Goal: Communication & Community: Answer question/provide support

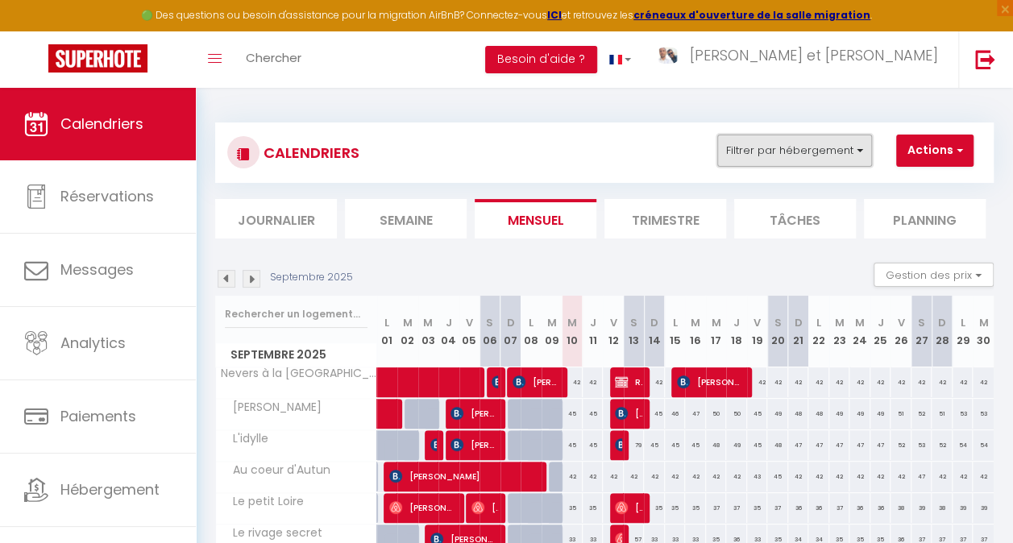
click at [779, 158] on button "Filtrer par hébergement" at bounding box center [794, 151] width 155 height 32
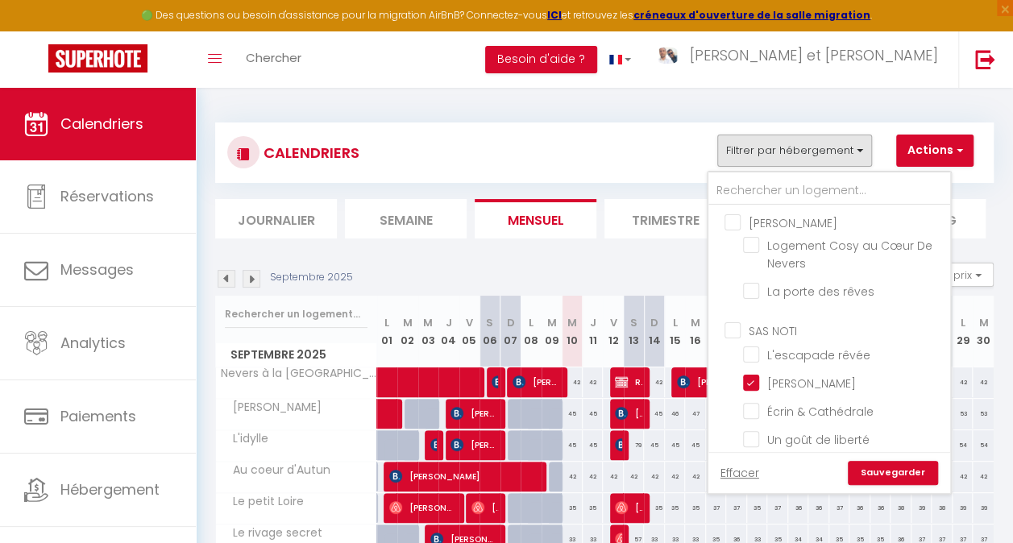
click at [769, 222] on input "[PERSON_NAME]" at bounding box center [846, 222] width 242 height 16
checkbox input "true"
checkbox input "false"
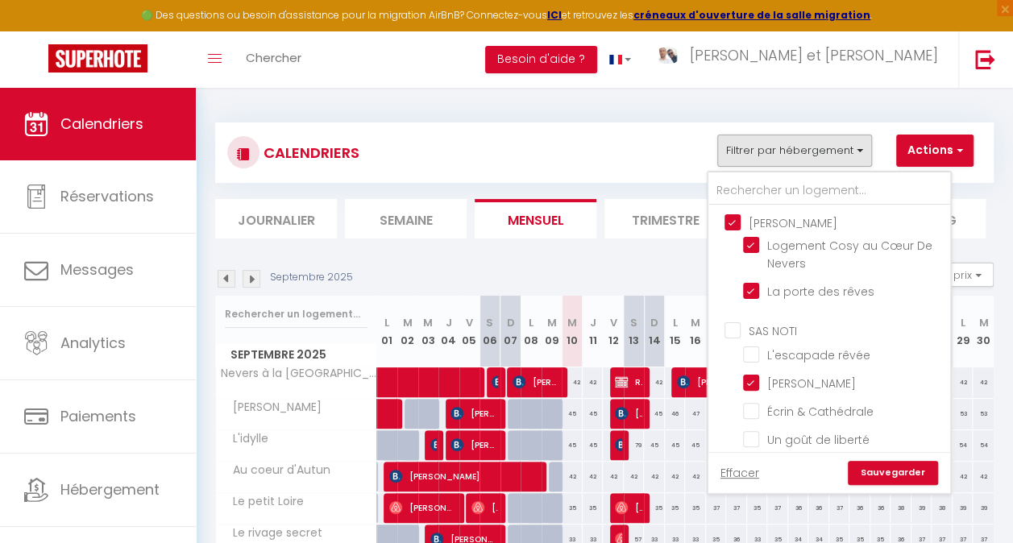
checkbox input "false"
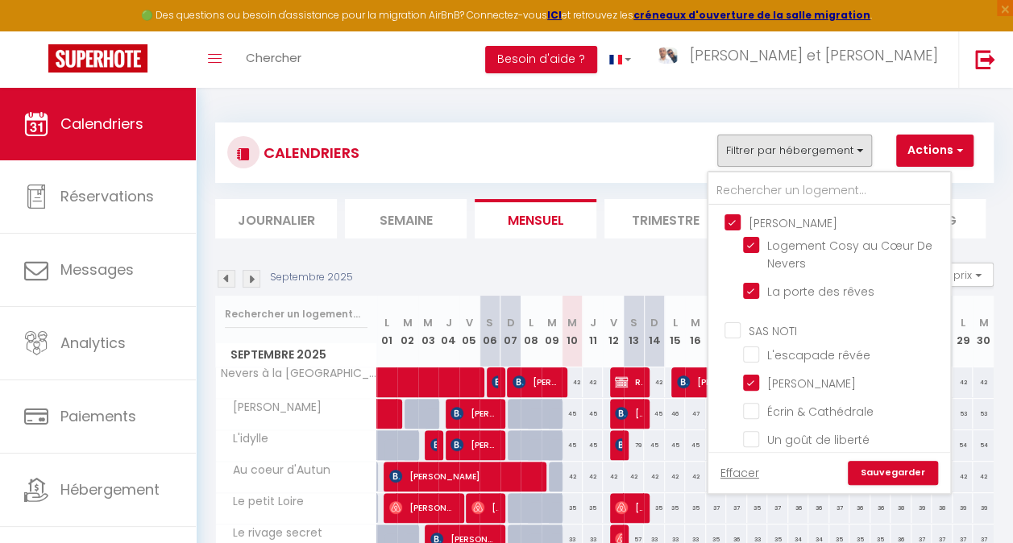
checkbox input "false"
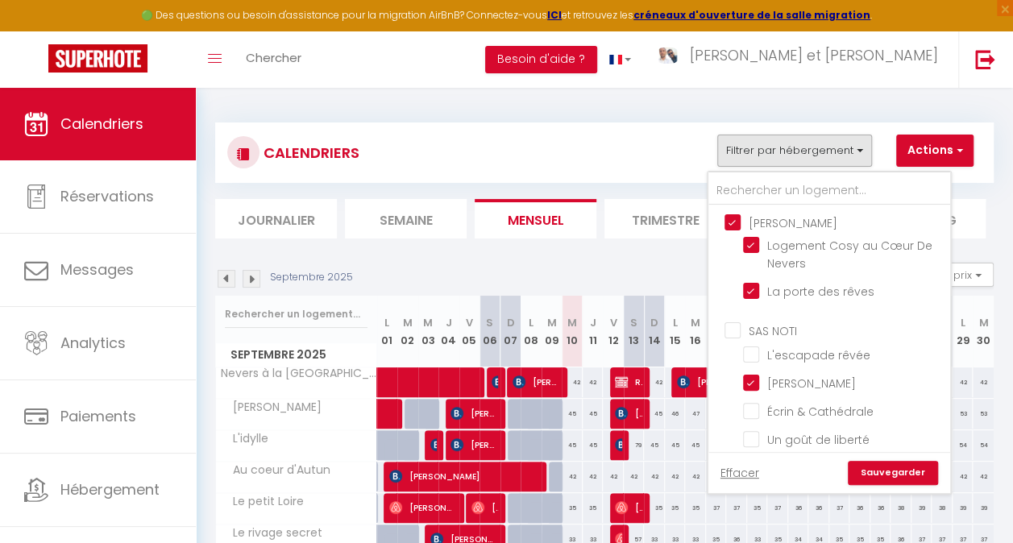
checkbox input "false"
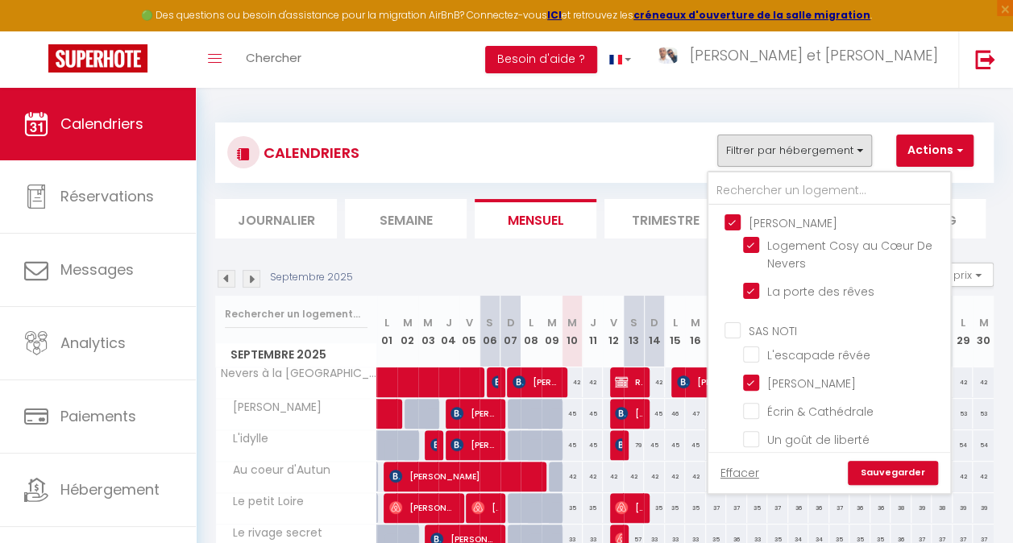
checkbox input "false"
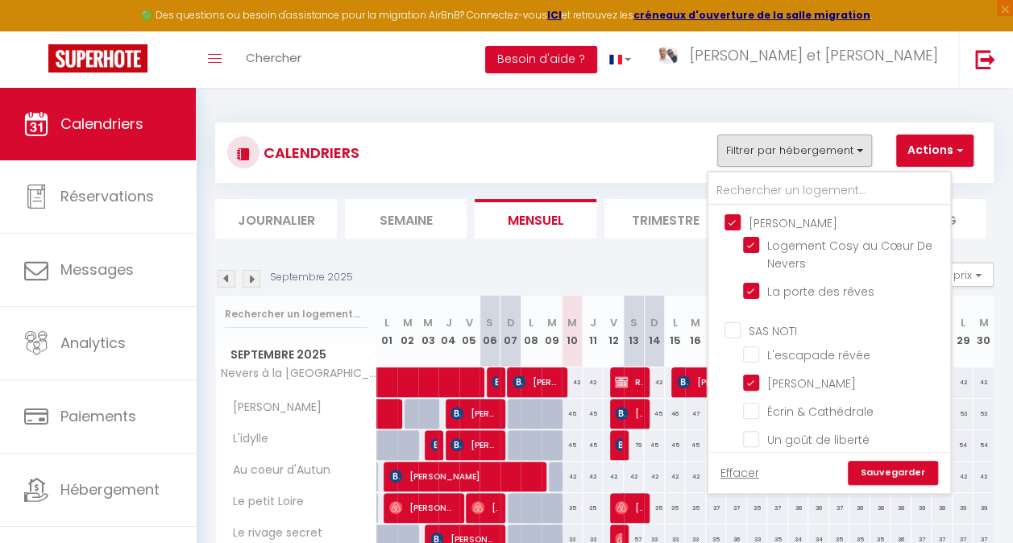
checkbox input "false"
click at [759, 222] on input "[PERSON_NAME]" at bounding box center [846, 222] width 242 height 16
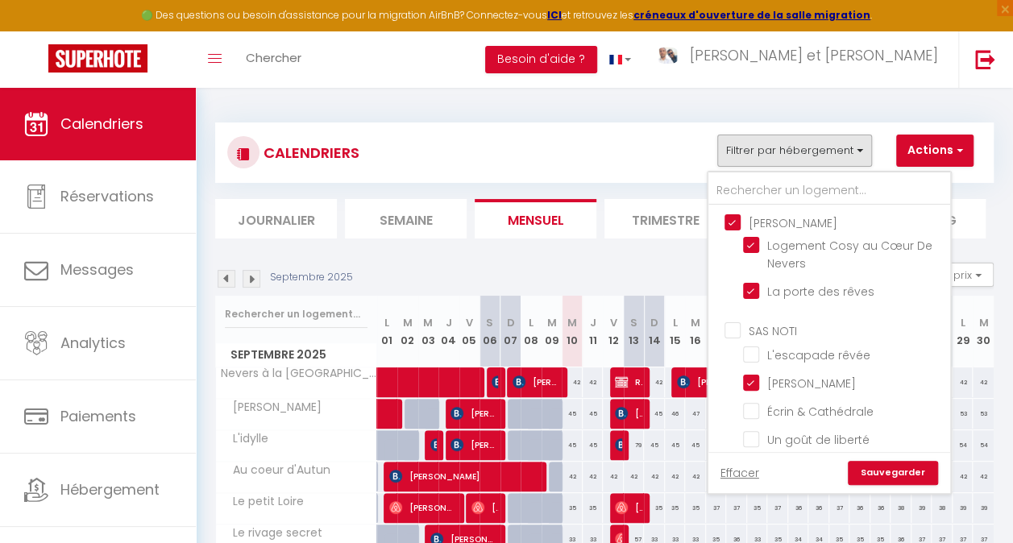
checkbox input "false"
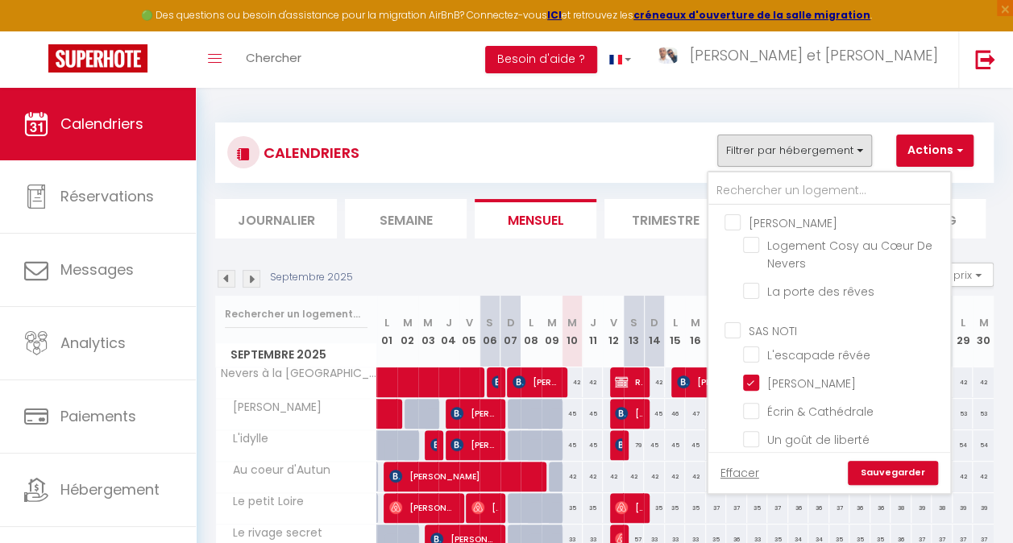
checkbox input "false"
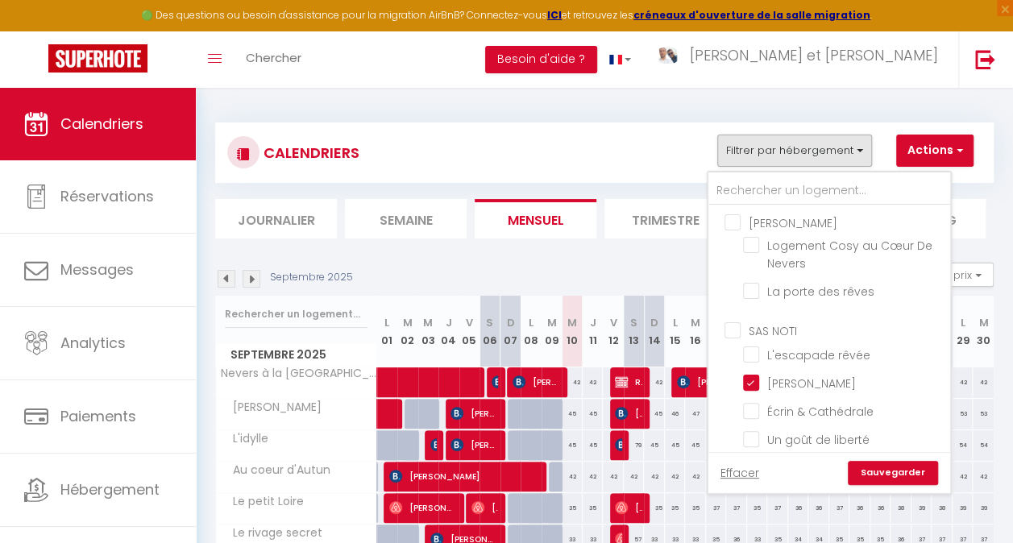
checkbox input "false"
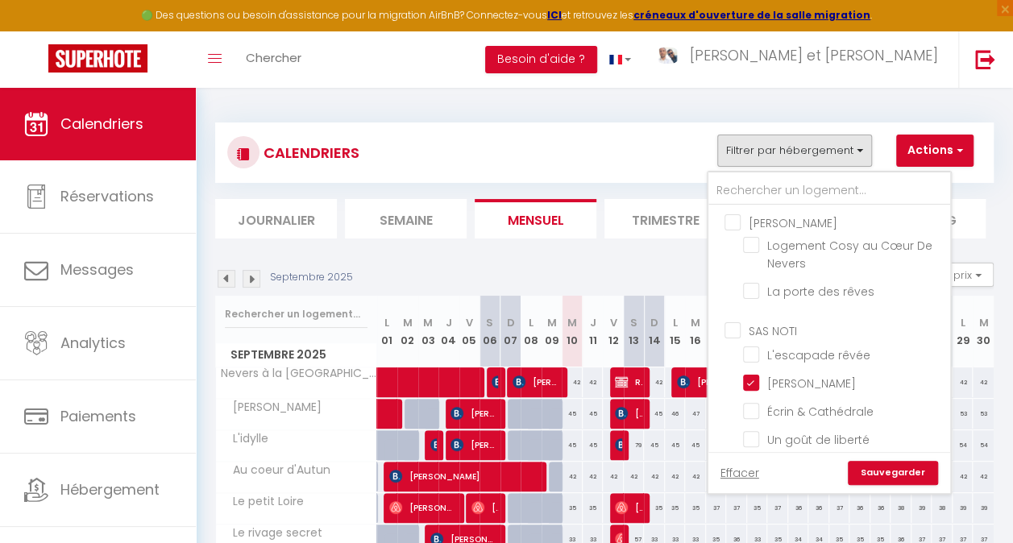
checkbox input "false"
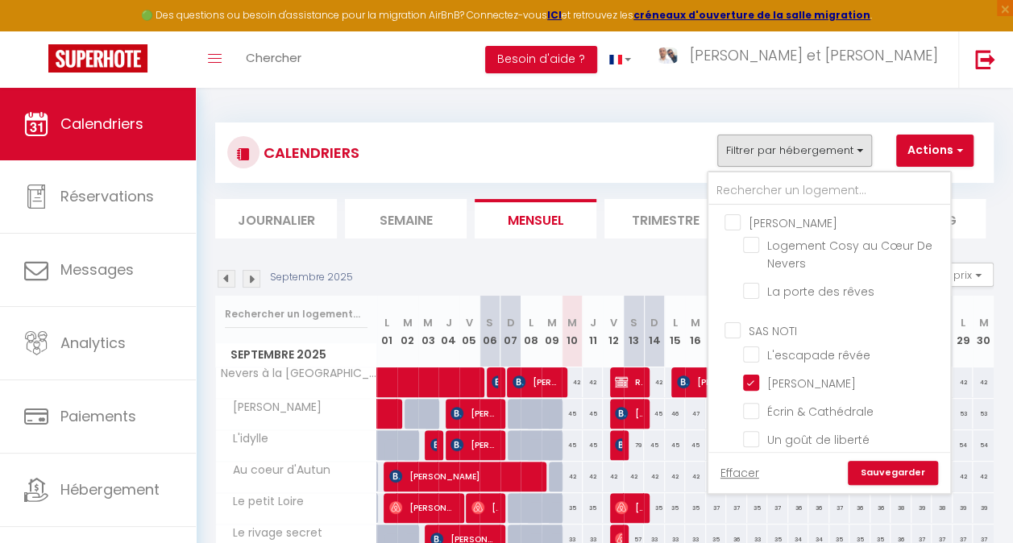
checkbox input "false"
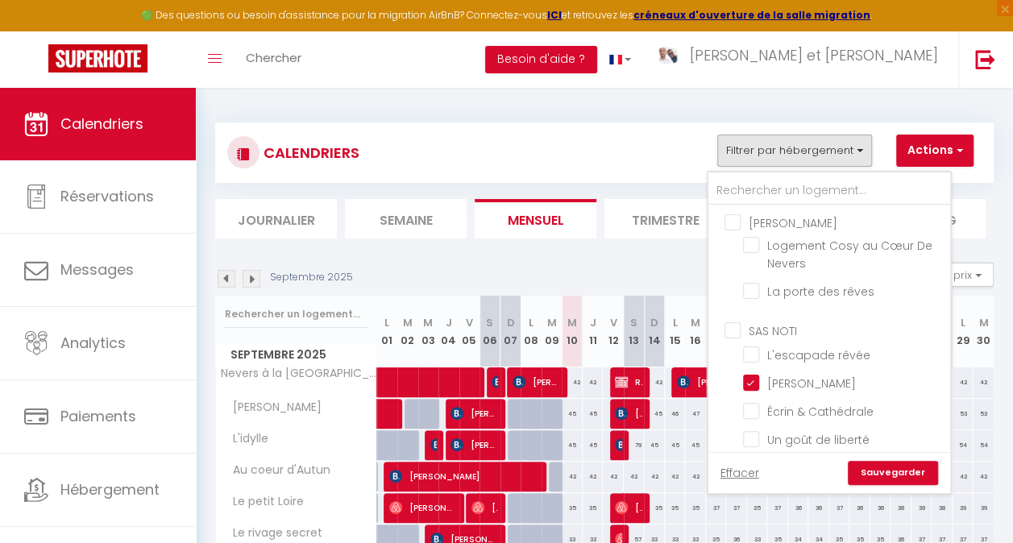
checkbox input "false"
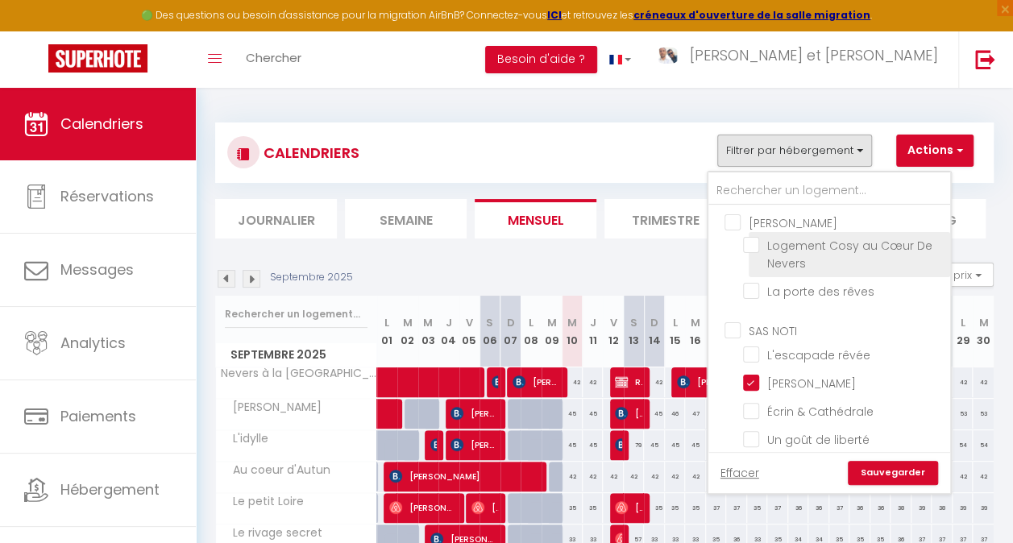
click at [783, 257] on span "Logement Cosy au Cœur De Nevers" at bounding box center [849, 255] width 165 height 34
click at [783, 253] on input "Logement Cosy au Cœur De Nevers" at bounding box center [843, 245] width 201 height 16
checkbox input "true"
checkbox input "false"
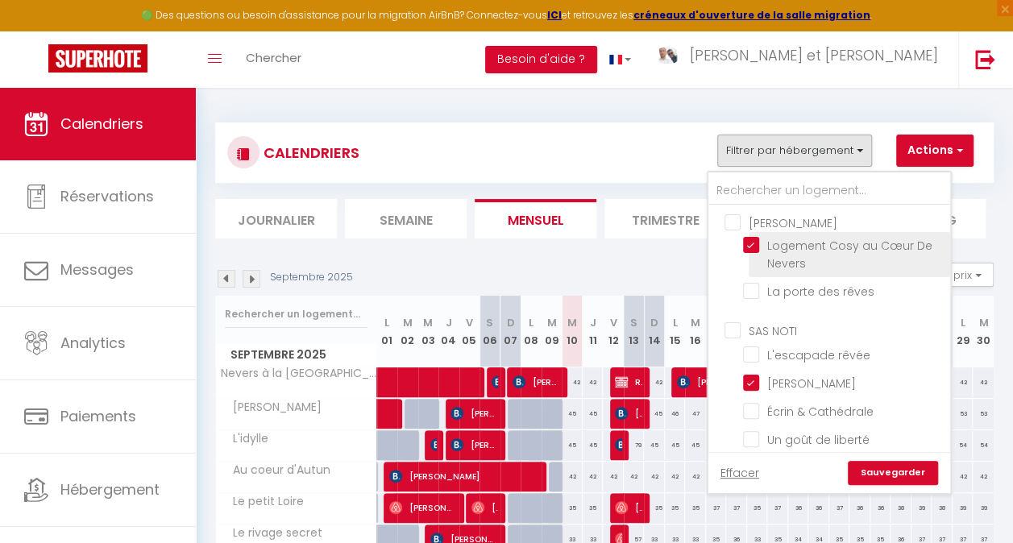
checkbox input "false"
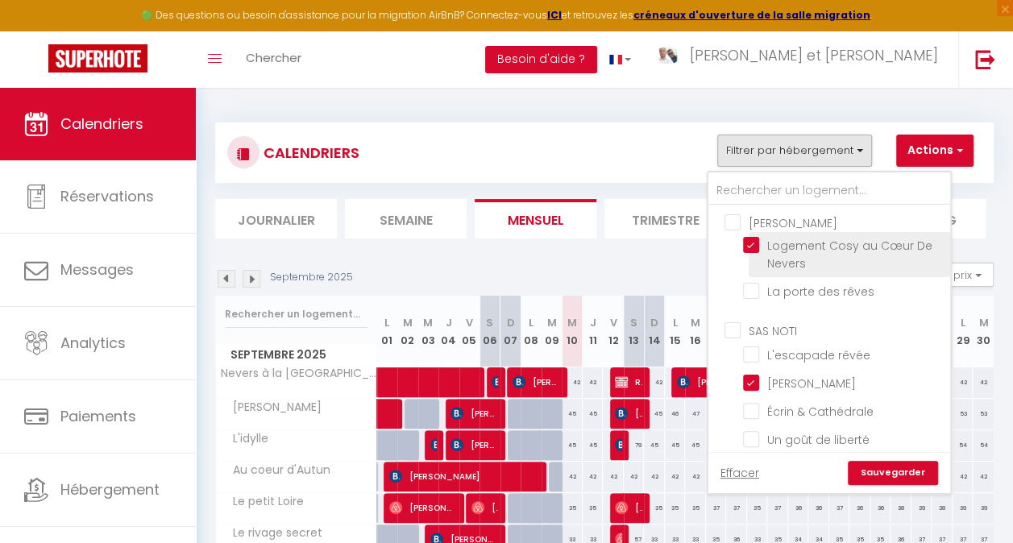
checkbox input "false"
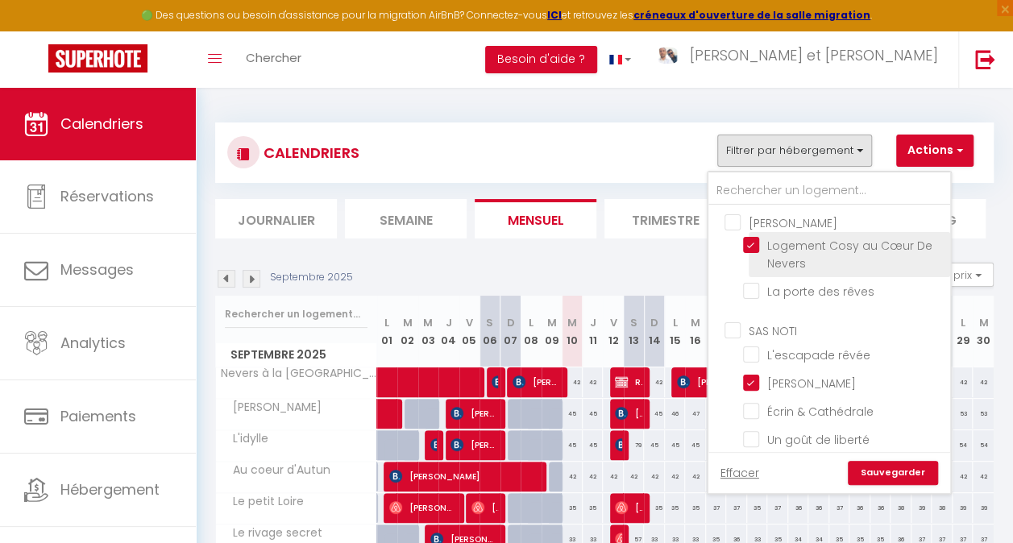
checkbox input "false"
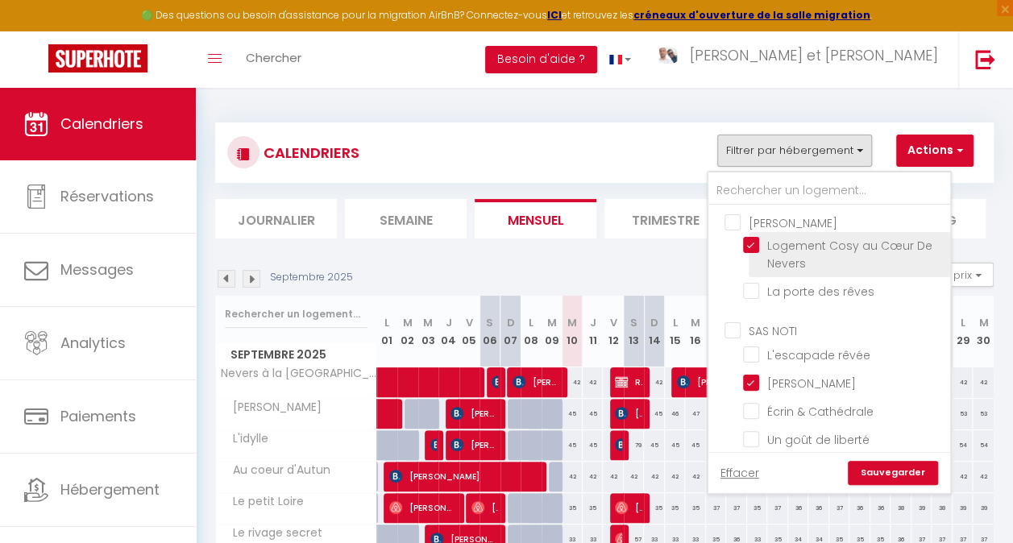
checkbox input "false"
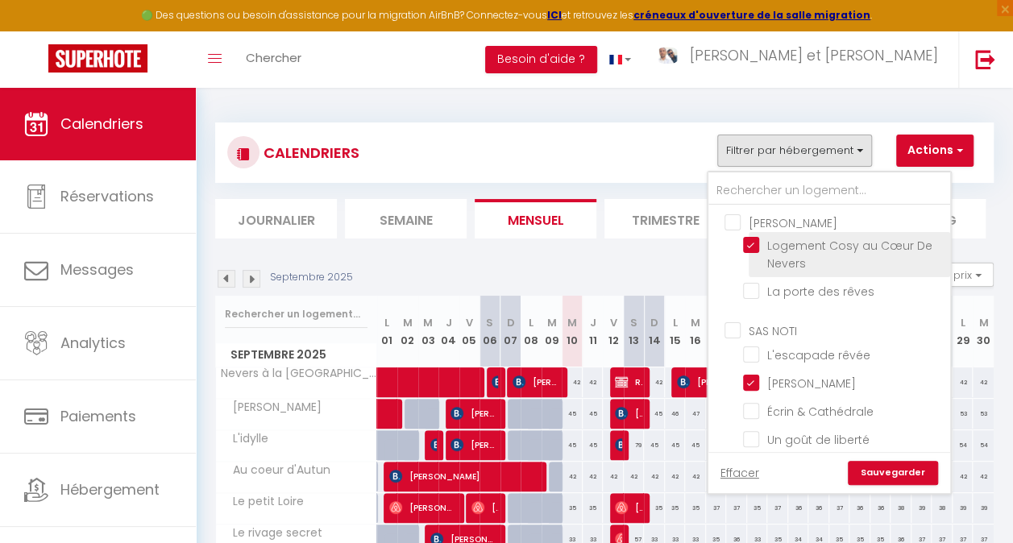
checkbox input "false"
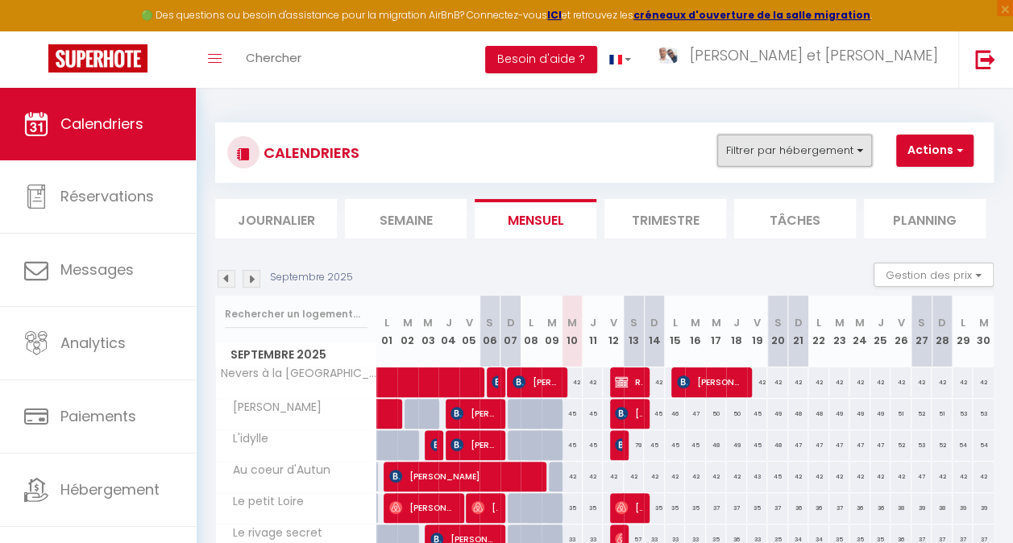
click at [748, 143] on button "Filtrer par hébergement" at bounding box center [794, 151] width 155 height 32
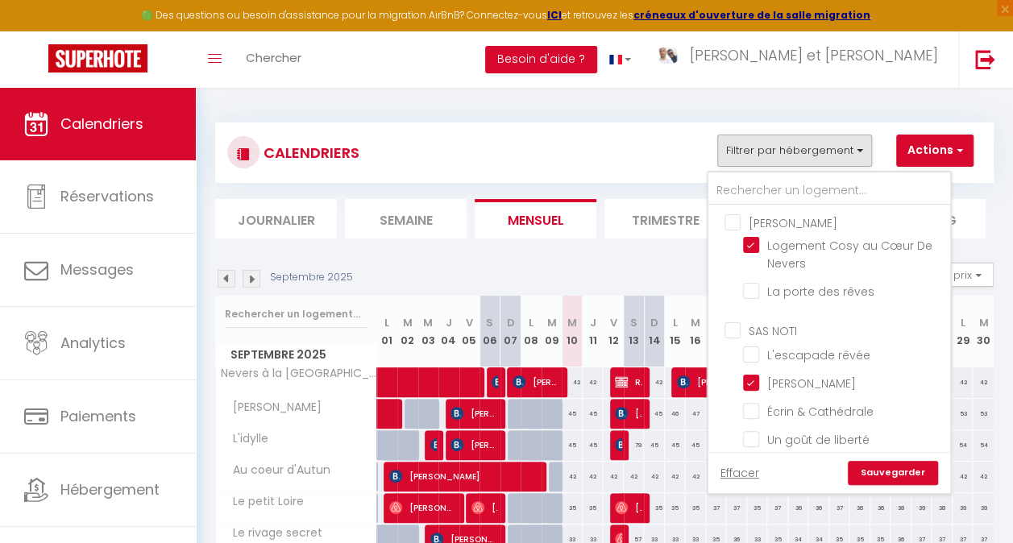
click at [733, 331] on input "SAS NOTI" at bounding box center [846, 330] width 242 height 16
checkbox input "true"
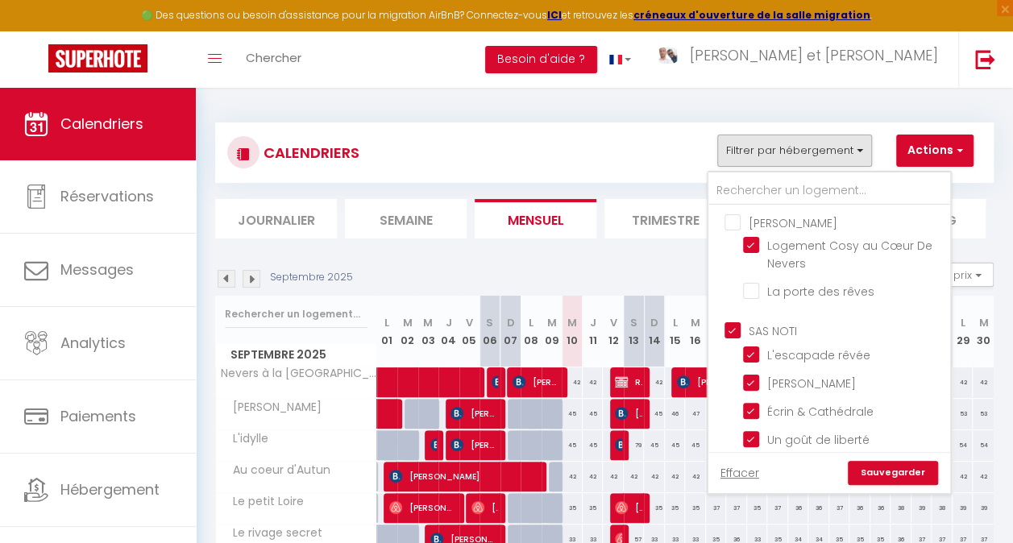
checkbox input "true"
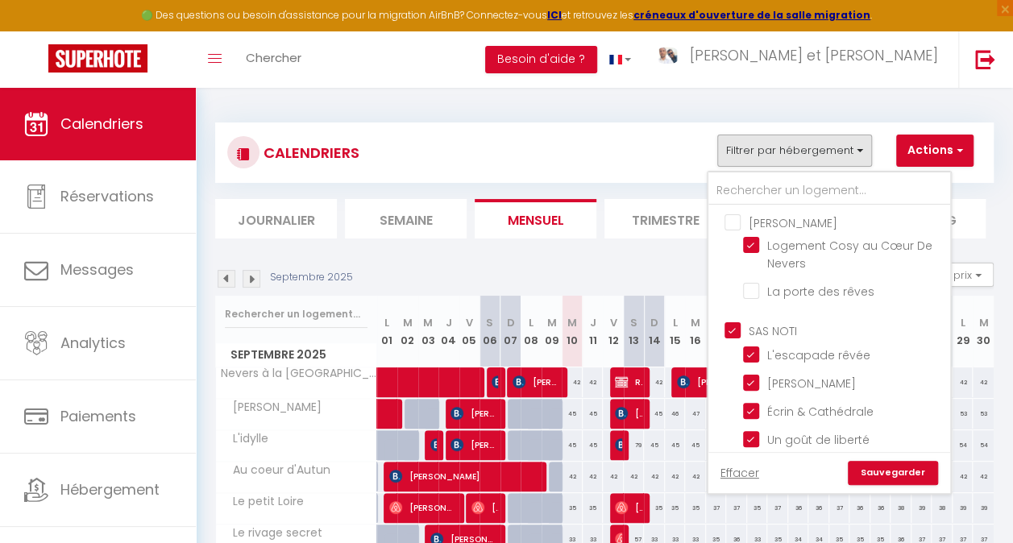
checkbox input "true"
checkbox input "false"
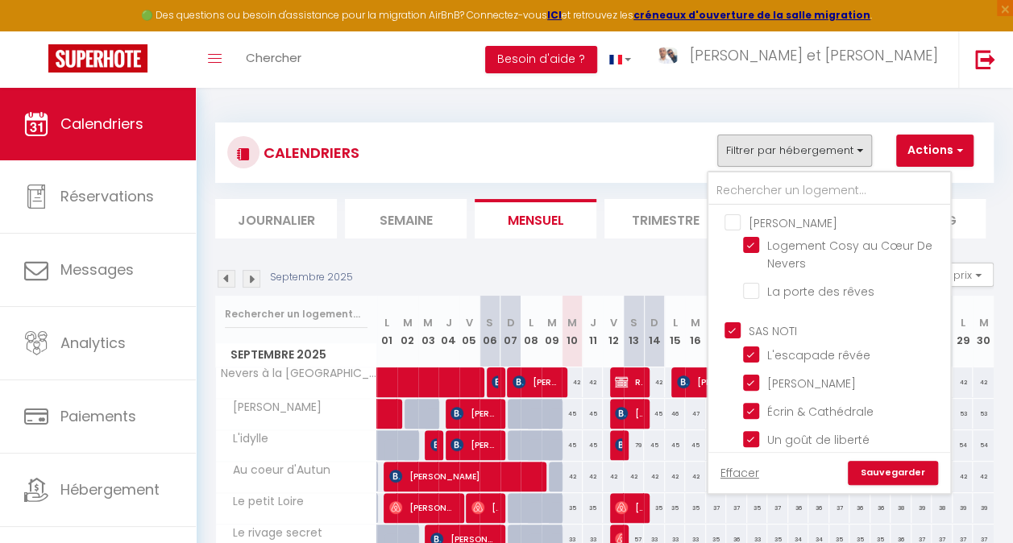
checkbox input "false"
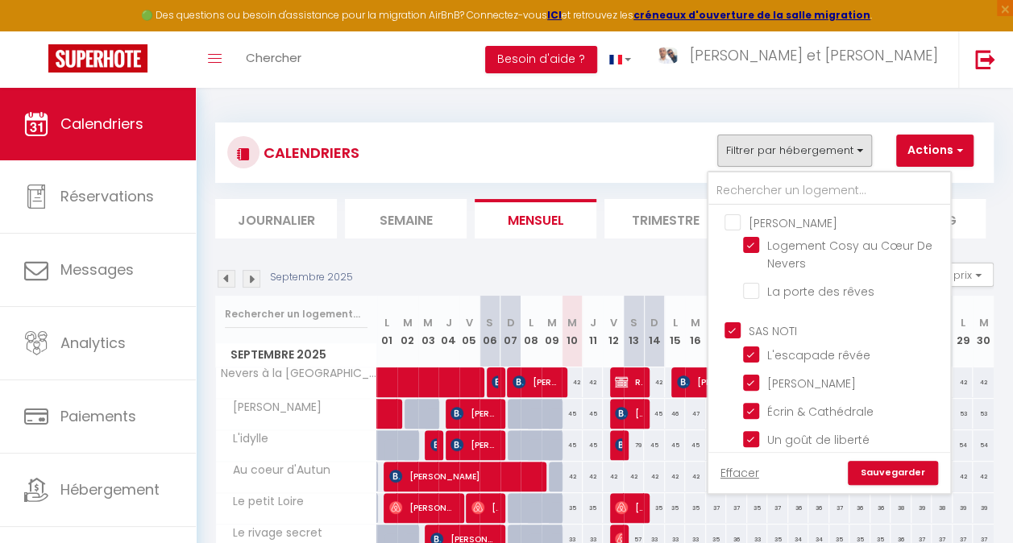
checkbox input "false"
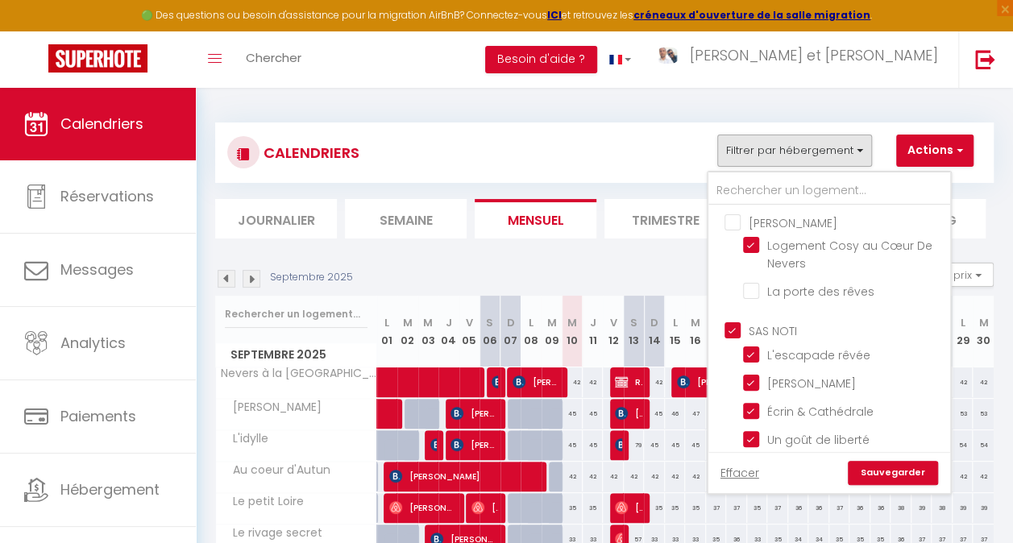
checkbox input "false"
click at [733, 334] on input "SAS NOTI" at bounding box center [846, 330] width 242 height 16
checkbox input "false"
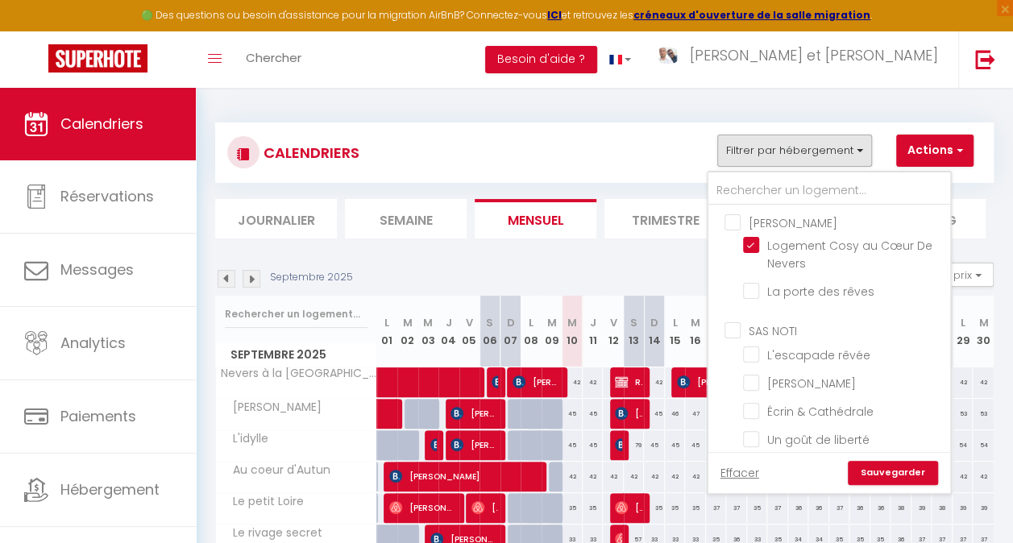
checkbox input "false"
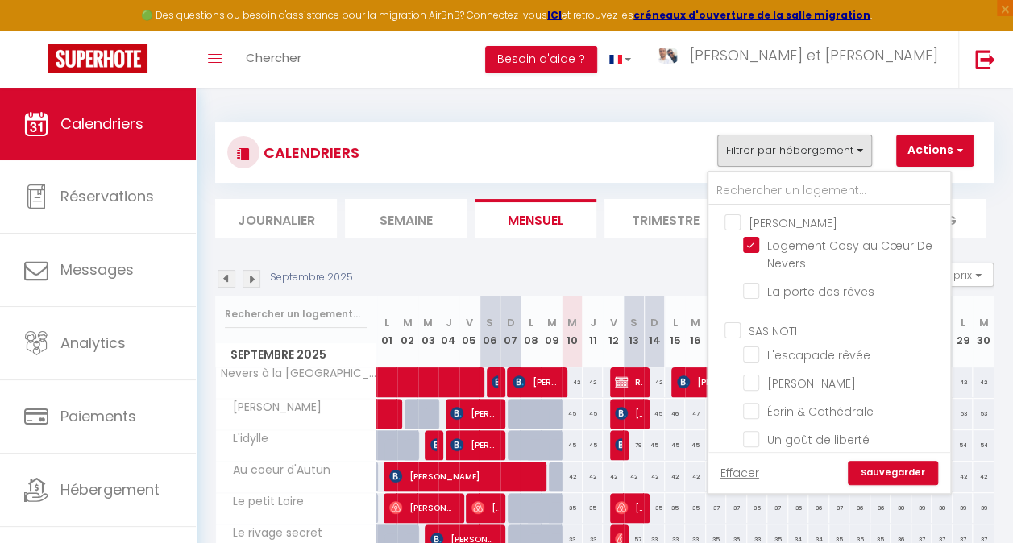
checkbox input "false"
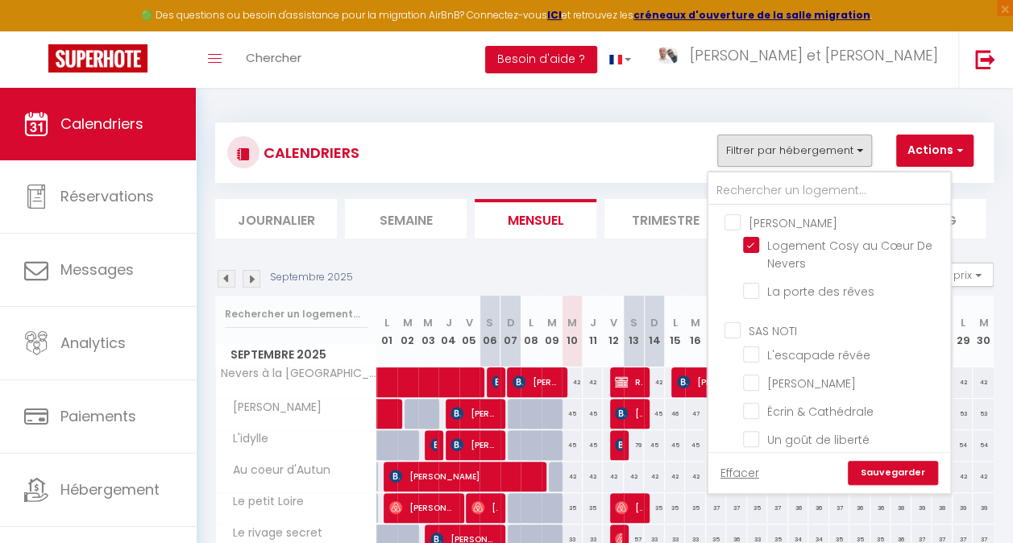
checkbox input "false"
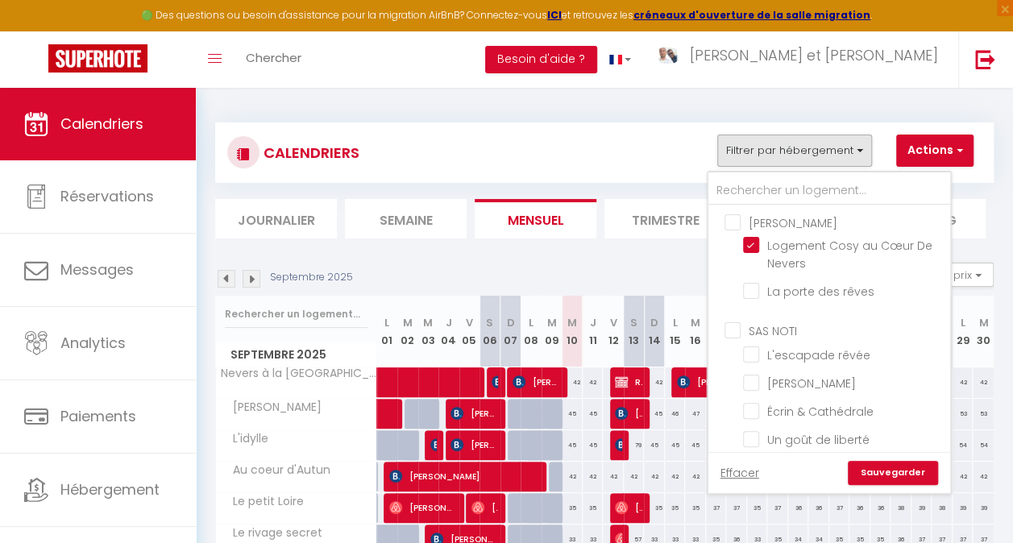
checkbox input "false"
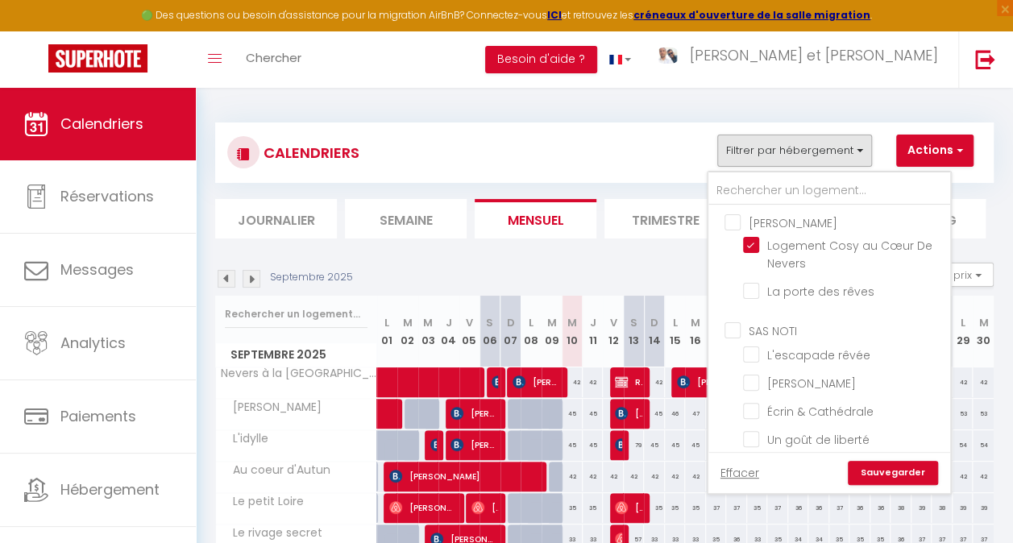
checkbox input "false"
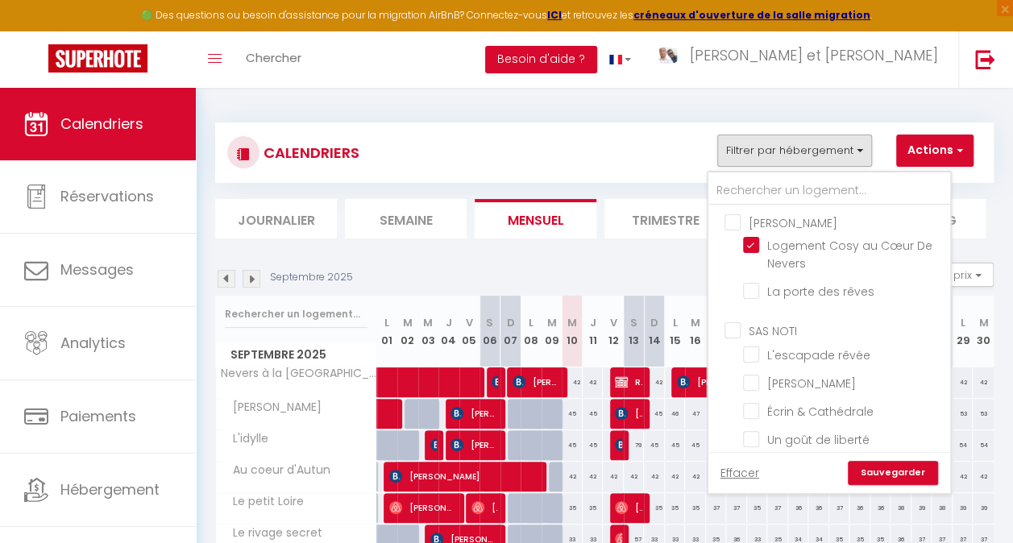
checkbox input "false"
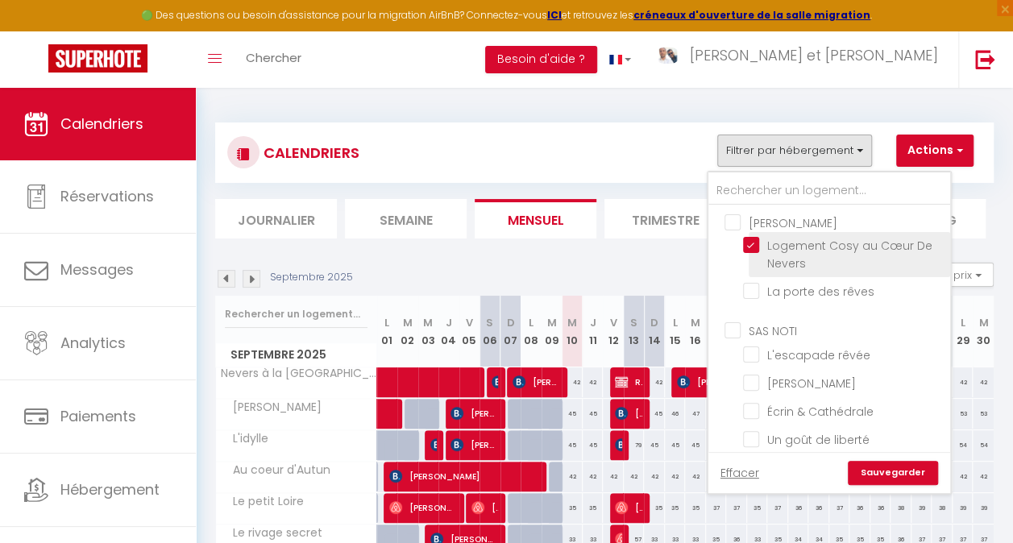
click at [750, 242] on input "Logement Cosy au Cœur De Nevers" at bounding box center [843, 245] width 201 height 16
checkbox input "false"
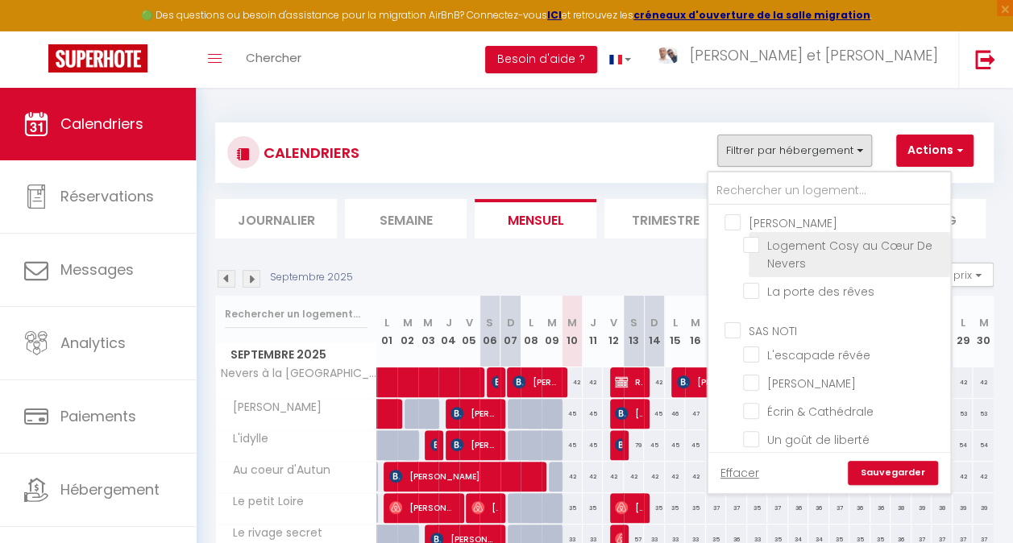
checkbox input "false"
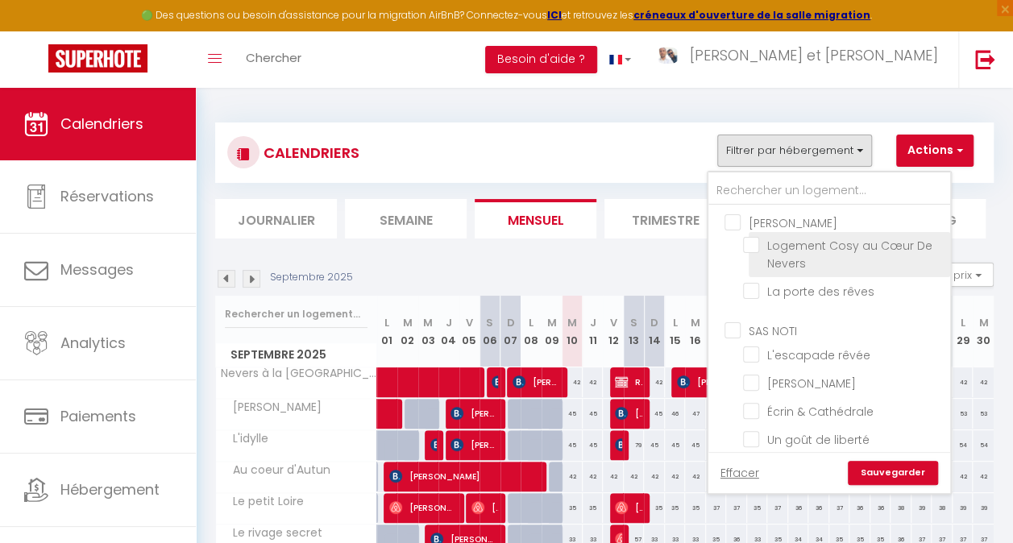
checkbox input "false"
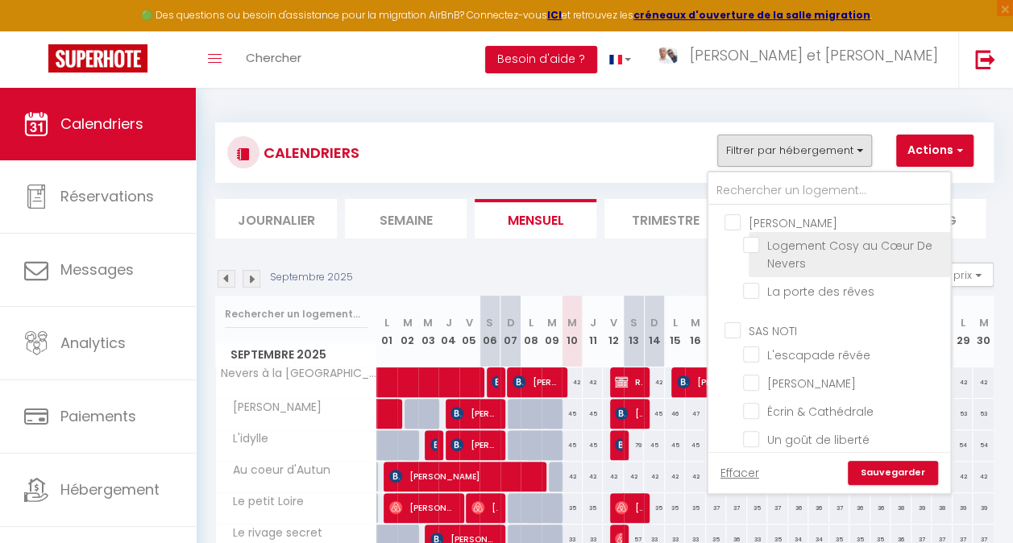
checkbox input "false"
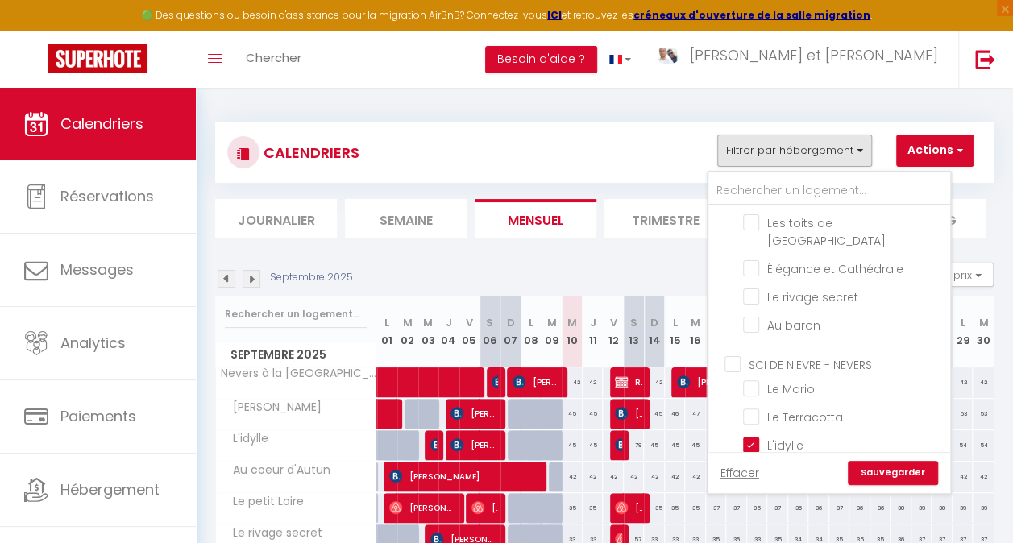
scroll to position [564, 0]
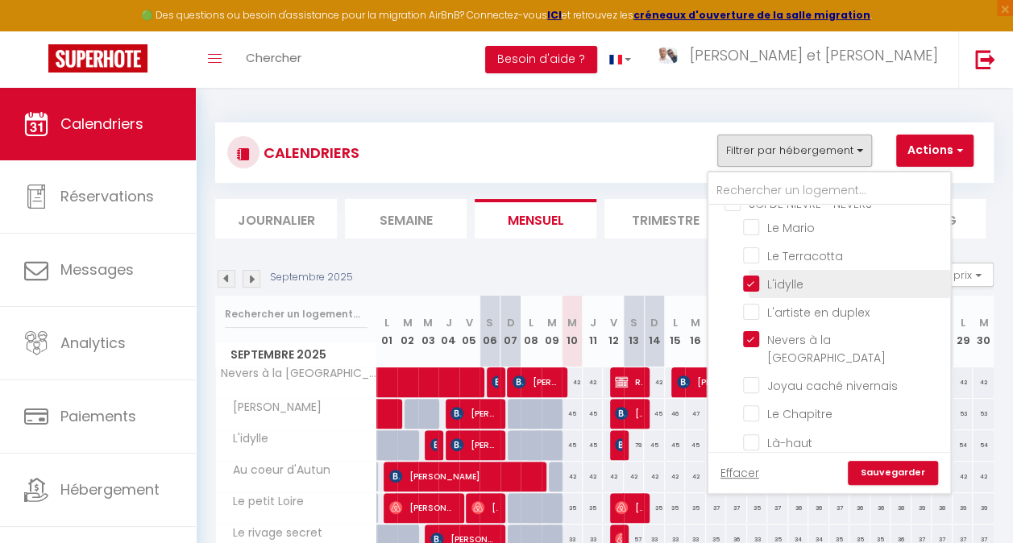
click at [750, 275] on input "L'idylle" at bounding box center [843, 283] width 201 height 16
checkbox input "false"
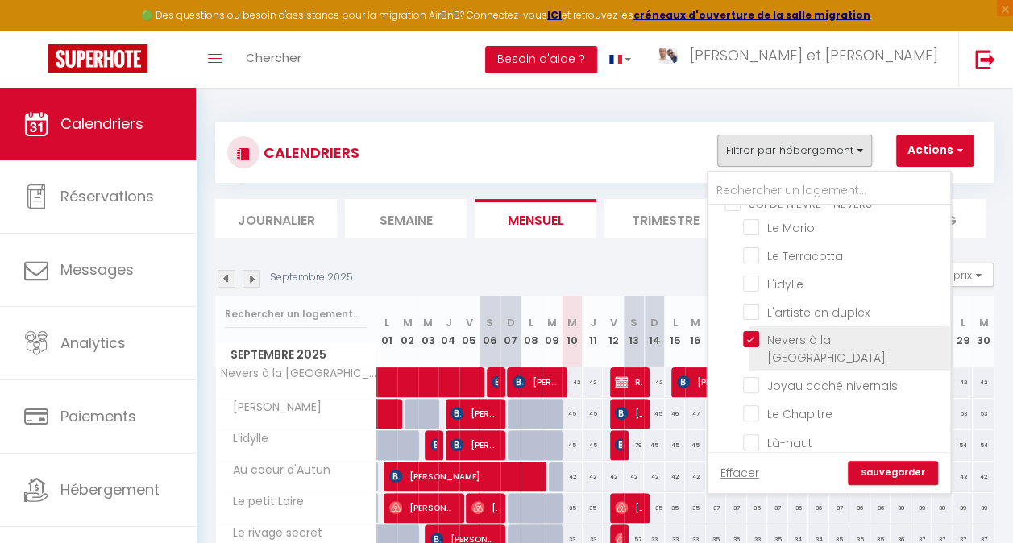
checkbox input "false"
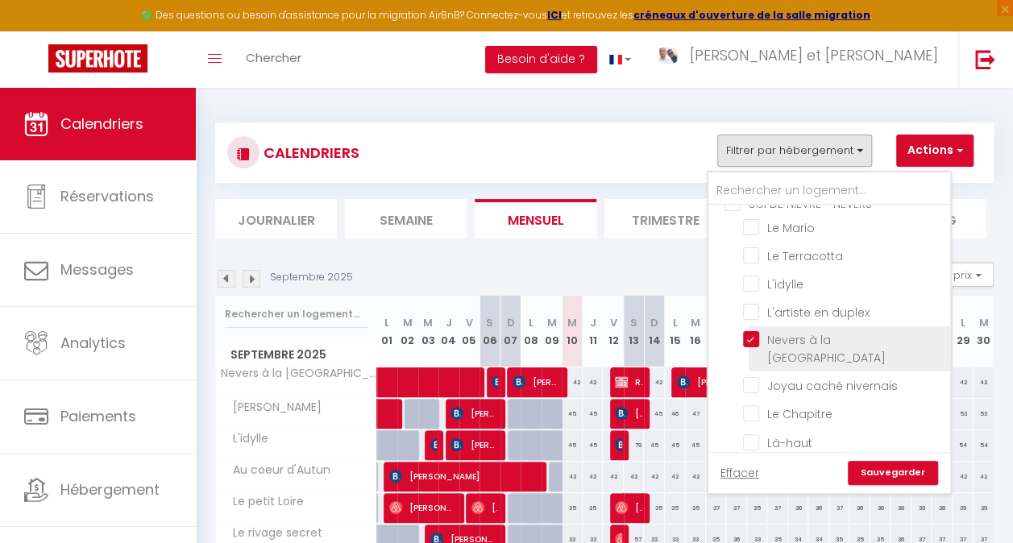
checkbox input "false"
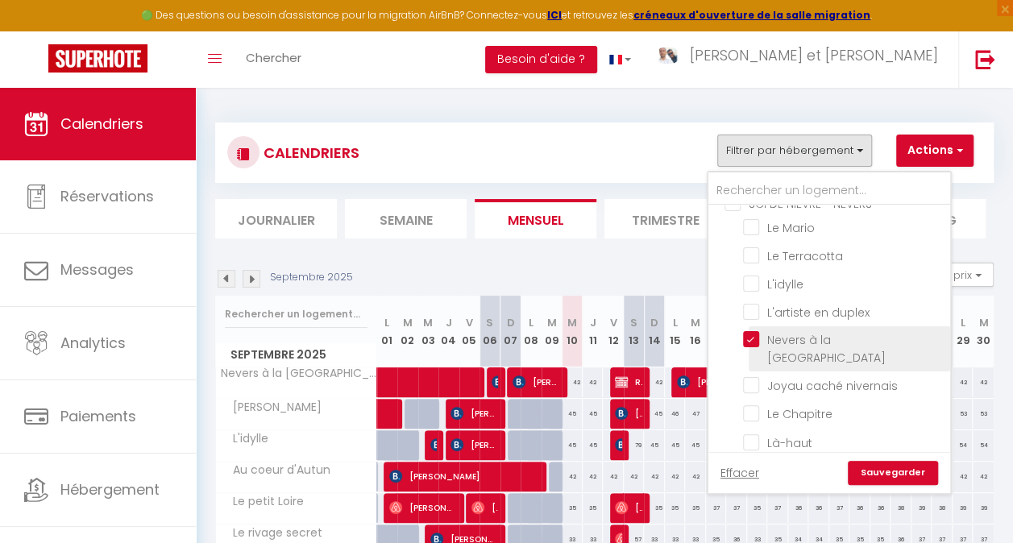
checkbox input "false"
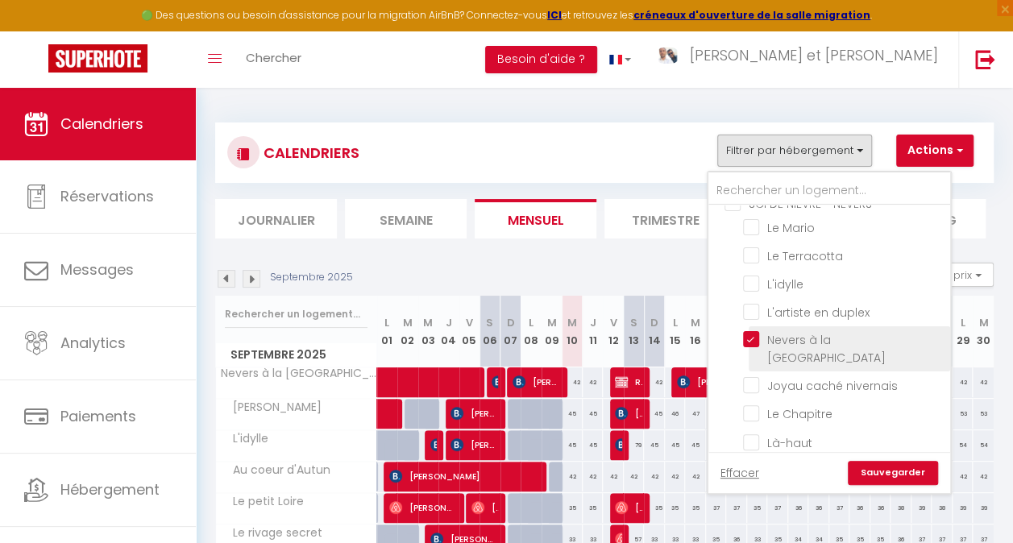
checkbox input "false"
click at [753, 331] on input "Nevers à la [GEOGRAPHIC_DATA]" at bounding box center [843, 339] width 201 height 16
checkbox input "false"
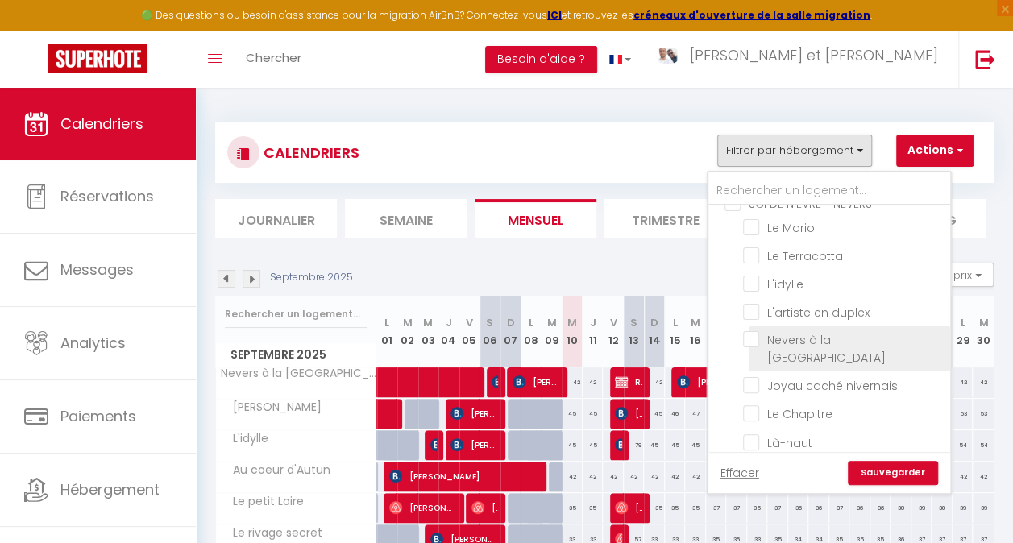
checkbox input "false"
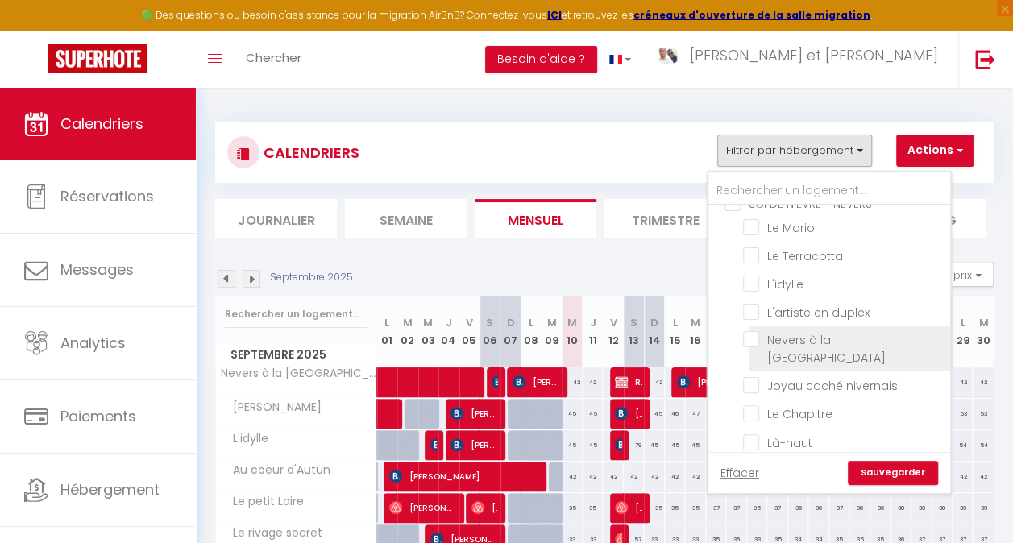
checkbox input "false"
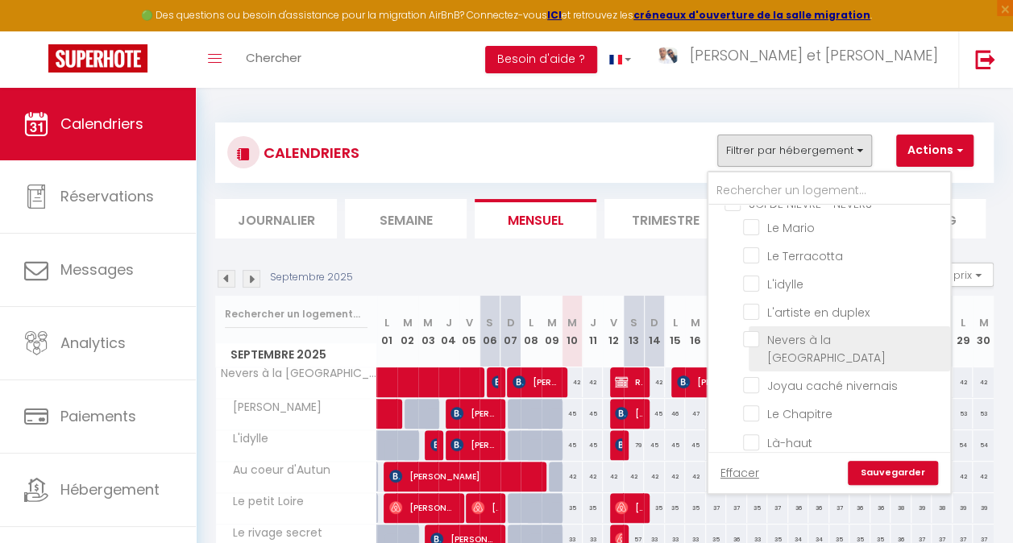
checkbox input "false"
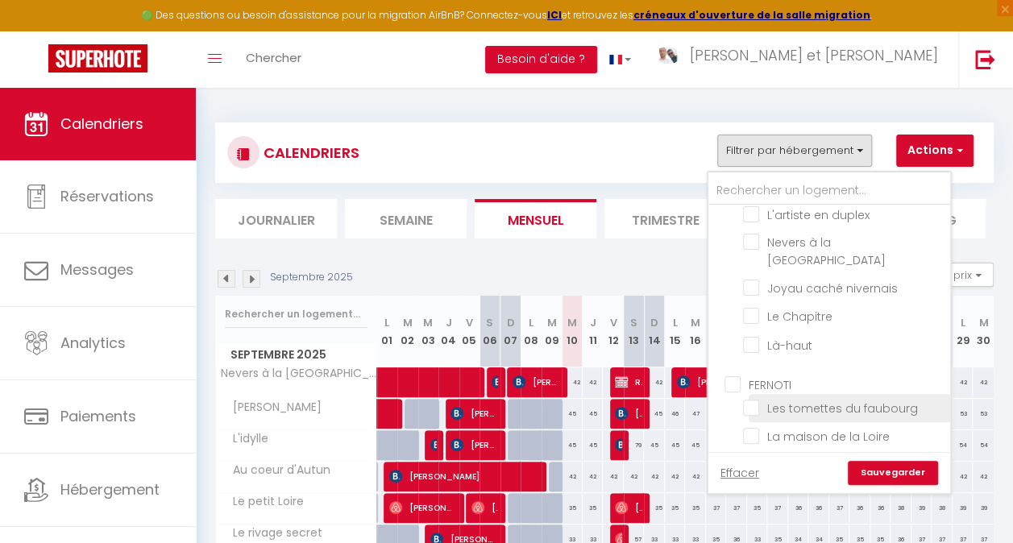
scroll to position [887, 0]
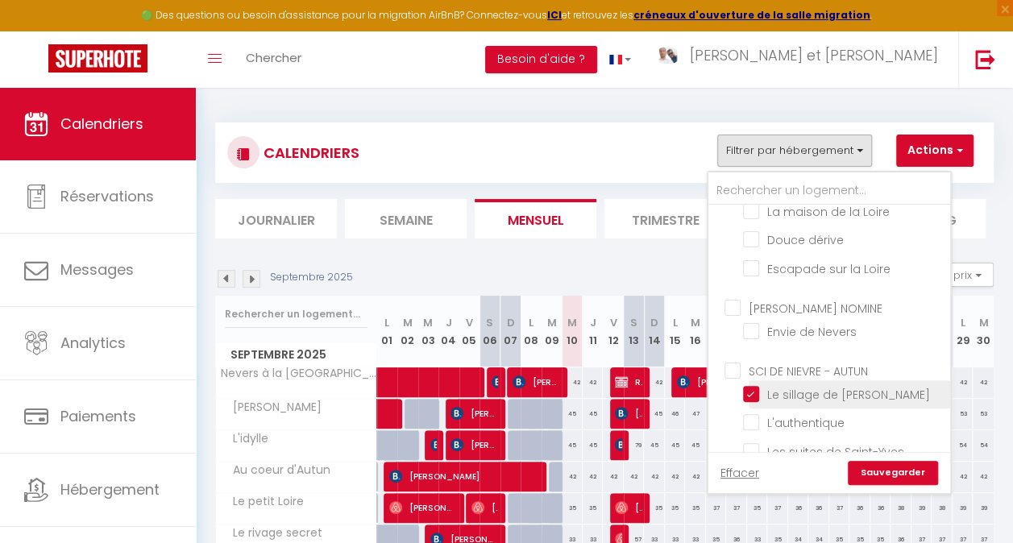
click at [751, 385] on input "Le sillage de [PERSON_NAME]" at bounding box center [843, 393] width 201 height 16
checkbox input "false"
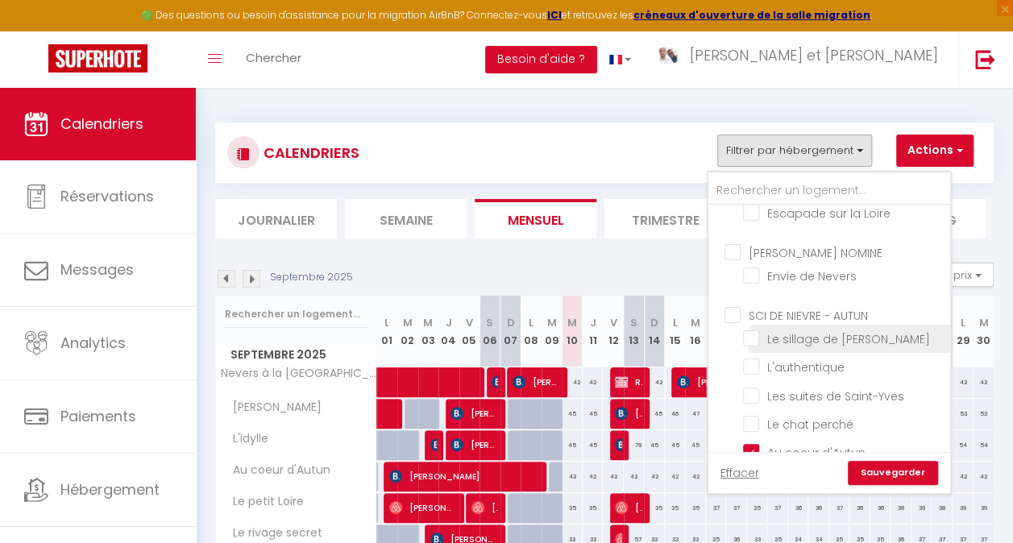
scroll to position [998, 0]
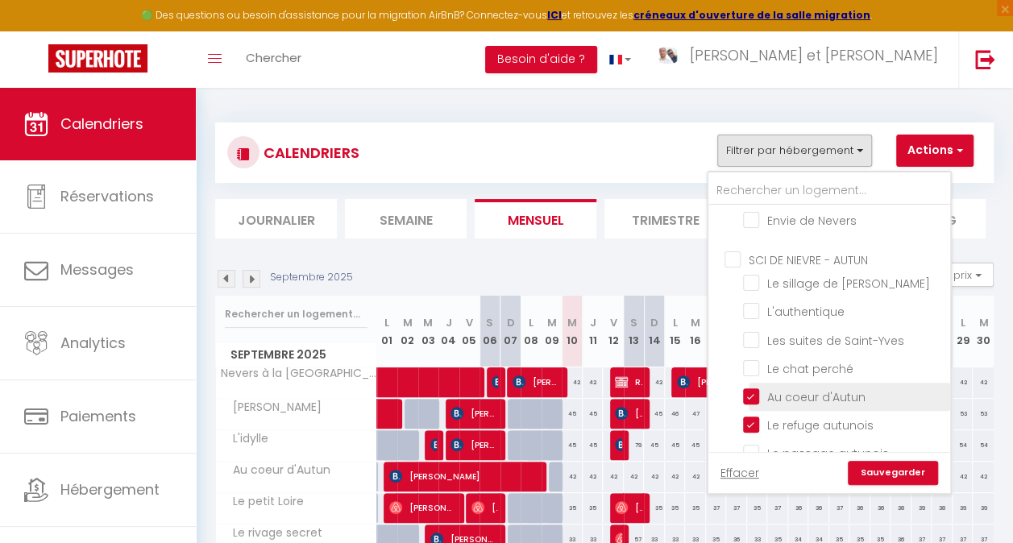
click at [753, 388] on input "Au coeur d'Autun" at bounding box center [843, 396] width 201 height 16
checkbox input "false"
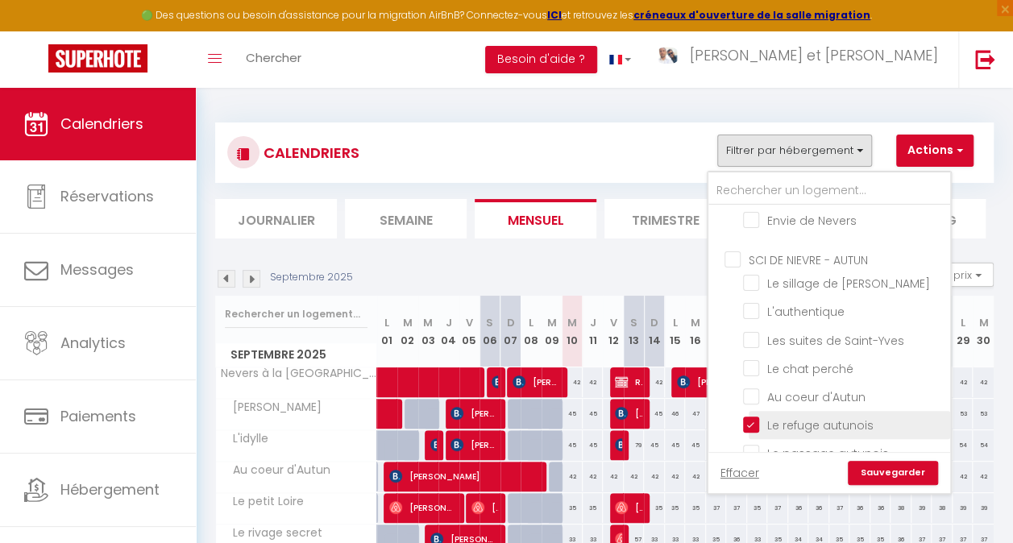
click at [754, 416] on input "Le refuge autunois" at bounding box center [843, 424] width 201 height 16
checkbox input "false"
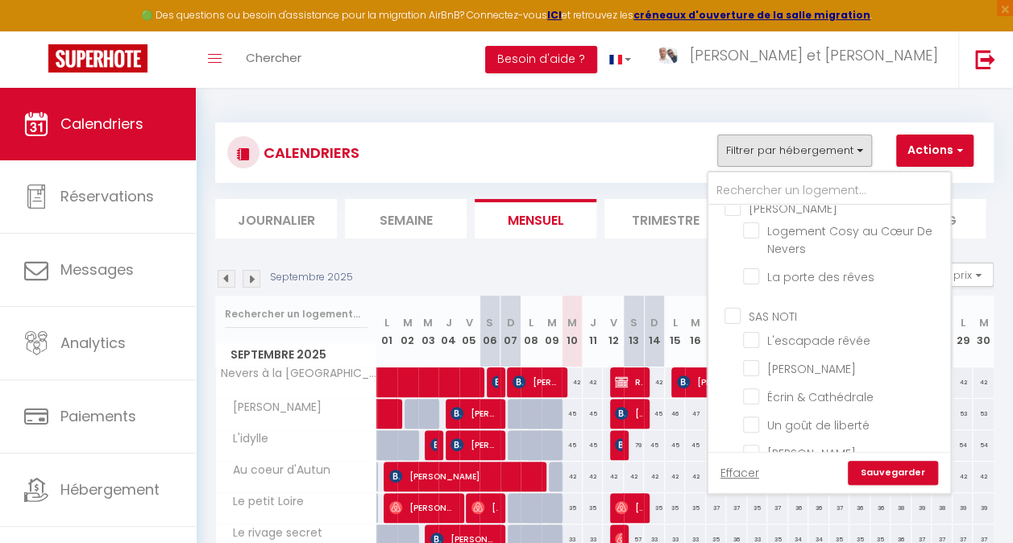
scroll to position [0, 0]
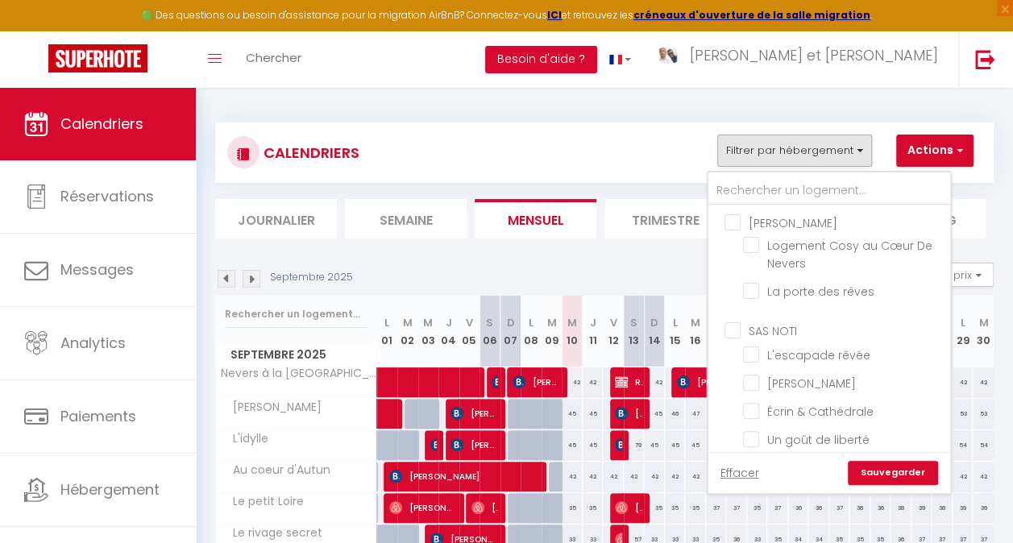
click at [753, 220] on input "[PERSON_NAME]" at bounding box center [846, 222] width 242 height 16
checkbox input "true"
checkbox input "false"
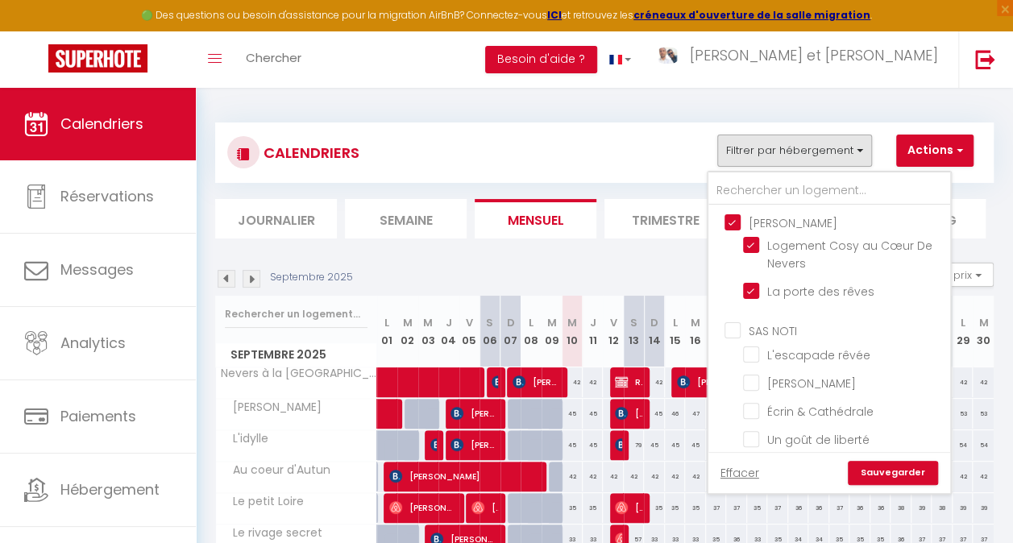
checkbox input "false"
click at [766, 293] on input "La porte des rêves" at bounding box center [843, 290] width 201 height 16
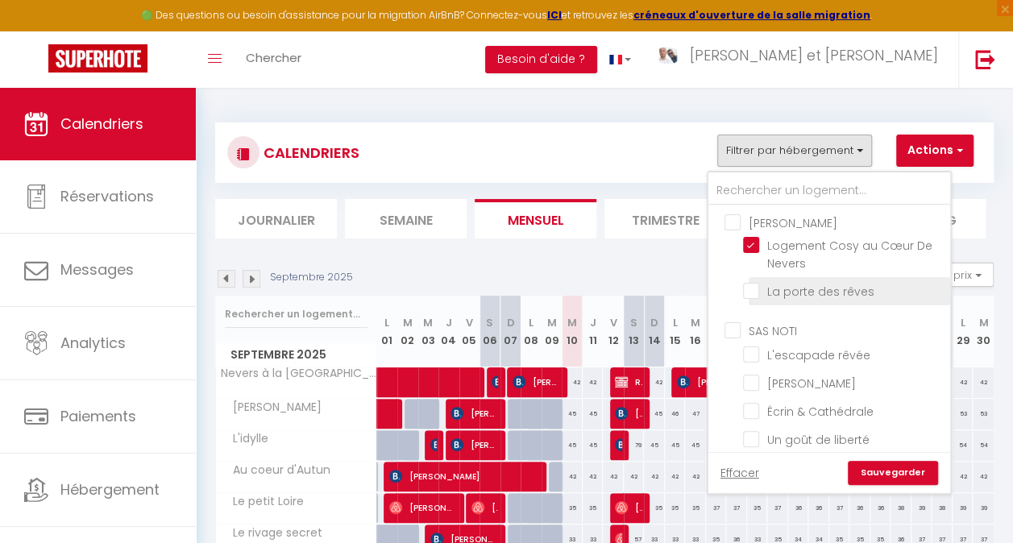
scroll to position [81, 0]
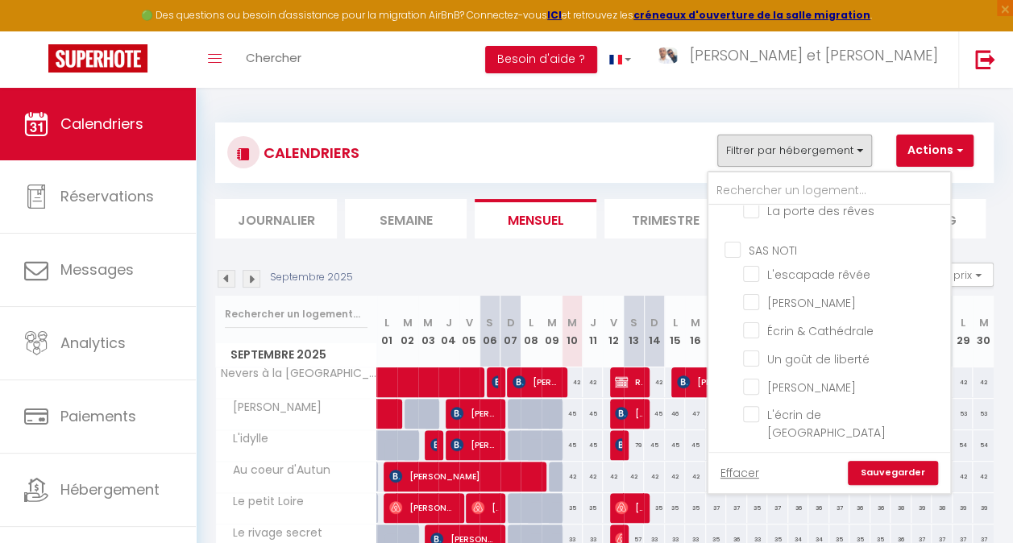
click at [762, 247] on input "SAS NOTI" at bounding box center [846, 249] width 242 height 16
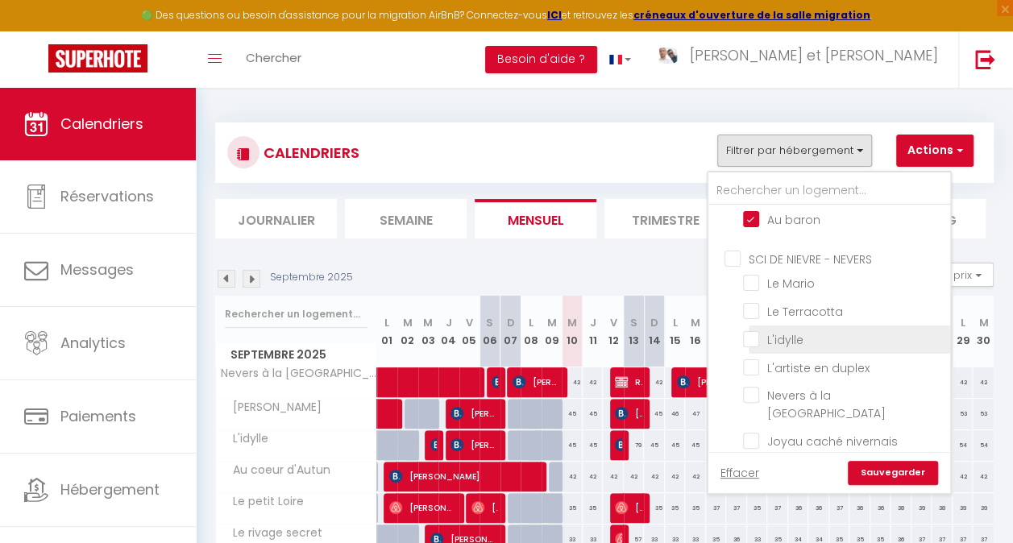
scroll to position [484, 0]
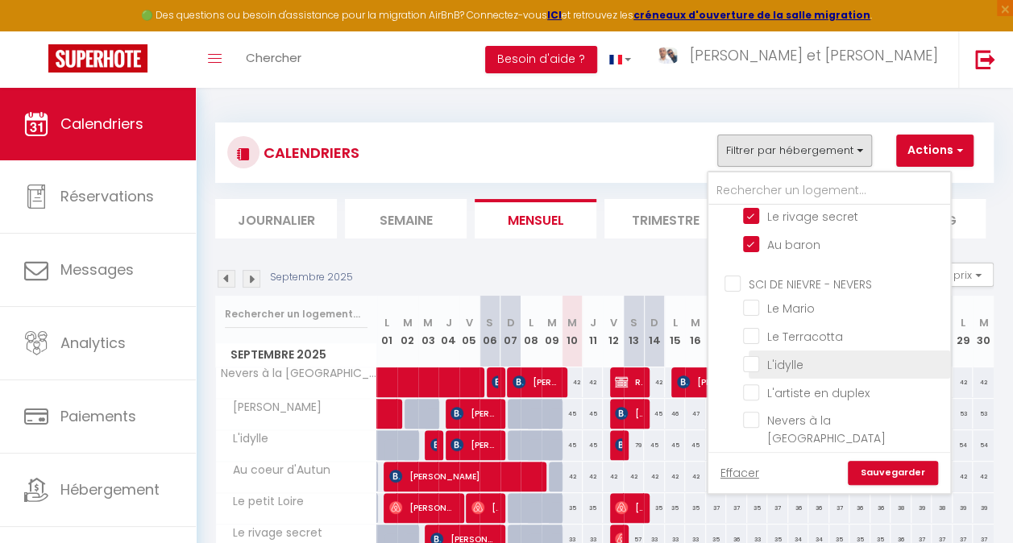
click at [764, 275] on input "SCI DE NIEVRE - NEVERS" at bounding box center [846, 283] width 242 height 16
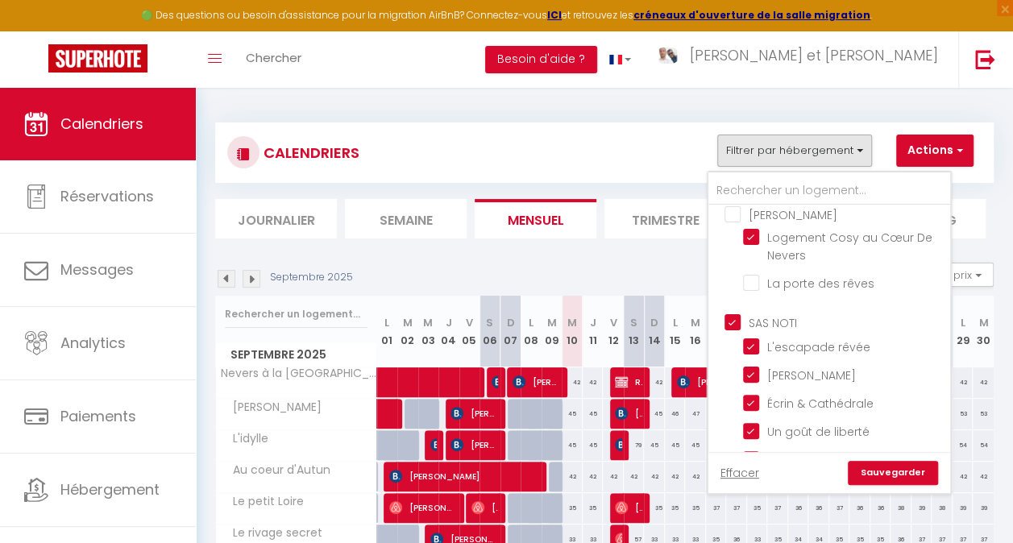
scroll to position [0, 0]
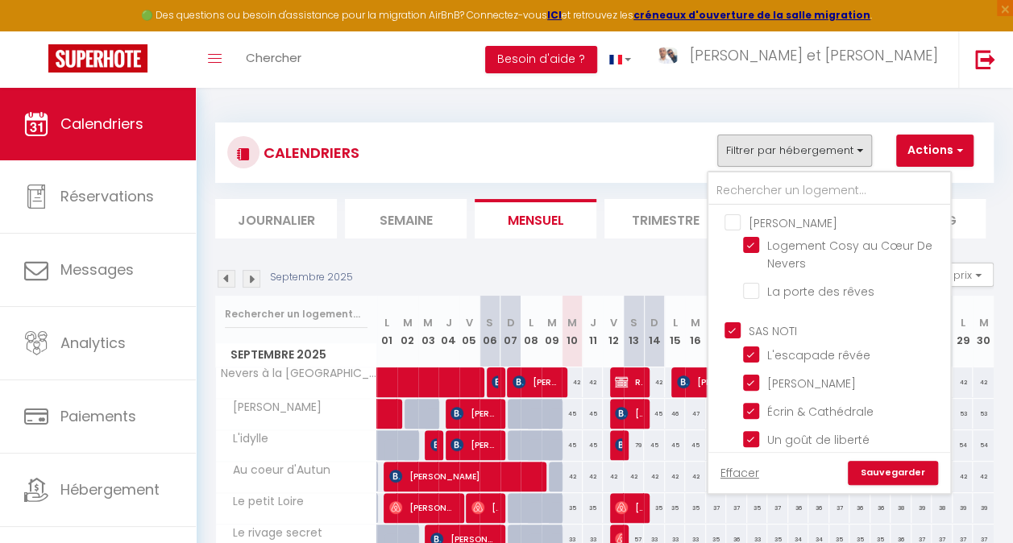
click at [767, 222] on input "[PERSON_NAME]" at bounding box center [846, 222] width 242 height 16
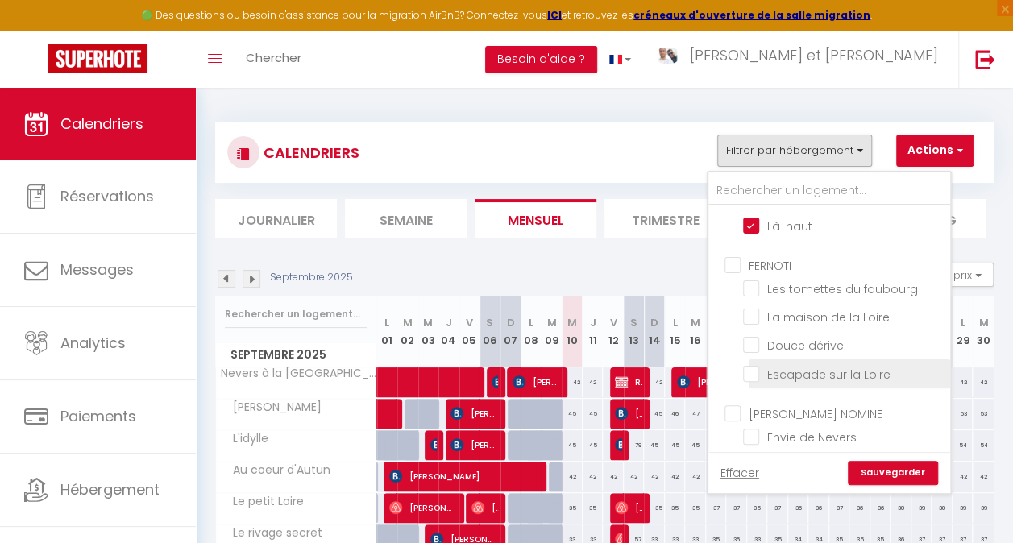
scroll to position [756, 0]
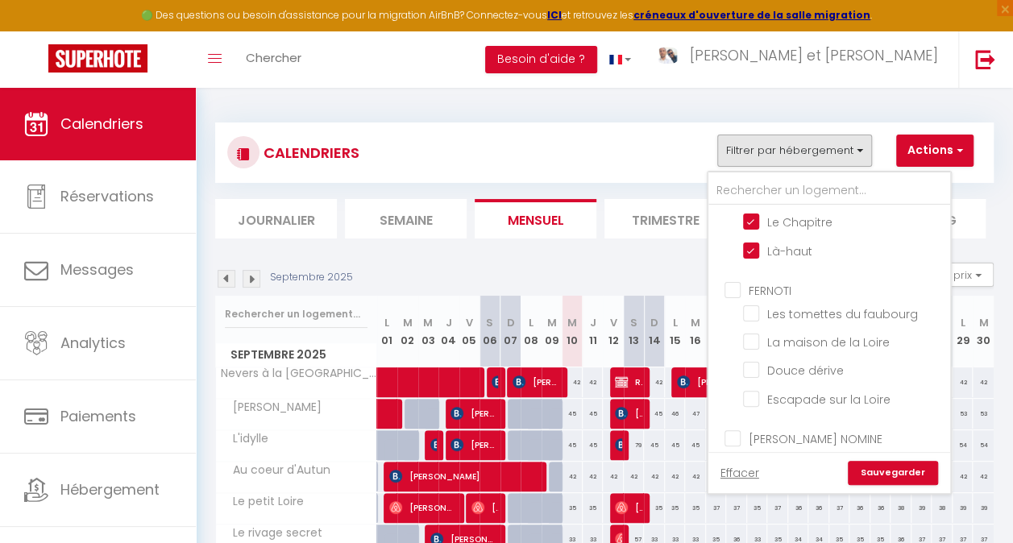
click at [791, 430] on input "[PERSON_NAME] NOMINE" at bounding box center [846, 438] width 242 height 16
click at [775, 281] on input "FERNOTI" at bounding box center [846, 289] width 242 height 16
click at [872, 477] on link "Sauvegarder" at bounding box center [893, 473] width 90 height 24
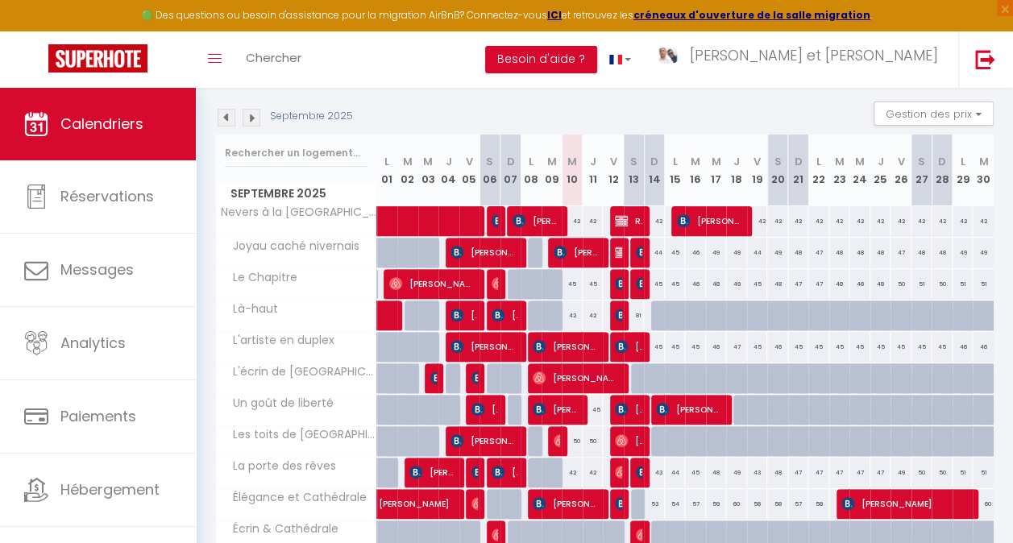
scroll to position [242, 0]
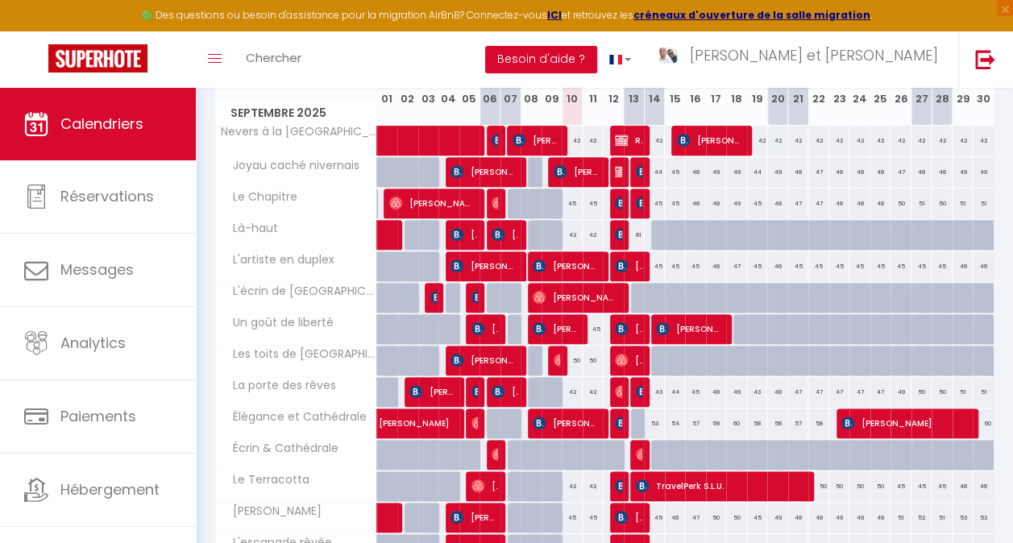
click at [650, 422] on div "53" at bounding box center [654, 424] width 21 height 30
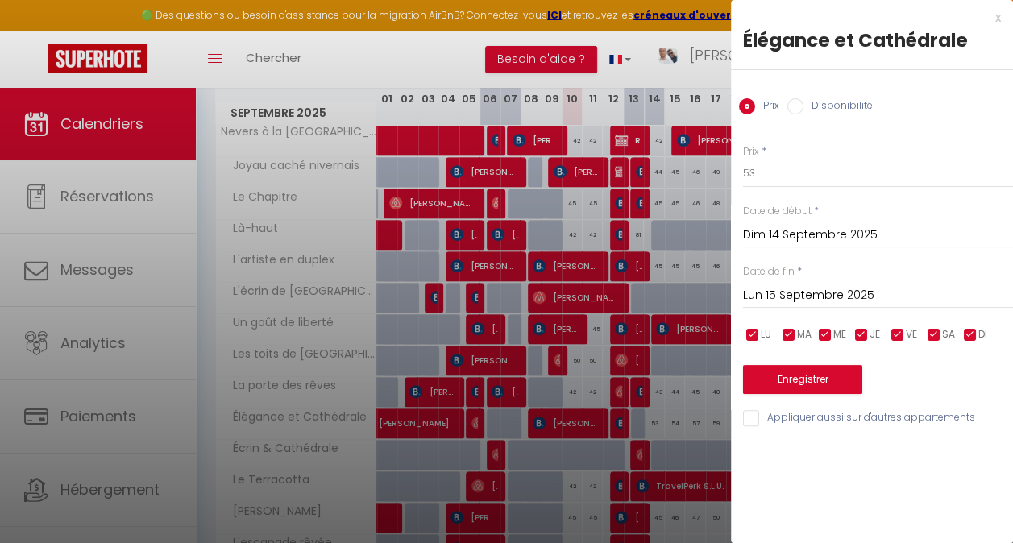
click at [825, 110] on label "Disponibilité" at bounding box center [838, 107] width 69 height 18
click at [804, 110] on input "Disponibilité" at bounding box center [795, 106] width 16 height 16
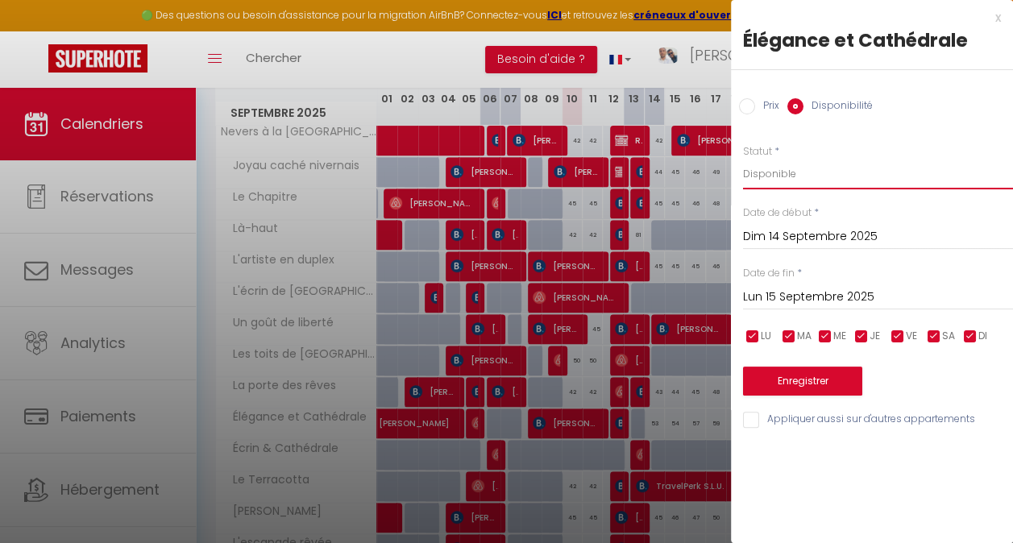
click at [829, 181] on select "Disponible Indisponible" at bounding box center [878, 174] width 270 height 31
click at [832, 169] on select "Disponible Indisponible" at bounding box center [878, 174] width 270 height 31
drag, startPoint x: 831, startPoint y: 175, endPoint x: 829, endPoint y: 192, distance: 17.0
click at [831, 174] on select "Disponible Indisponible" at bounding box center [878, 174] width 270 height 31
click at [743, 159] on select "Disponible Indisponible" at bounding box center [878, 174] width 270 height 31
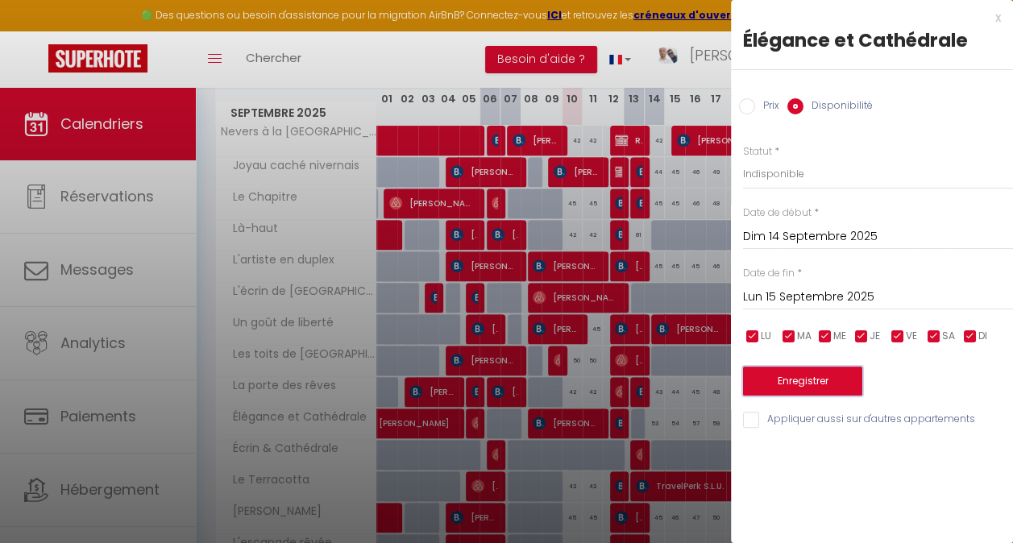
click at [825, 390] on button "Enregistrer" at bounding box center [802, 381] width 119 height 29
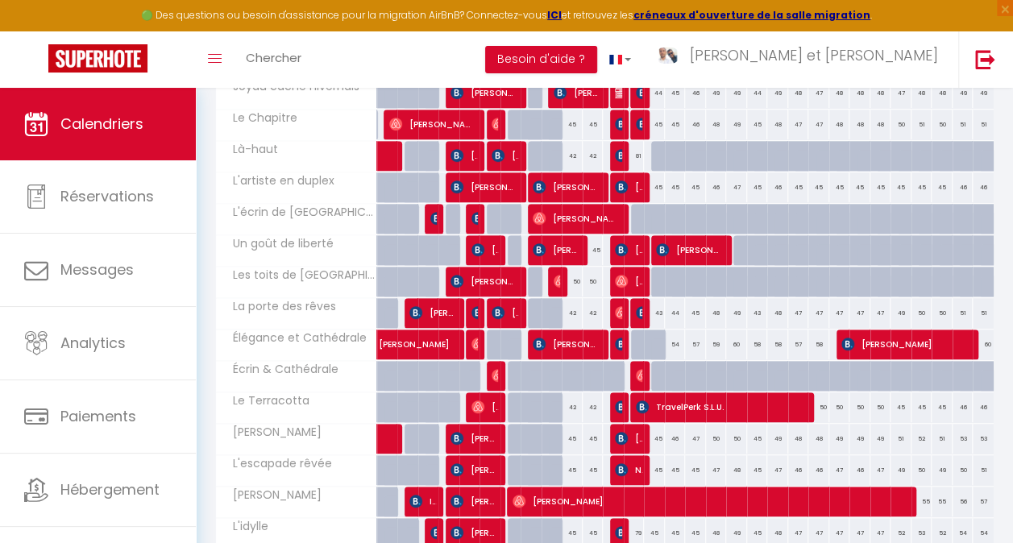
scroll to position [564, 0]
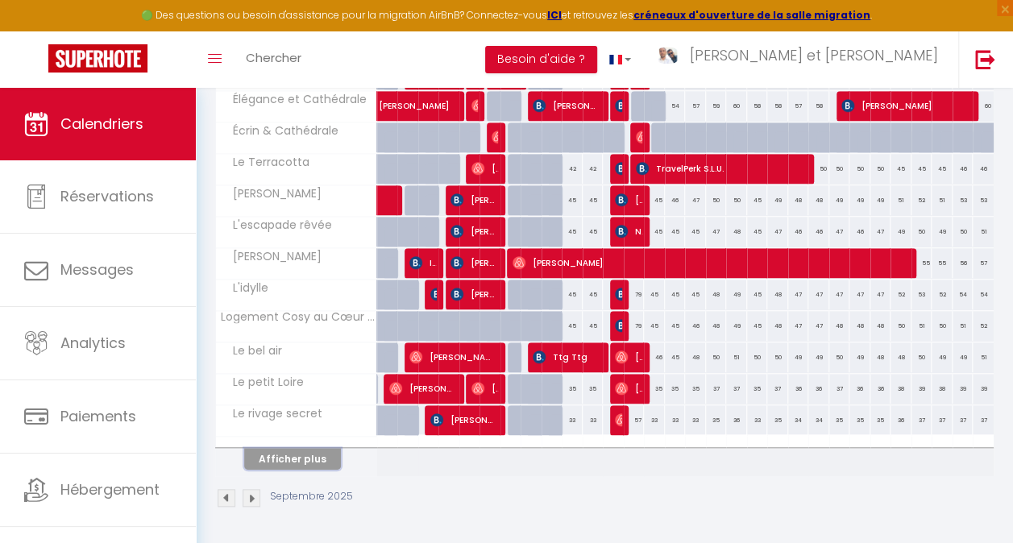
drag, startPoint x: 268, startPoint y: 440, endPoint x: 652, endPoint y: 298, distance: 409.8
click at [268, 448] on button "Afficher plus" at bounding box center [292, 459] width 97 height 22
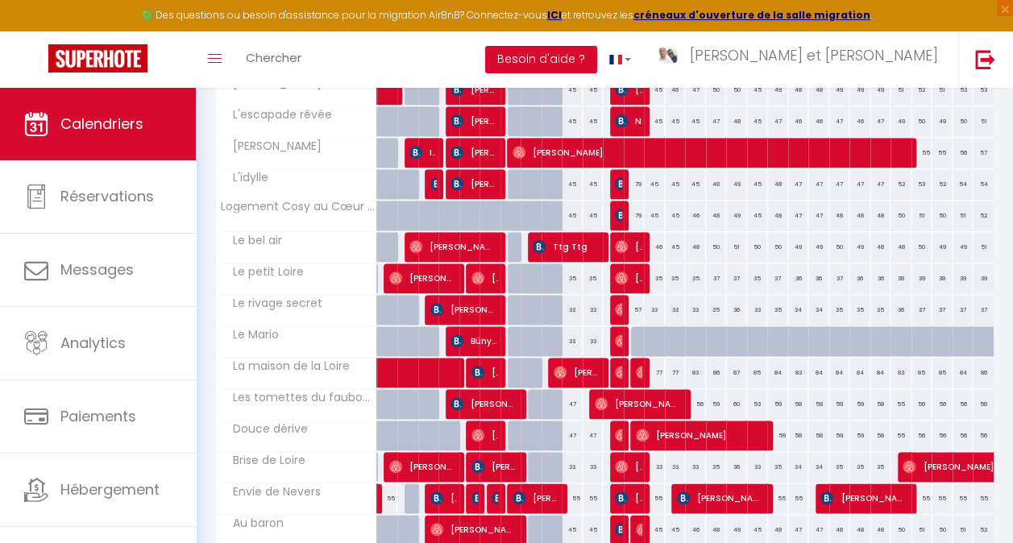
scroll to position [725, 0]
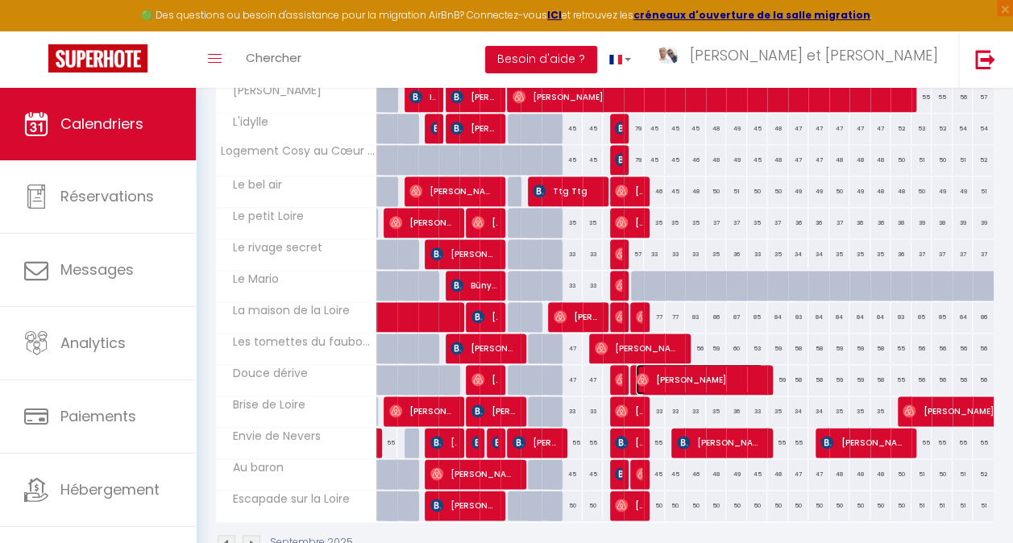
click at [680, 370] on span "[PERSON_NAME]" at bounding box center [699, 379] width 127 height 31
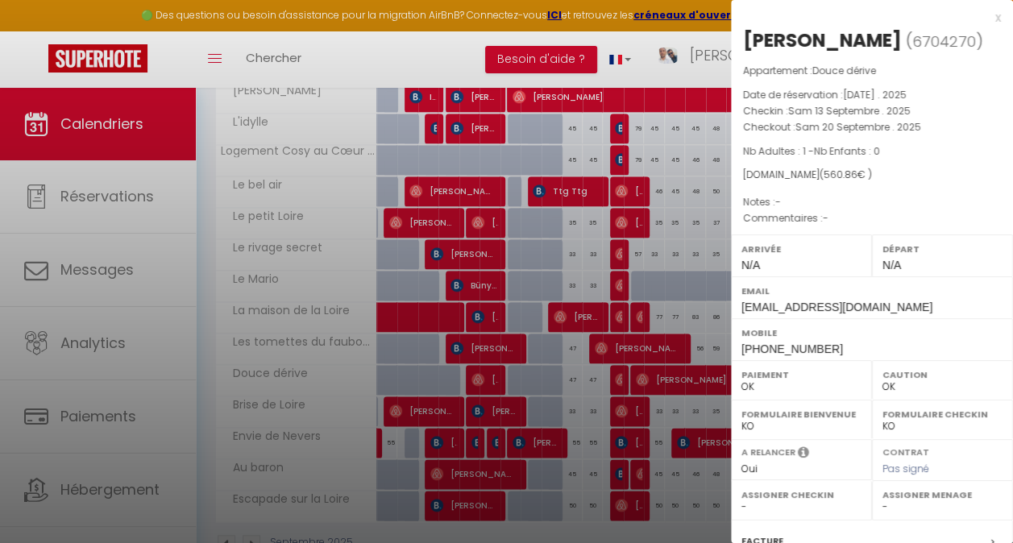
click at [617, 311] on div at bounding box center [506, 271] width 1013 height 543
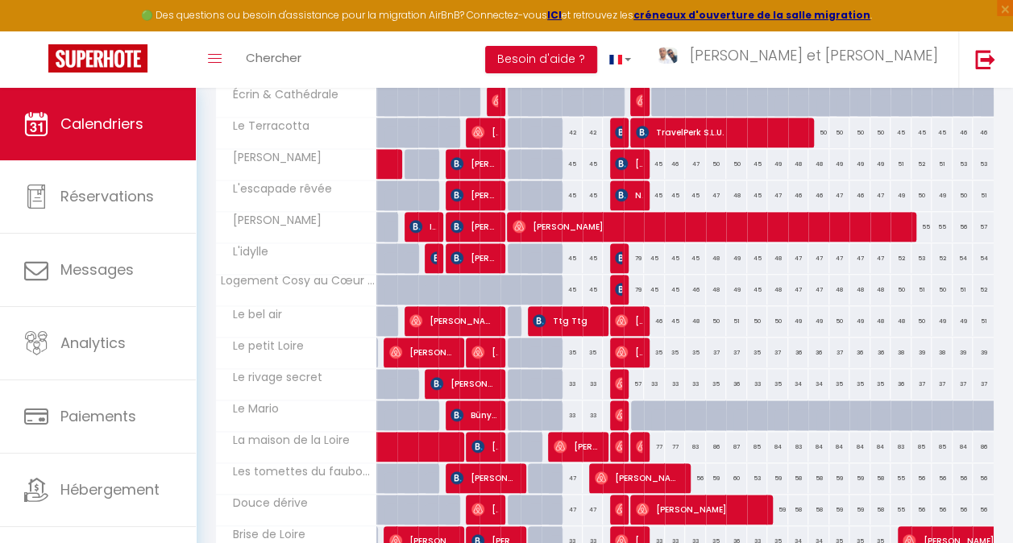
scroll to position [645, 0]
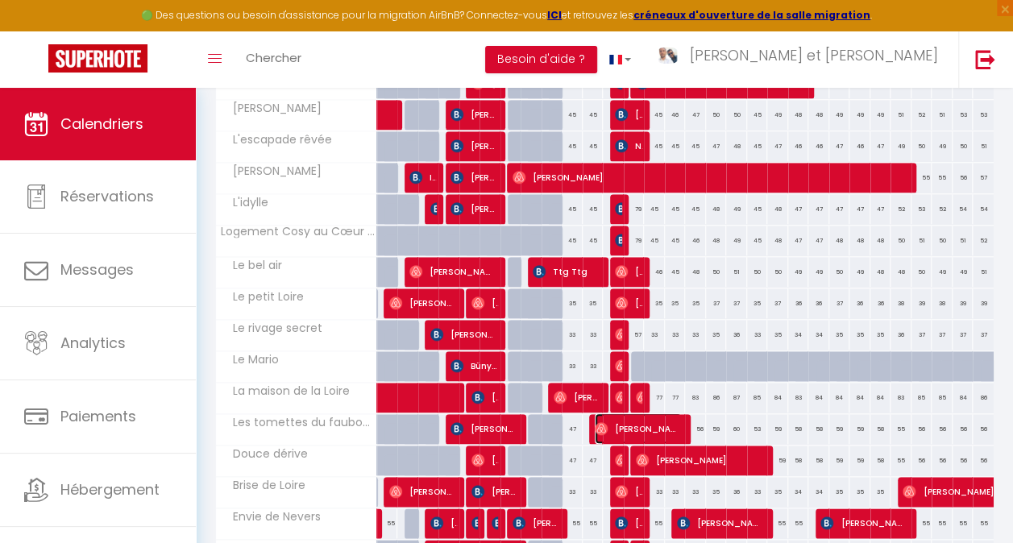
click at [637, 426] on span "[PERSON_NAME]" at bounding box center [638, 428] width 87 height 31
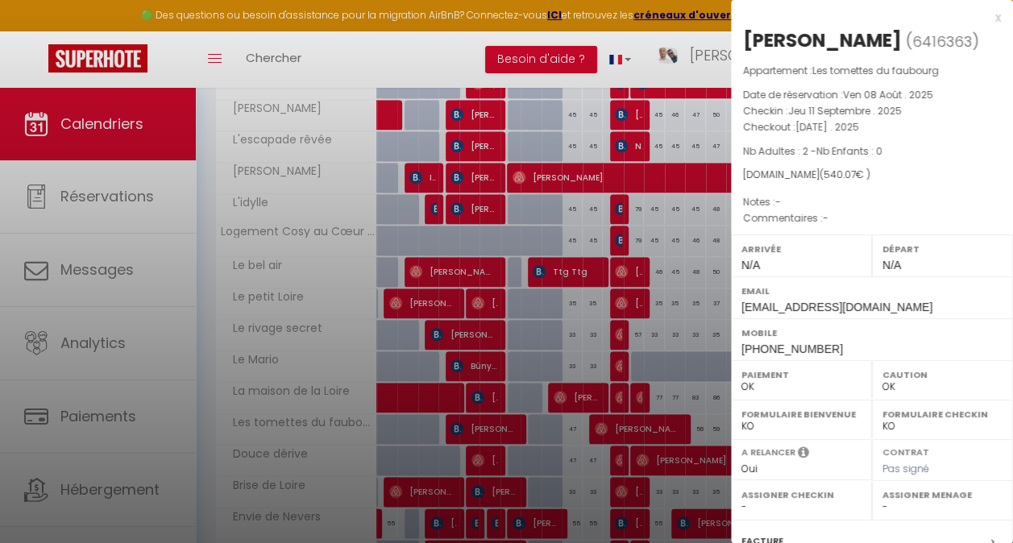
click at [624, 283] on div at bounding box center [506, 271] width 1013 height 543
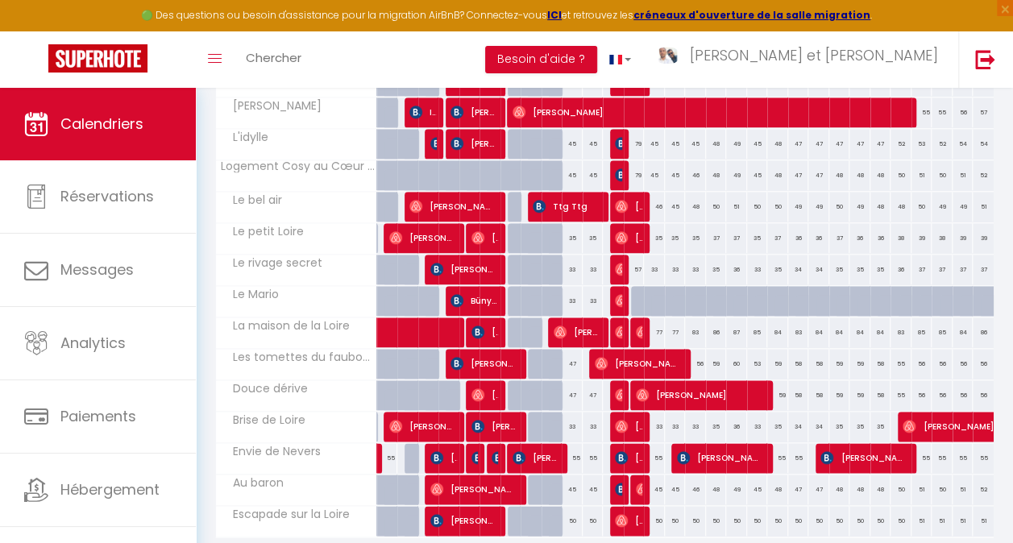
scroll to position [725, 0]
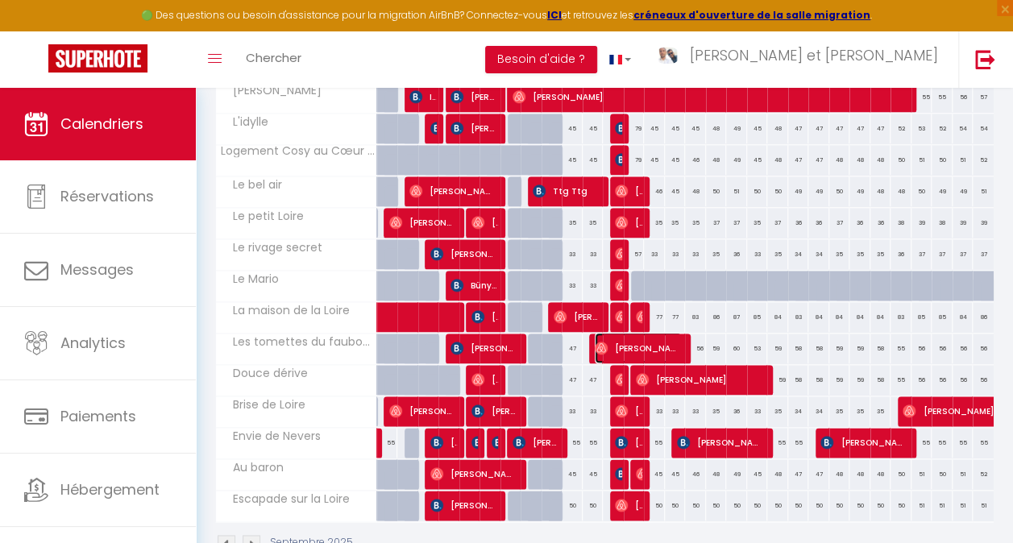
click at [637, 339] on span "[PERSON_NAME]" at bounding box center [638, 348] width 87 height 31
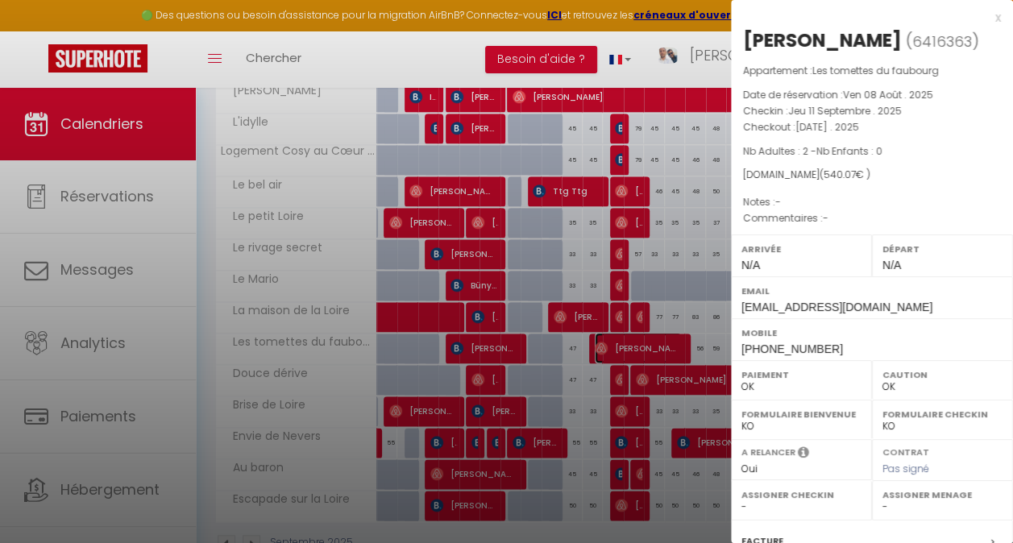
scroll to position [204, 0]
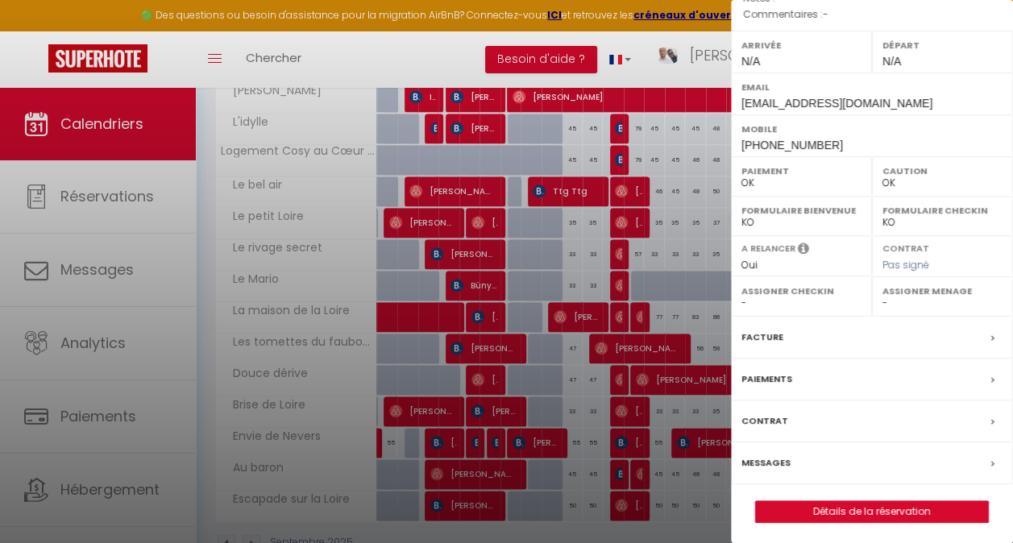
click at [613, 334] on div at bounding box center [506, 271] width 1013 height 543
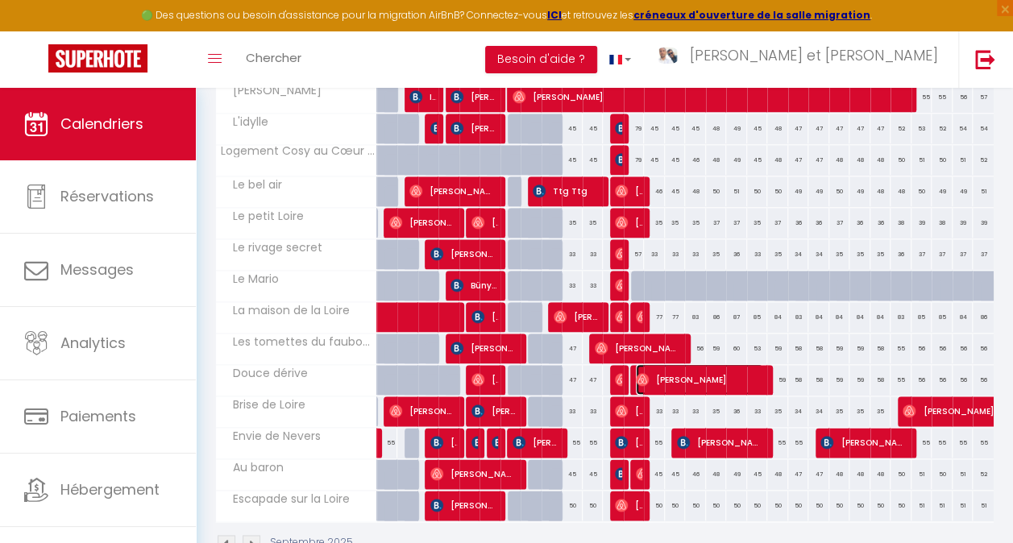
click at [697, 370] on span "[PERSON_NAME]" at bounding box center [699, 379] width 127 height 31
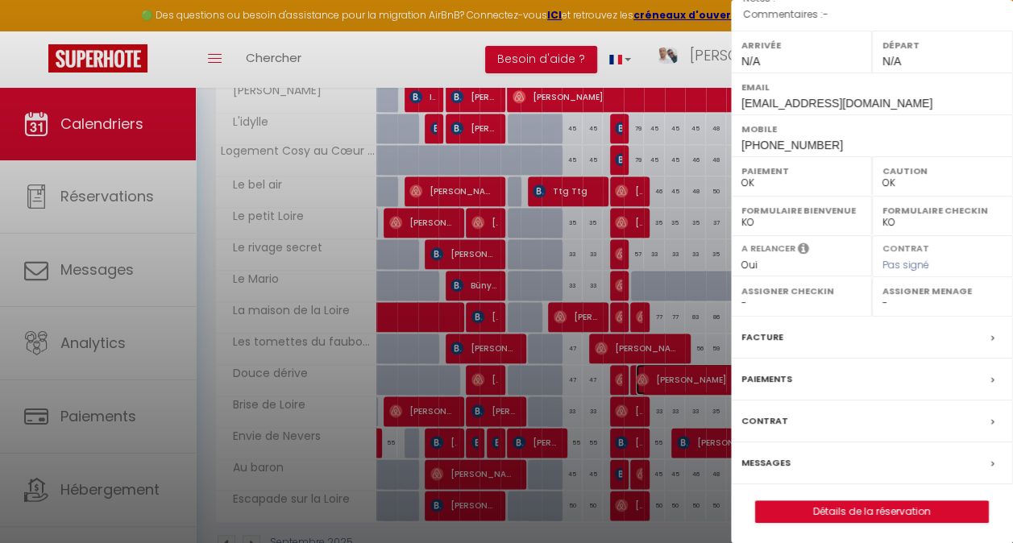
scroll to position [0, 0]
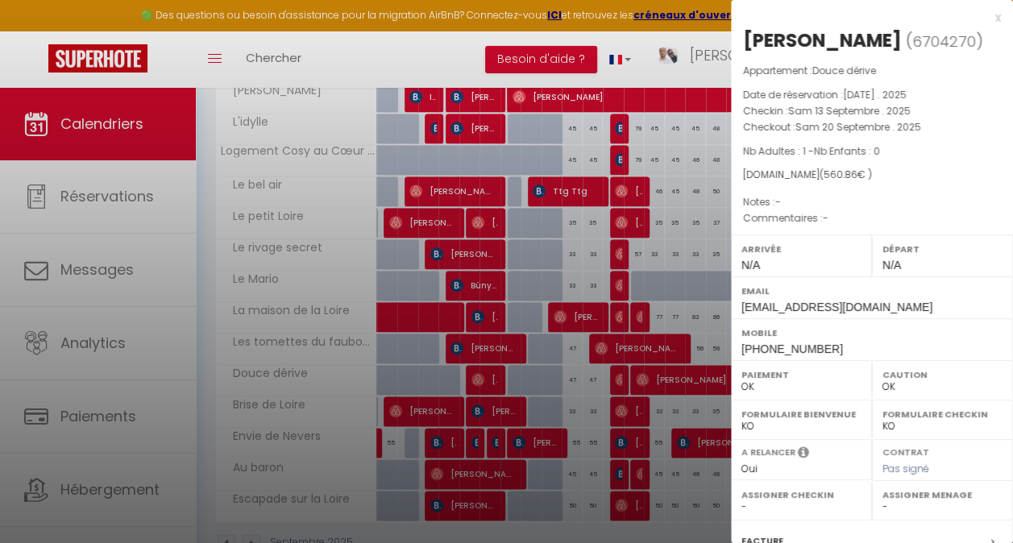
click at [637, 330] on div at bounding box center [506, 271] width 1013 height 543
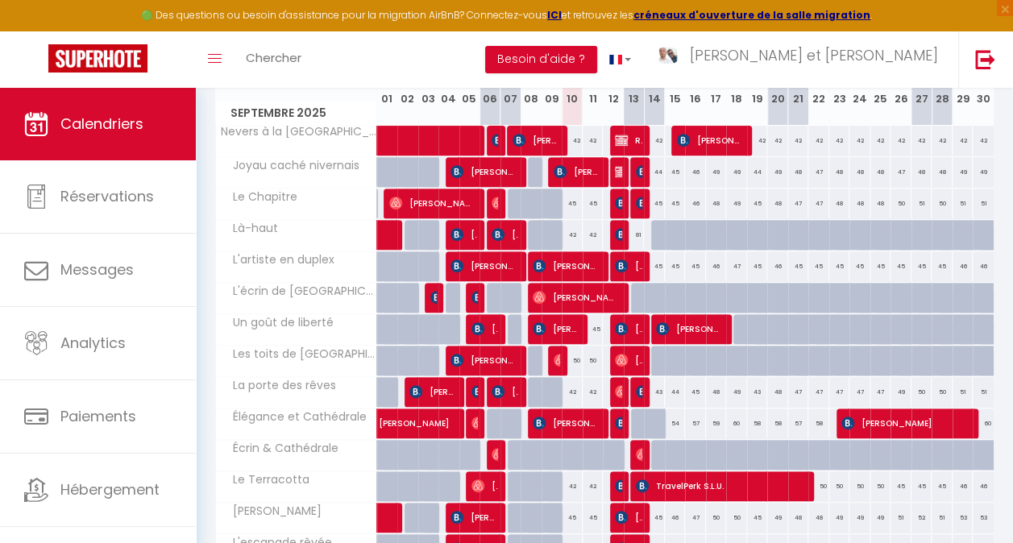
scroll to position [161, 0]
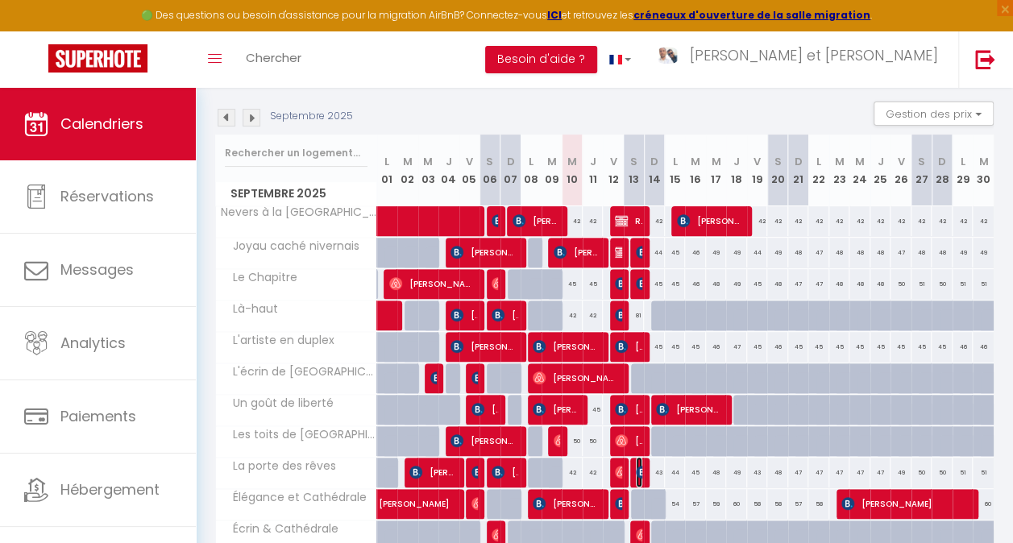
click at [636, 471] on img at bounding box center [642, 472] width 13 height 13
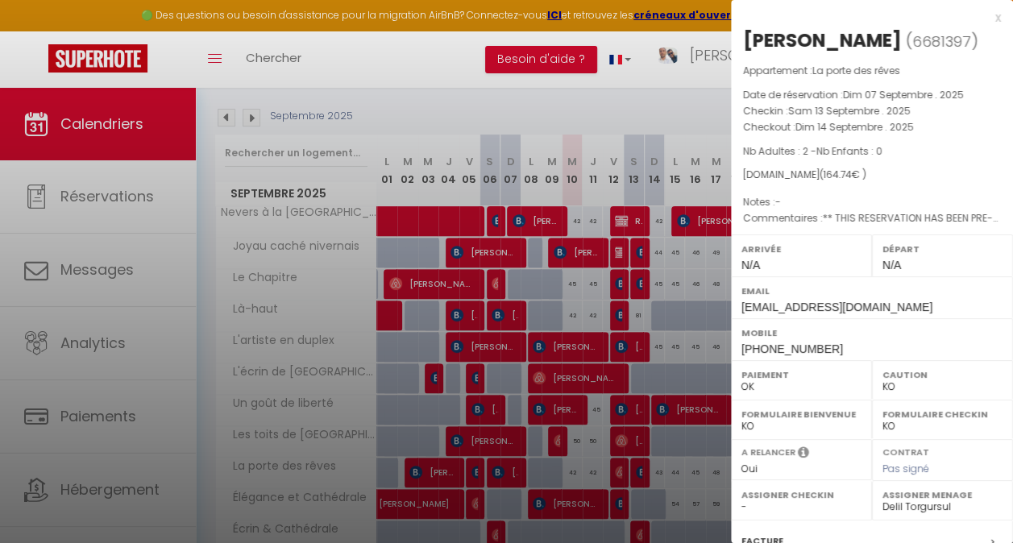
click at [625, 343] on div at bounding box center [506, 271] width 1013 height 543
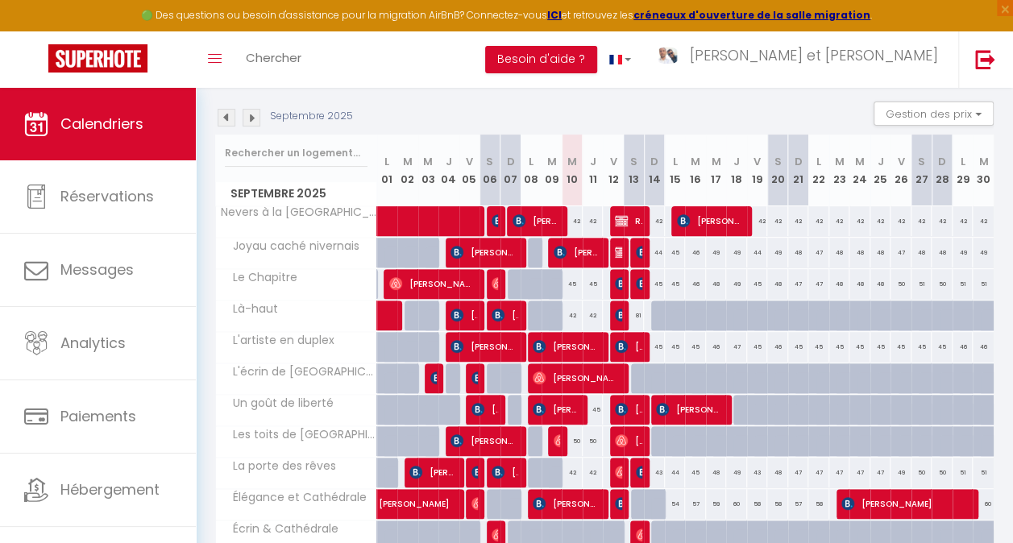
click at [650, 467] on div "43" at bounding box center [654, 473] width 21 height 30
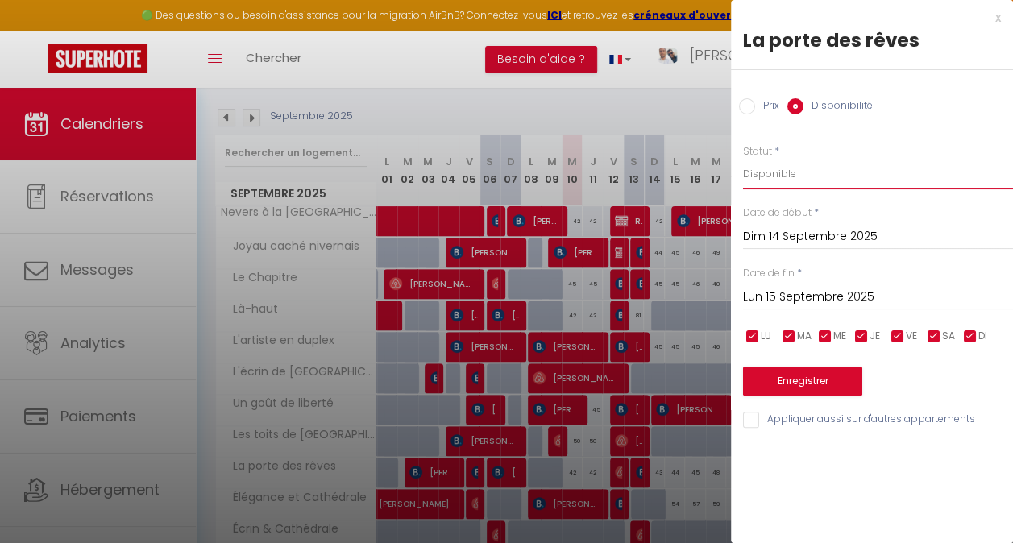
click at [806, 172] on select "Disponible Indisponible" at bounding box center [878, 174] width 270 height 31
click at [743, 159] on select "Disponible Indisponible" at bounding box center [878, 174] width 270 height 31
click at [799, 386] on button "Enregistrer" at bounding box center [802, 381] width 119 height 29
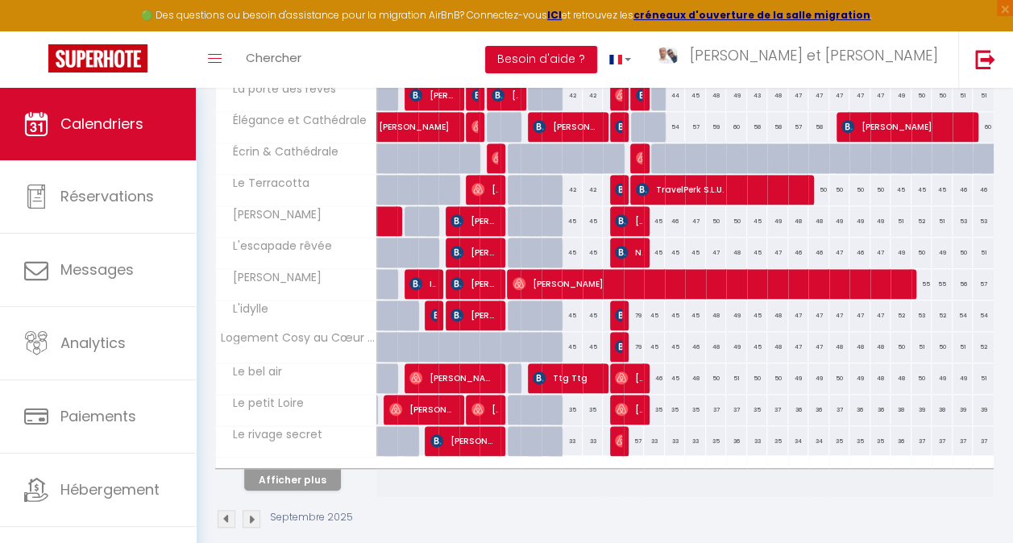
scroll to position [564, 0]
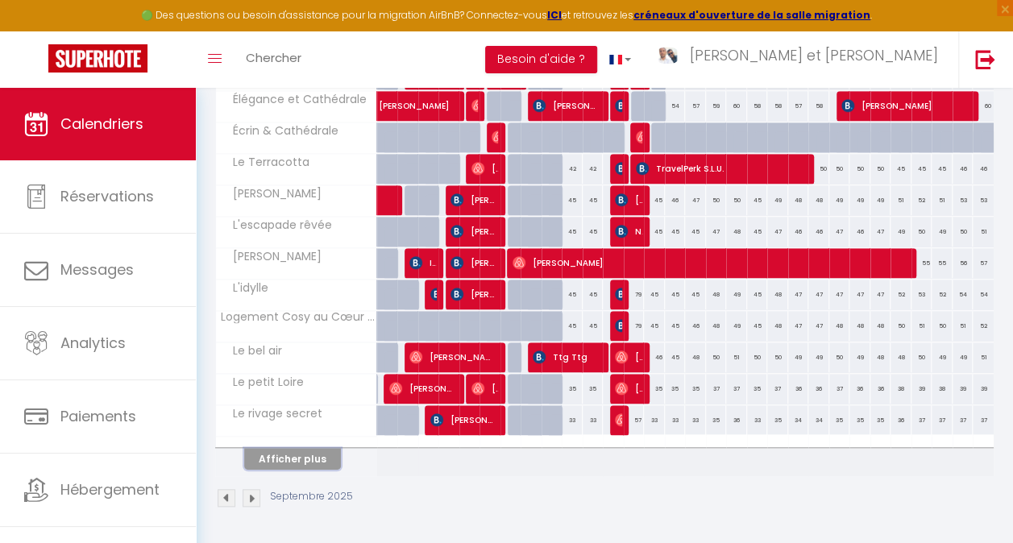
click at [309, 453] on button "Afficher plus" at bounding box center [292, 459] width 97 height 22
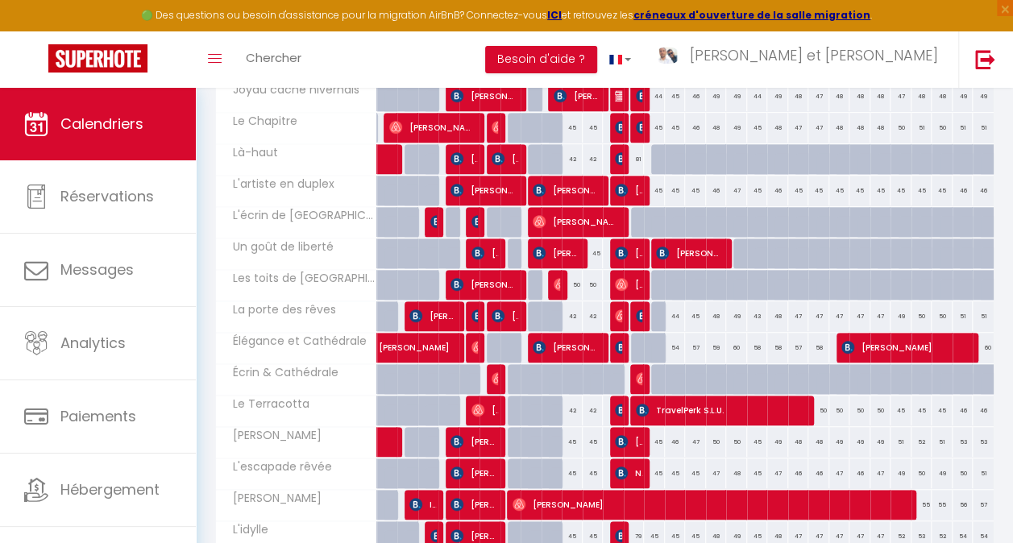
scroll to position [0, 0]
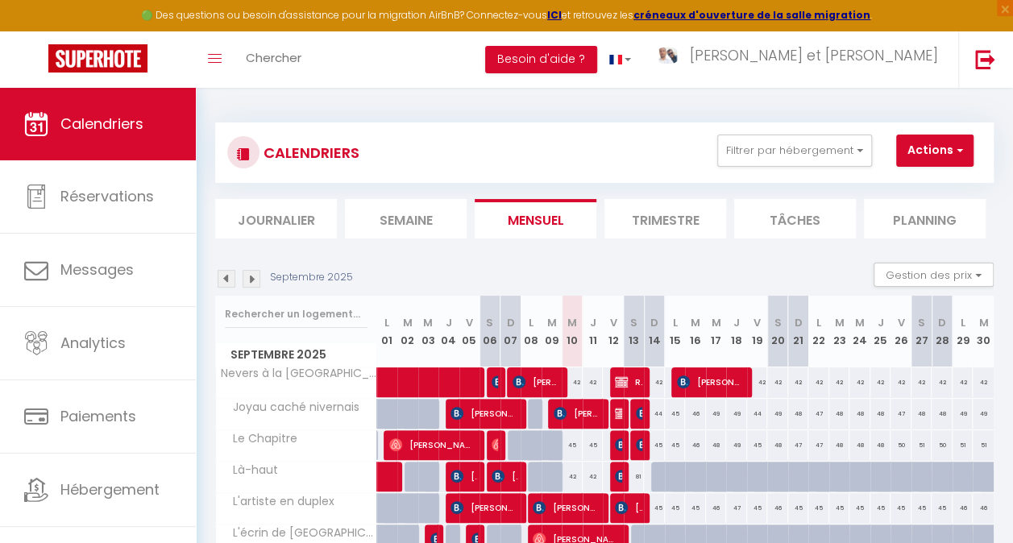
click at [926, 223] on li "Planning" at bounding box center [925, 218] width 122 height 39
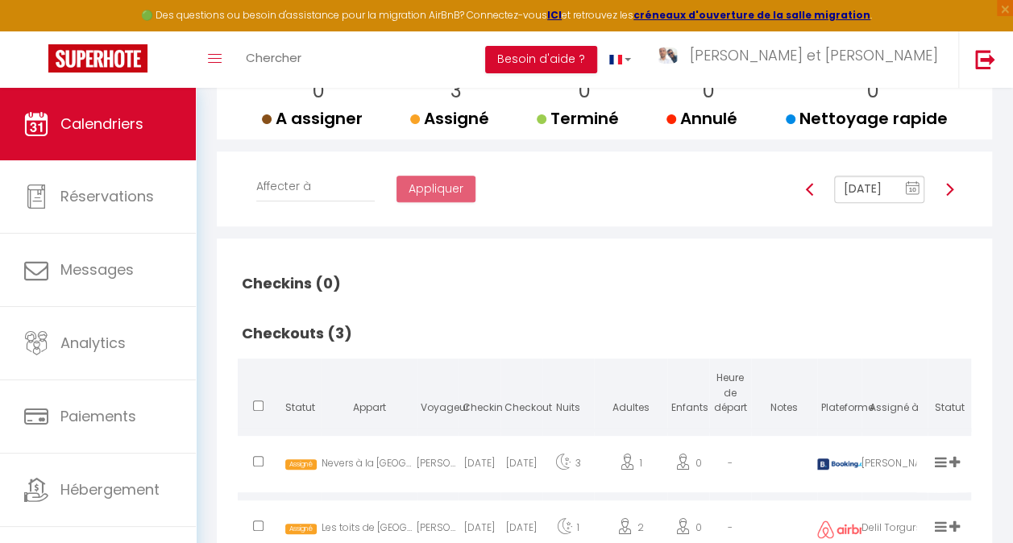
scroll to position [161, 0]
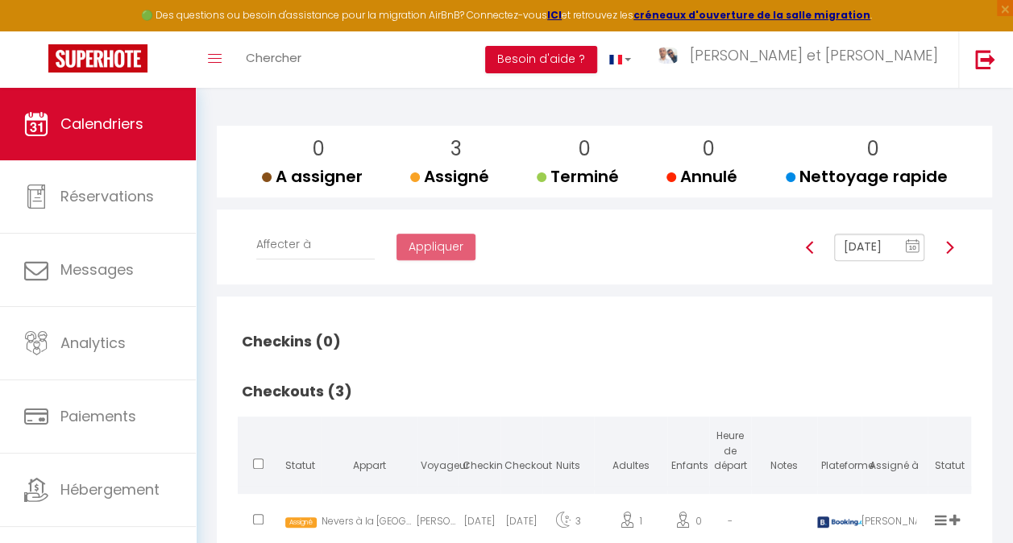
click at [875, 261] on input "Sep 10, 2025" at bounding box center [879, 247] width 90 height 27
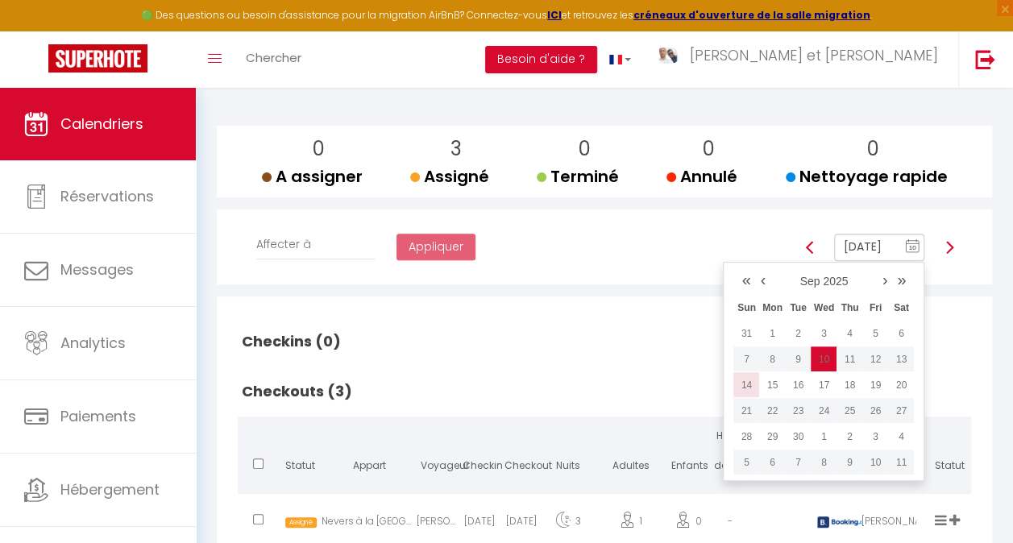
click at [749, 398] on td "14" at bounding box center [746, 385] width 26 height 26
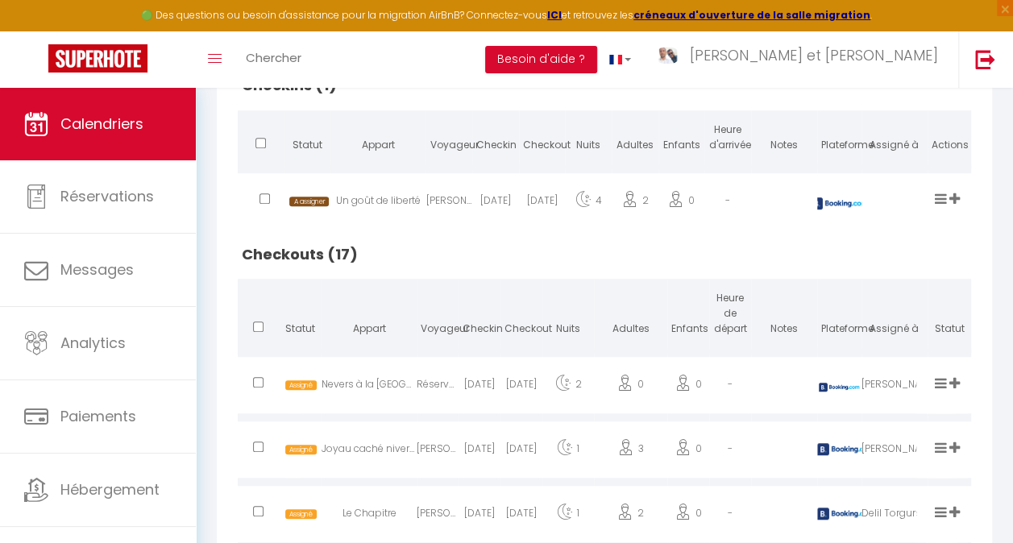
scroll to position [174, 0]
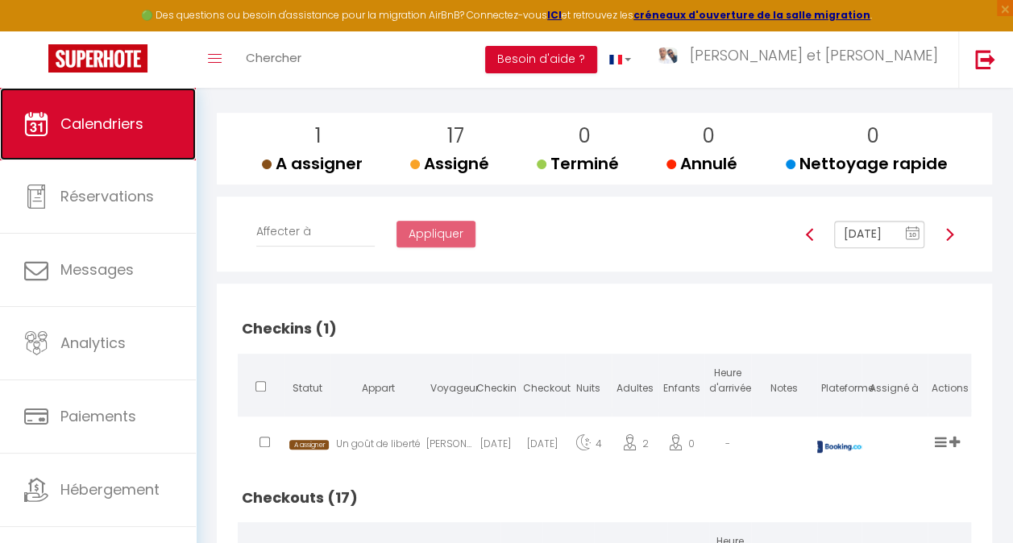
click at [116, 131] on span "Calendriers" at bounding box center [101, 124] width 83 height 20
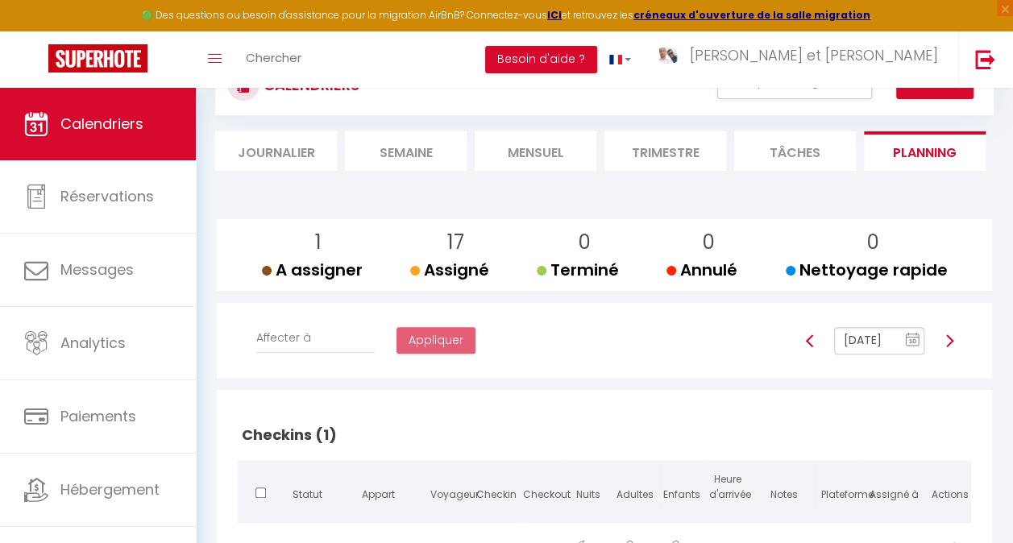
scroll to position [13, 0]
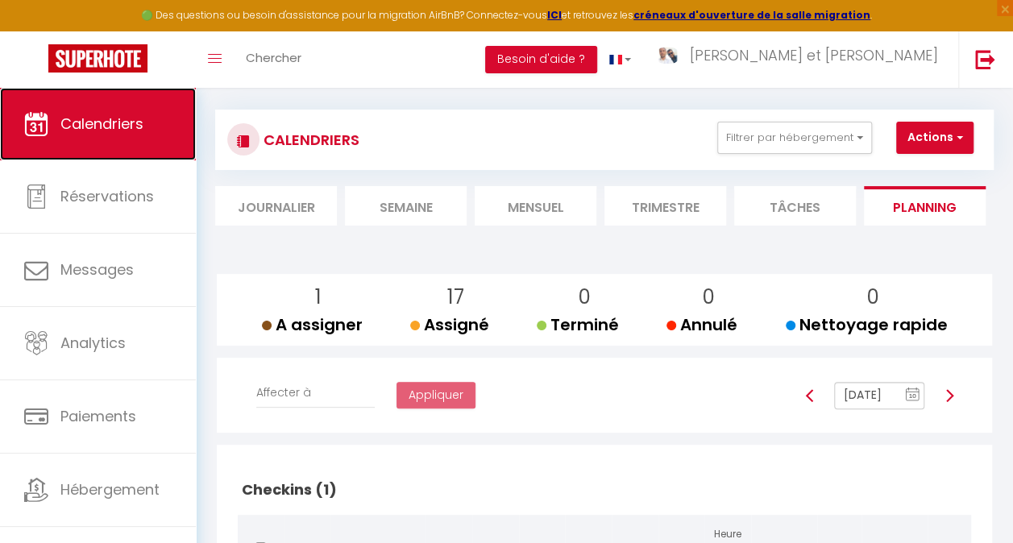
click at [97, 126] on span "Calendriers" at bounding box center [101, 124] width 83 height 20
click at [88, 126] on span "Calendriers" at bounding box center [101, 124] width 83 height 20
click at [524, 208] on li "Mensuel" at bounding box center [536, 205] width 122 height 39
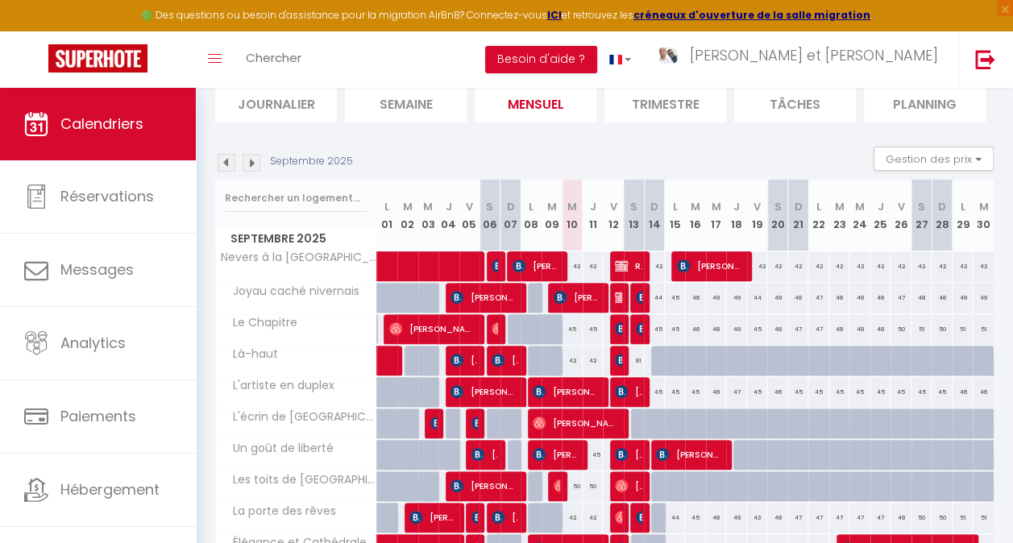
scroll to position [93, 0]
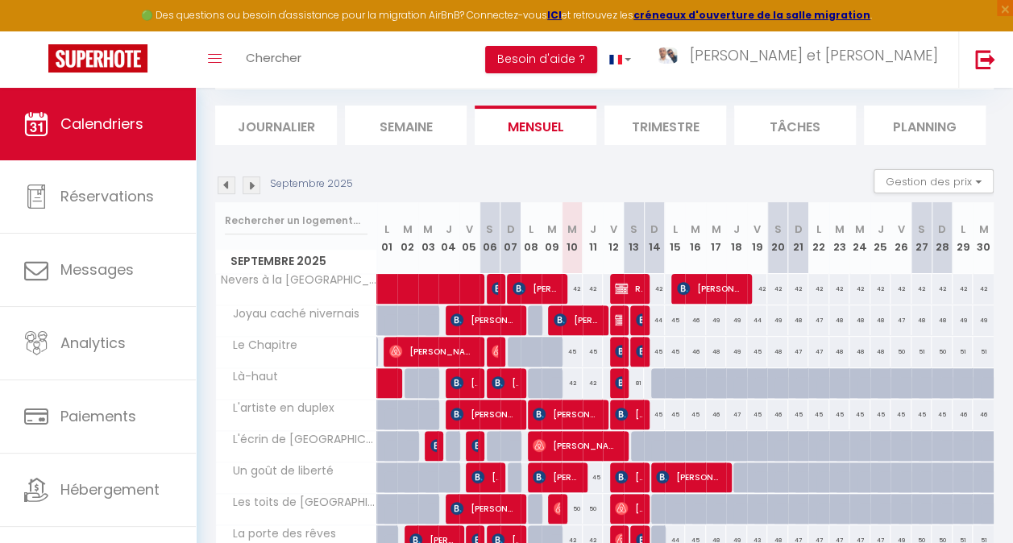
click at [937, 132] on li "Planning" at bounding box center [925, 125] width 122 height 39
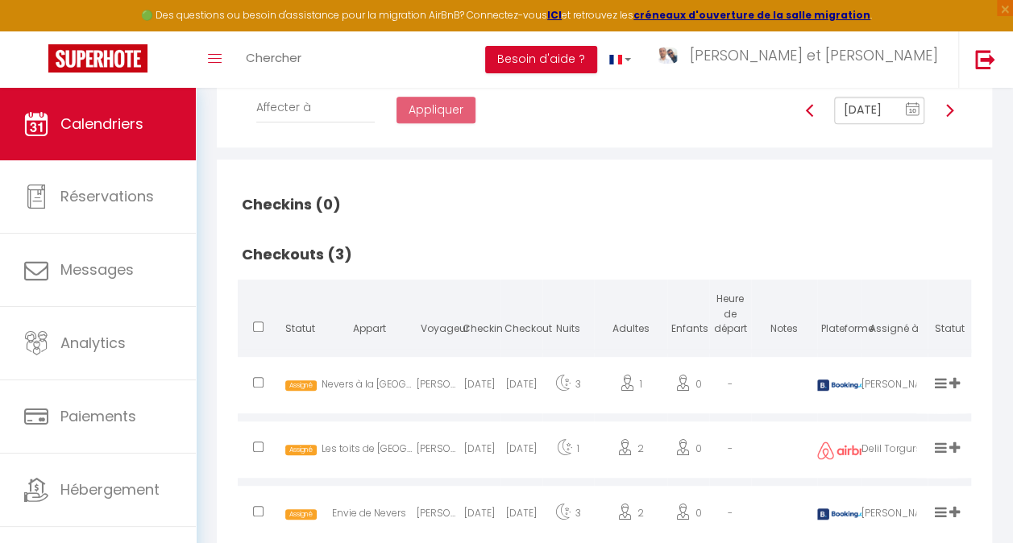
scroll to position [39, 0]
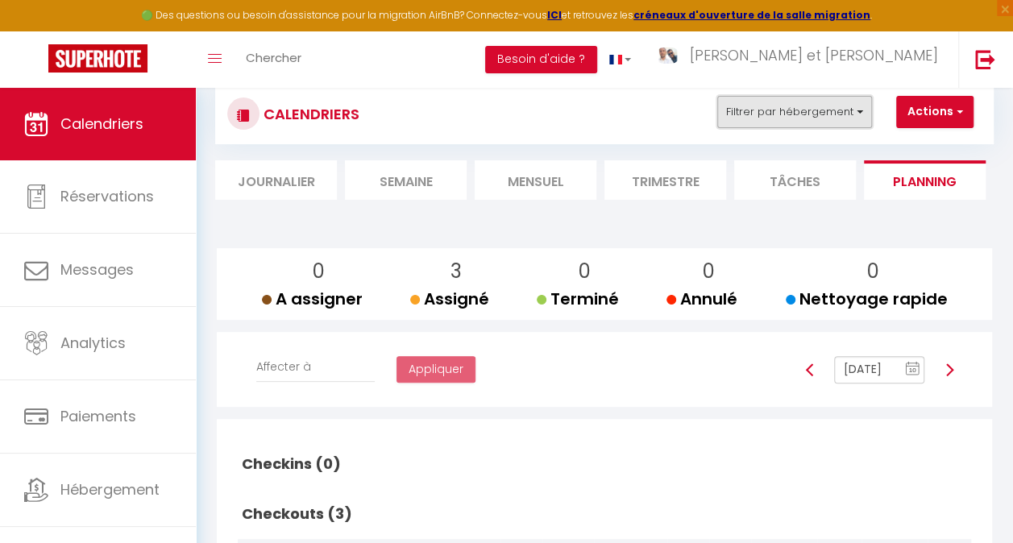
click at [816, 114] on button "Filtrer par hébergement" at bounding box center [794, 112] width 155 height 32
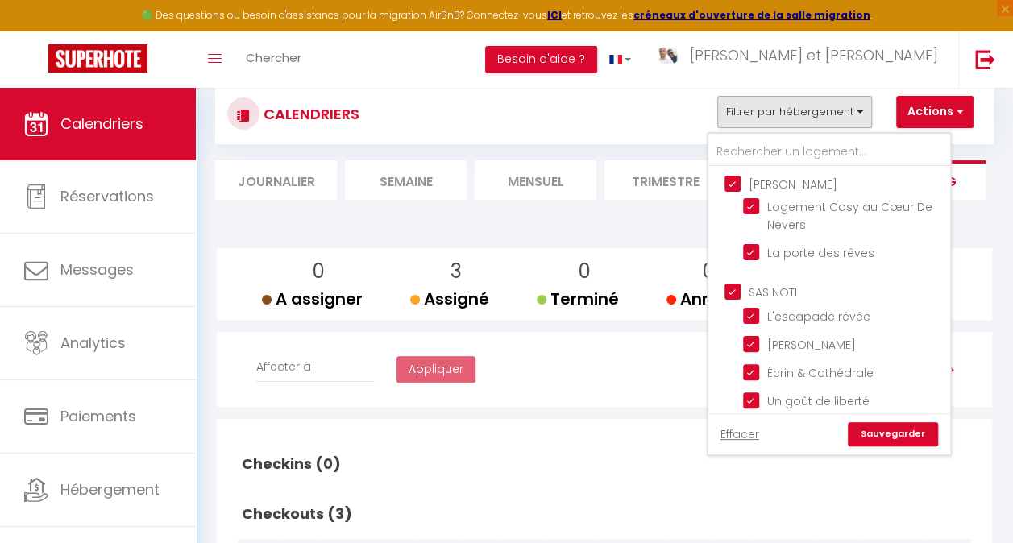
click at [750, 181] on input "[PERSON_NAME]" at bounding box center [846, 183] width 242 height 16
click at [756, 183] on input "[PERSON_NAME]" at bounding box center [846, 183] width 242 height 16
click at [658, 108] on div "CALENDRIERS Filtrer par hébergement Benoit Logement Cosy au Cœur De Nevers La p…" at bounding box center [604, 114] width 754 height 36
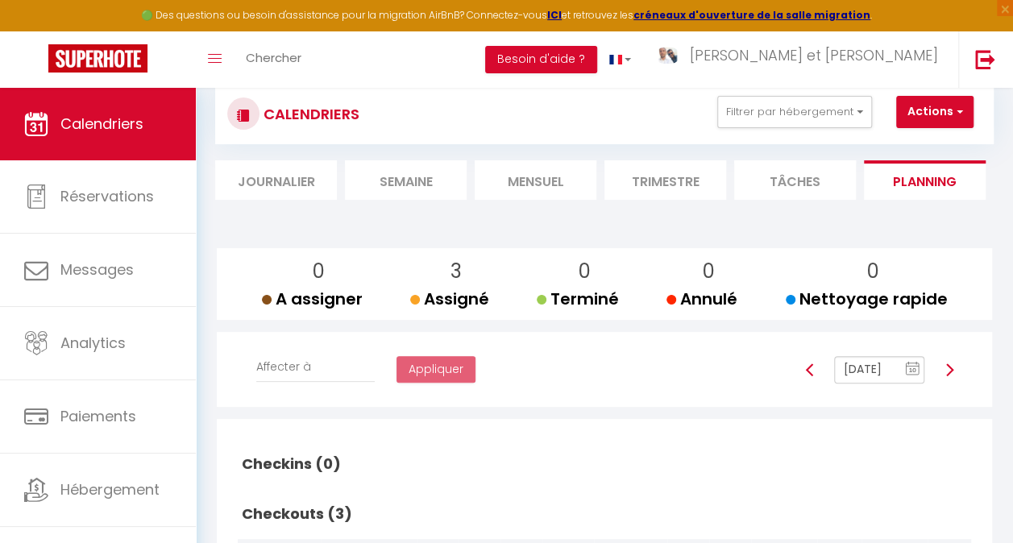
click at [859, 376] on input "Sep 10, 2025" at bounding box center [879, 369] width 90 height 27
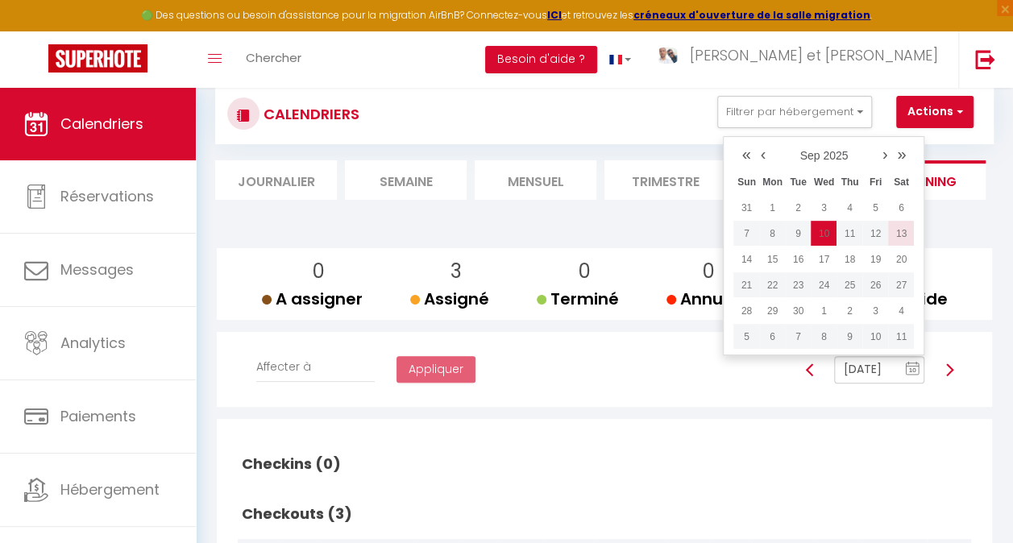
click at [901, 246] on td "13" at bounding box center [901, 234] width 26 height 26
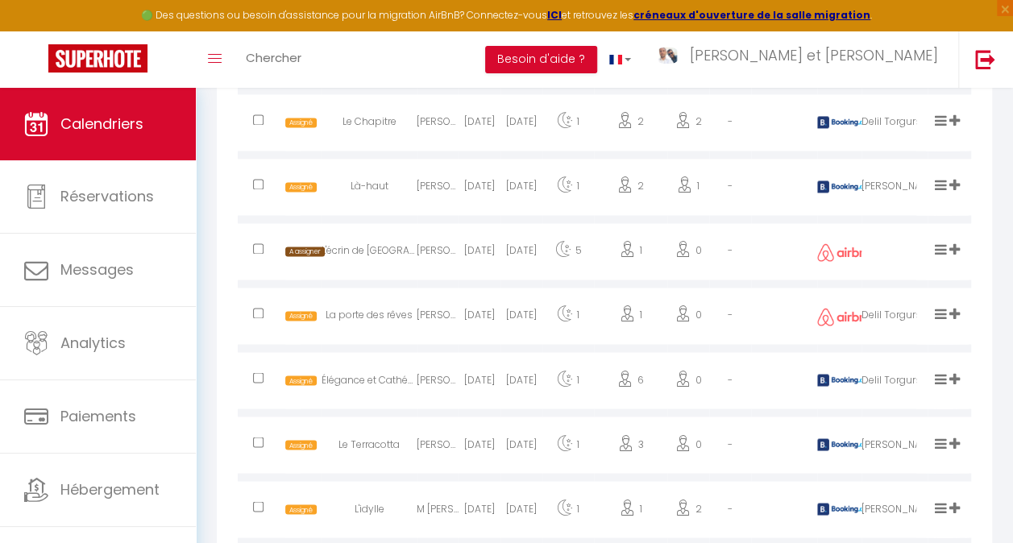
scroll to position [1238, 0]
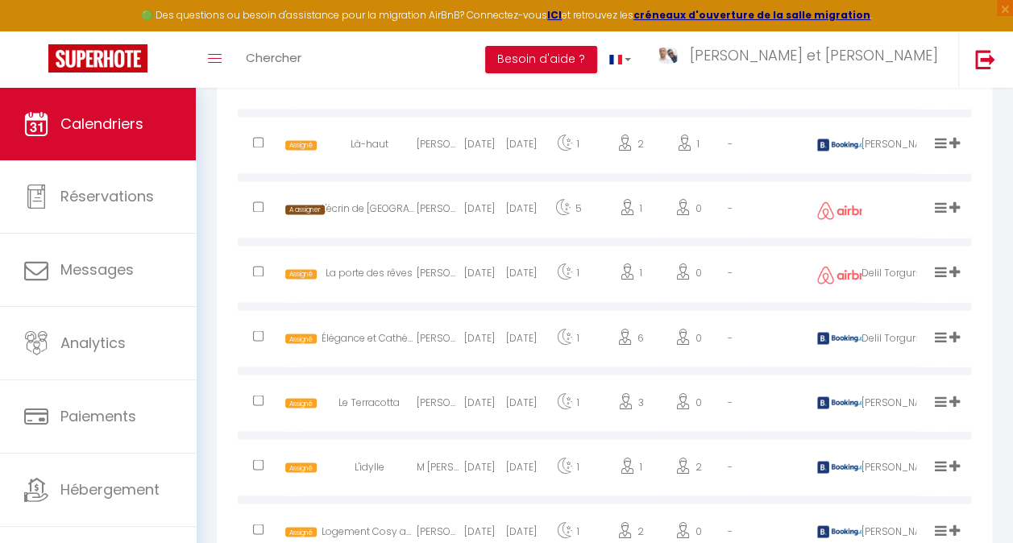
click at [904, 219] on div at bounding box center [895, 211] width 66 height 52
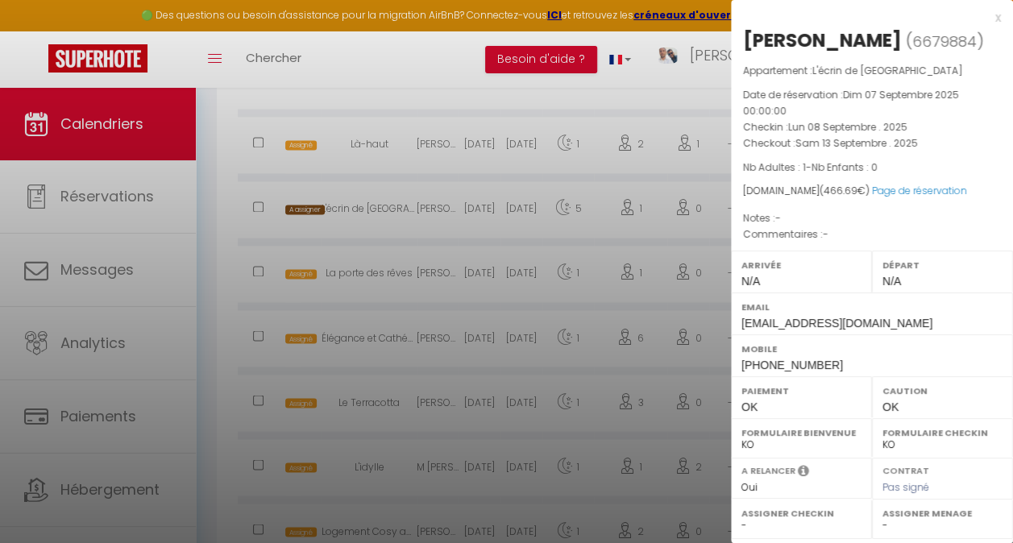
click at [610, 215] on div at bounding box center [506, 271] width 1013 height 543
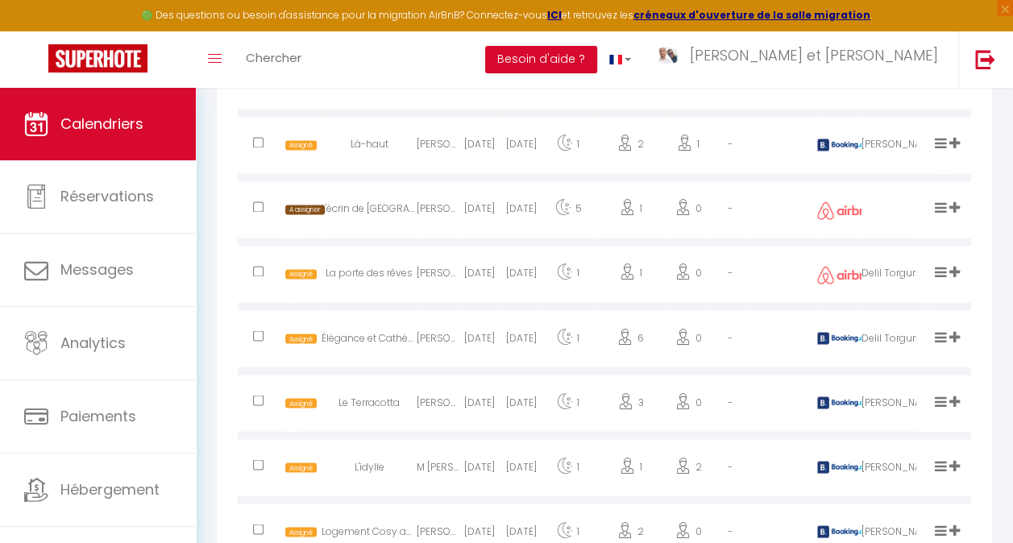
click at [890, 222] on div at bounding box center [895, 211] width 66 height 52
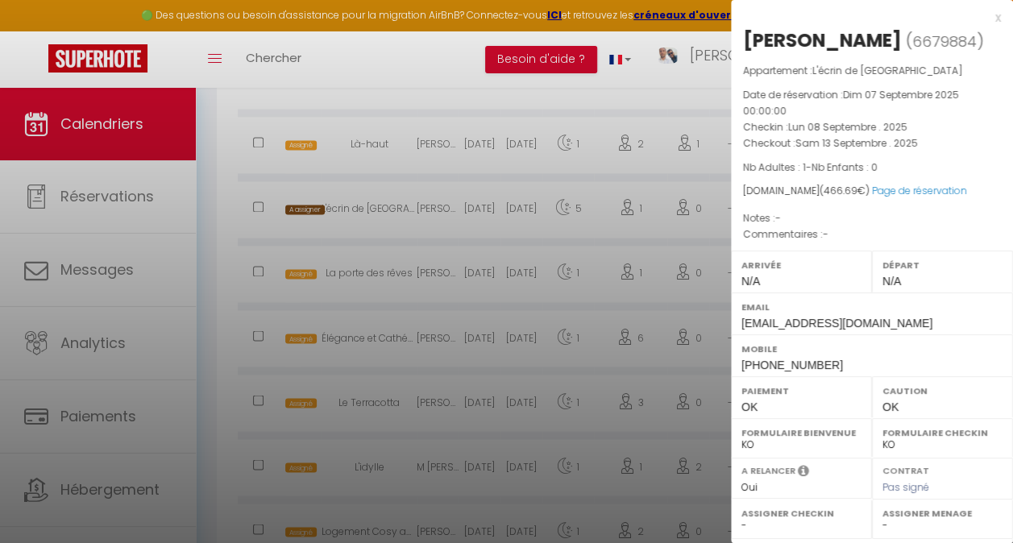
click at [600, 218] on div at bounding box center [506, 271] width 1013 height 543
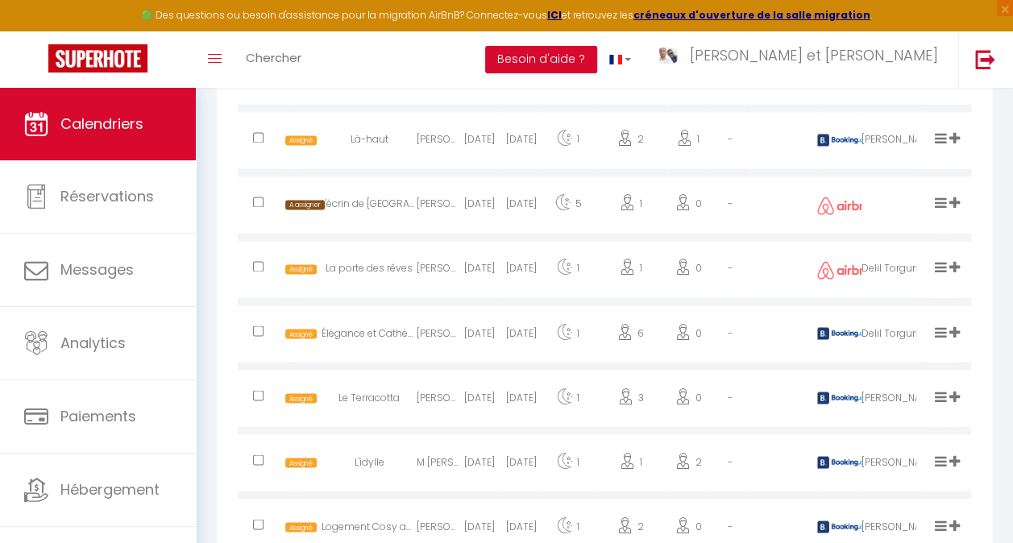
scroll to position [1319, 0]
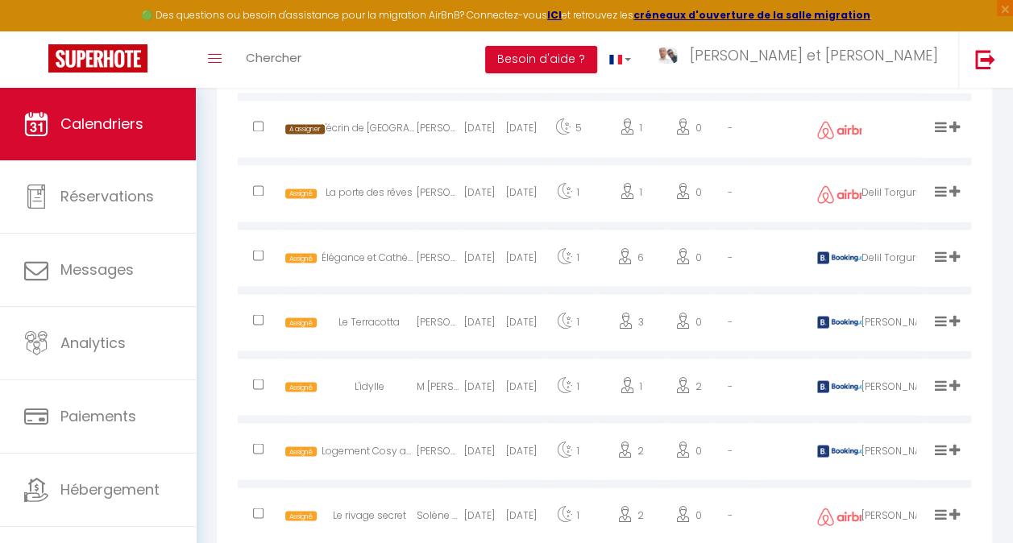
click at [956, 134] on icon at bounding box center [954, 127] width 10 height 14
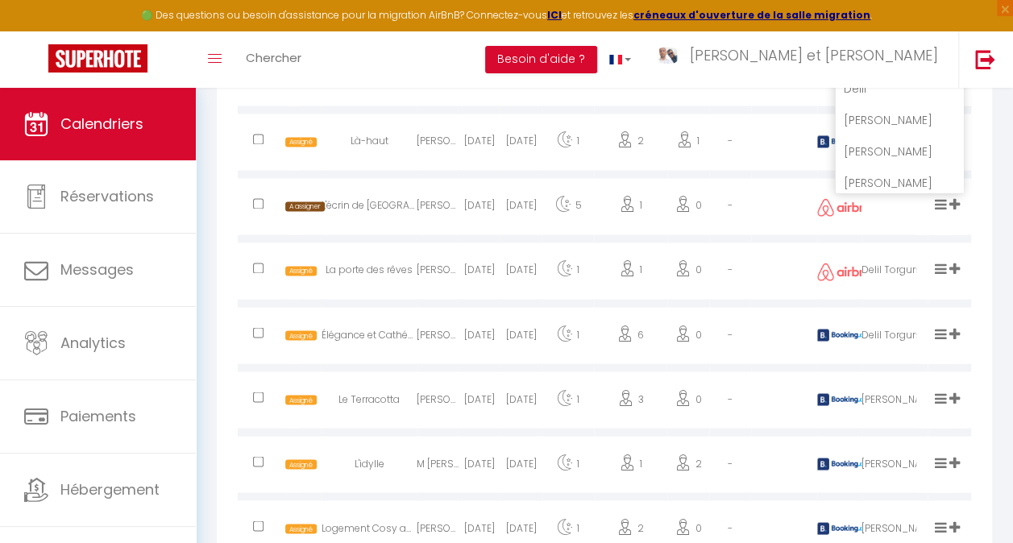
scroll to position [1157, 0]
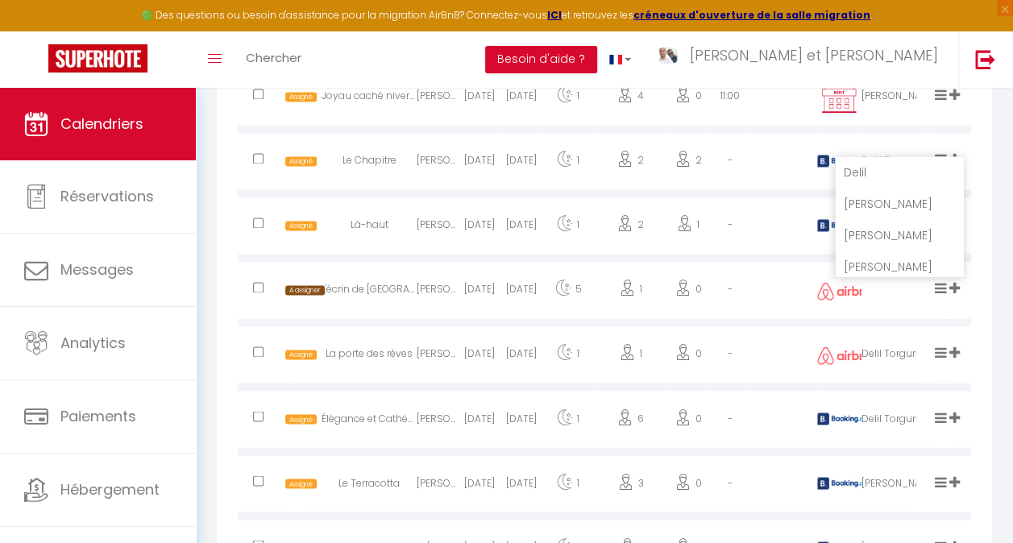
click at [883, 181] on li "Delil" at bounding box center [899, 172] width 127 height 31
click at [954, 295] on icon at bounding box center [954, 288] width 10 height 14
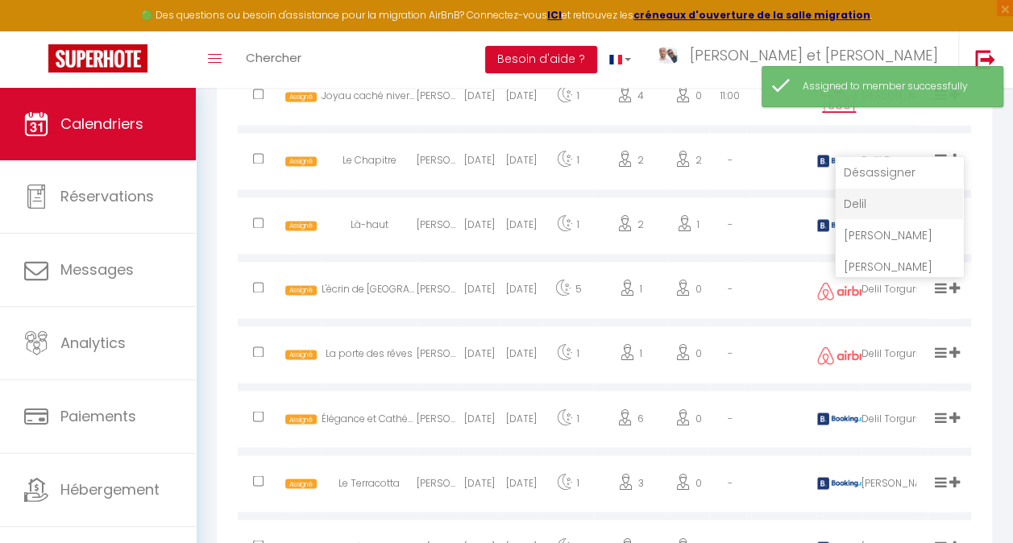
click at [991, 319] on div "Checkins (8) Statut Appart Voyageur Checkin Checkout Nuits Adultes Enfants Heur…" at bounding box center [604, 135] width 775 height 1670
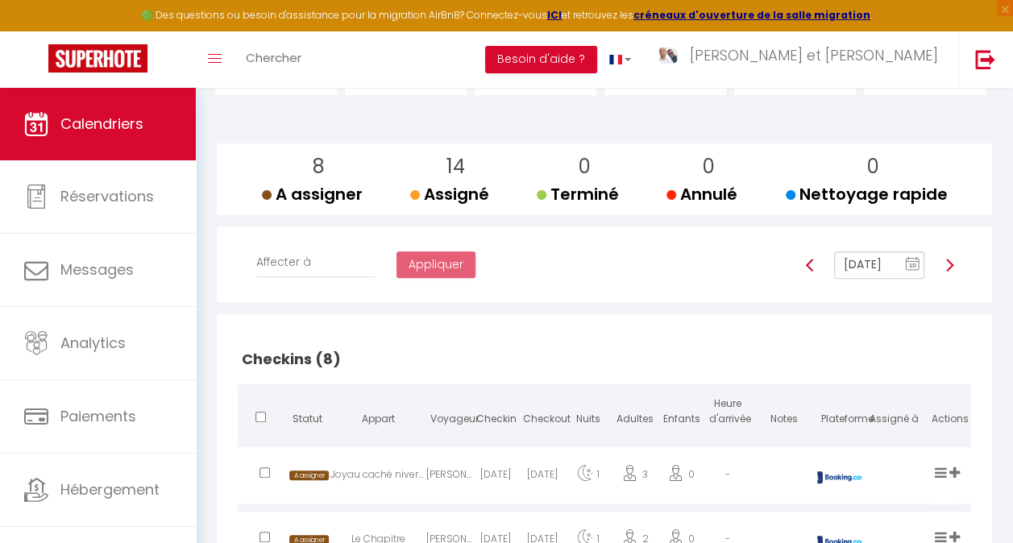
scroll to position [0, 0]
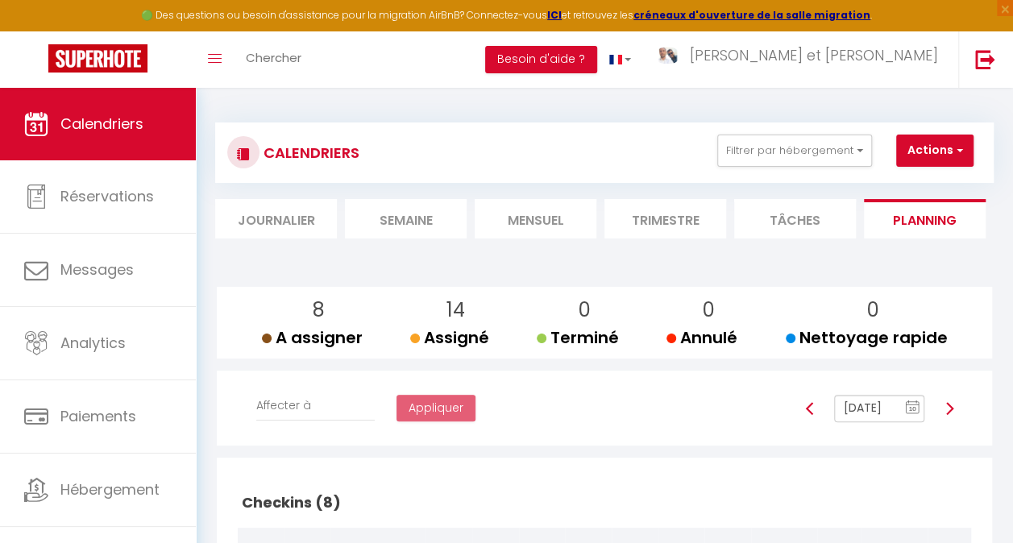
click at [948, 415] on img at bounding box center [949, 408] width 13 height 13
click at [567, 220] on li "Mensuel" at bounding box center [536, 218] width 122 height 39
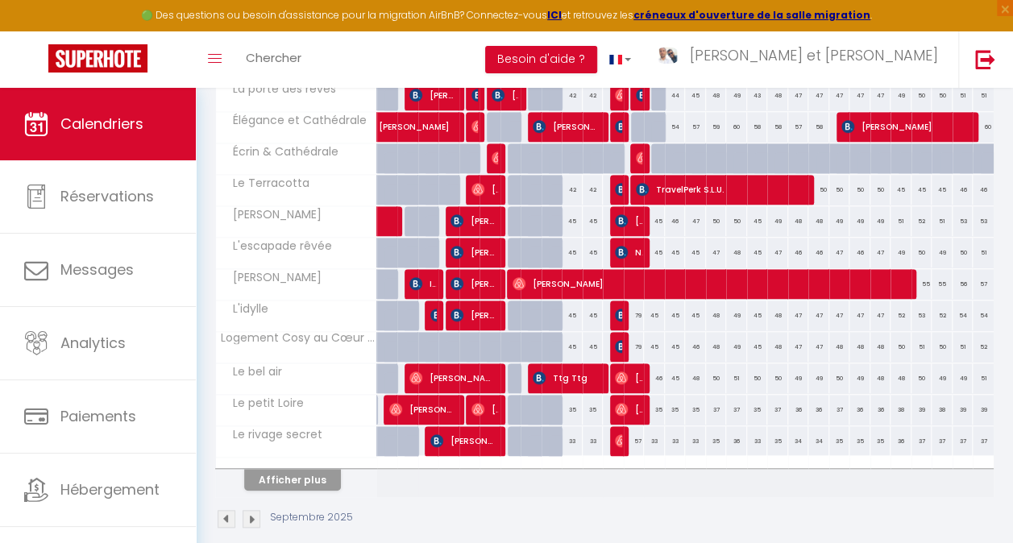
scroll to position [564, 0]
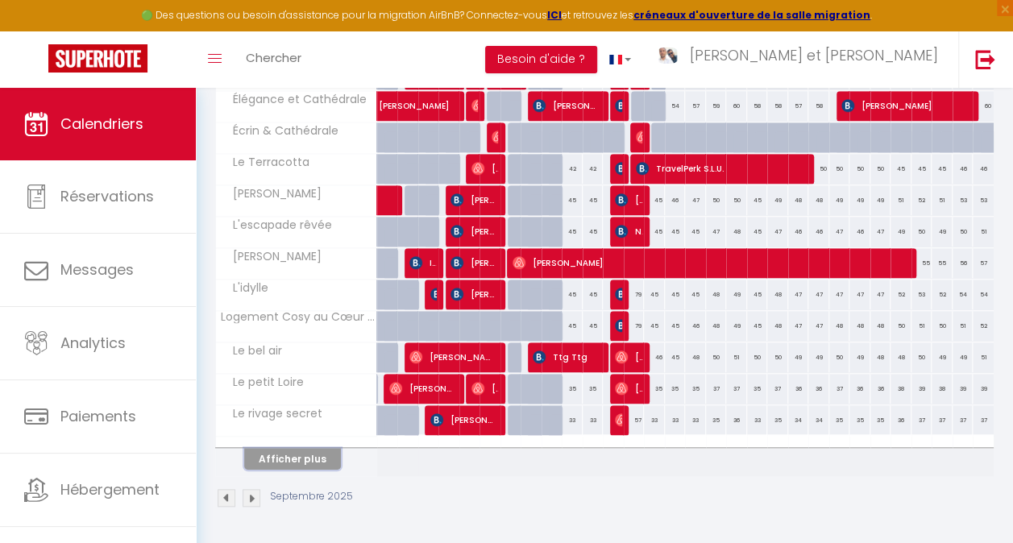
click at [318, 448] on button "Afficher plus" at bounding box center [292, 459] width 97 height 22
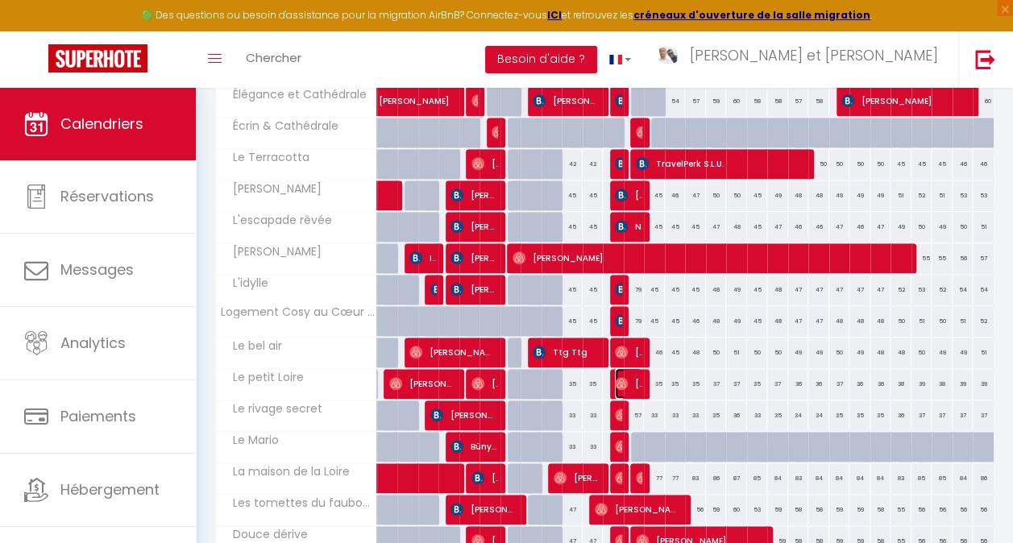
click at [625, 377] on span "[PERSON_NAME]" at bounding box center [628, 383] width 27 height 31
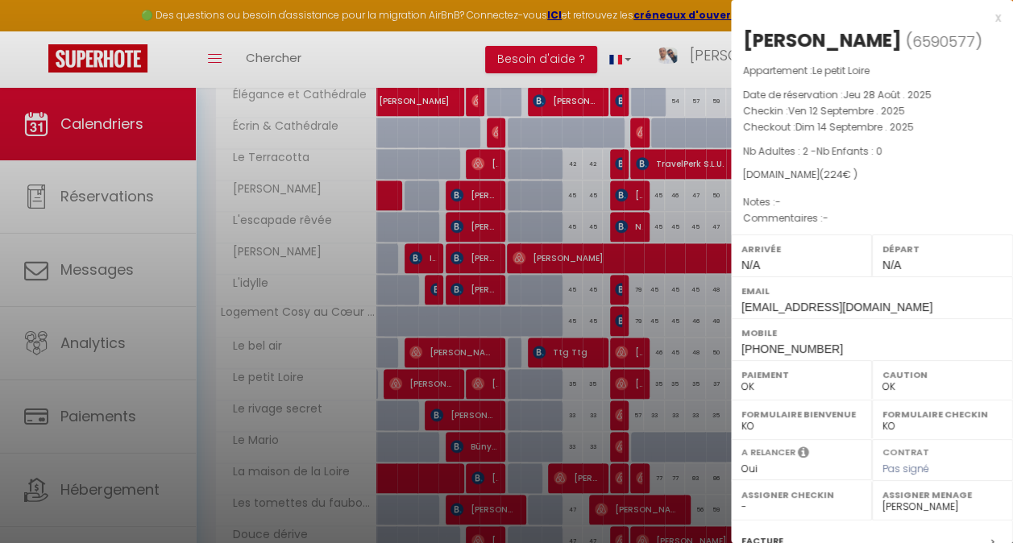
click at [661, 394] on div at bounding box center [506, 271] width 1013 height 543
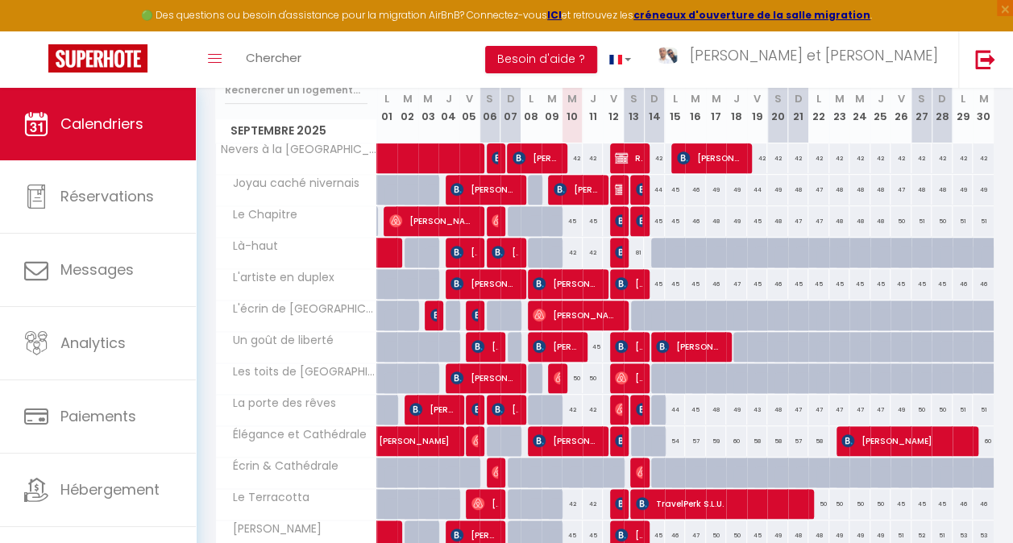
scroll to position [49, 0]
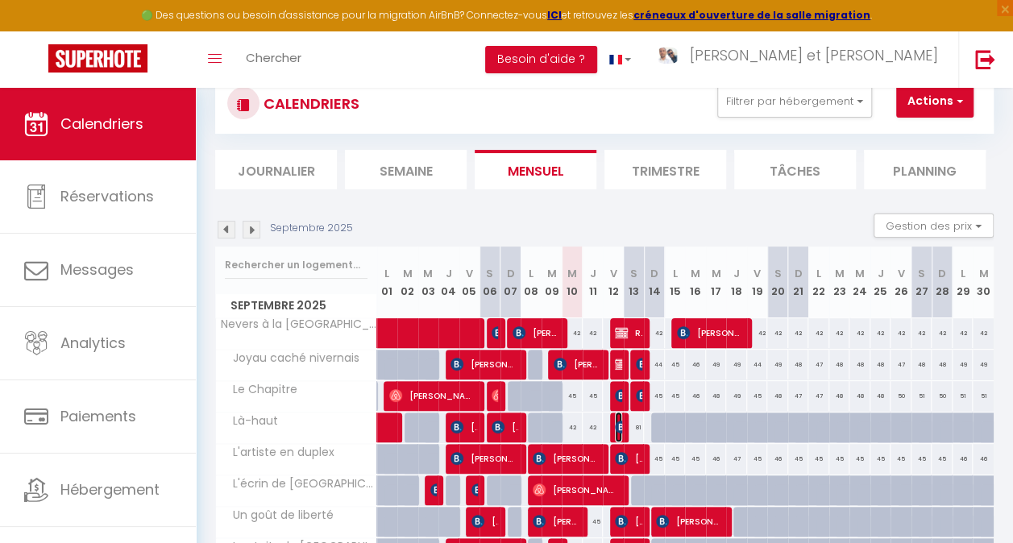
click at [616, 421] on img at bounding box center [621, 427] width 13 height 13
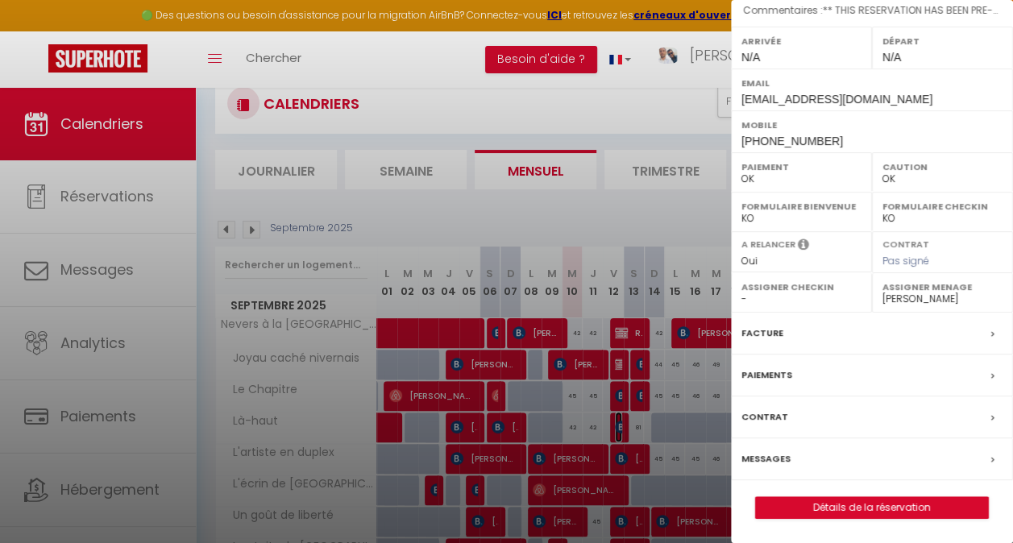
scroll to position [230, 0]
click at [766, 461] on label "Messages" at bounding box center [766, 459] width 49 height 17
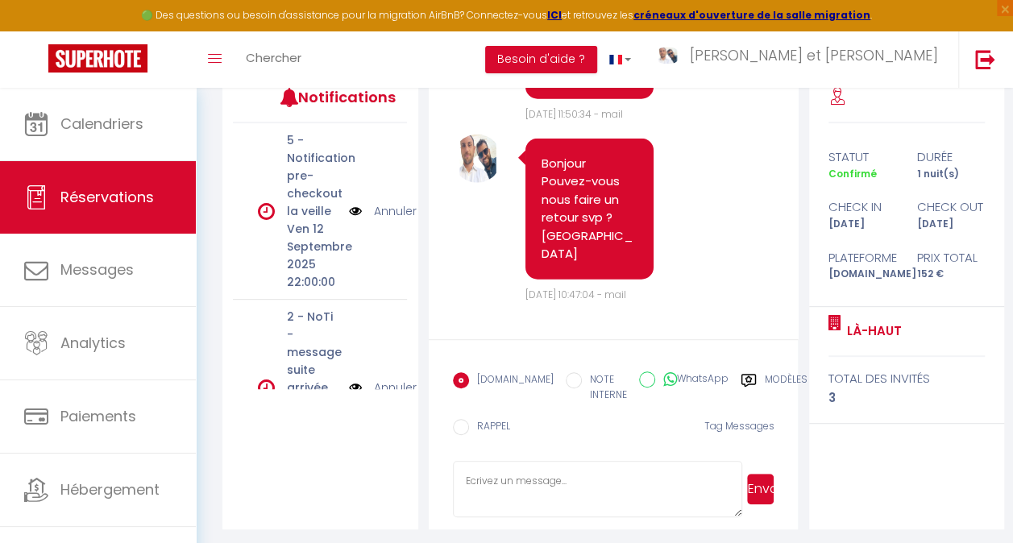
scroll to position [229, 0]
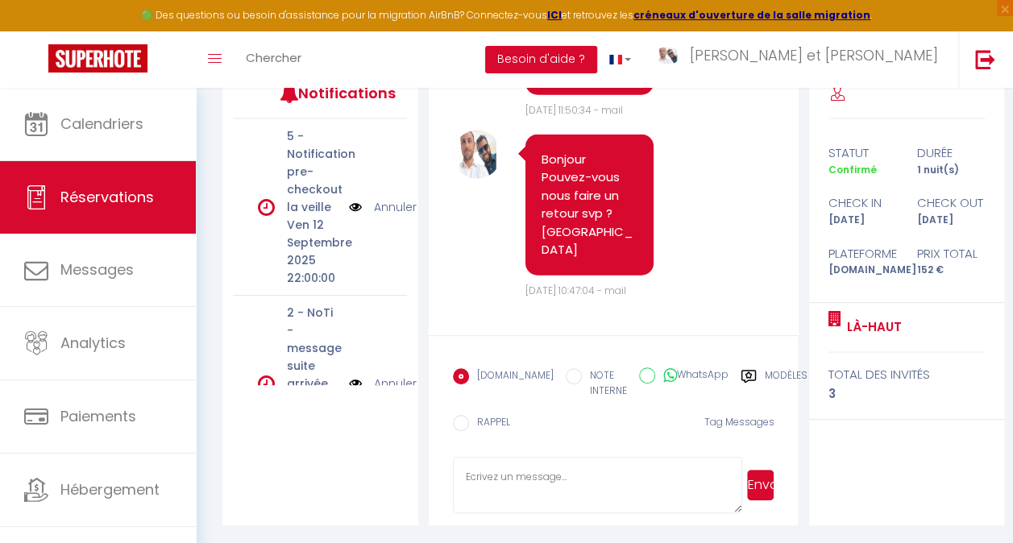
click at [498, 474] on textarea at bounding box center [597, 485] width 289 height 56
paste textarea "Bonjour, J'espère que vous allez bien. Afin de préparer au mieux votre arrivée …"
click at [761, 484] on button "Envoyer" at bounding box center [760, 485] width 27 height 31
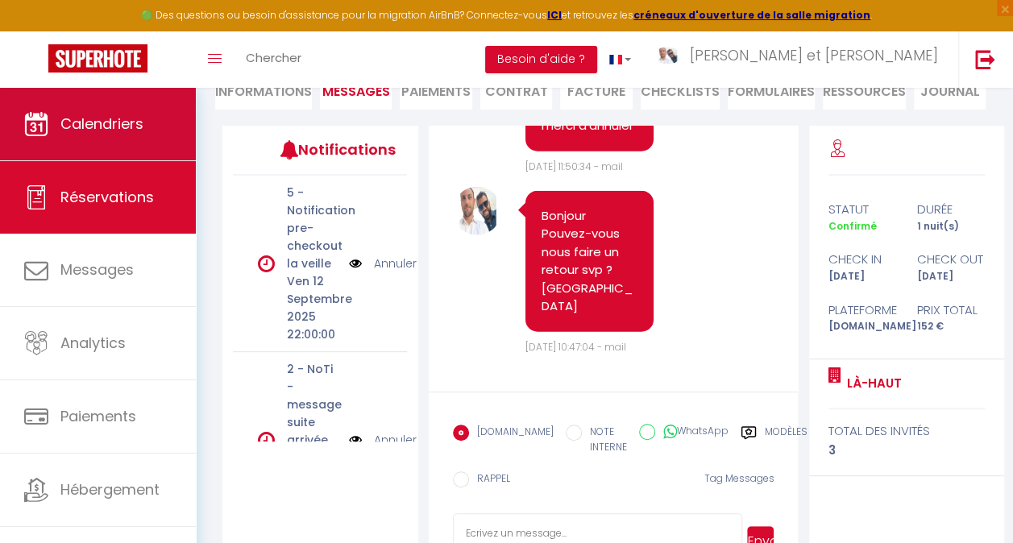
scroll to position [0, 0]
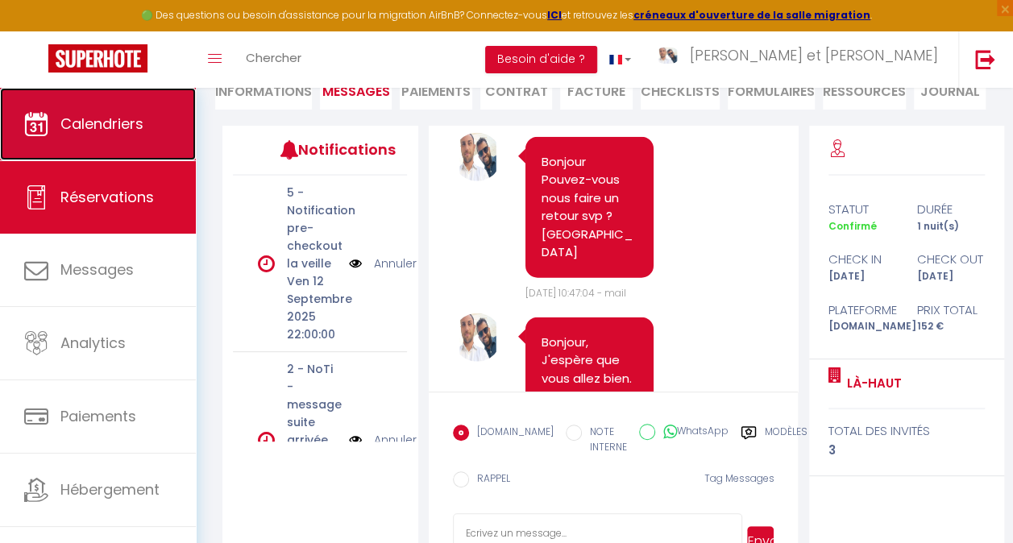
click at [77, 132] on span "Calendriers" at bounding box center [101, 124] width 83 height 20
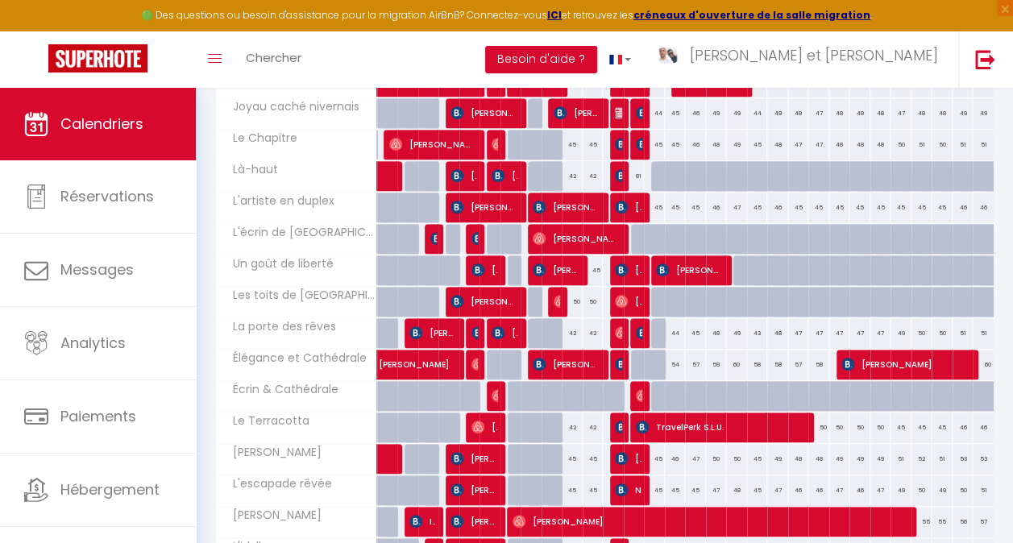
scroll to position [322, 0]
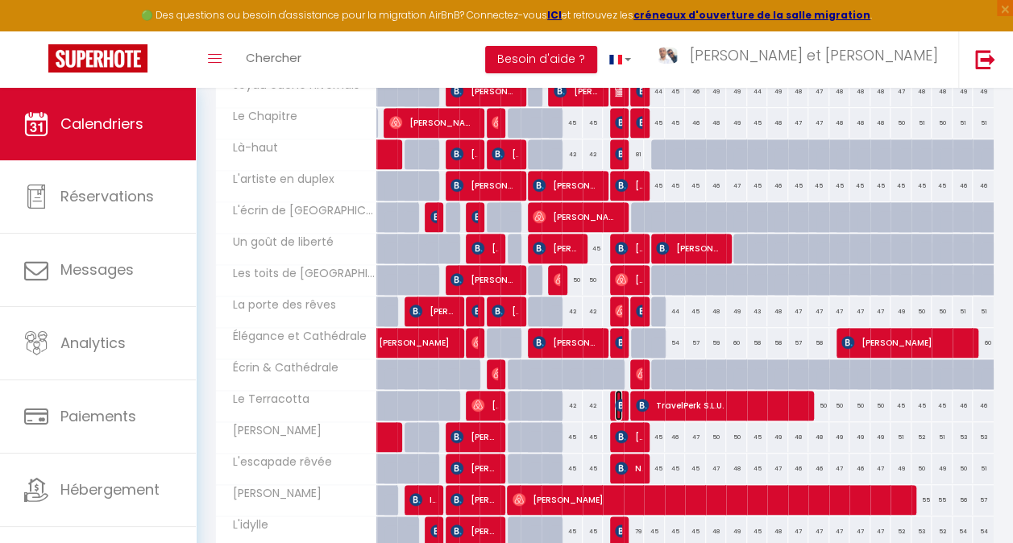
click at [615, 405] on img at bounding box center [621, 405] width 13 height 13
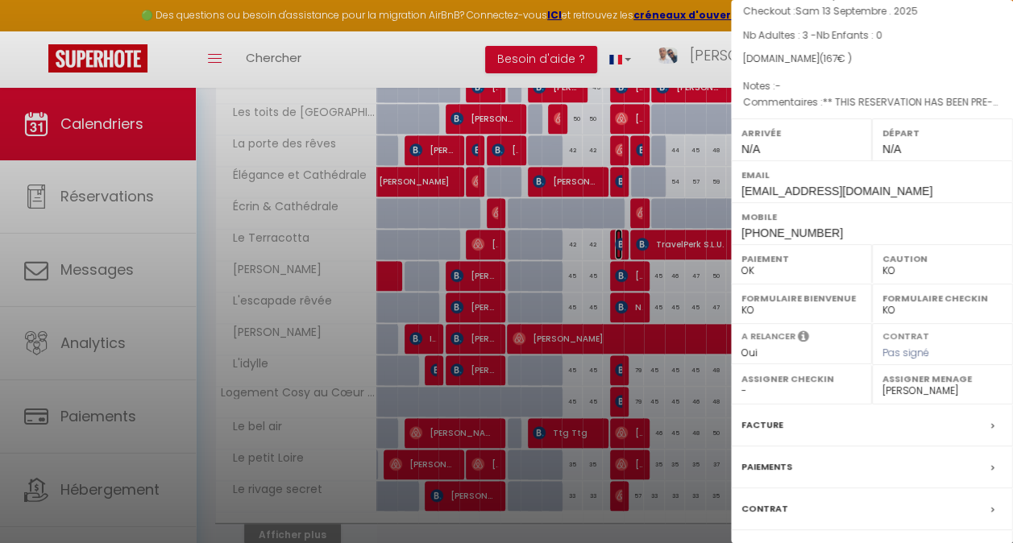
scroll to position [204, 0]
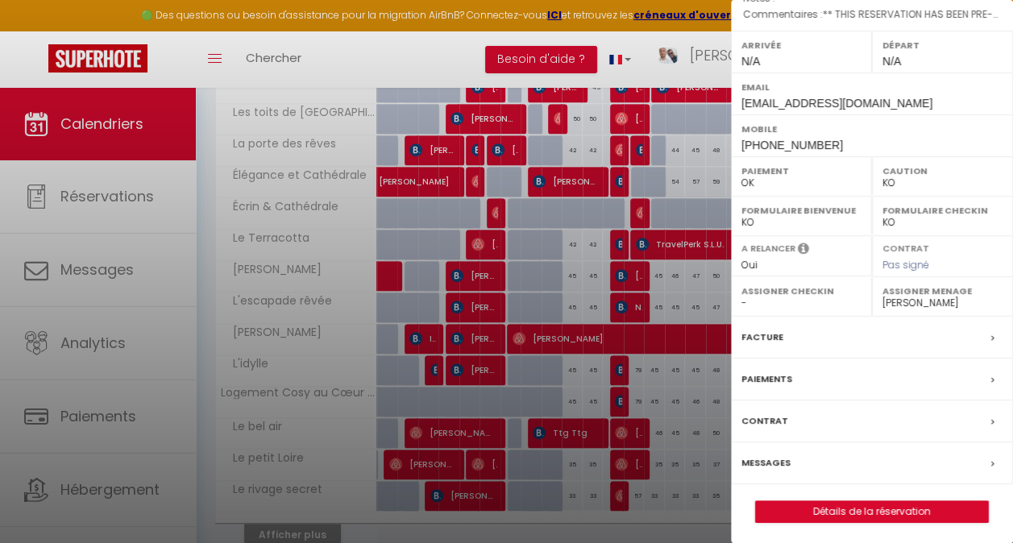
click at [778, 455] on label "Messages" at bounding box center [766, 463] width 49 height 17
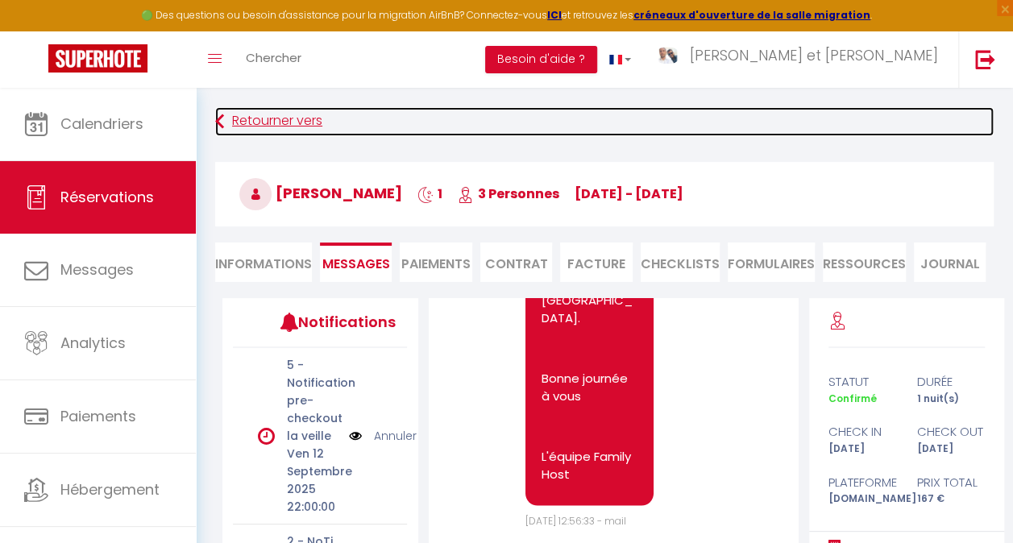
click at [274, 123] on link "Retourner vers" at bounding box center [604, 121] width 779 height 29
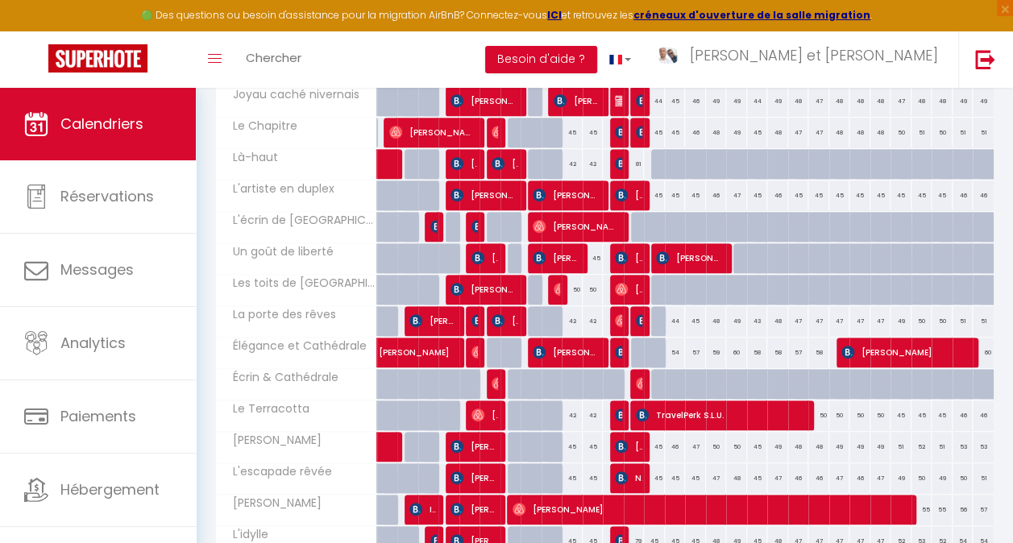
scroll to position [330, 0]
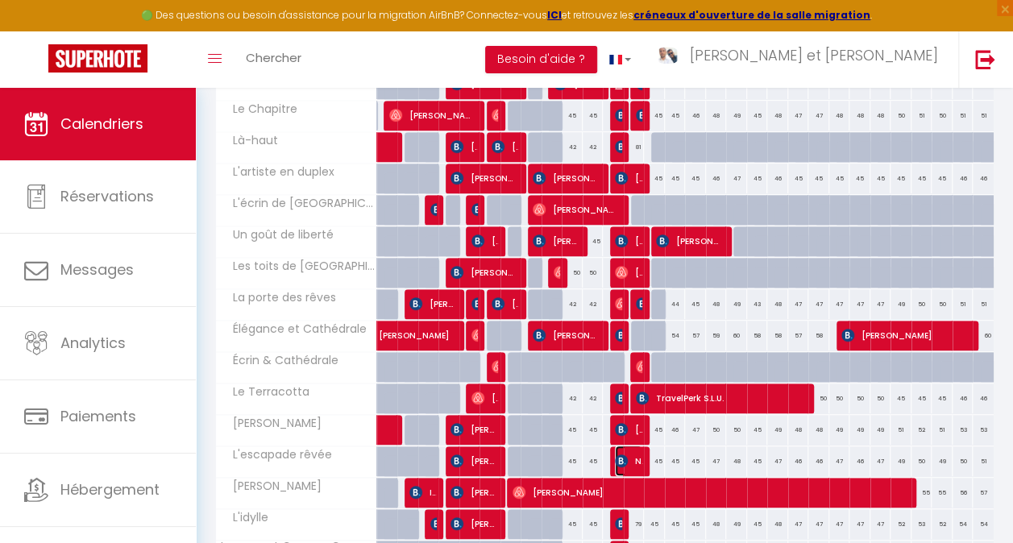
click at [626, 457] on span "Naninck Chloé" at bounding box center [628, 461] width 27 height 31
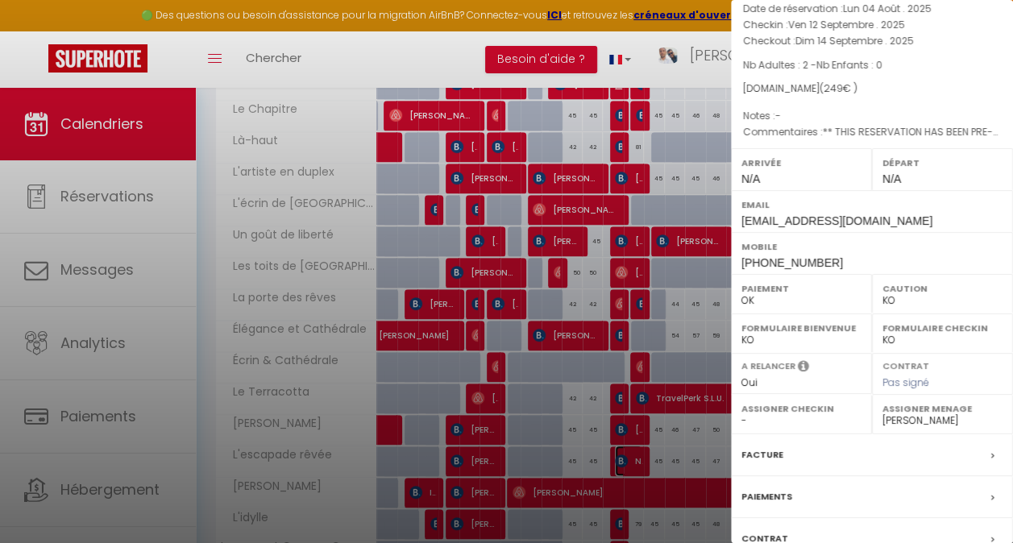
scroll to position [161, 0]
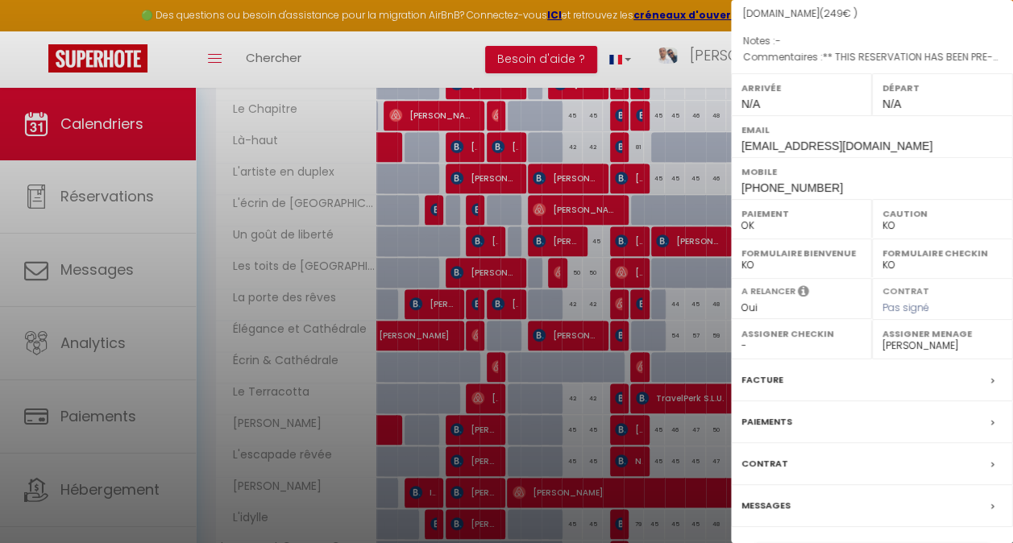
click at [770, 503] on label "Messages" at bounding box center [766, 505] width 49 height 17
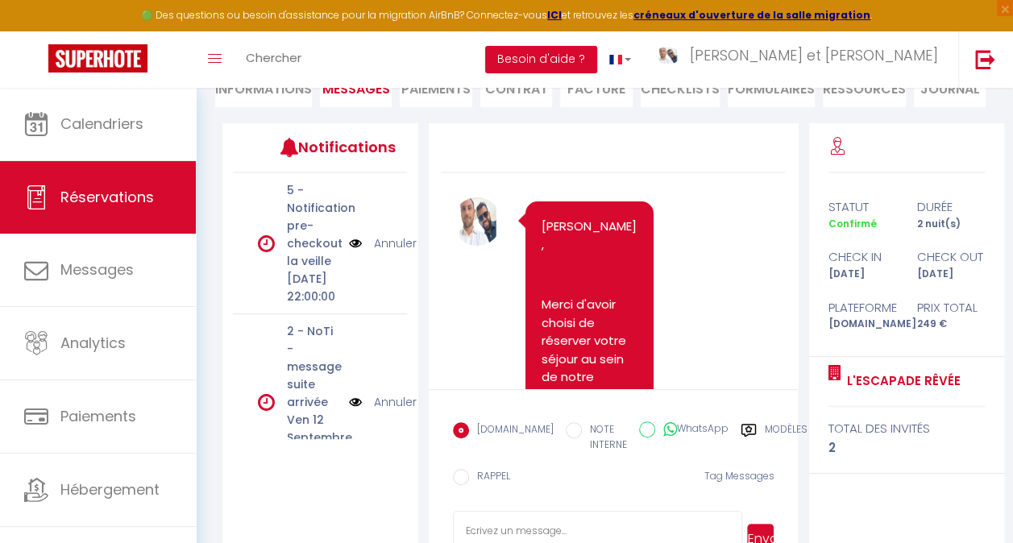
scroll to position [1617, 0]
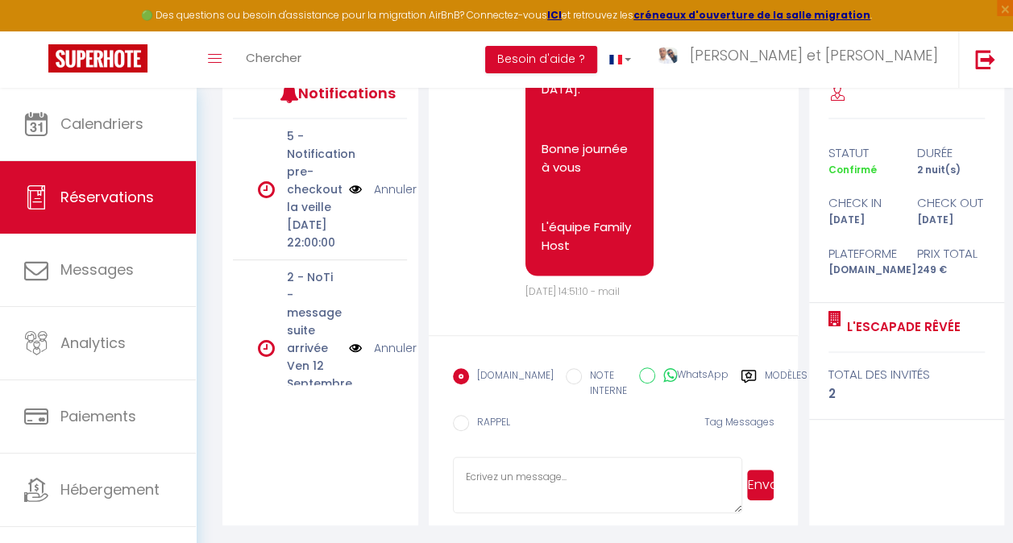
click at [540, 490] on textarea at bounding box center [597, 485] width 289 height 56
paste textarea "Bonjour, J'espère que vous allez bien. Afin de préparer au mieux votre arrivée …"
click at [771, 490] on button "Envoyer" at bounding box center [760, 485] width 27 height 31
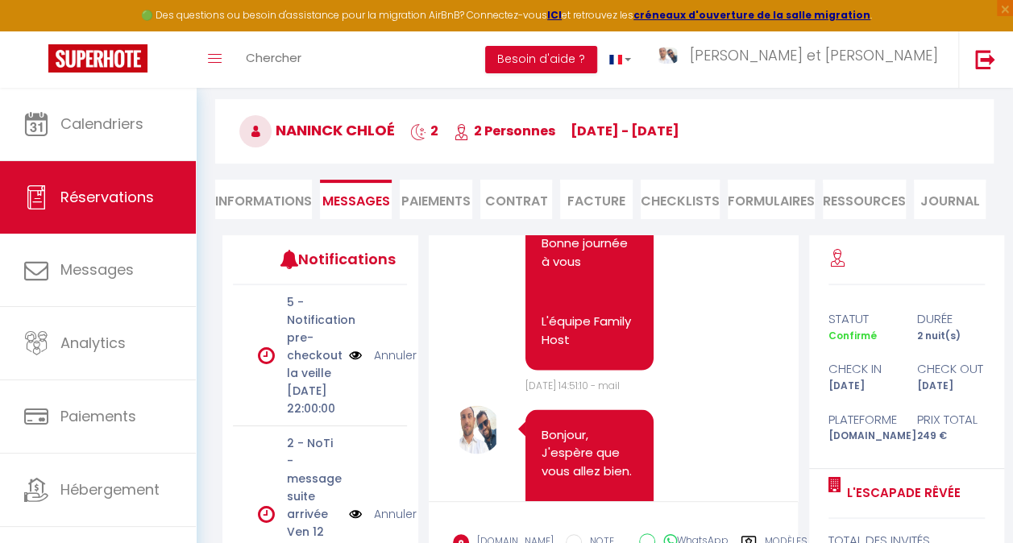
scroll to position [0, 0]
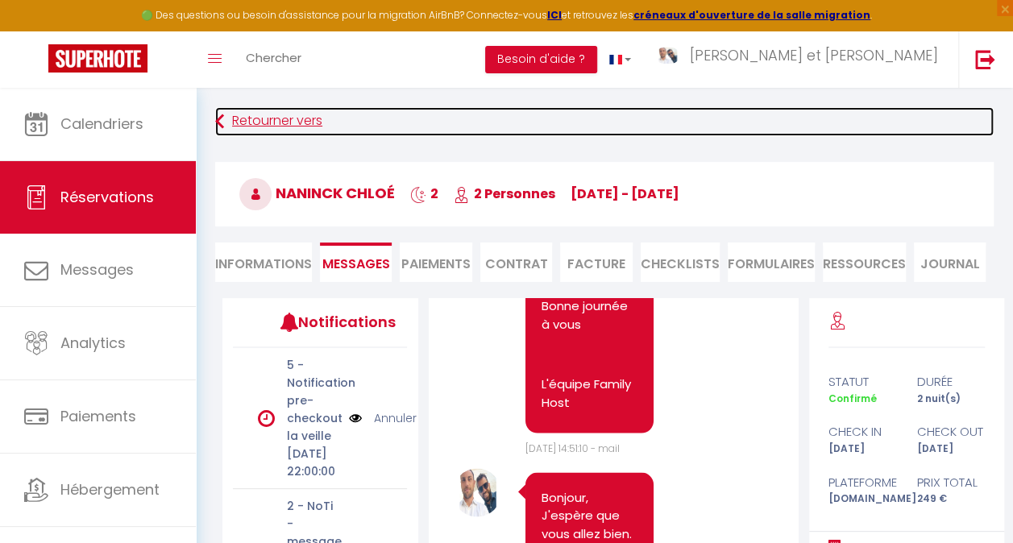
click at [269, 123] on link "Retourner vers" at bounding box center [604, 121] width 779 height 29
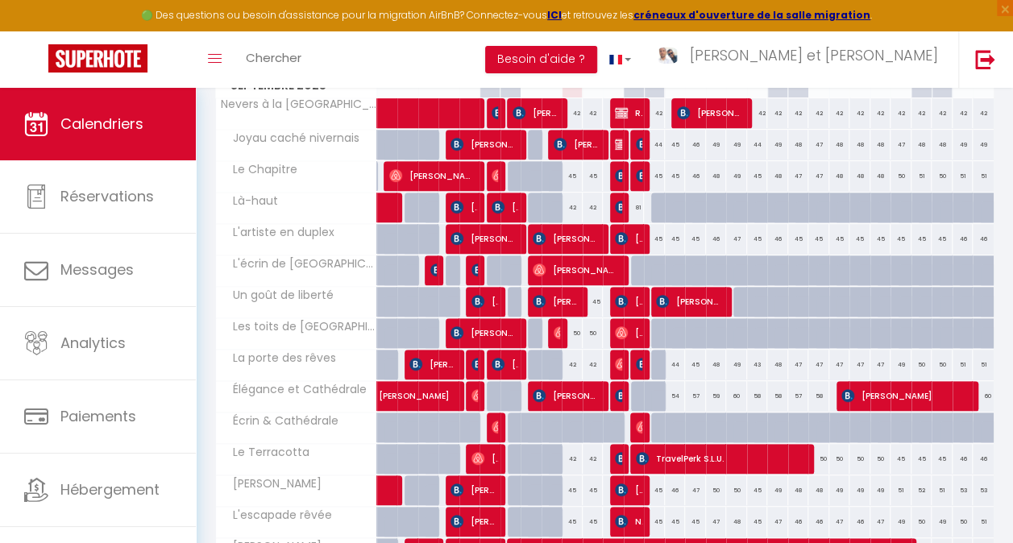
scroll to position [410, 0]
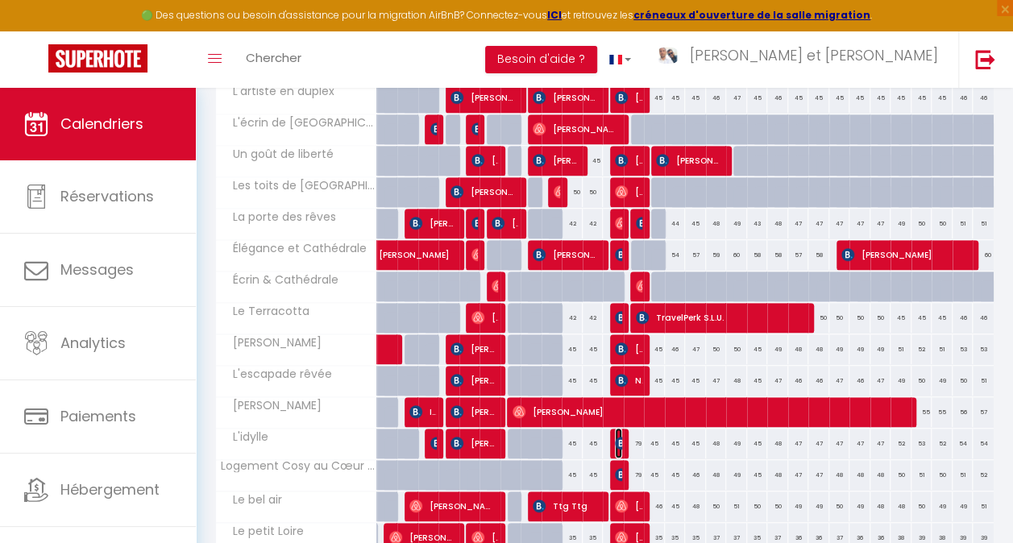
click at [615, 441] on img at bounding box center [621, 443] width 13 height 13
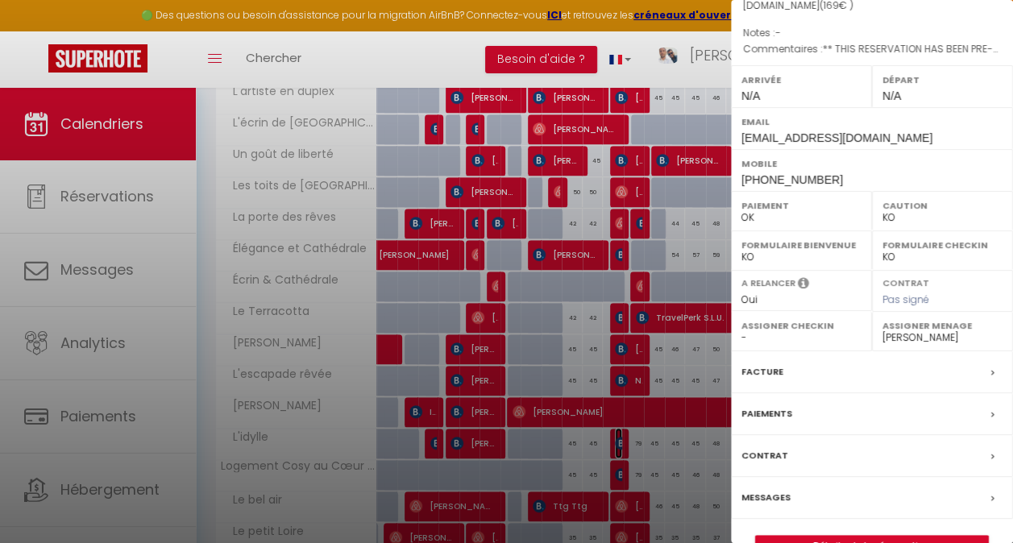
scroll to position [204, 0]
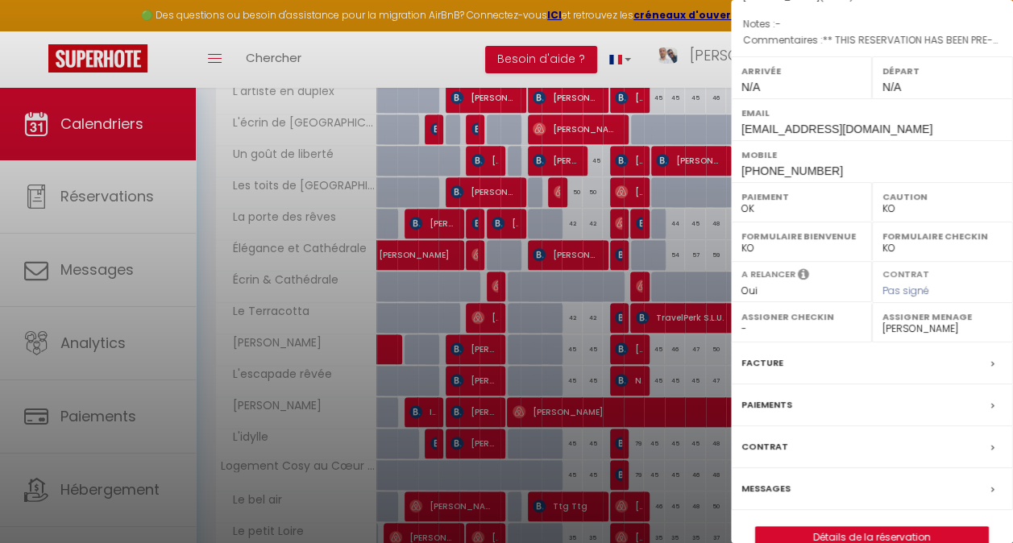
click at [756, 480] on label "Messages" at bounding box center [766, 488] width 49 height 17
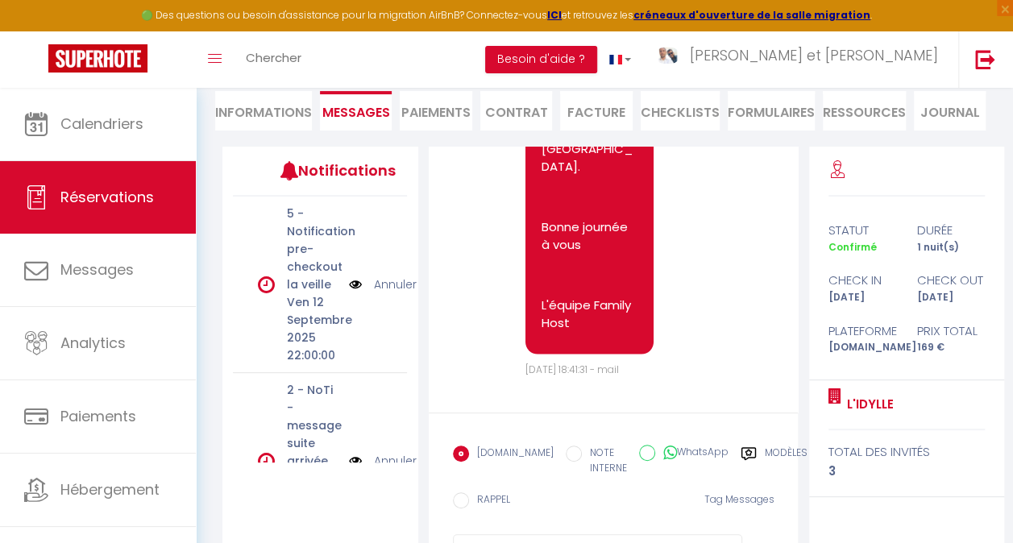
scroll to position [229, 0]
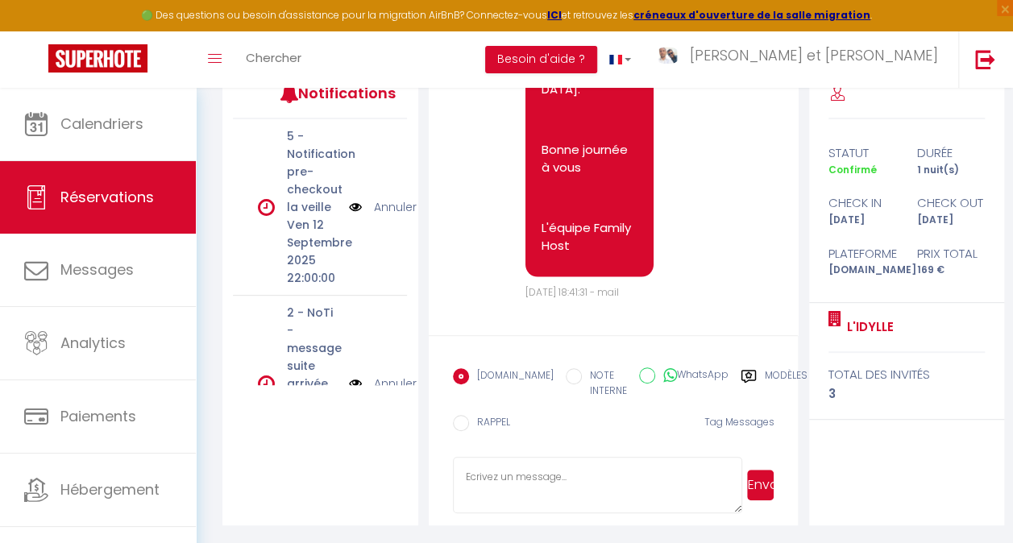
click at [577, 483] on textarea at bounding box center [597, 485] width 289 height 56
paste textarea "Bonjour, J'espère que vous allez bien. Afin de préparer au mieux votre arrivée …"
click at [759, 485] on button "Envoyer" at bounding box center [760, 485] width 27 height 31
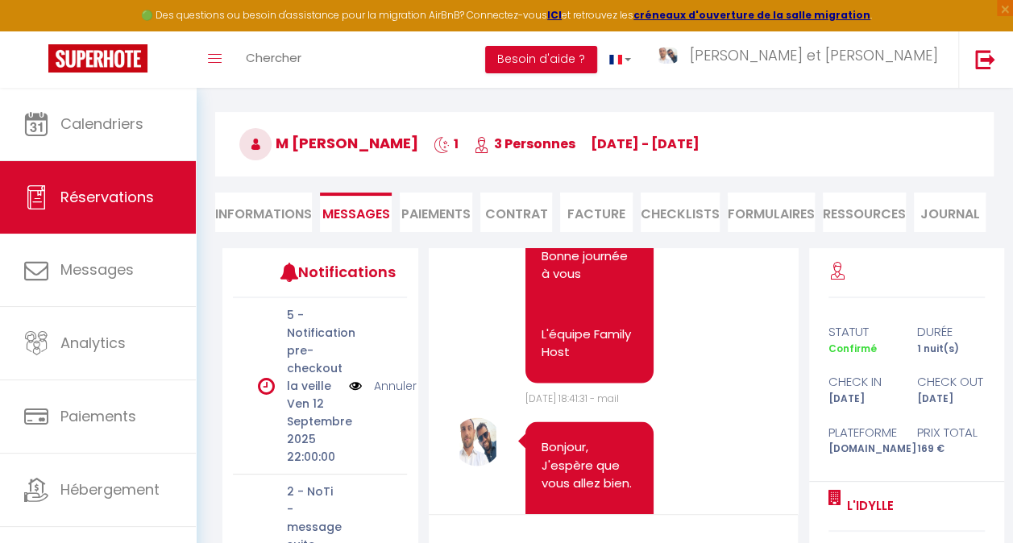
scroll to position [0, 0]
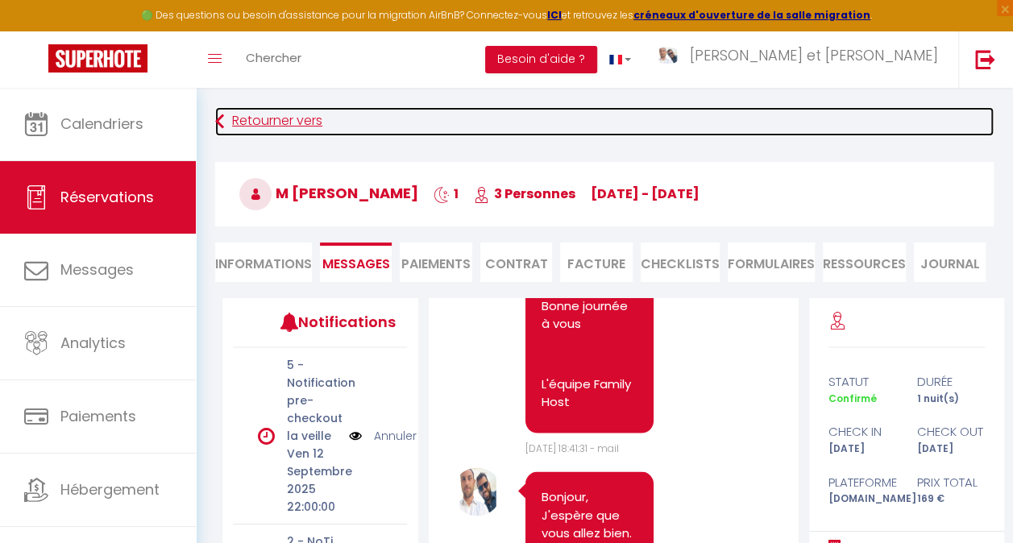
click at [268, 119] on link "Retourner vers" at bounding box center [604, 121] width 779 height 29
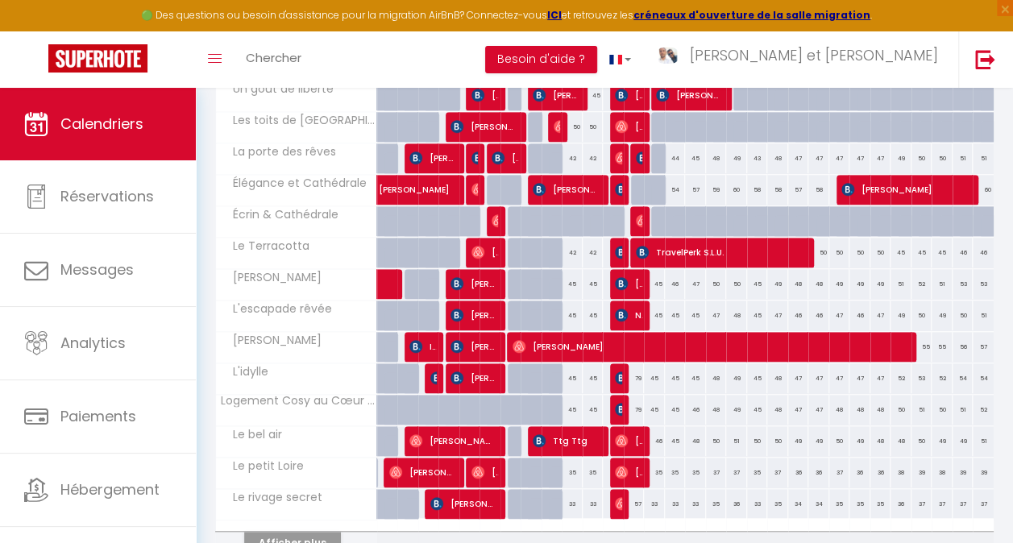
scroll to position [564, 0]
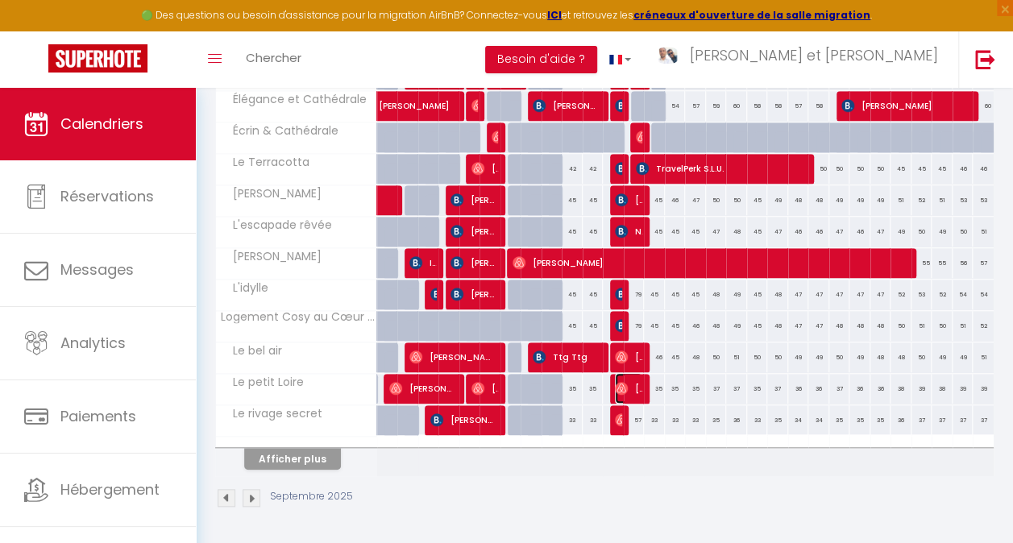
click at [624, 384] on span "[PERSON_NAME]" at bounding box center [628, 388] width 27 height 31
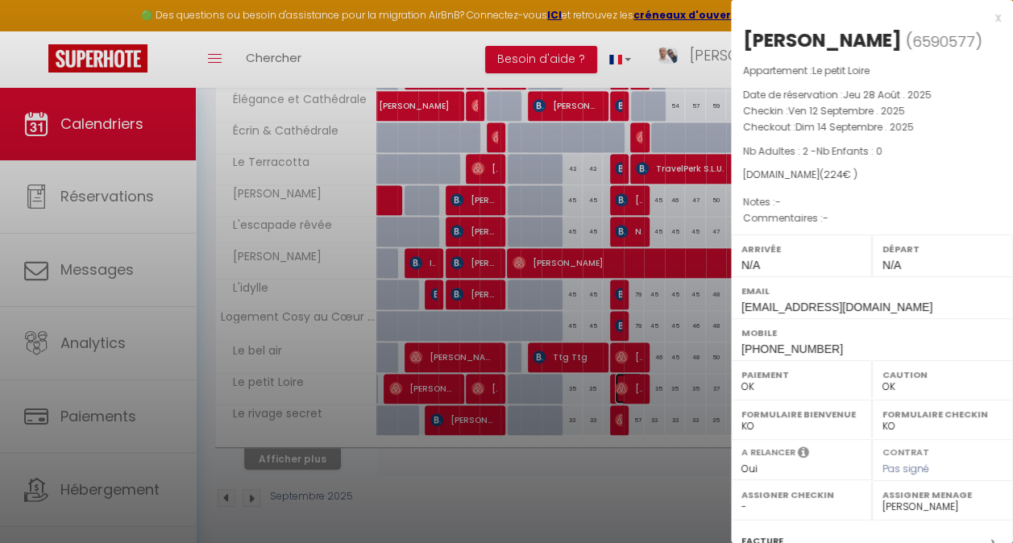
scroll to position [230, 0]
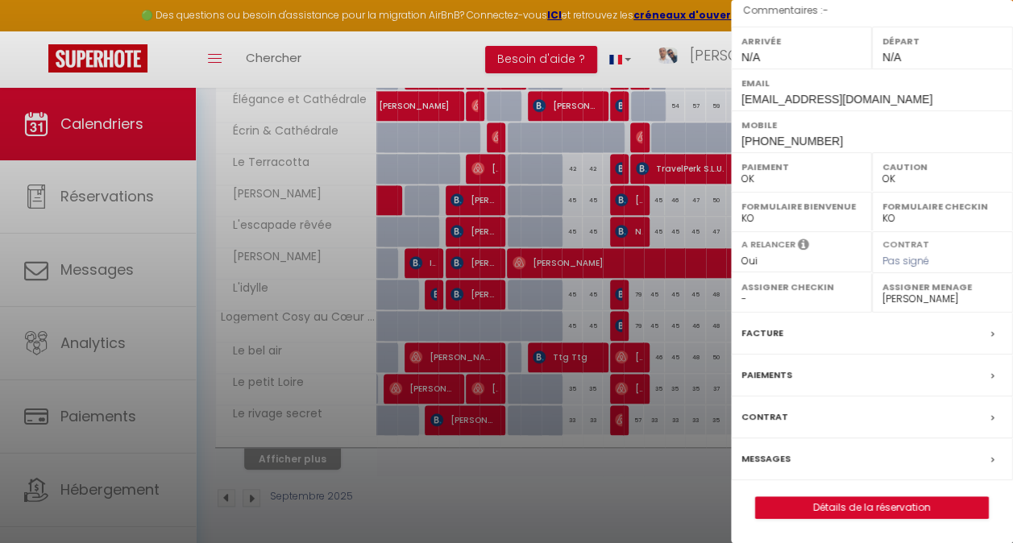
click at [767, 455] on label "Messages" at bounding box center [766, 459] width 49 height 17
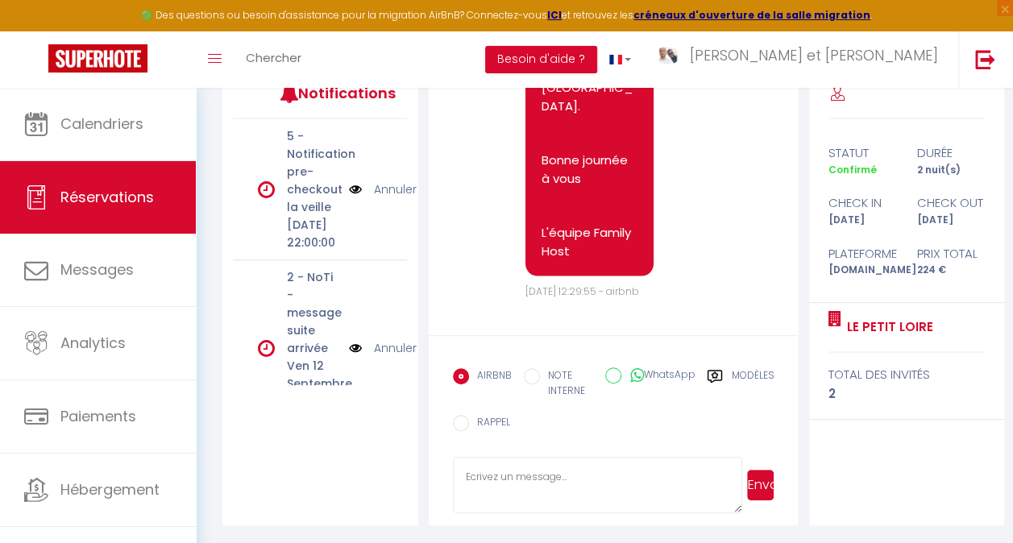
scroll to position [1590, 0]
click at [561, 482] on textarea at bounding box center [597, 485] width 289 height 56
paste textarea "Bonjour, J'espère que vous allez bien. Afin de préparer au mieux votre arrivée …"
click at [763, 488] on button "Envoyer" at bounding box center [760, 485] width 27 height 31
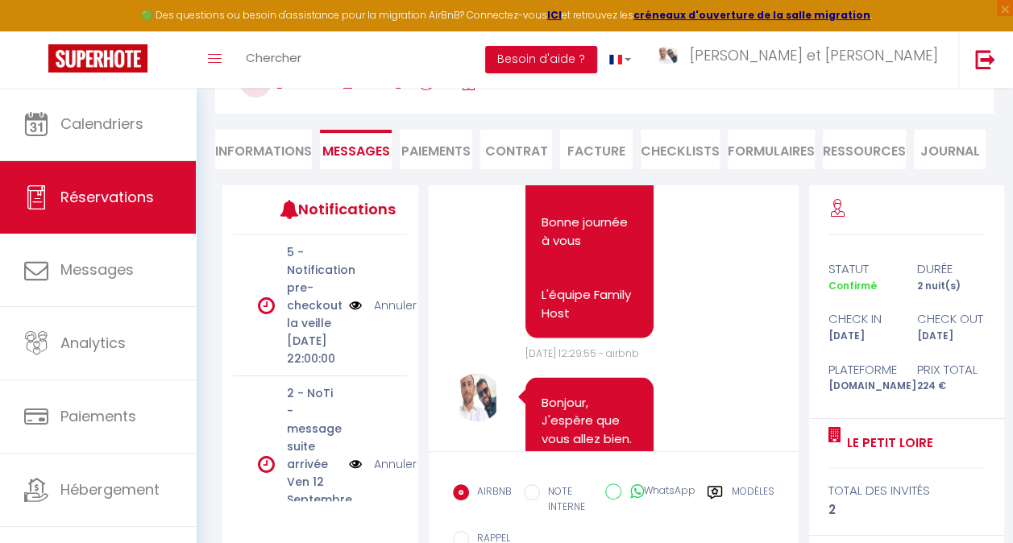
scroll to position [0, 0]
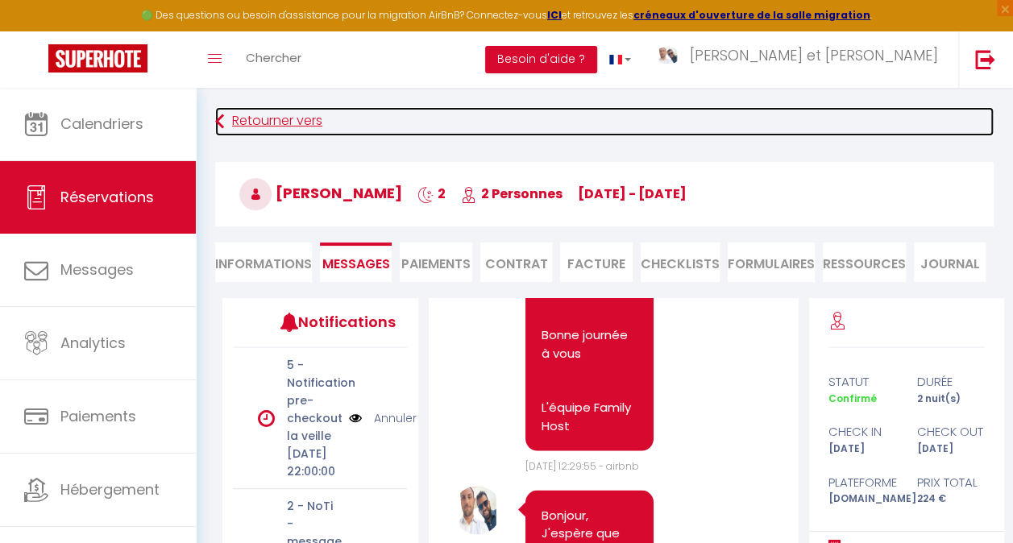
click at [276, 123] on link "Retourner vers" at bounding box center [604, 121] width 779 height 29
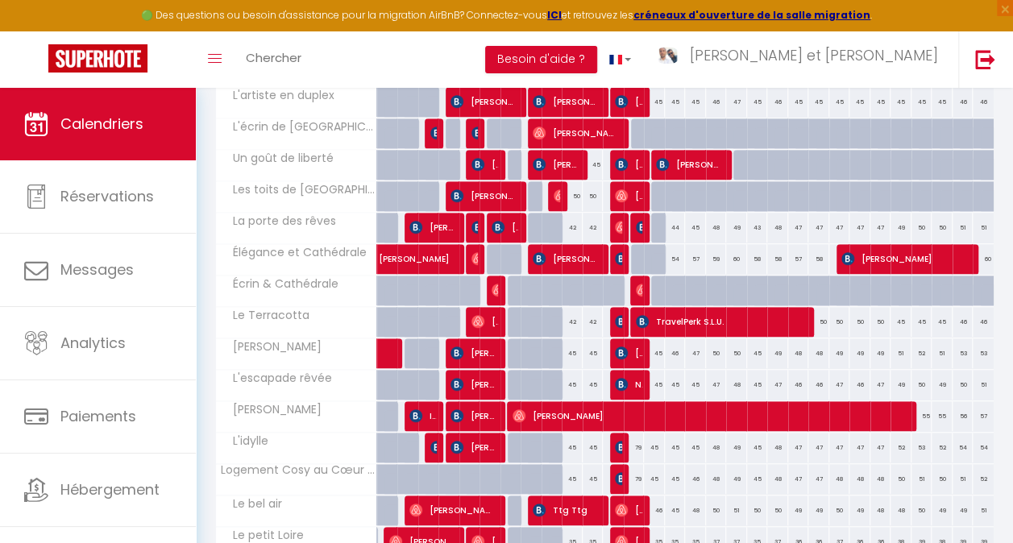
scroll to position [564, 0]
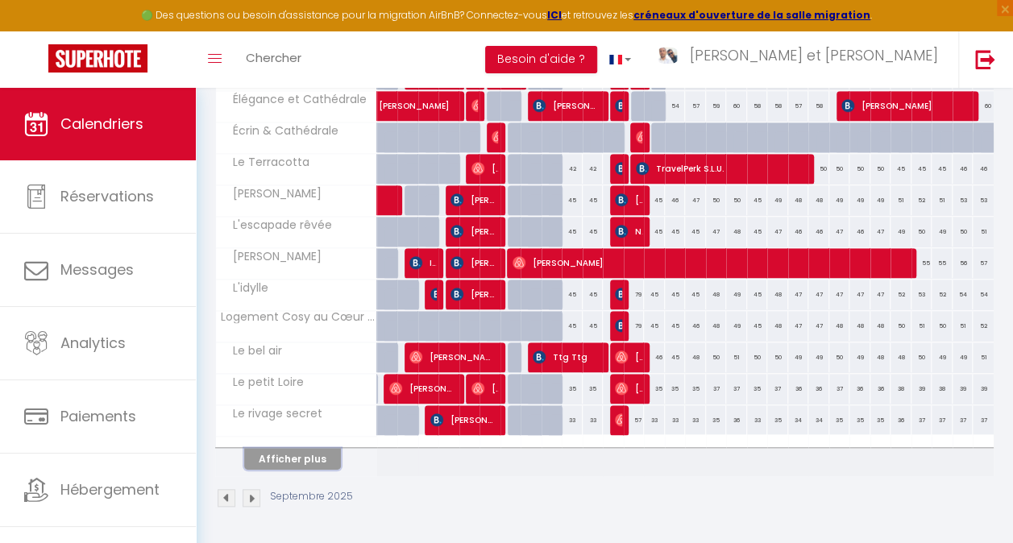
click at [306, 449] on button "Afficher plus" at bounding box center [292, 459] width 97 height 22
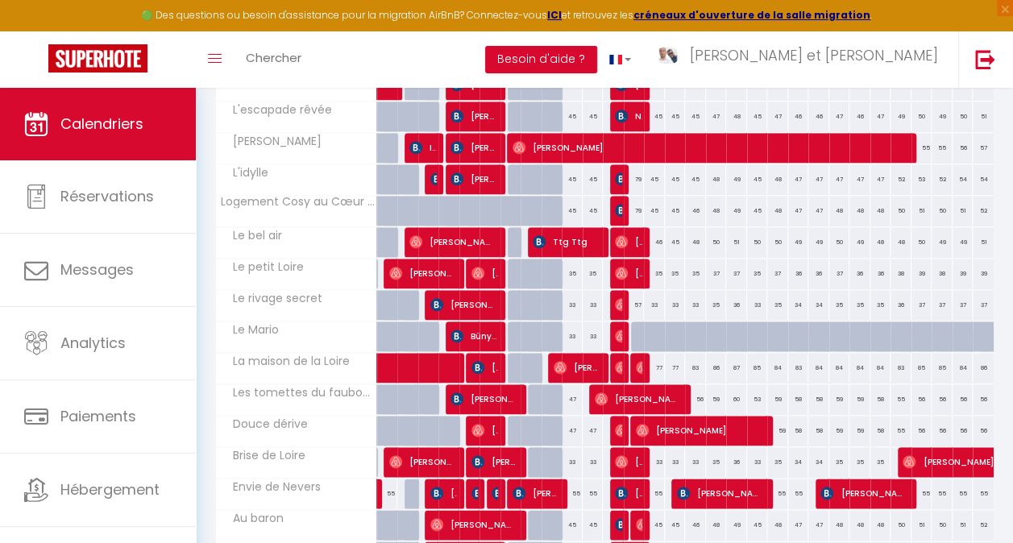
scroll to position [725, 0]
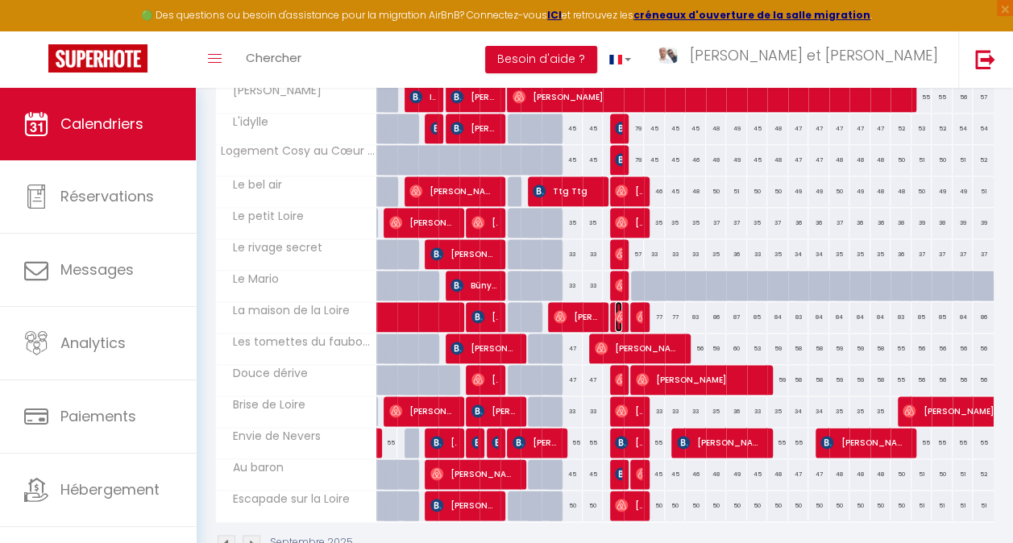
click at [615, 314] on img at bounding box center [621, 316] width 13 height 13
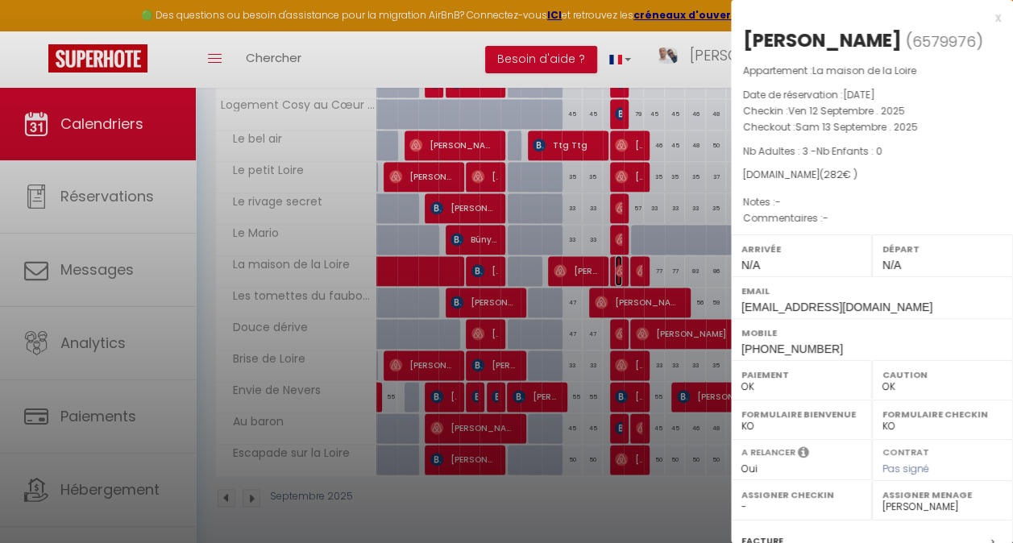
scroll to position [204, 0]
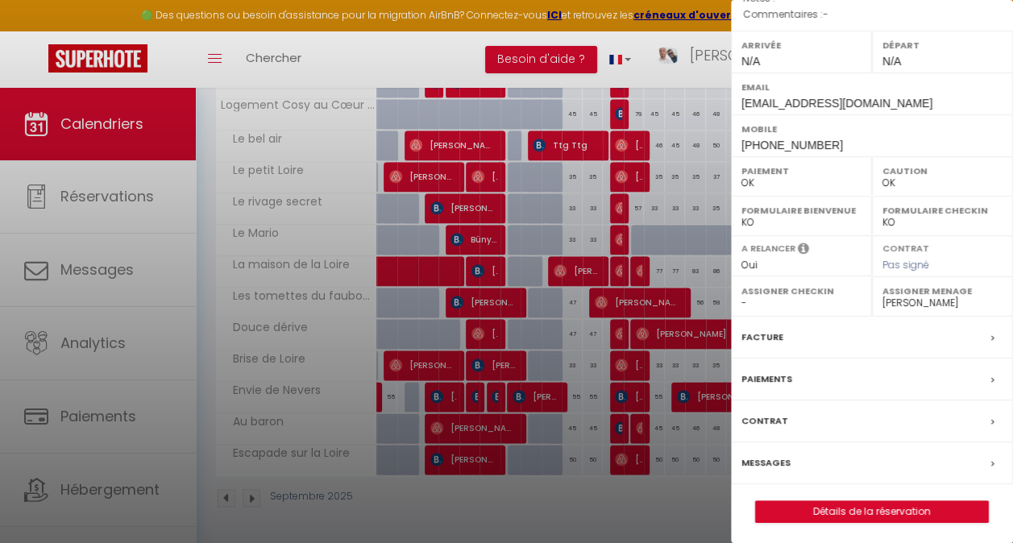
click at [779, 459] on label "Messages" at bounding box center [766, 463] width 49 height 17
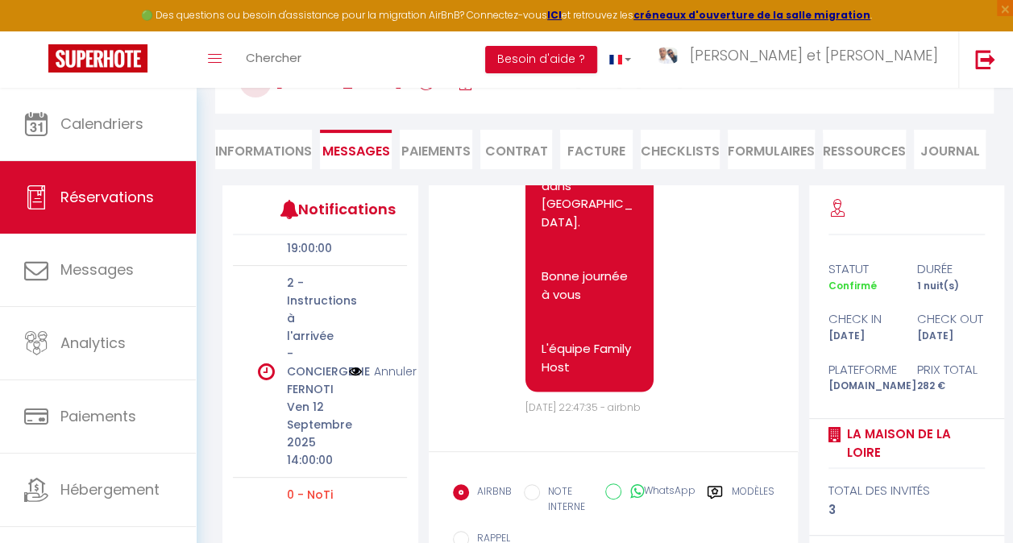
scroll to position [229, 0]
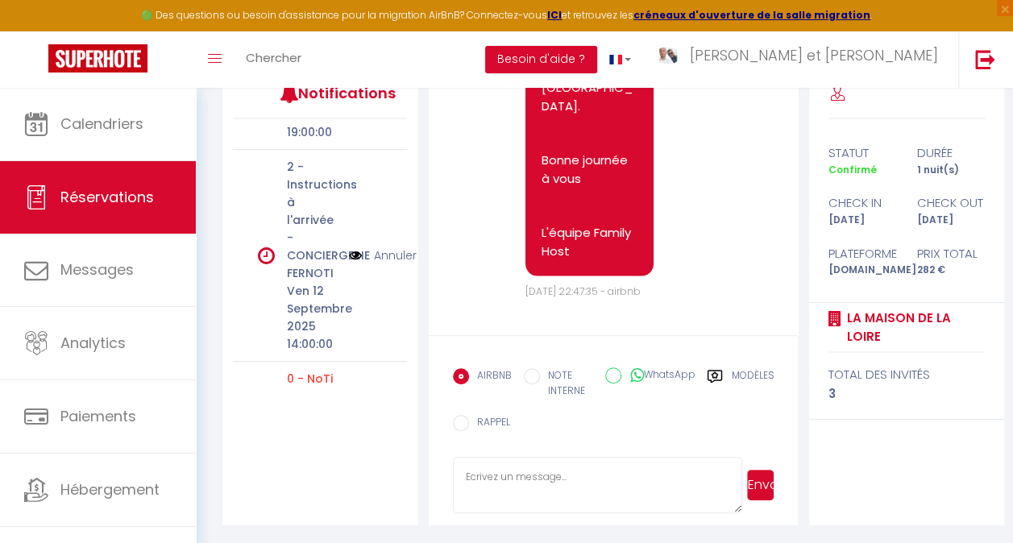
click at [550, 480] on textarea at bounding box center [597, 485] width 289 height 56
paste textarea "Bonjour, J'espère que vous allez bien. Afin de préparer au mieux votre arrivée …"
click at [747, 485] on button "Envoyer" at bounding box center [760, 485] width 27 height 31
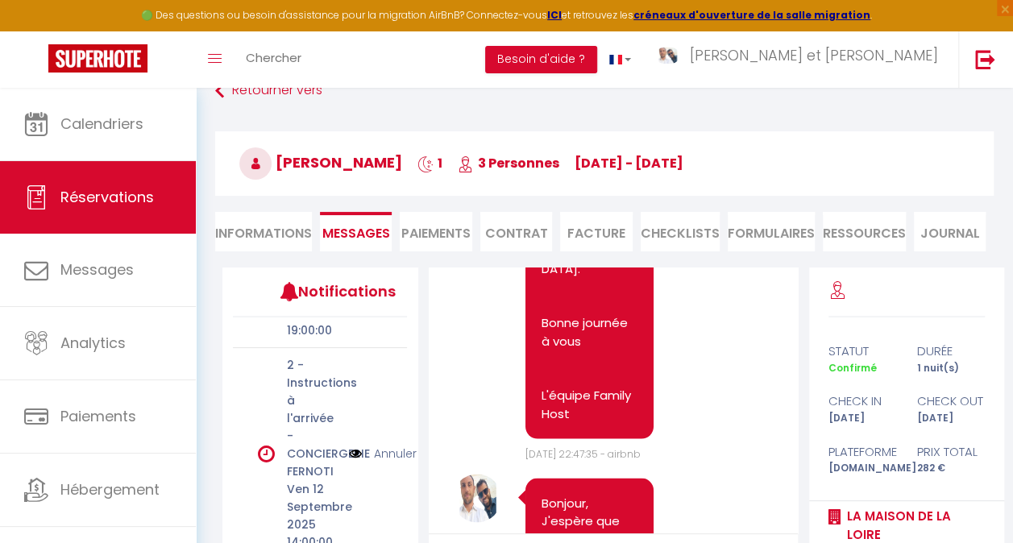
scroll to position [0, 0]
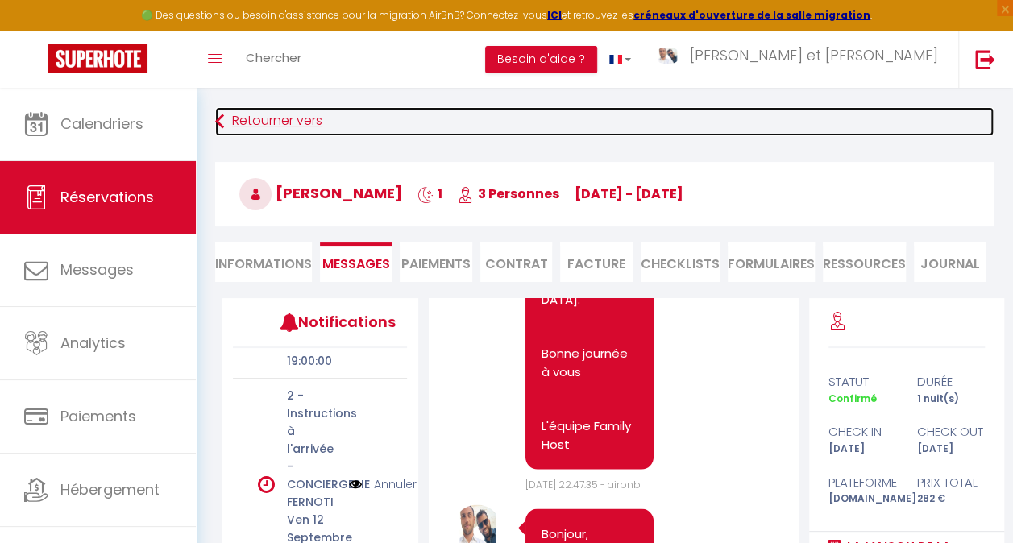
click at [260, 126] on link "Retourner vers" at bounding box center [604, 121] width 779 height 29
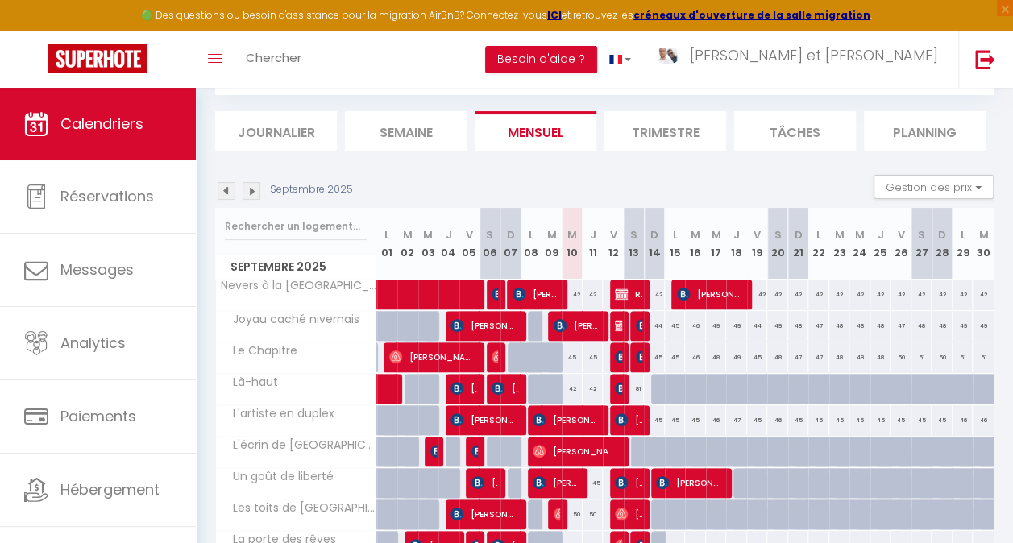
scroll to position [564, 0]
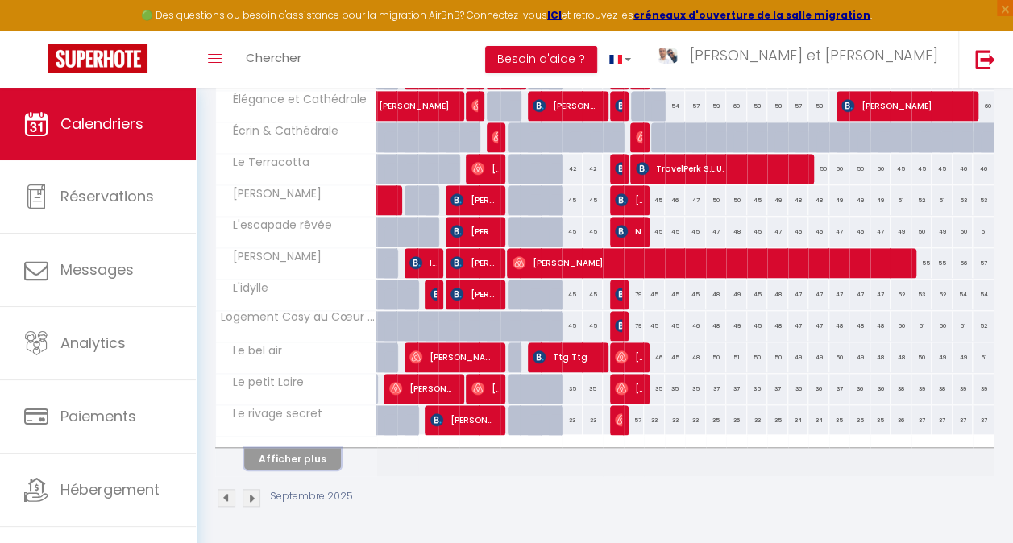
drag, startPoint x: 288, startPoint y: 449, endPoint x: 471, endPoint y: 392, distance: 191.7
click at [288, 450] on button "Afficher plus" at bounding box center [292, 459] width 97 height 22
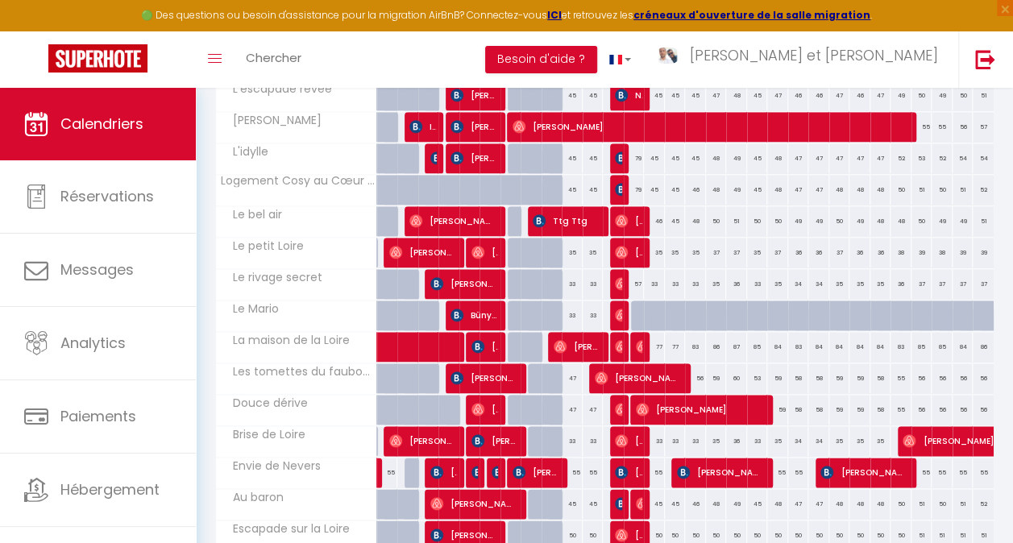
scroll to position [775, 0]
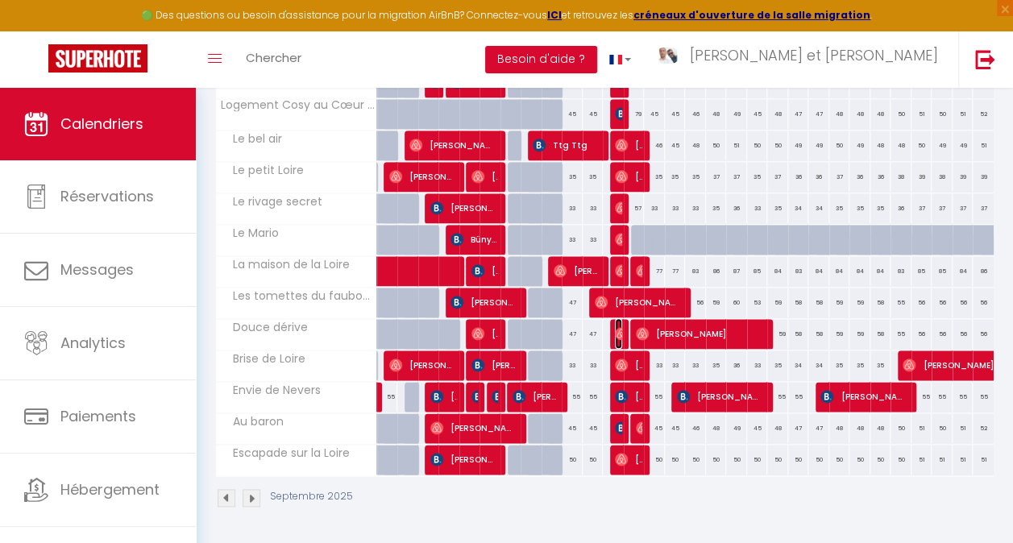
click at [615, 327] on img at bounding box center [621, 333] width 13 height 13
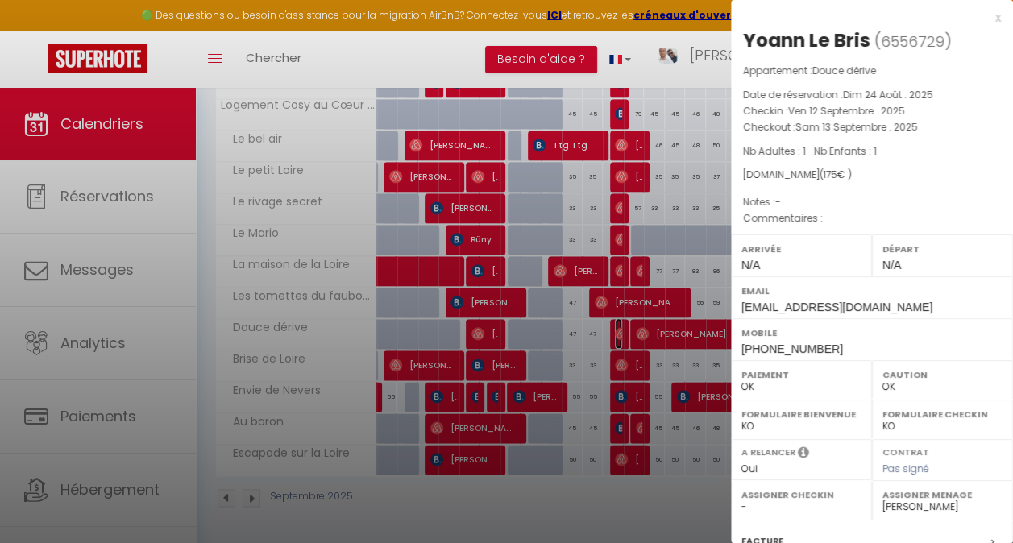
scroll to position [204, 0]
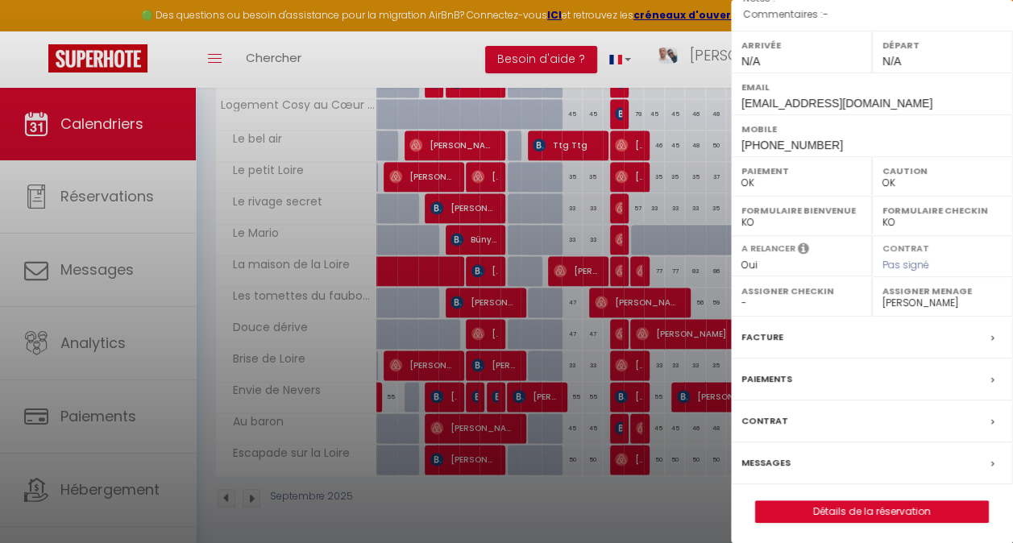
click at [766, 467] on label "Messages" at bounding box center [766, 463] width 49 height 17
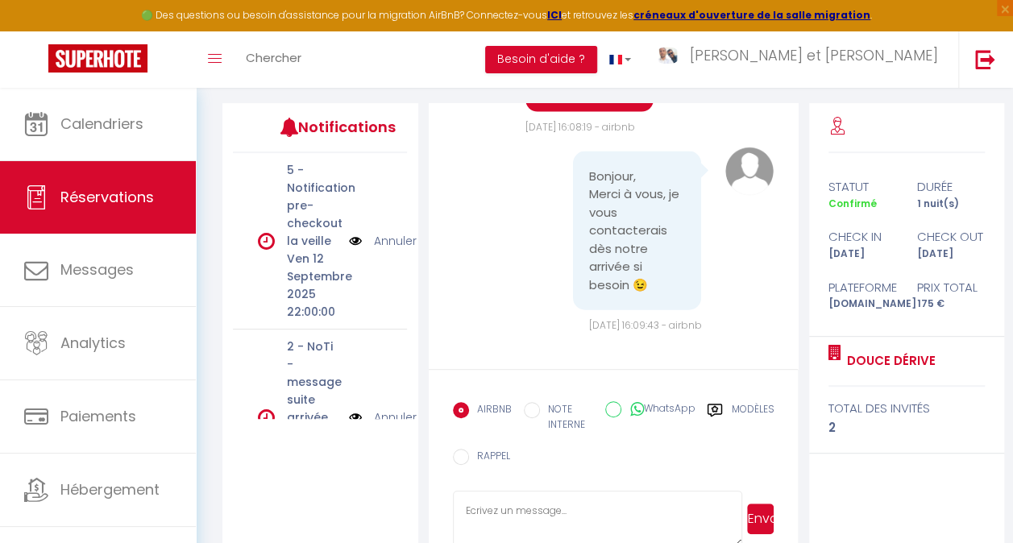
scroll to position [229, 0]
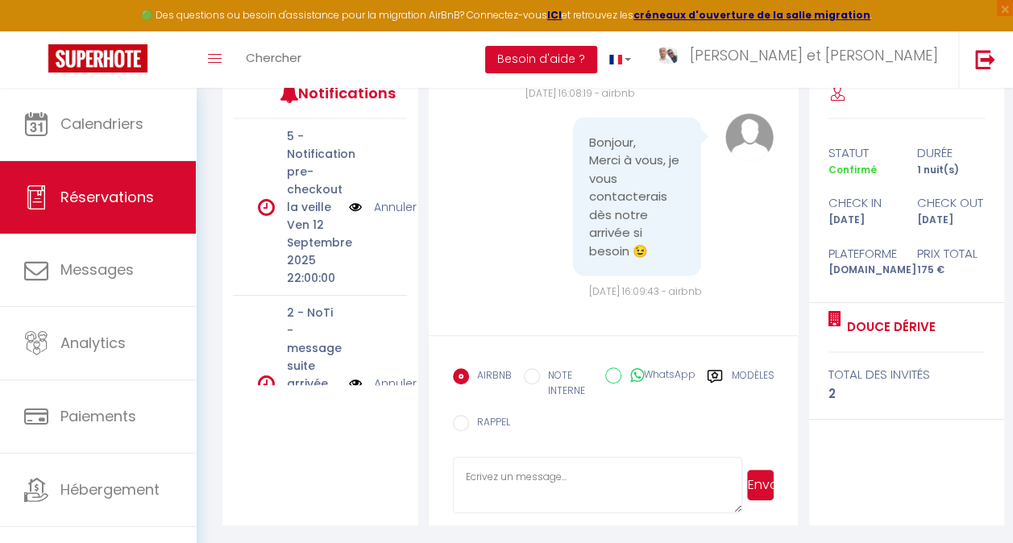
click at [582, 471] on textarea at bounding box center [597, 485] width 289 height 56
paste textarea "Bonjour, J'espère que vous allez bien. Afin de préparer au mieux votre arrivée …"
click at [761, 484] on button "Envoyer" at bounding box center [760, 485] width 27 height 31
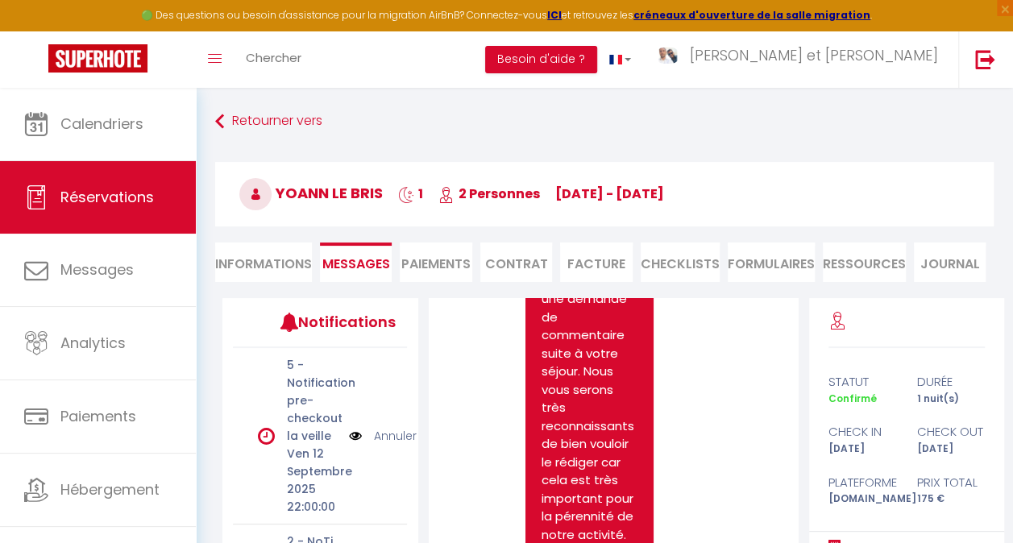
scroll to position [1771, 0]
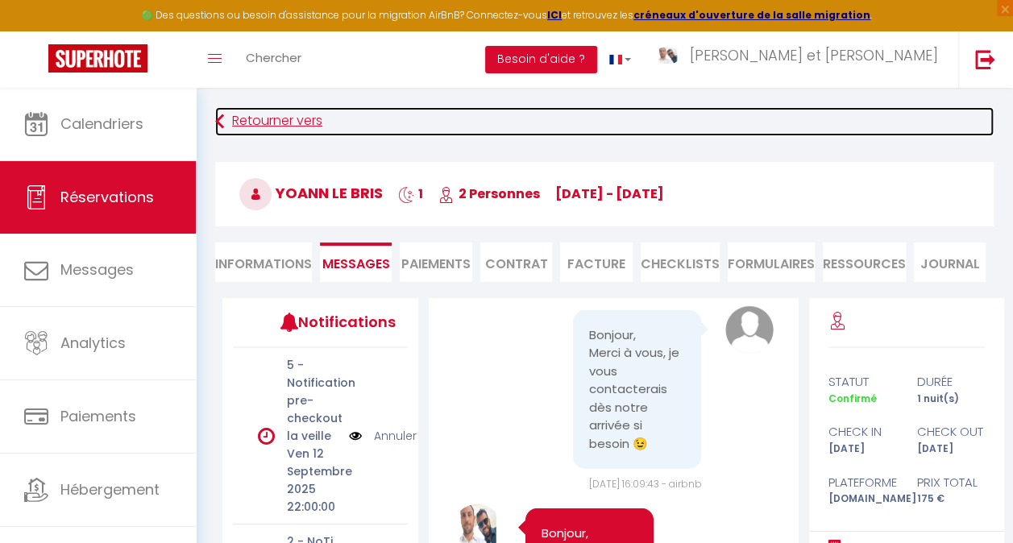
click at [269, 124] on link "Retourner vers" at bounding box center [604, 121] width 779 height 29
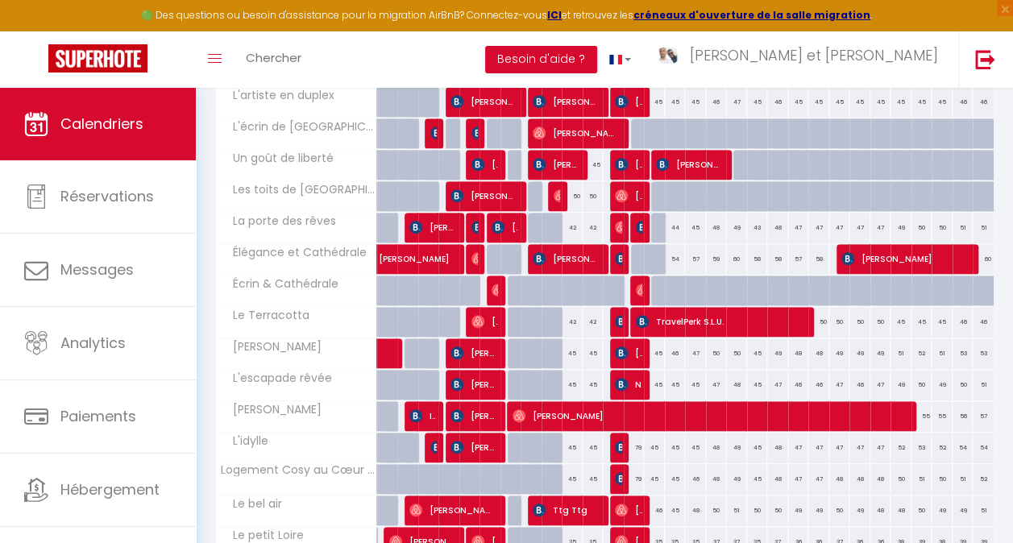
scroll to position [564, 0]
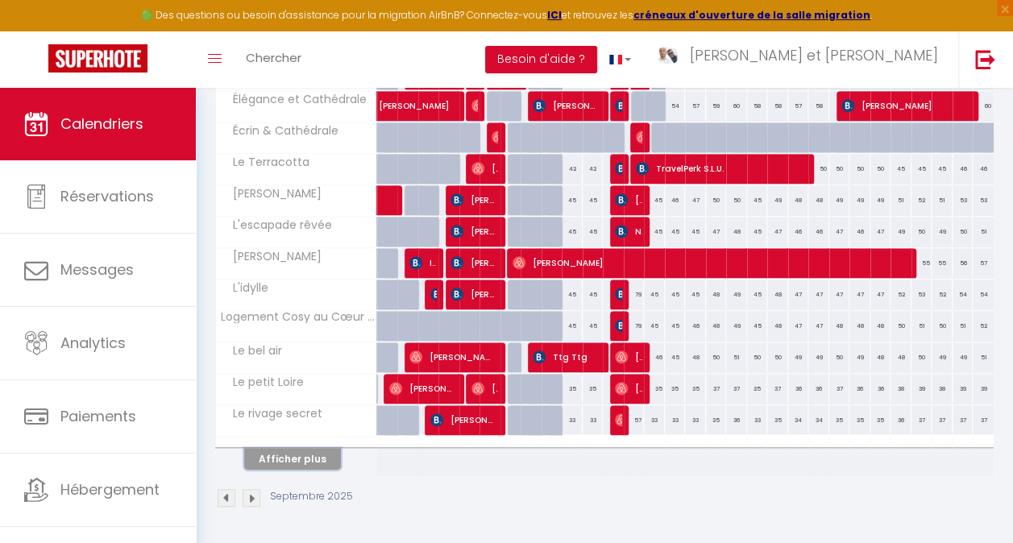
click at [271, 454] on button "Afficher plus" at bounding box center [292, 459] width 97 height 22
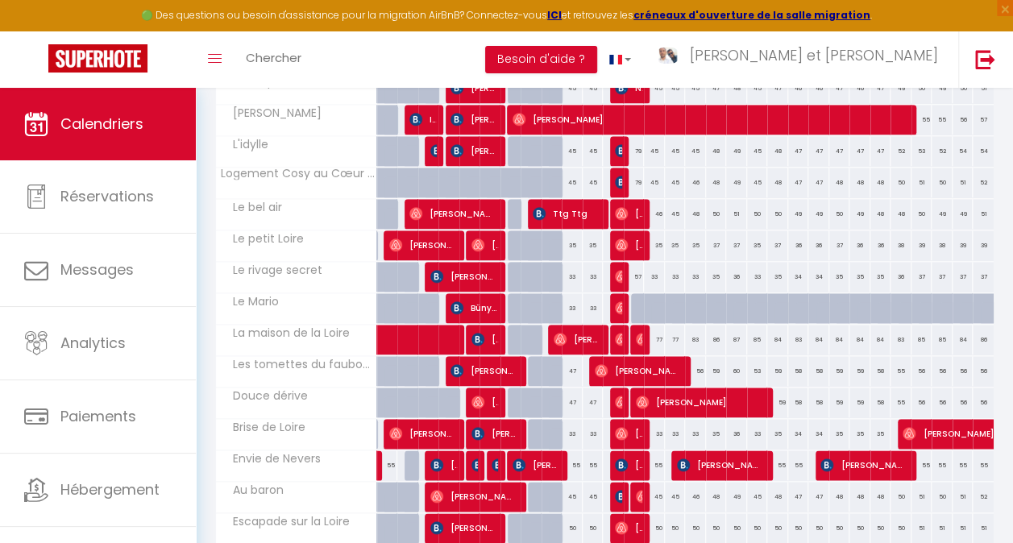
scroll to position [775, 0]
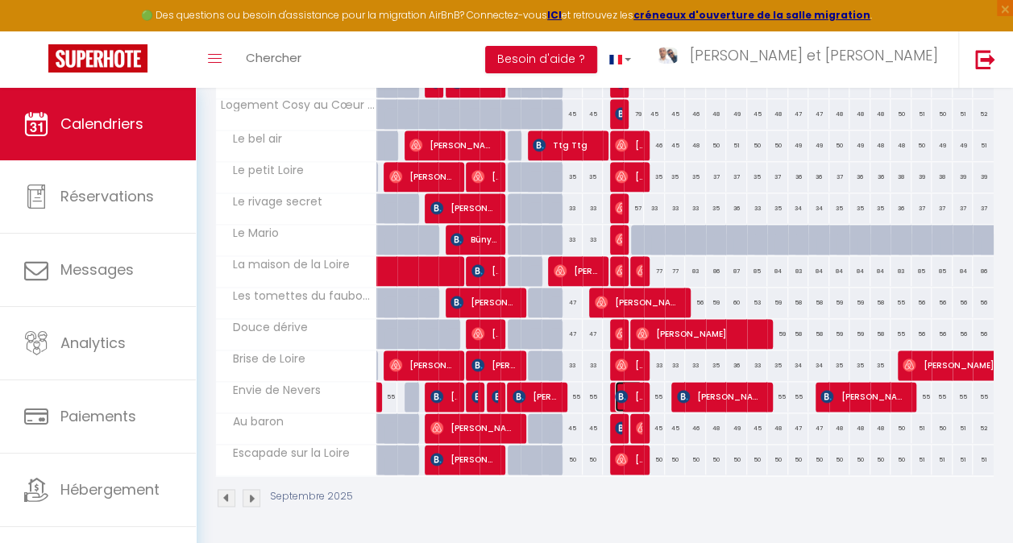
click at [621, 390] on img at bounding box center [621, 396] width 13 height 13
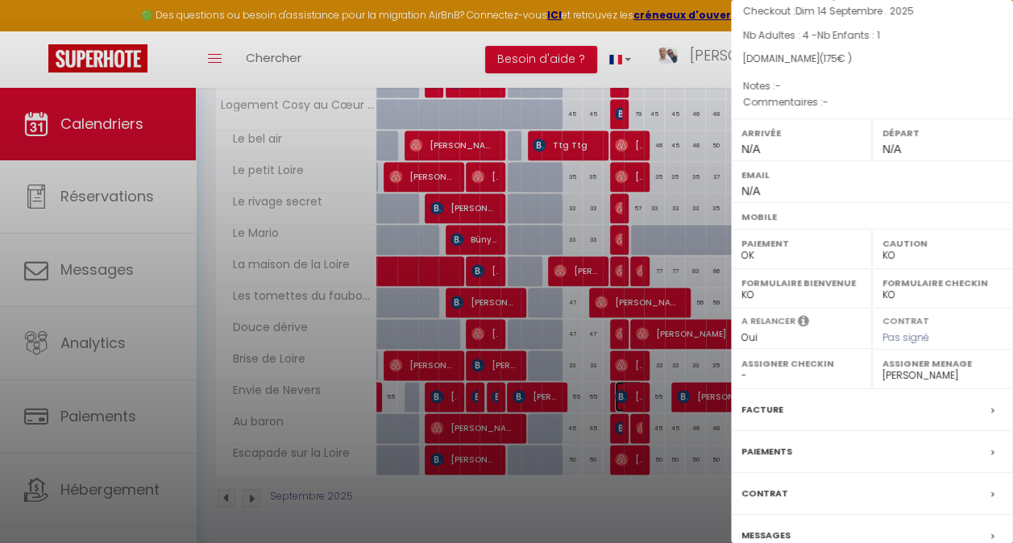
scroll to position [189, 0]
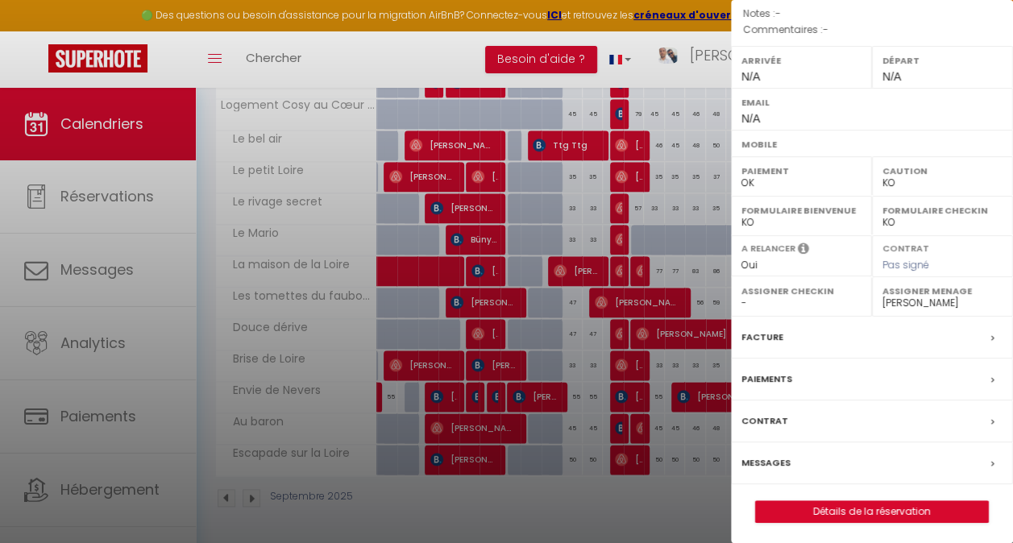
click at [777, 455] on label "Messages" at bounding box center [766, 463] width 49 height 17
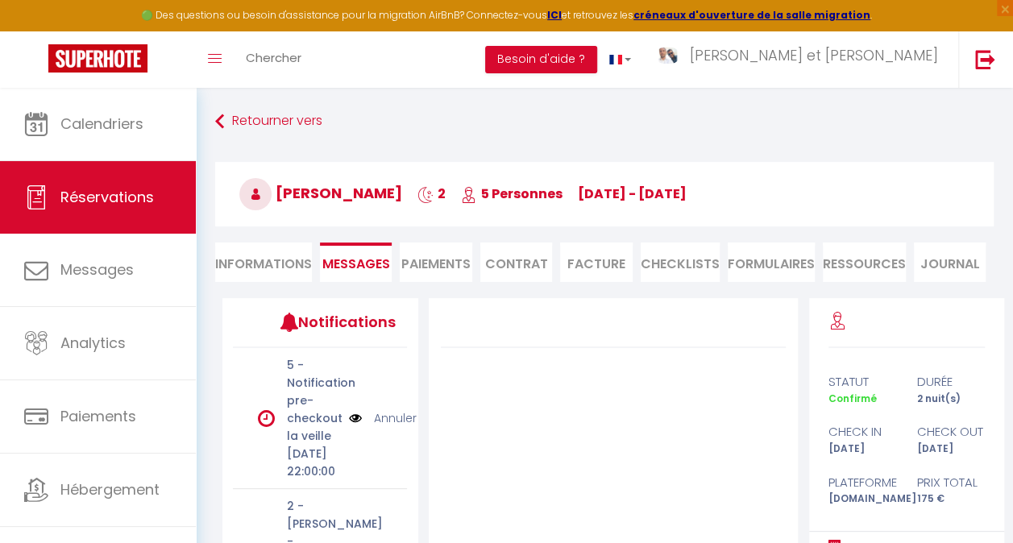
scroll to position [229, 0]
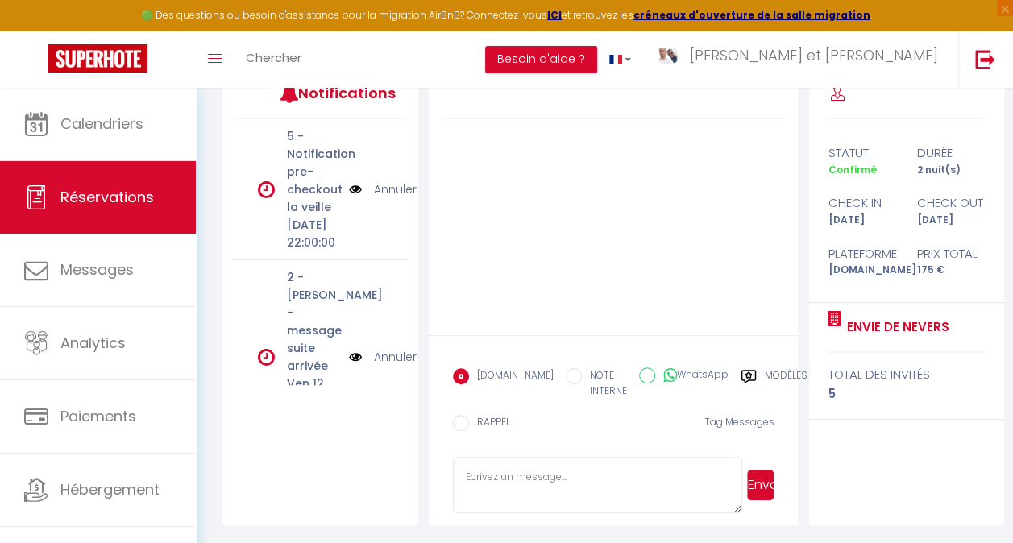
click at [580, 484] on textarea at bounding box center [597, 485] width 289 height 56
paste textarea "Bonjour, J'espère que vous allez bien. Afin de préparer au mieux votre arrivée …"
click at [758, 492] on button "Envoyer" at bounding box center [760, 485] width 27 height 31
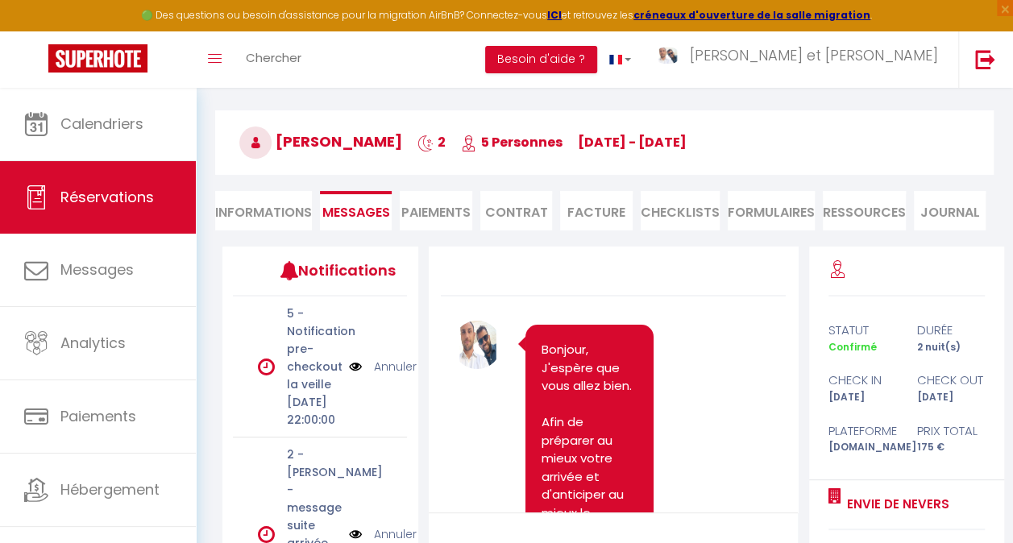
scroll to position [0, 0]
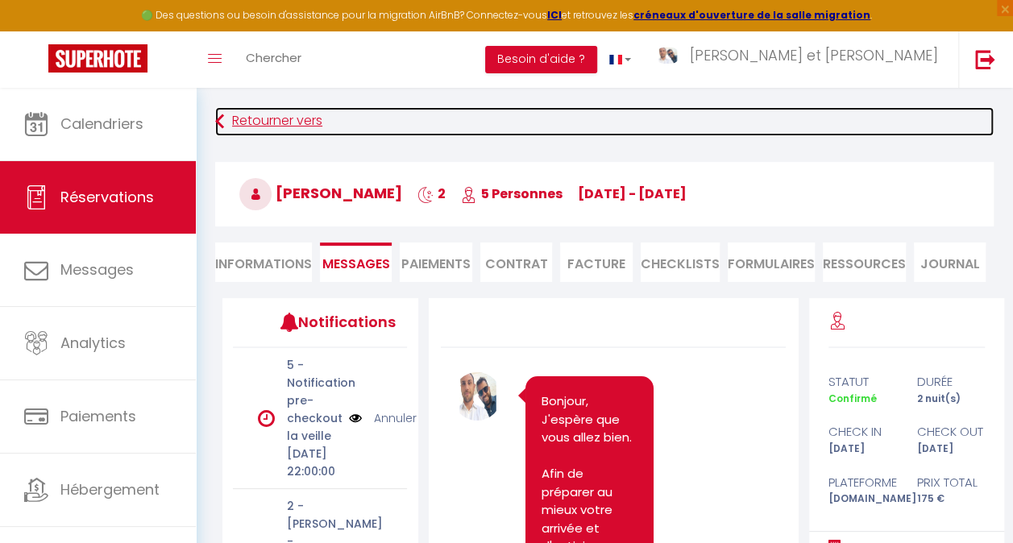
click at [265, 123] on link "Retourner vers" at bounding box center [604, 121] width 779 height 29
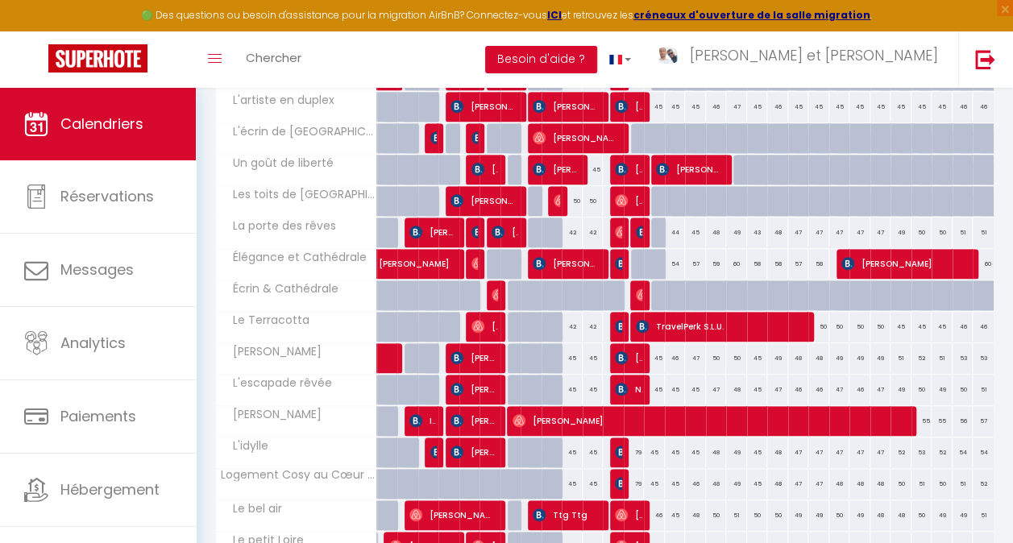
scroll to position [564, 0]
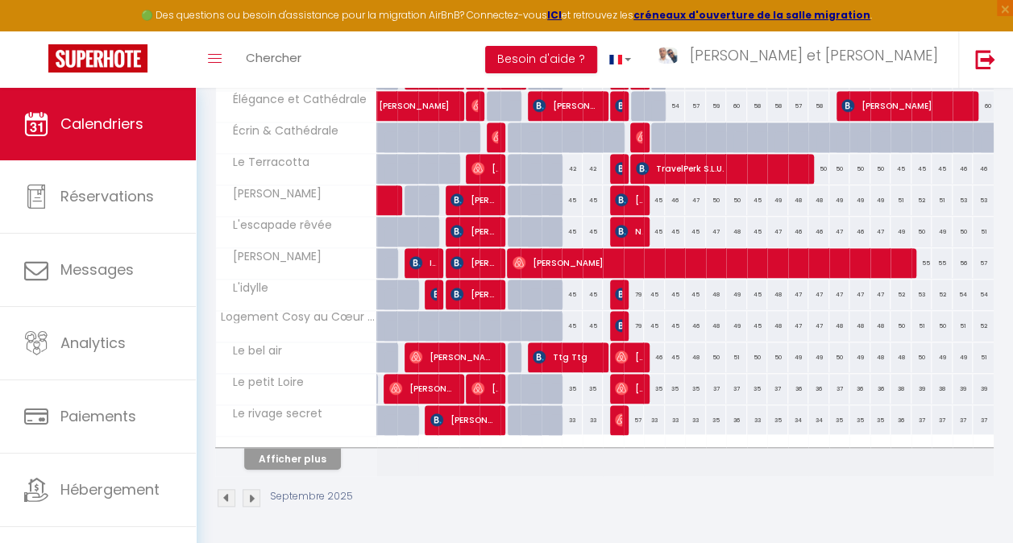
click at [289, 458] on th "Afficher plus" at bounding box center [296, 456] width 161 height 40
click at [305, 448] on button "Afficher plus" at bounding box center [292, 459] width 97 height 22
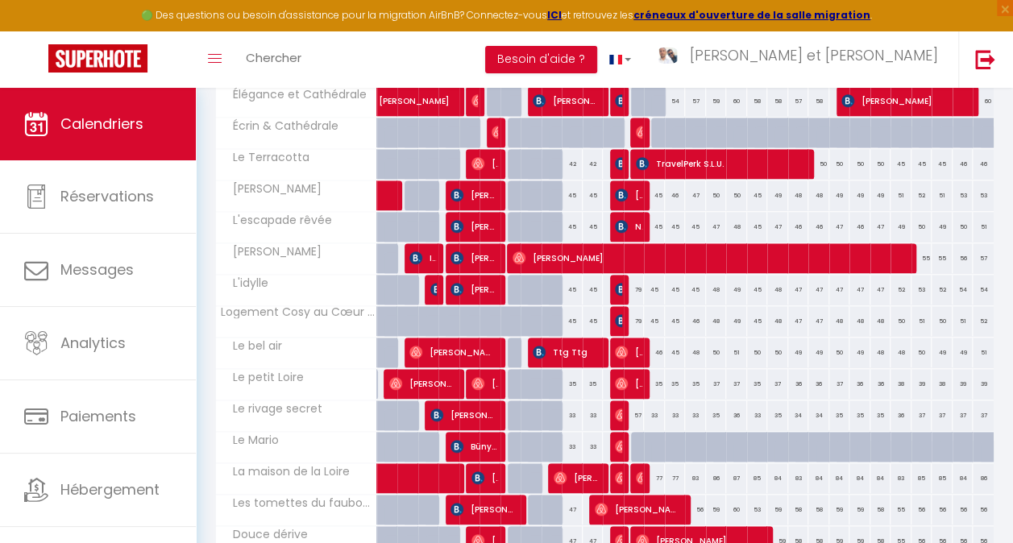
scroll to position [775, 0]
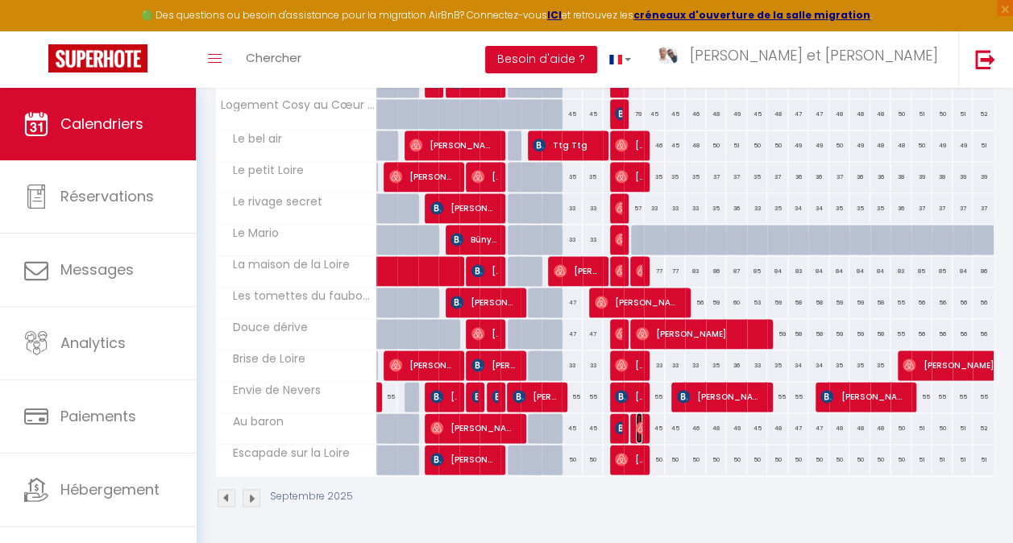
click at [637, 422] on img at bounding box center [642, 428] width 13 height 13
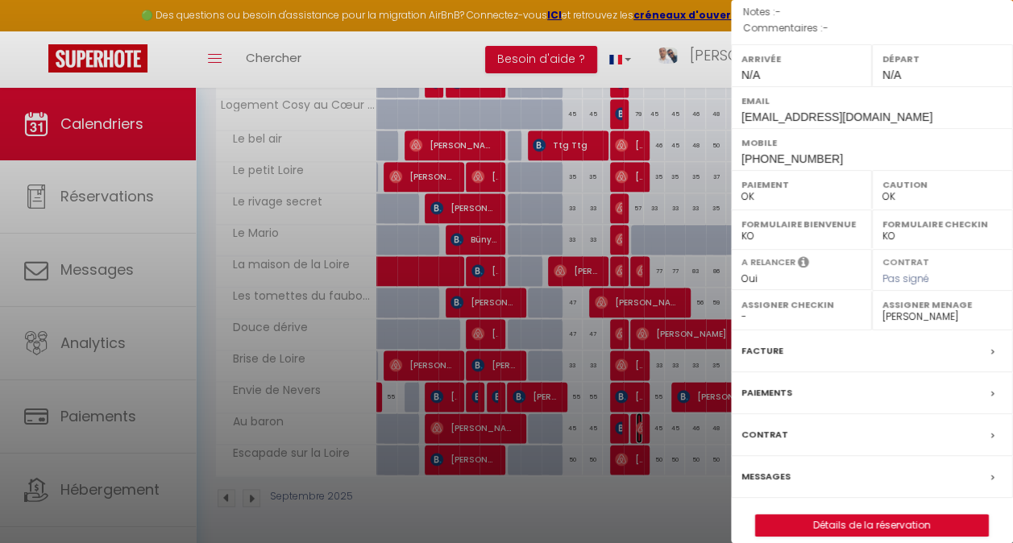
scroll to position [230, 0]
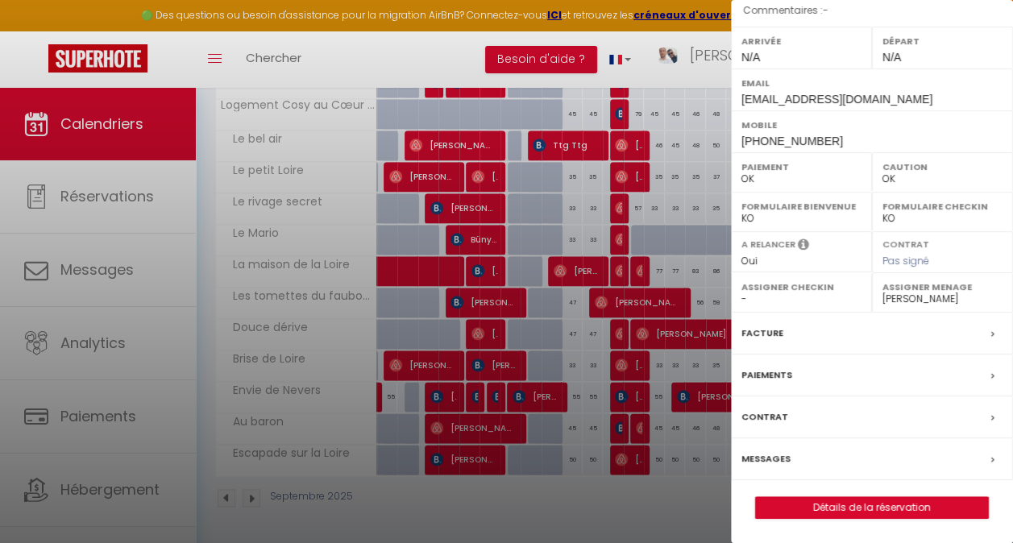
click at [783, 466] on label "Messages" at bounding box center [766, 459] width 49 height 17
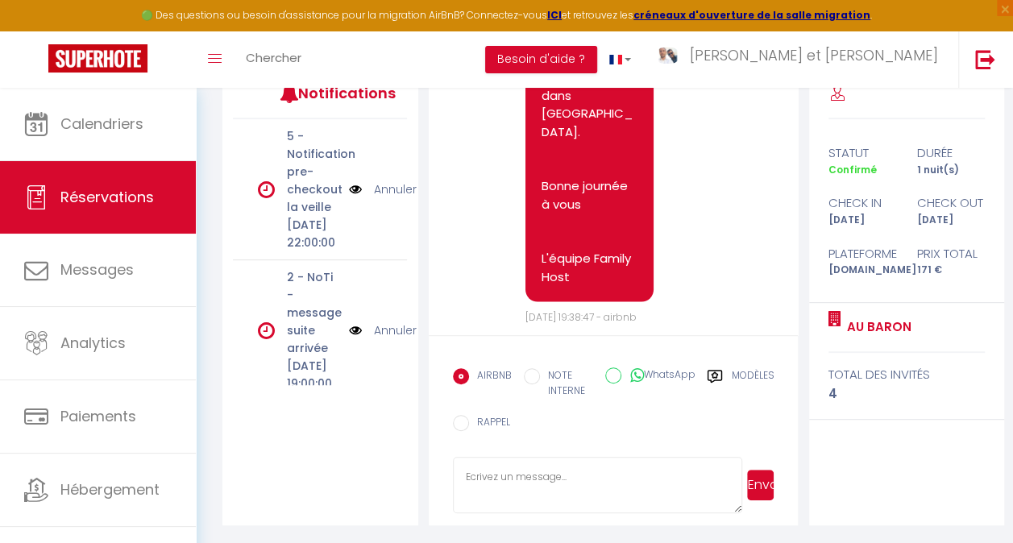
scroll to position [1590, 0]
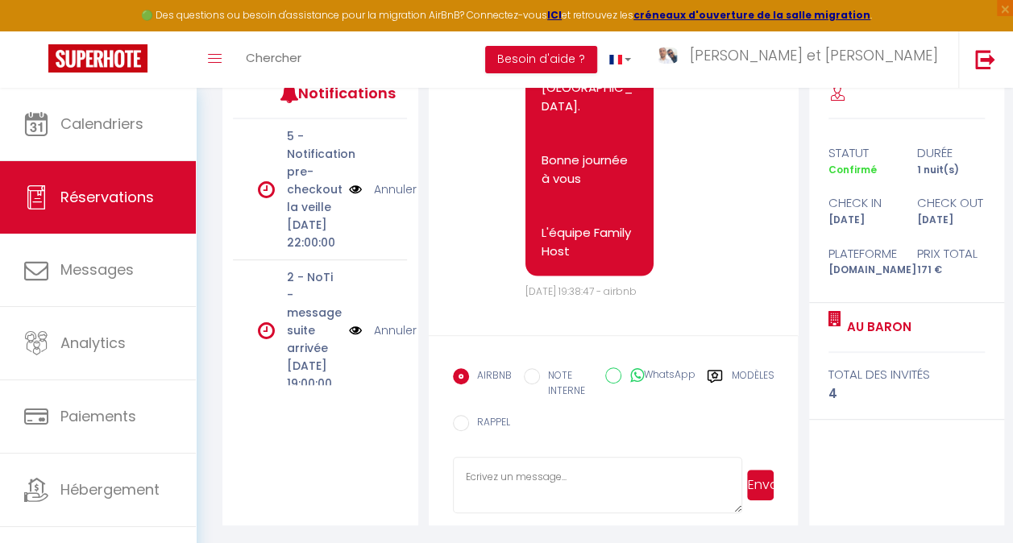
click at [535, 472] on textarea at bounding box center [597, 485] width 289 height 56
paste textarea "Bonjour, J'espère que vous allez bien. Afin de préparer au mieux votre arrivée …"
click at [766, 476] on button "Envoyer" at bounding box center [760, 485] width 27 height 31
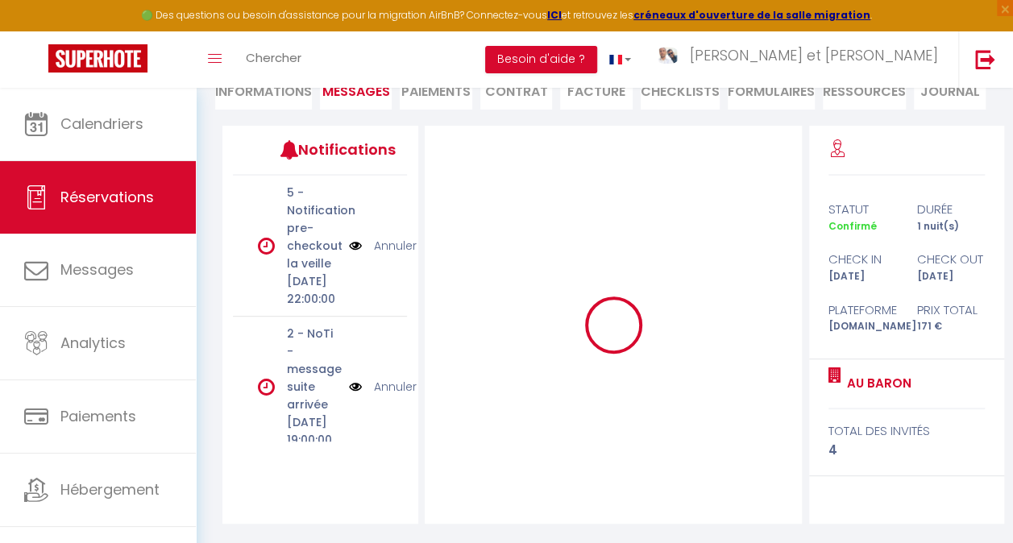
scroll to position [0, 0]
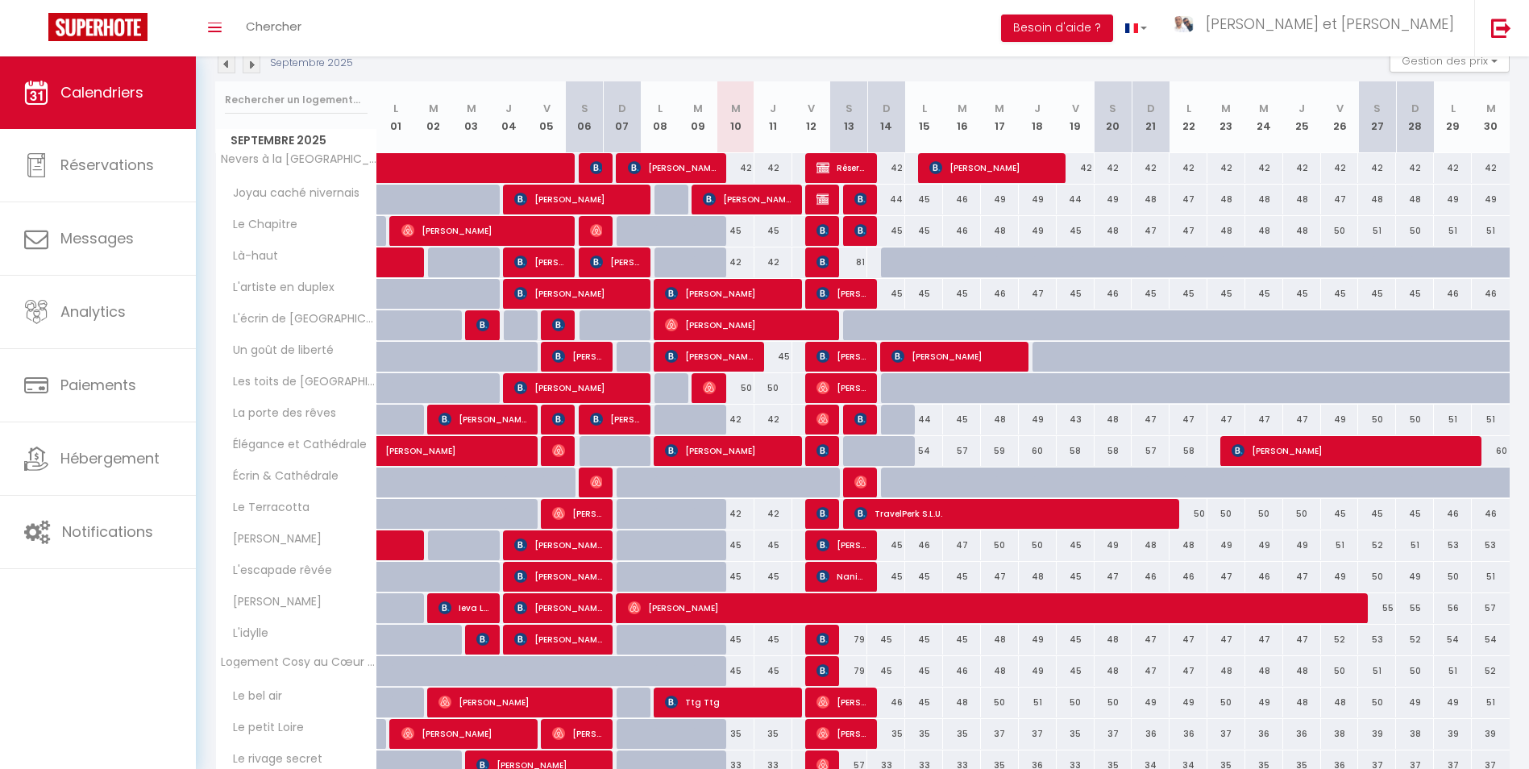
scroll to position [60, 0]
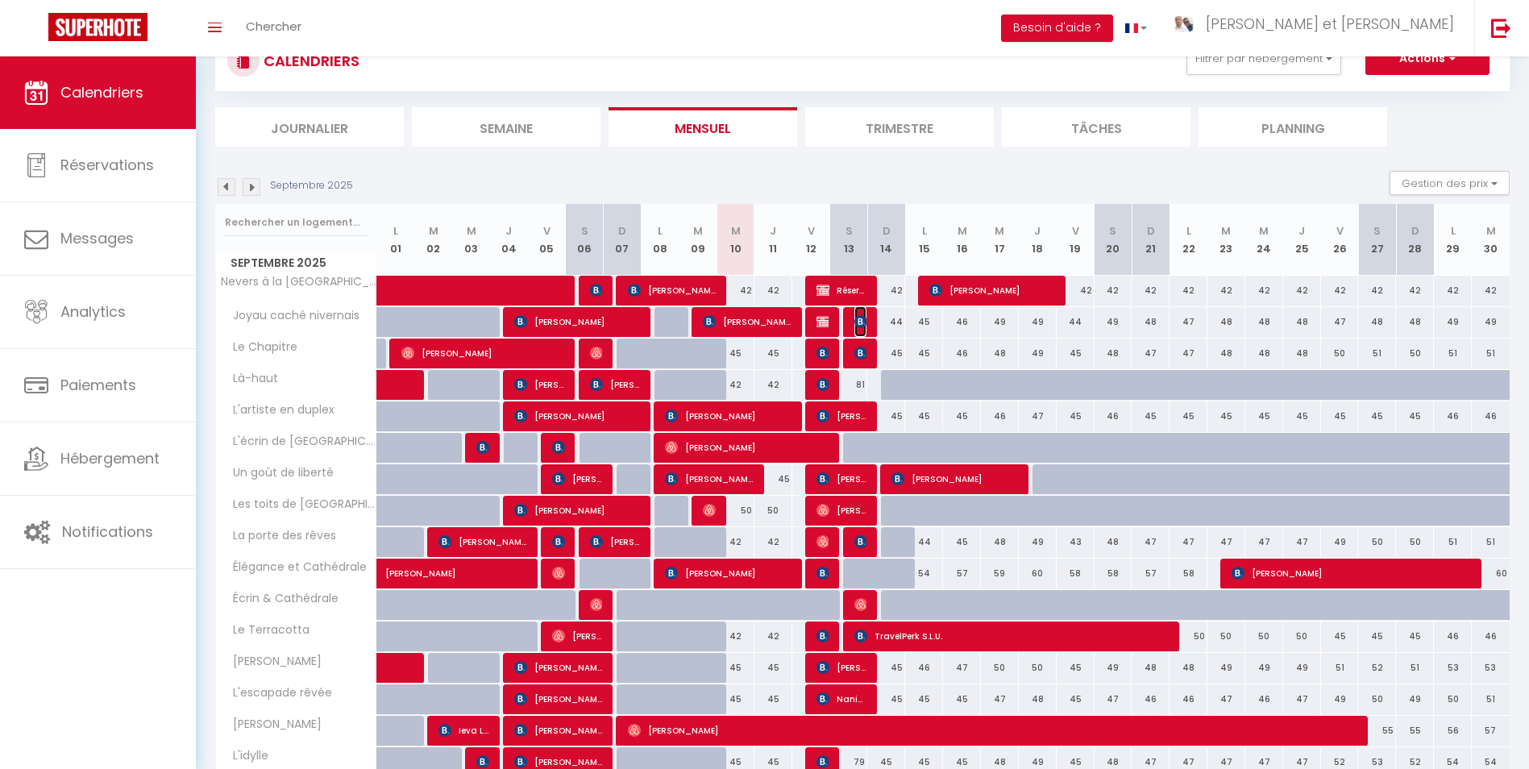
click at [859, 326] on img at bounding box center [860, 321] width 13 height 13
select select "OK"
select select "0"
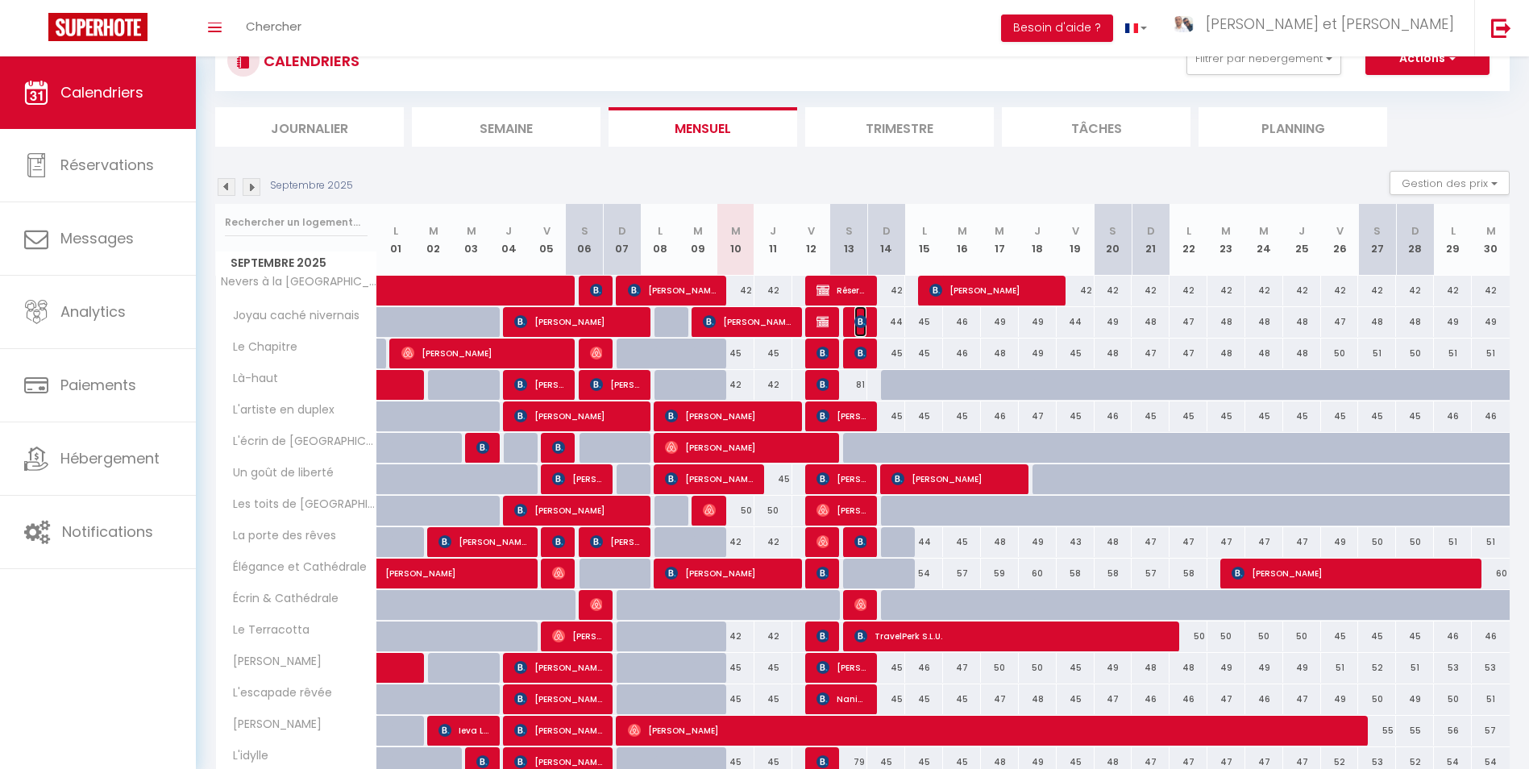
select select "1"
select select
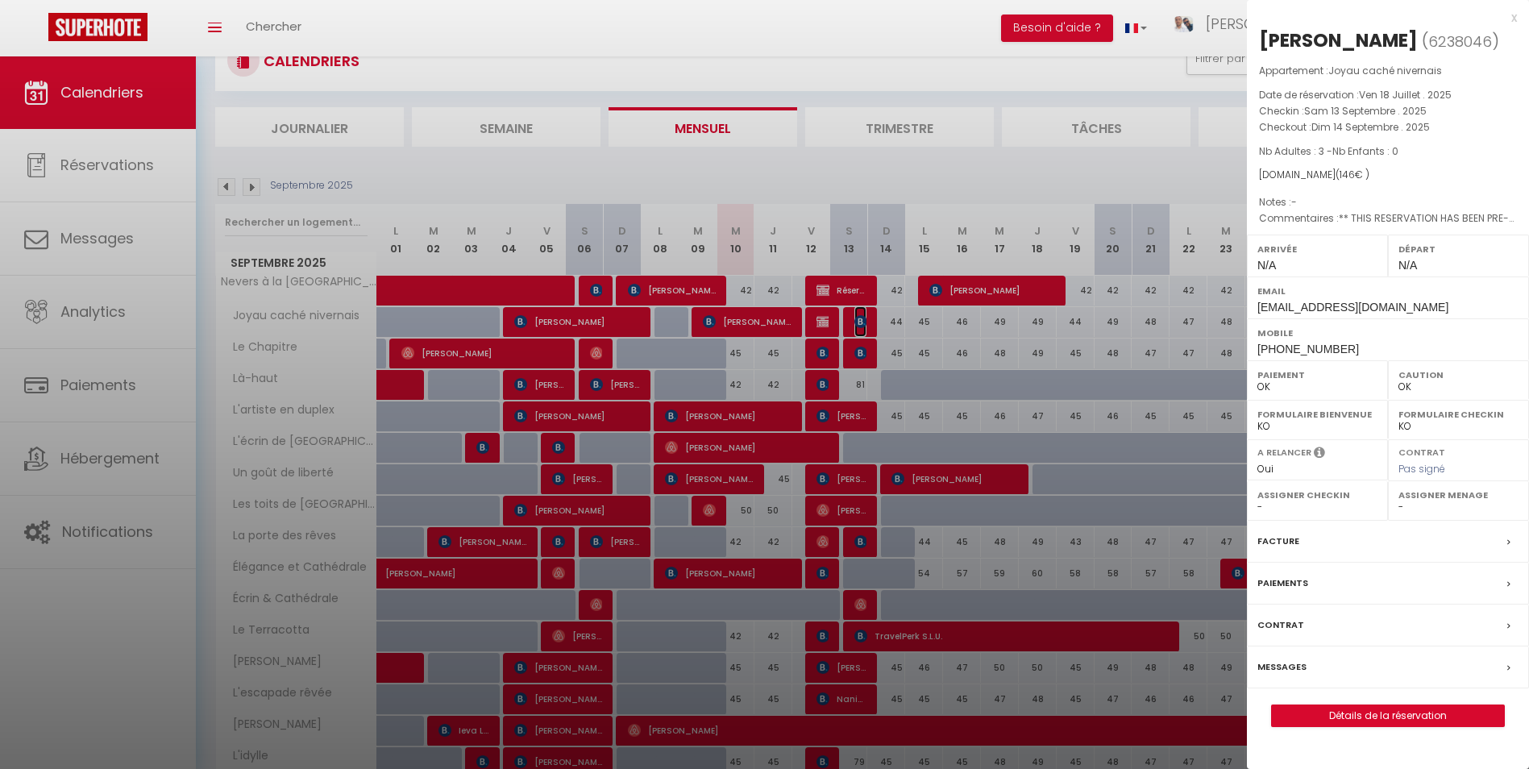
select select "28581"
click at [1295, 661] on label "Messages" at bounding box center [1281, 666] width 49 height 17
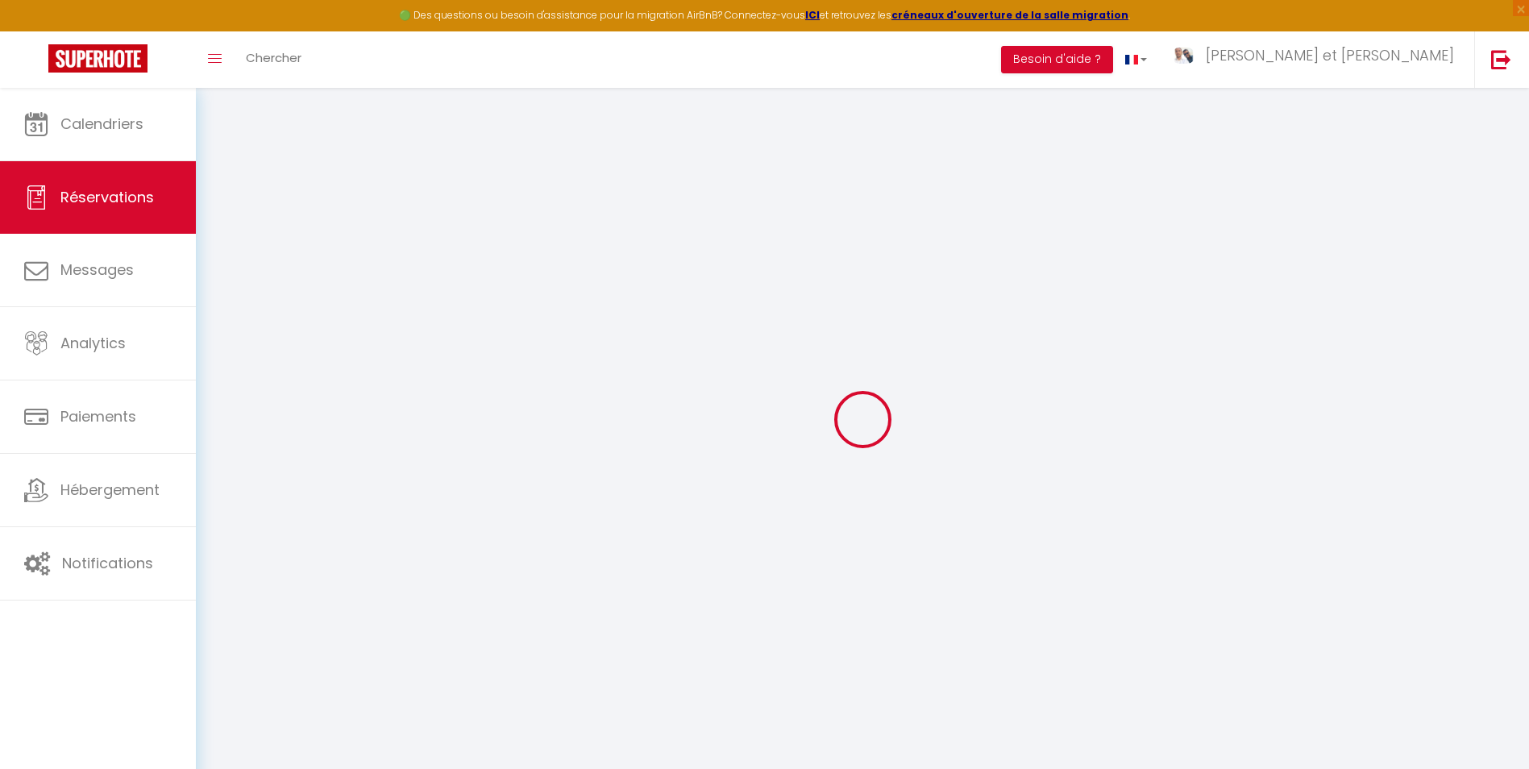
select select
checkbox input "false"
select select
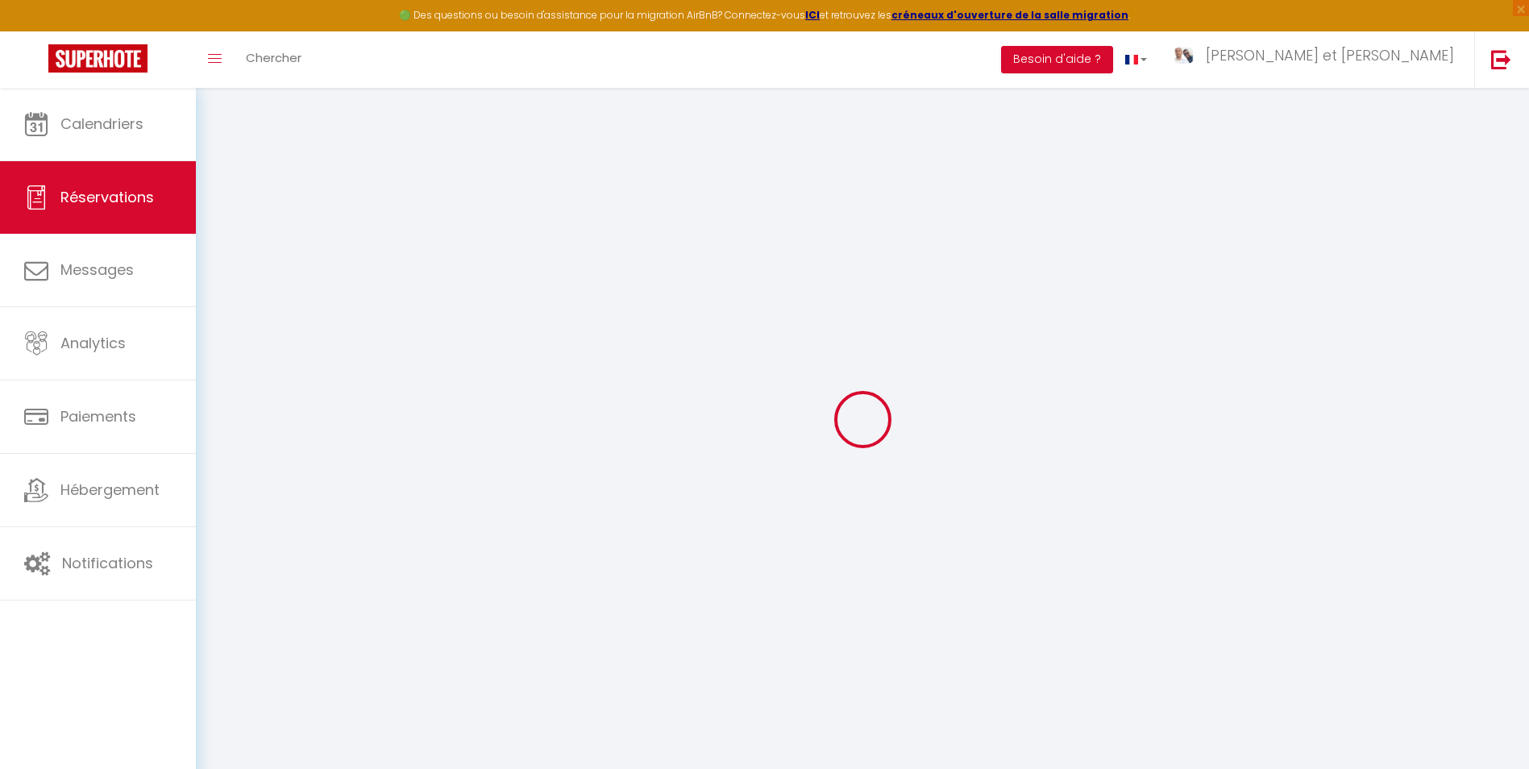
checkbox input "false"
type textarea "** THIS RESERVATION HAS BEEN PRE-PAID ** BOOKING NOTE : Payment charge is EUR 2…"
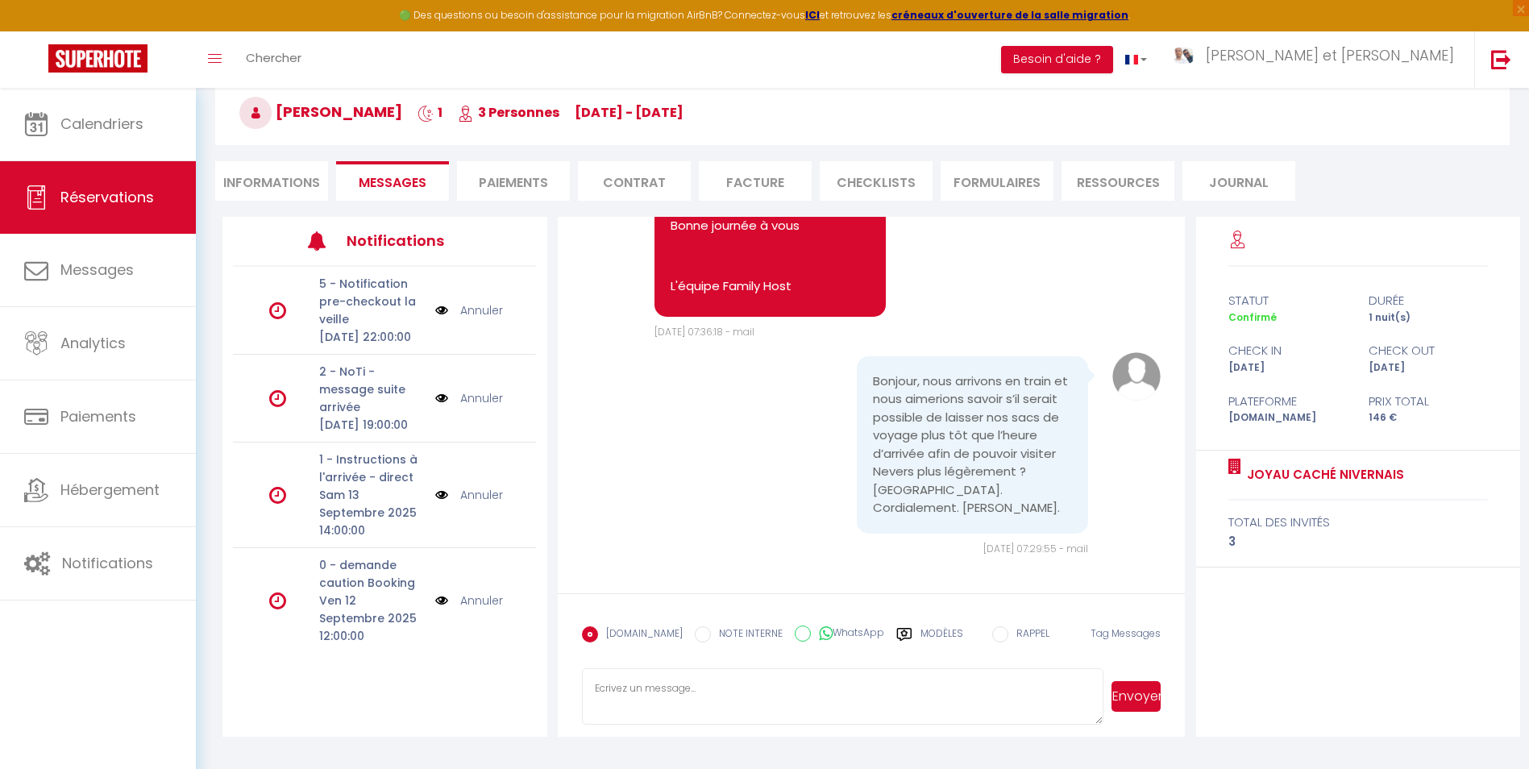
scroll to position [88, 0]
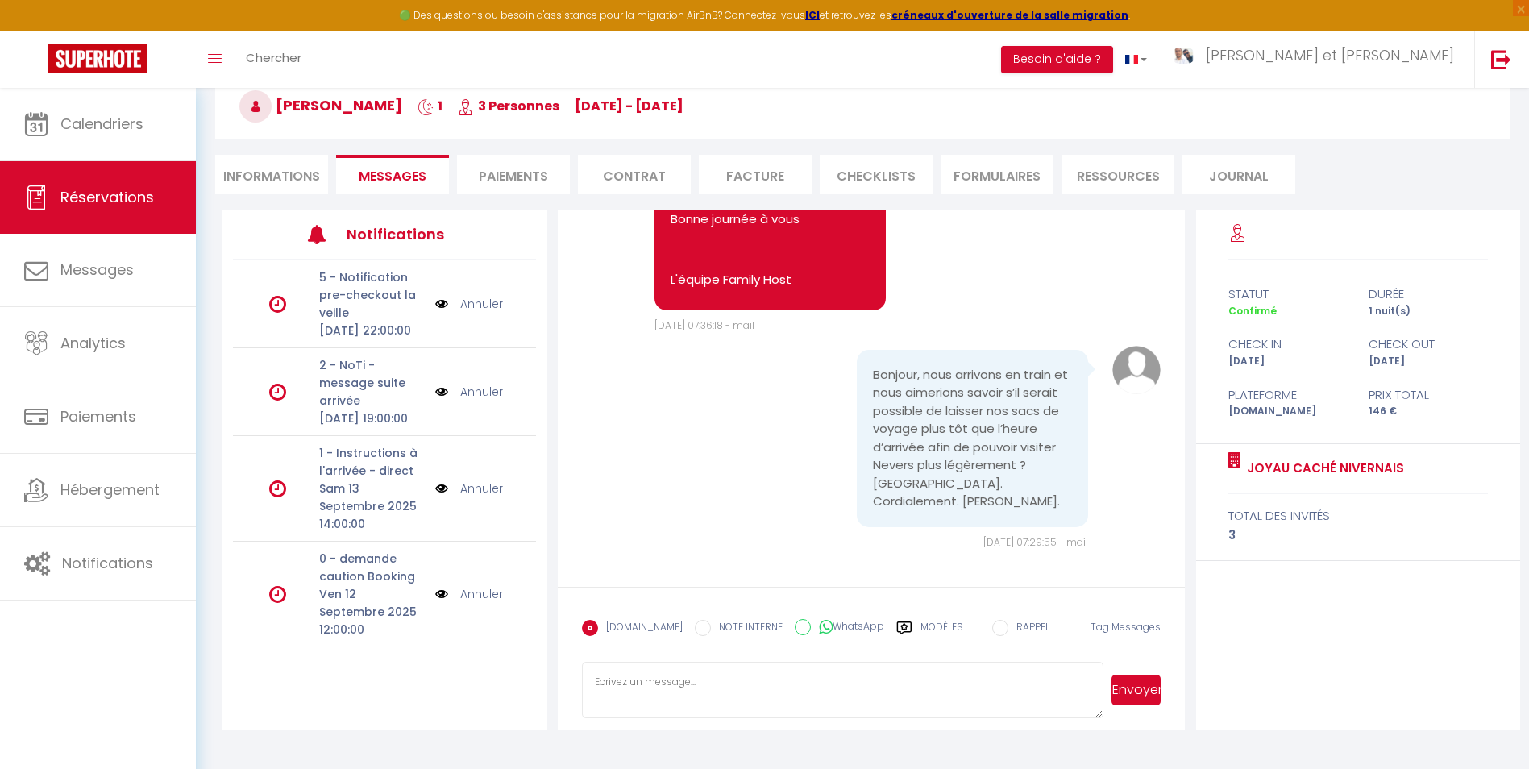
click at [766, 685] on textarea at bounding box center [842, 690] width 521 height 56
click at [706, 693] on textarea "Bonjour," at bounding box center [842, 690] width 521 height 56
click at [758, 667] on textarea "Bonjour, J'espère que vous allez bien." at bounding box center [842, 690] width 521 height 56
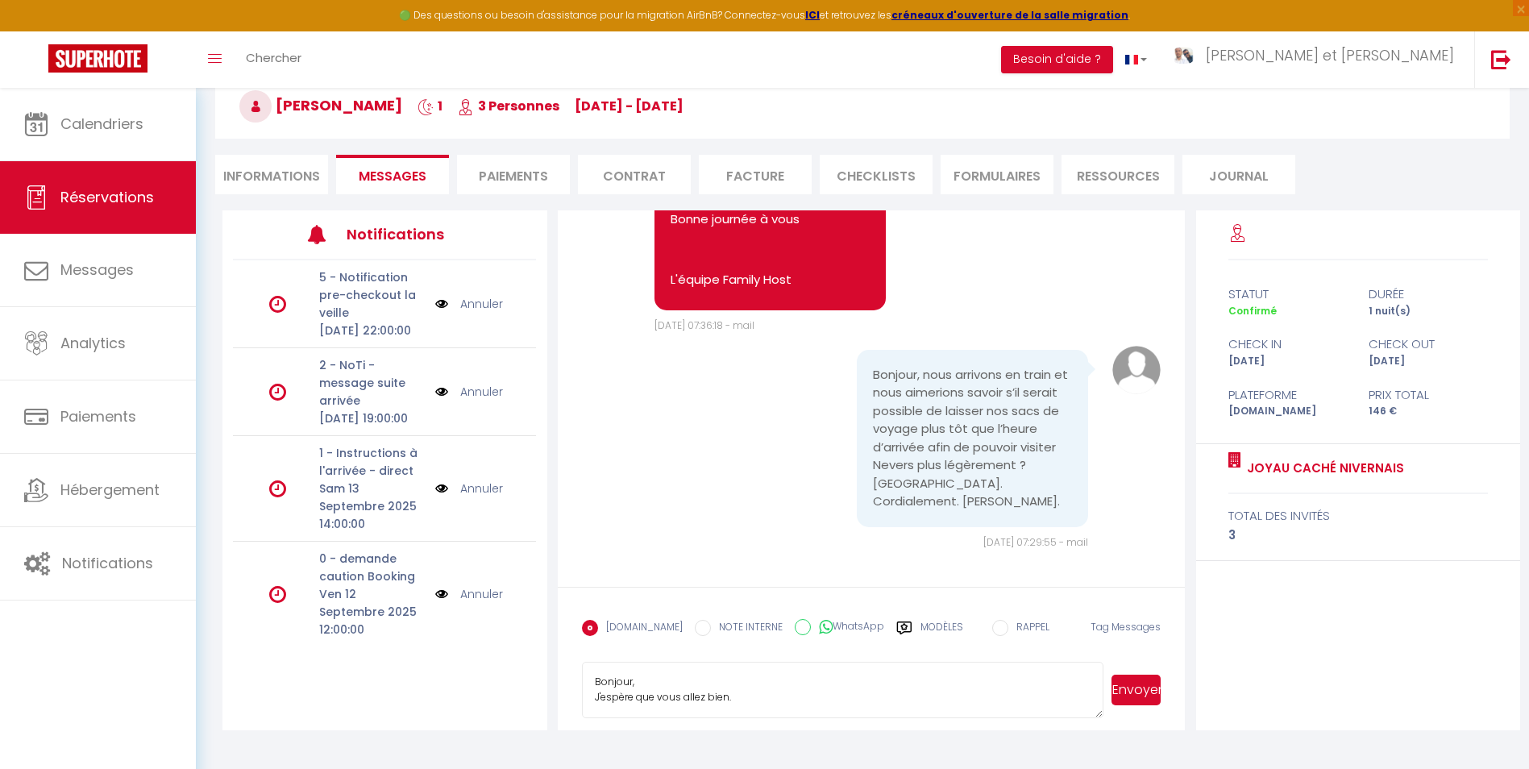
click at [746, 692] on textarea "Bonjour, J'espère que vous allez bien." at bounding box center [842, 690] width 521 height 56
drag, startPoint x: 646, startPoint y: 711, endPoint x: 560, endPoint y: 644, distance: 109.1
click at [560, 644] on form "[DOMAIN_NAME] NOTE INTERNE WhatsApp Modèles 10 « ‹ » › [DATE] [PHONE_NUMBER] Di…" at bounding box center [872, 658] width 628 height 143
type textarea "Bonjour, J'espère que vous allez bien. Afin de préparer au mieux votre arrivée …"
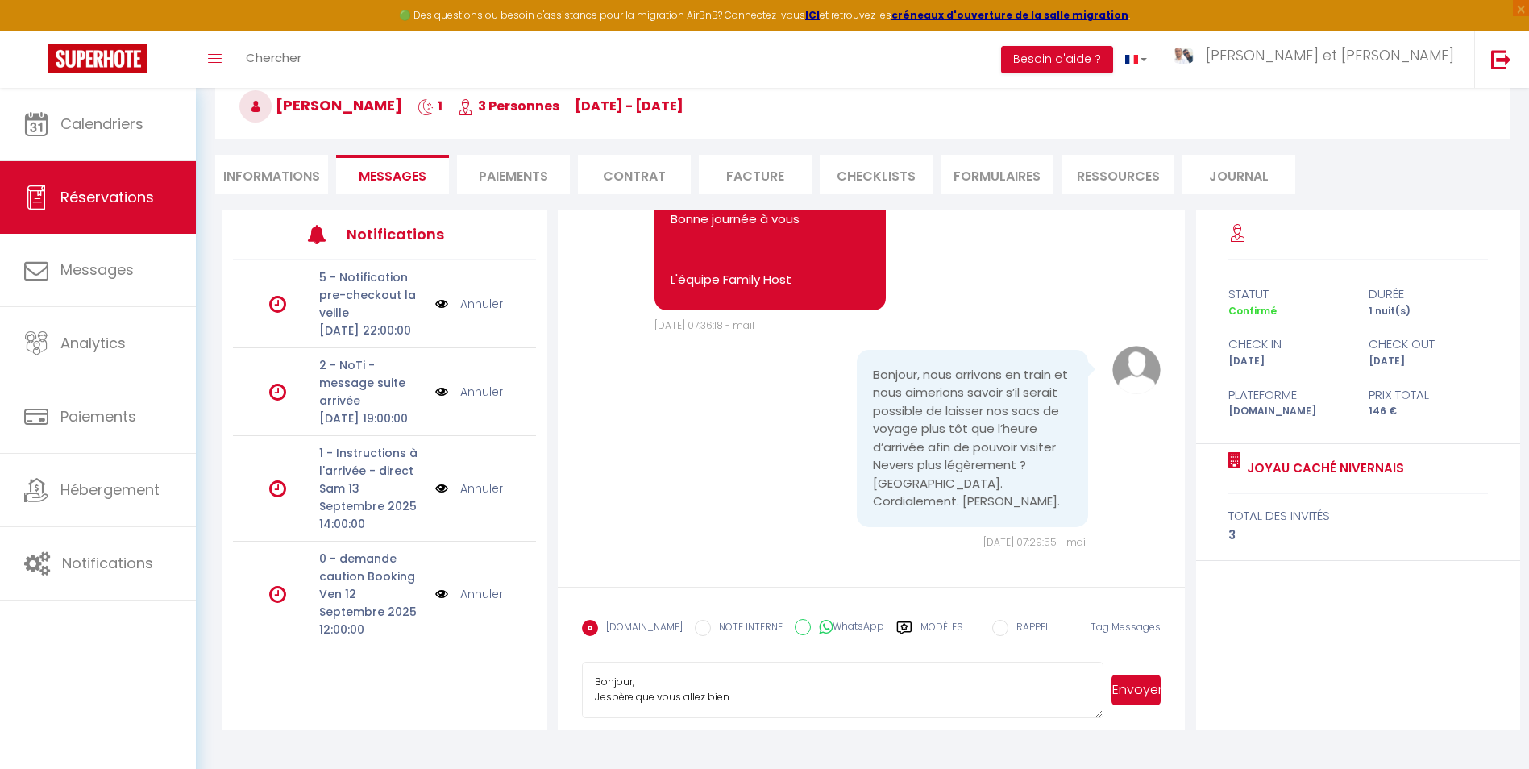
click at [1128, 690] on button "Envoyer" at bounding box center [1135, 690] width 49 height 31
select select
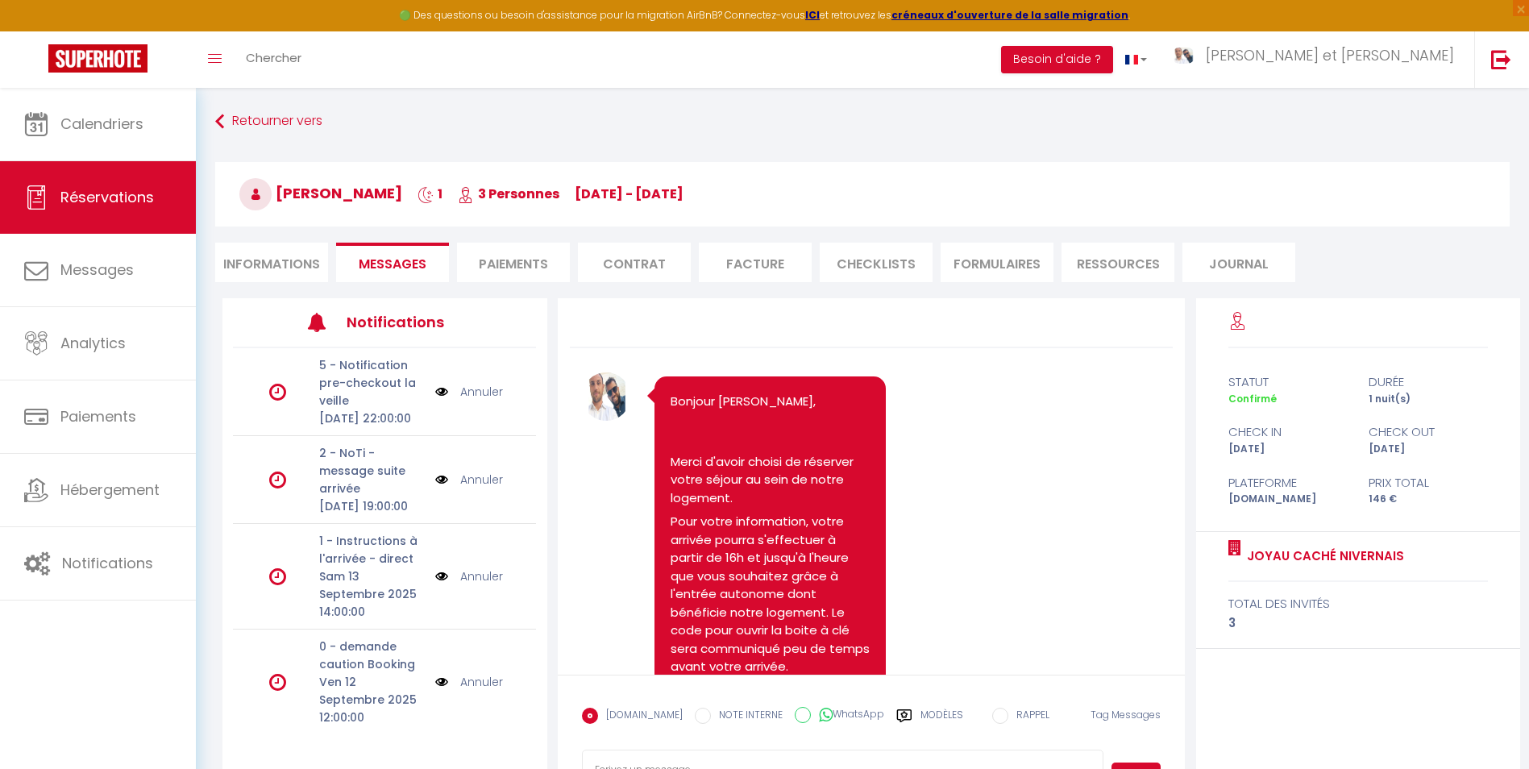
click at [268, 251] on li "Informations" at bounding box center [271, 262] width 113 height 39
select select
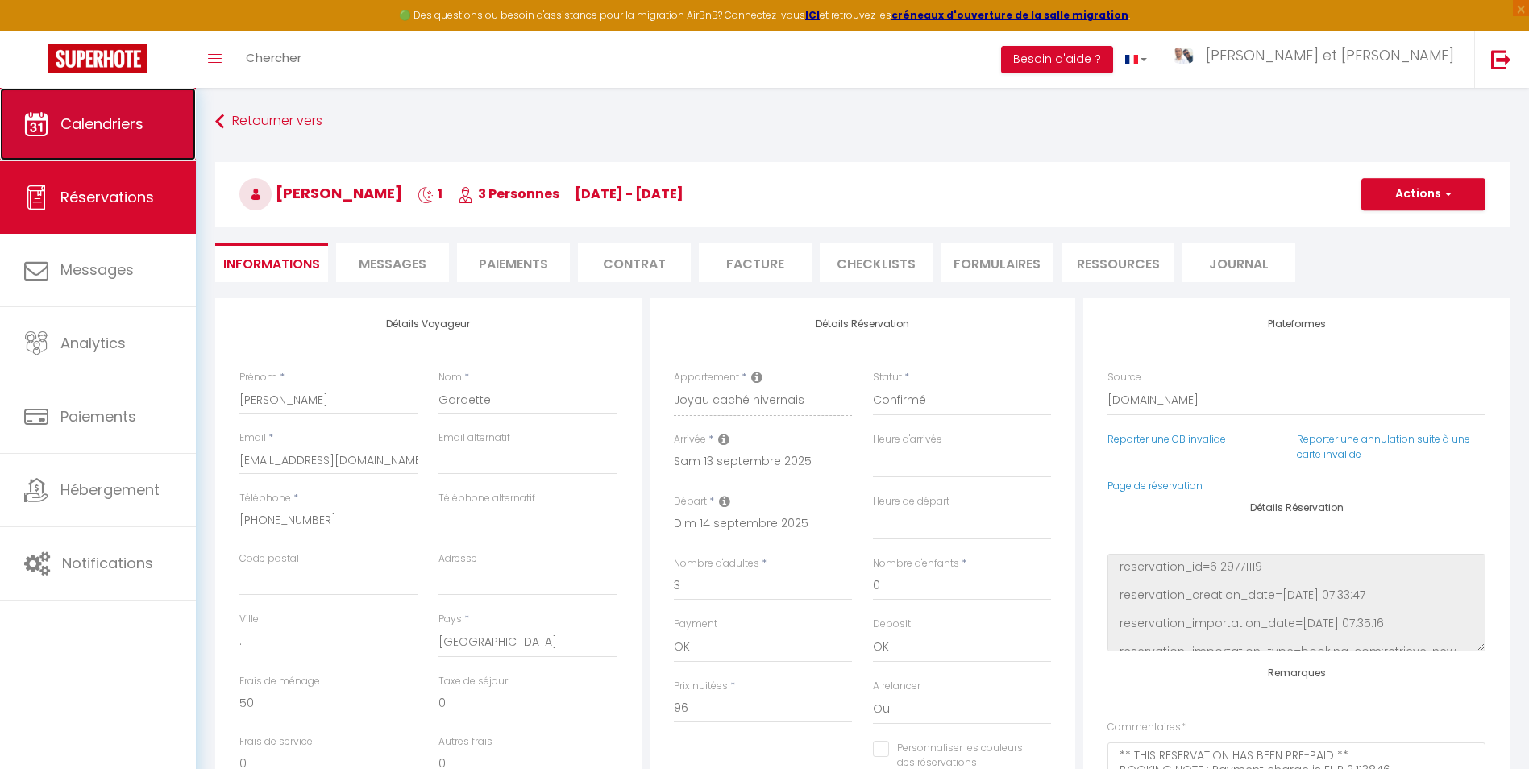
click at [85, 120] on span "Calendriers" at bounding box center [101, 124] width 83 height 20
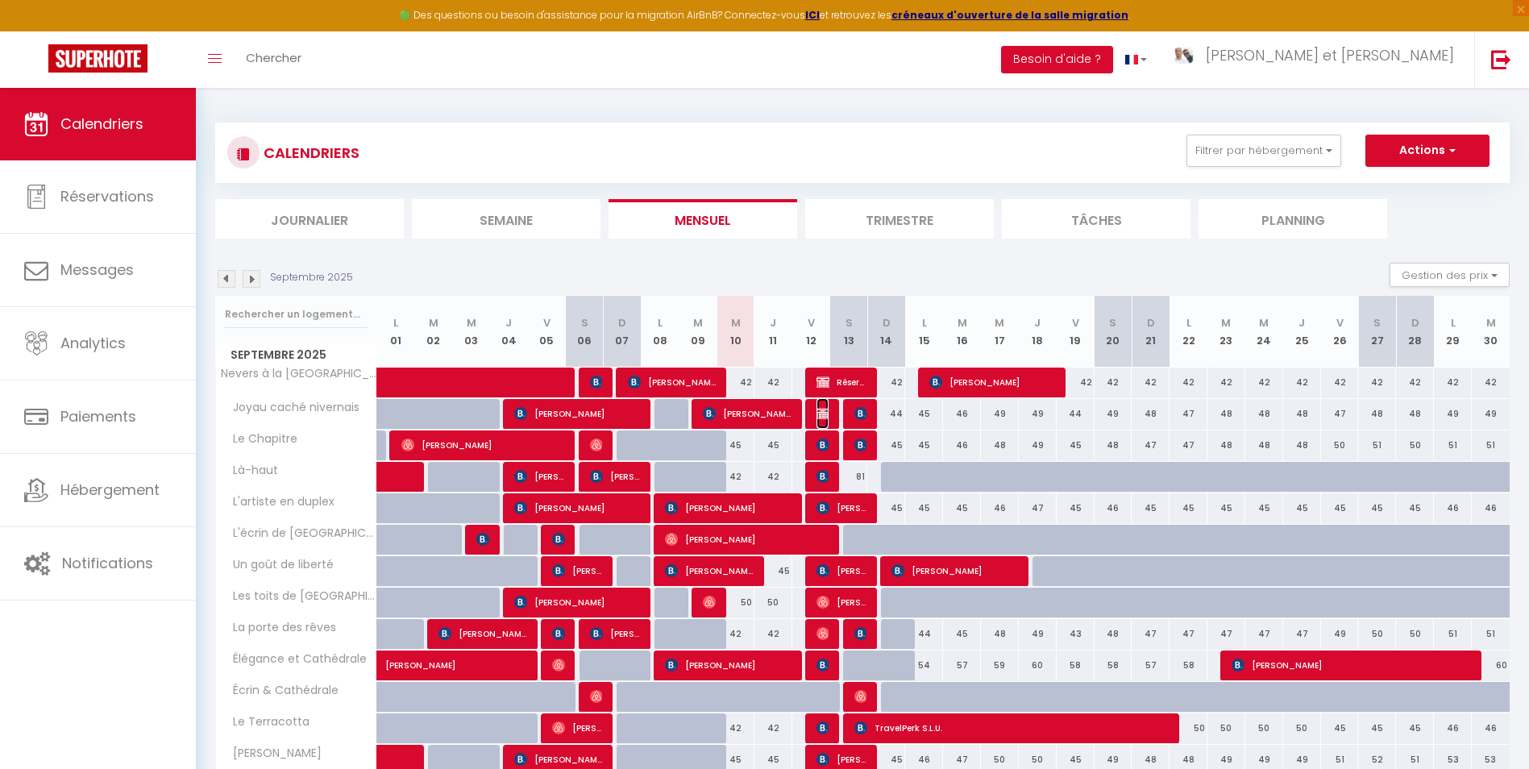
click at [824, 413] on img at bounding box center [822, 413] width 13 height 13
select select "OK"
select select "0"
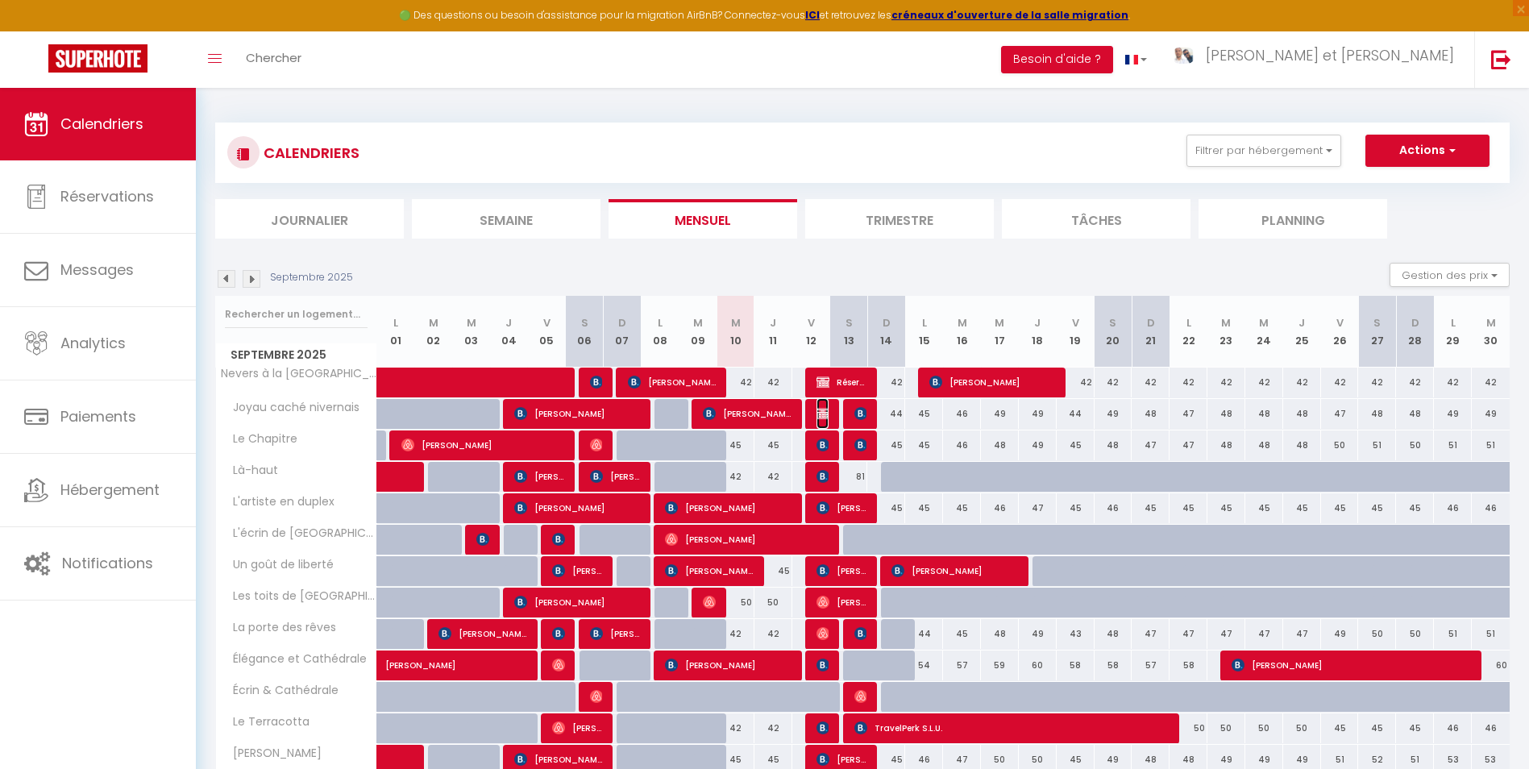
select select "1"
select select
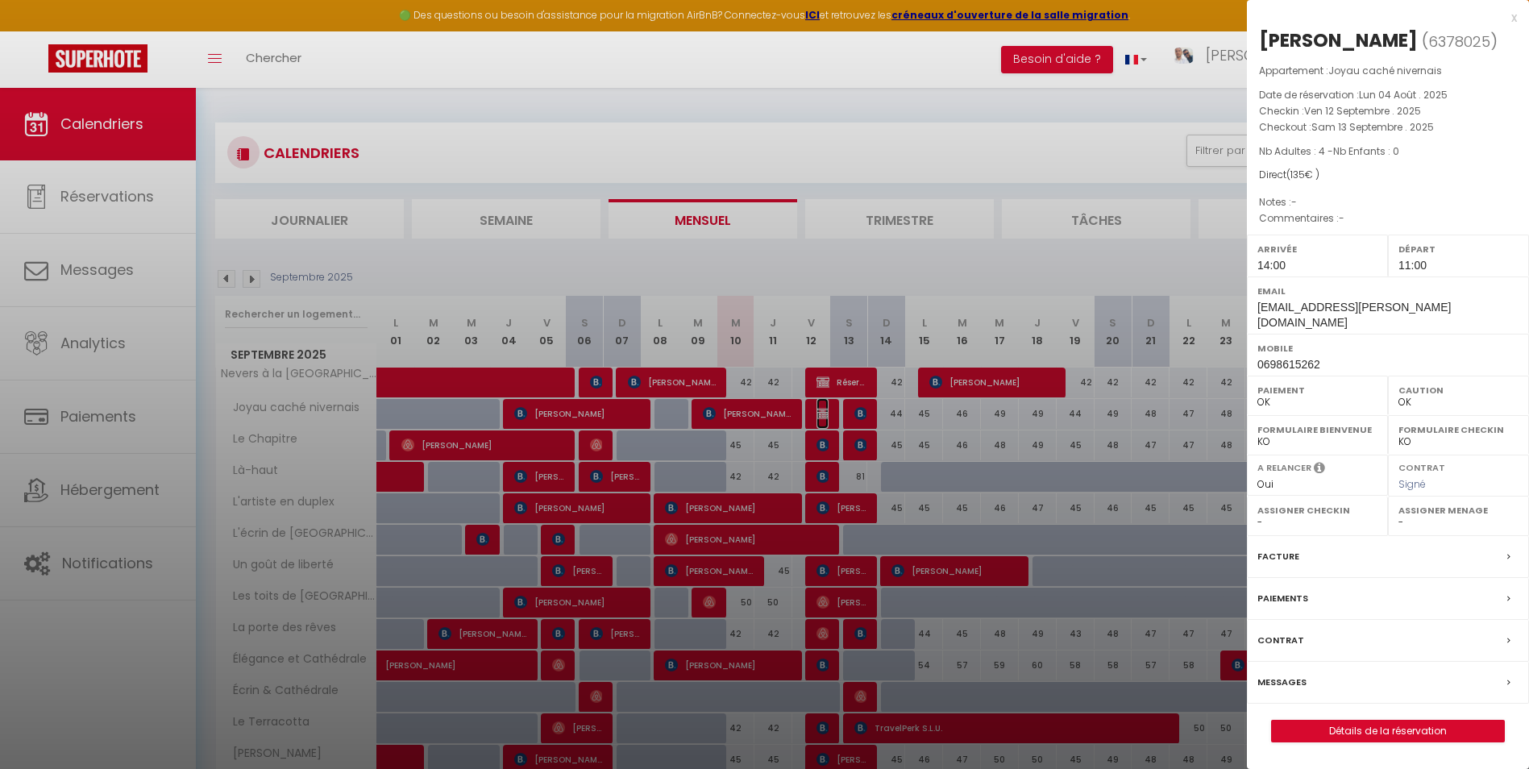
select select "28581"
click at [1290, 674] on label "Messages" at bounding box center [1281, 682] width 49 height 17
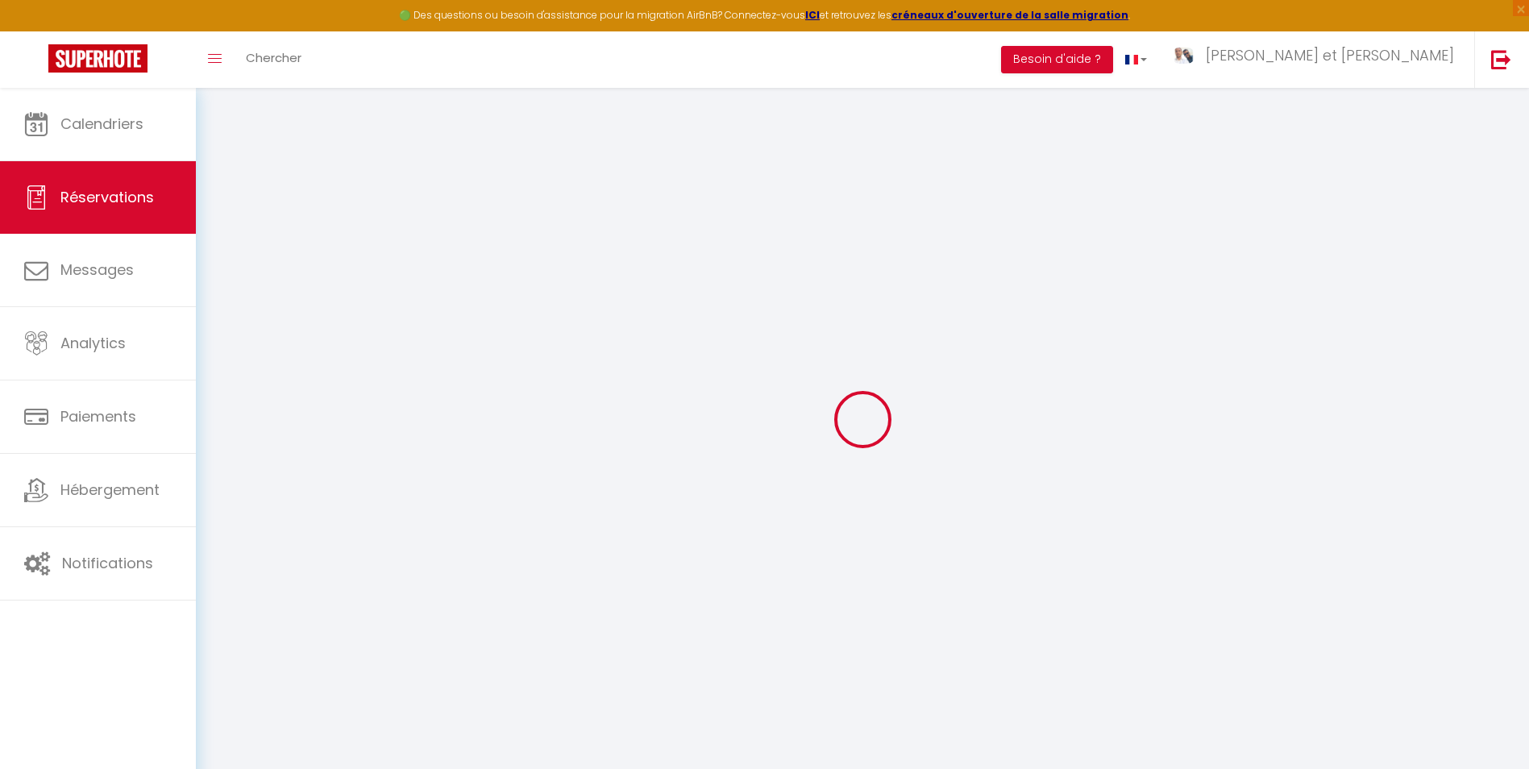
select select
checkbox input "false"
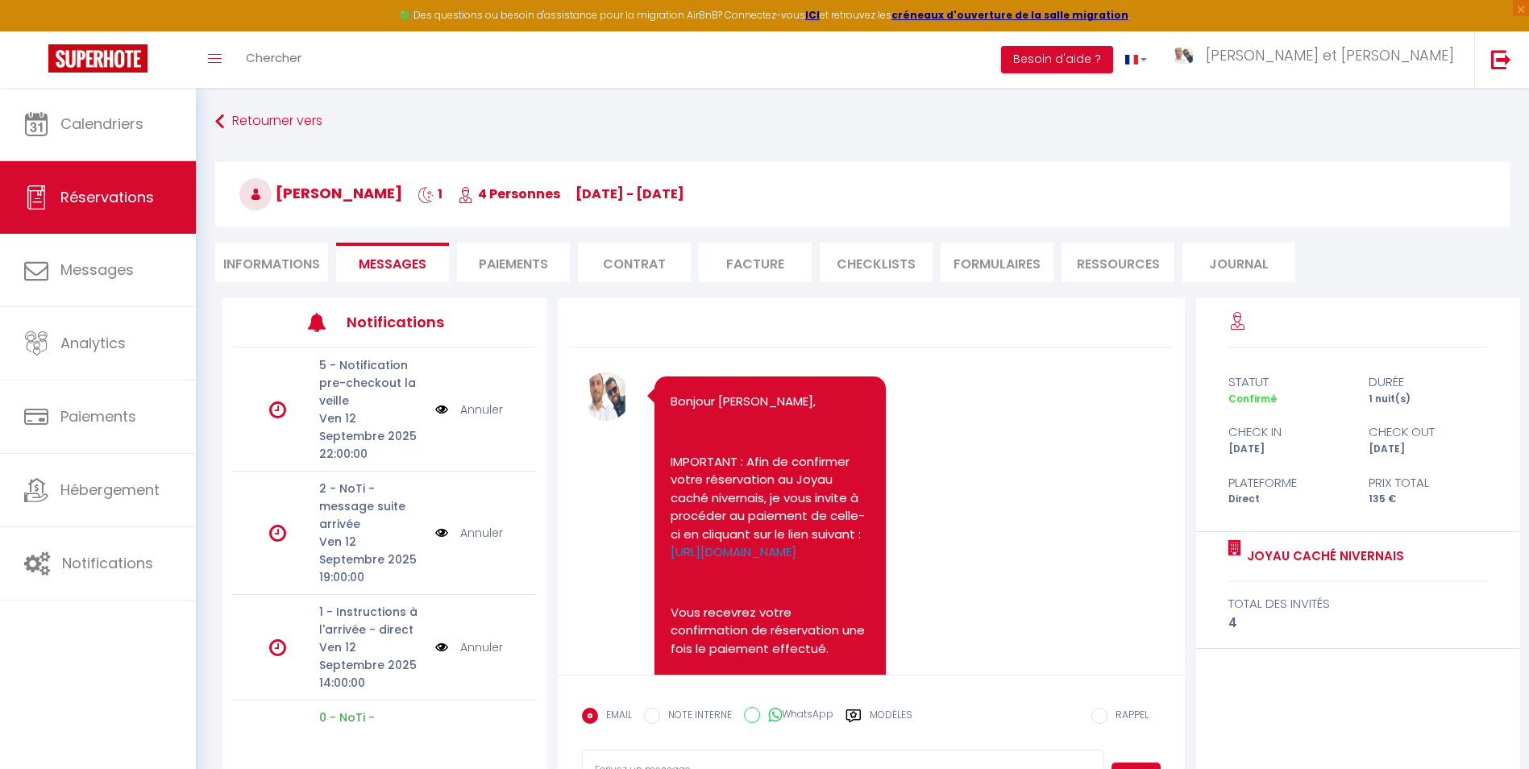
scroll to position [1643, 0]
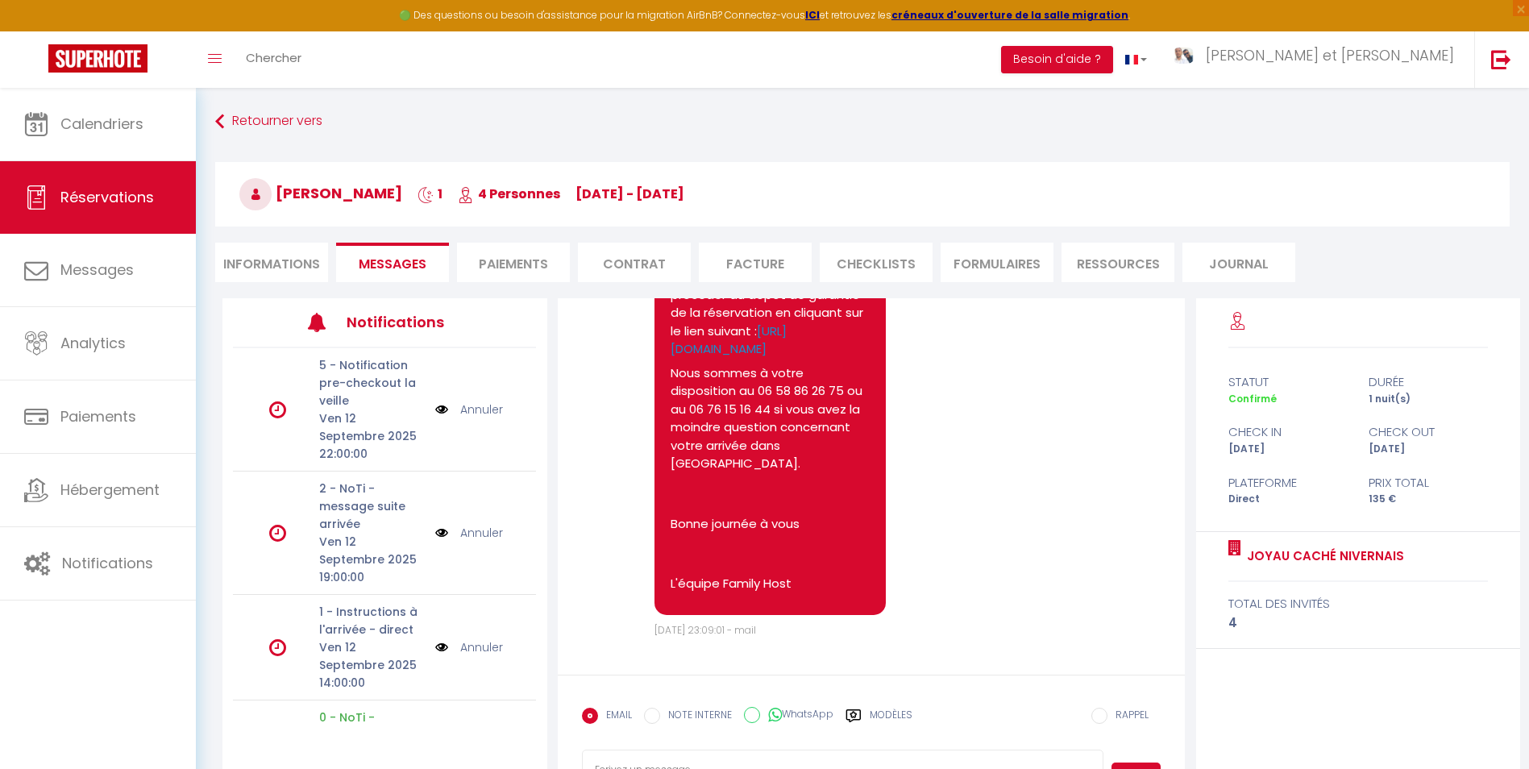
drag, startPoint x: 384, startPoint y: 268, endPoint x: 466, endPoint y: 344, distance: 112.3
click at [384, 268] on span "Messages" at bounding box center [393, 264] width 68 height 19
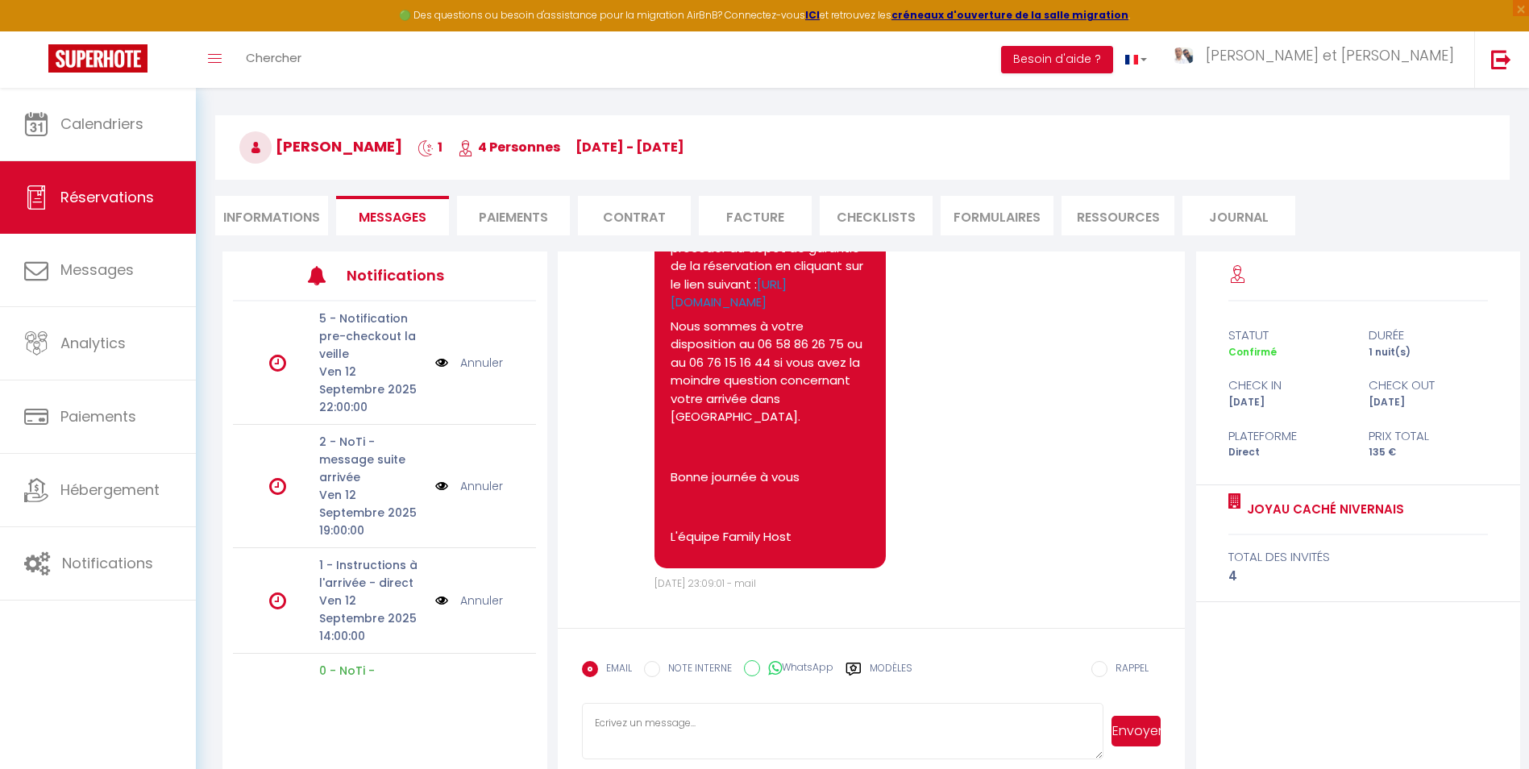
scroll to position [88, 0]
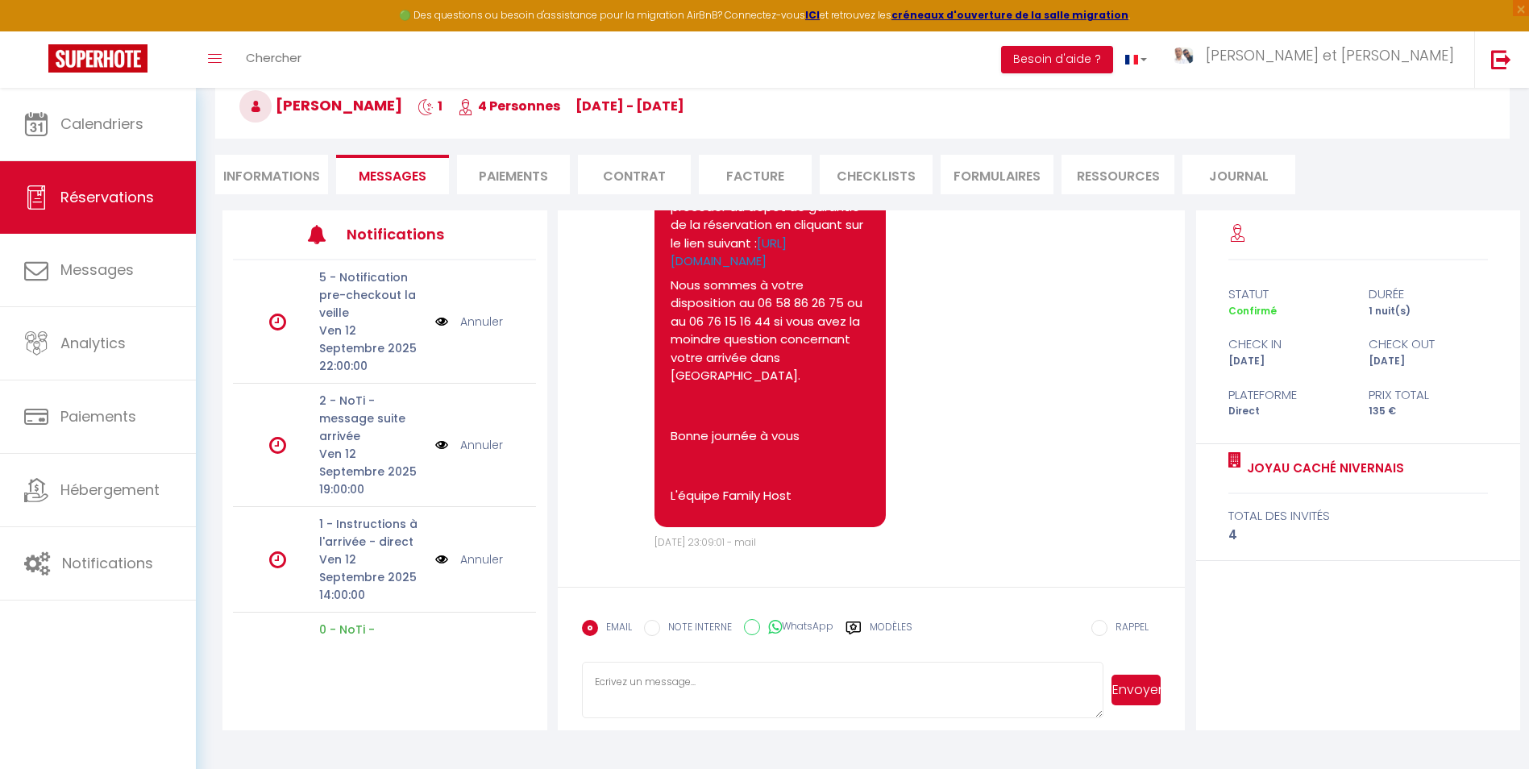
click at [712, 693] on textarea at bounding box center [842, 690] width 521 height 56
paste textarea "Bonjour, J'espère que vous allez bien. Afin de préparer au mieux votre arrivée …"
type textarea "Bonjour, J'espère que vous allez bien. Afin de préparer au mieux votre arrivée …"
click at [1138, 692] on button "Envoyer" at bounding box center [1135, 690] width 49 height 31
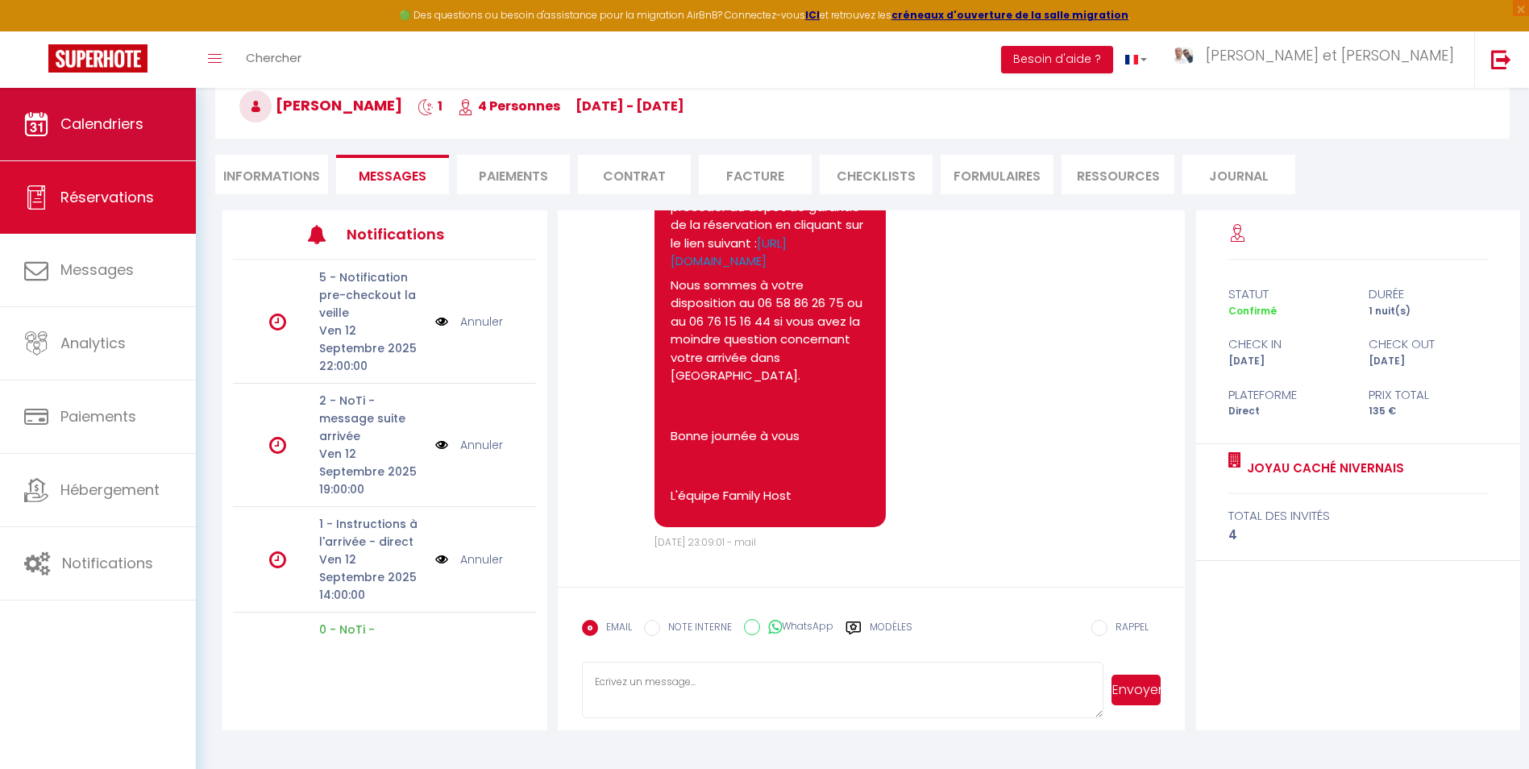
scroll to position [0, 0]
click at [91, 117] on span "Calendriers" at bounding box center [101, 124] width 83 height 20
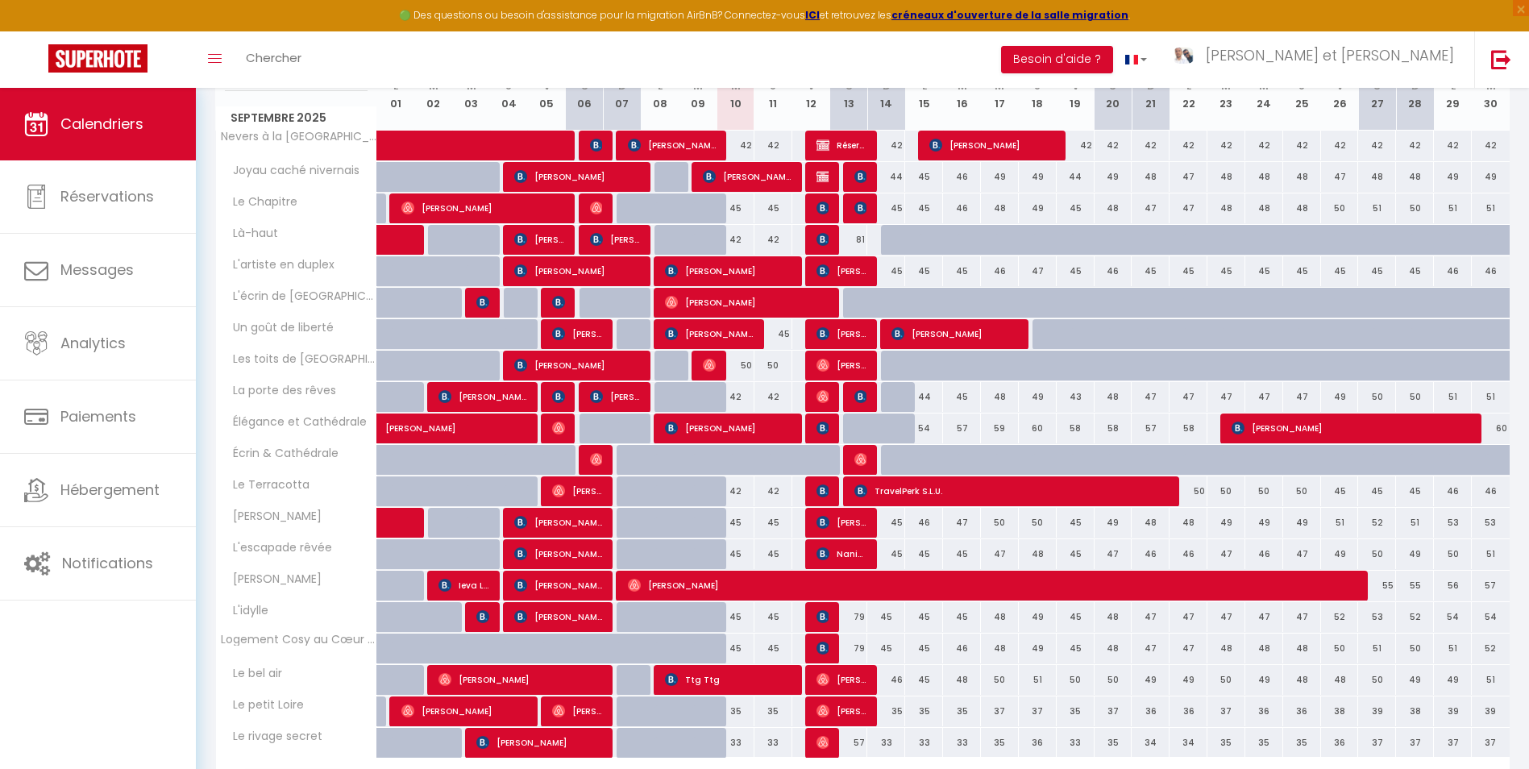
scroll to position [161, 0]
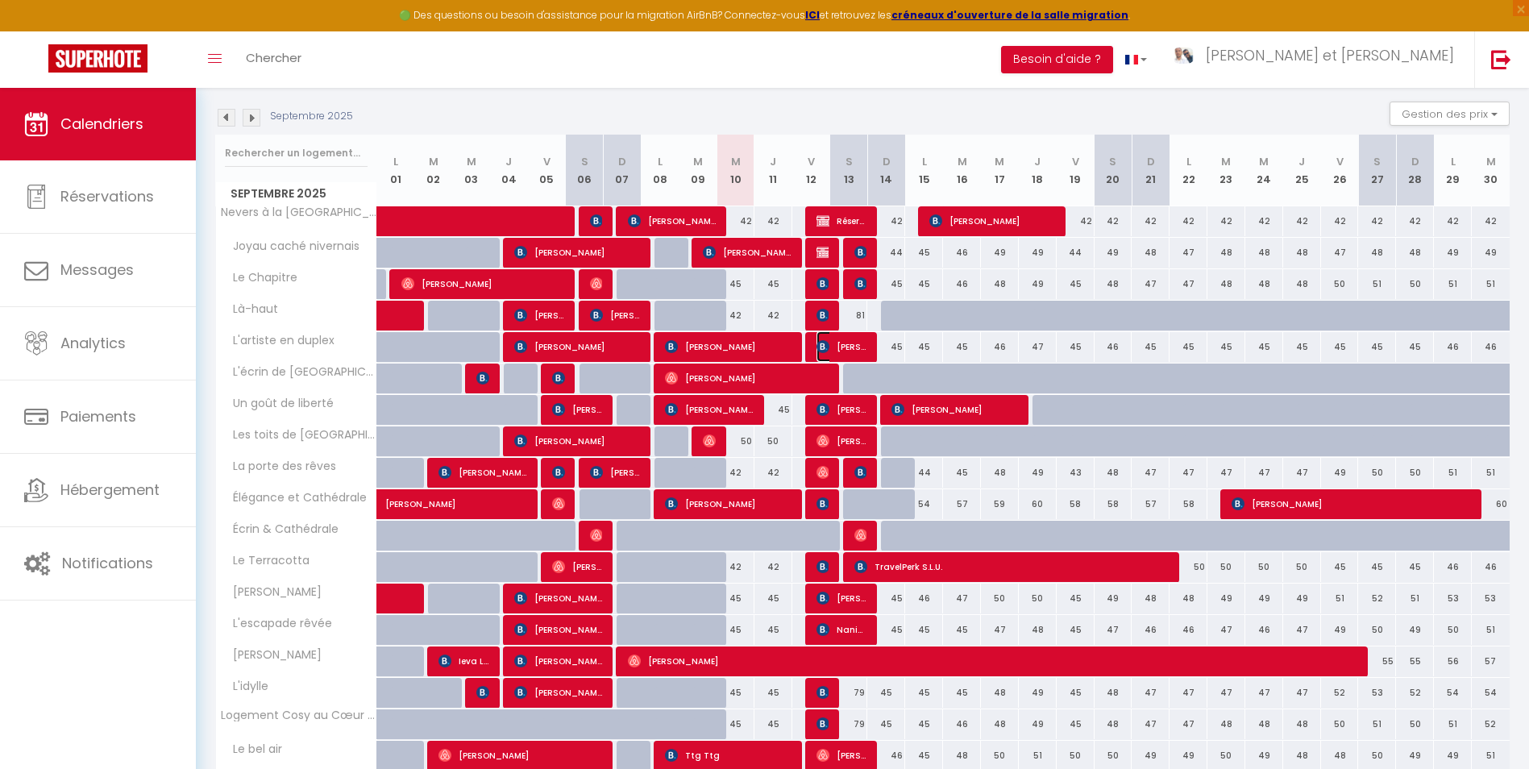
drag, startPoint x: 829, startPoint y: 348, endPoint x: 855, endPoint y: 356, distance: 27.0
click at [829, 348] on span "[PERSON_NAME]" at bounding box center [841, 346] width 51 height 31
select select "OK"
select select "KO"
select select "0"
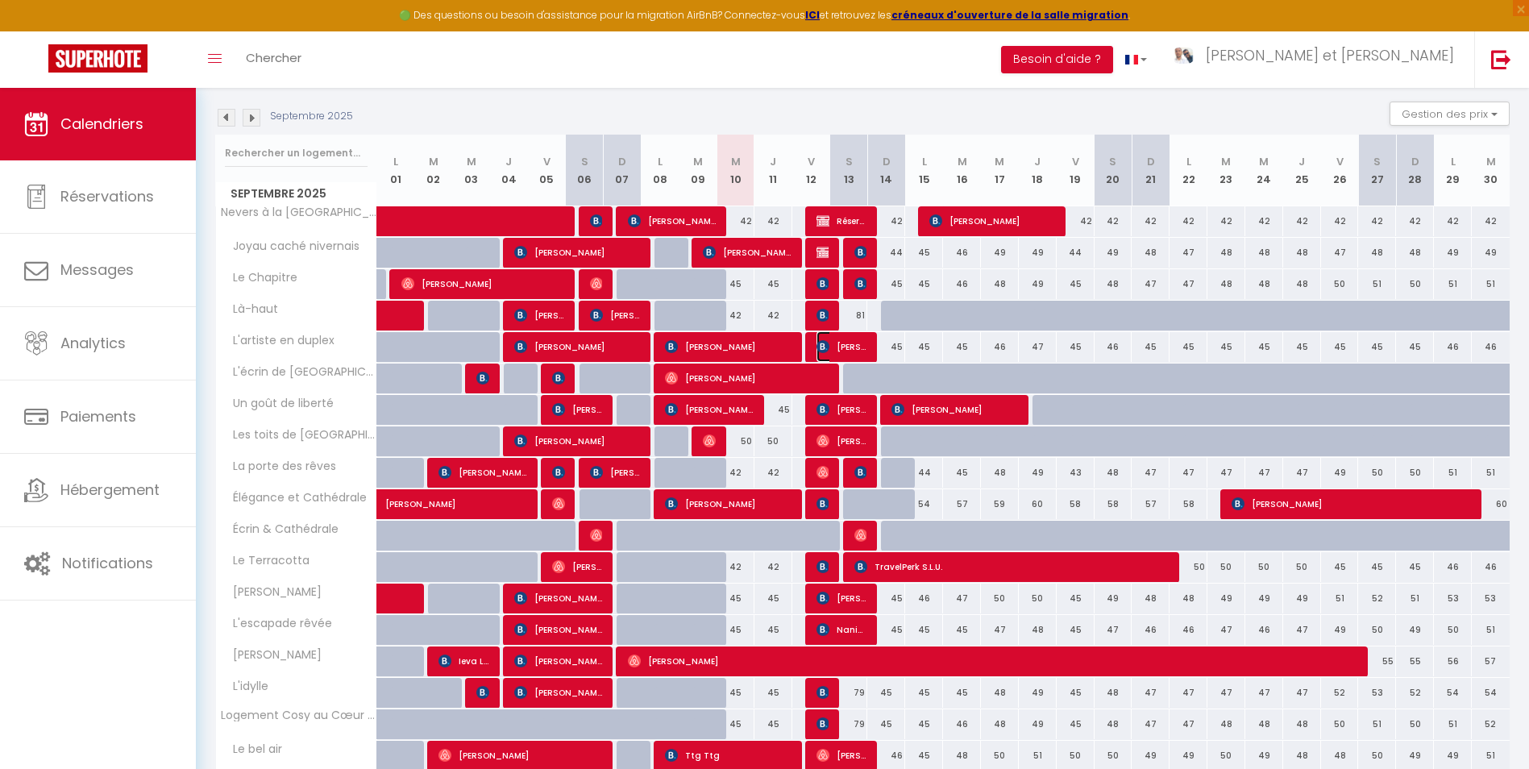
select select "0"
select select "1"
select select
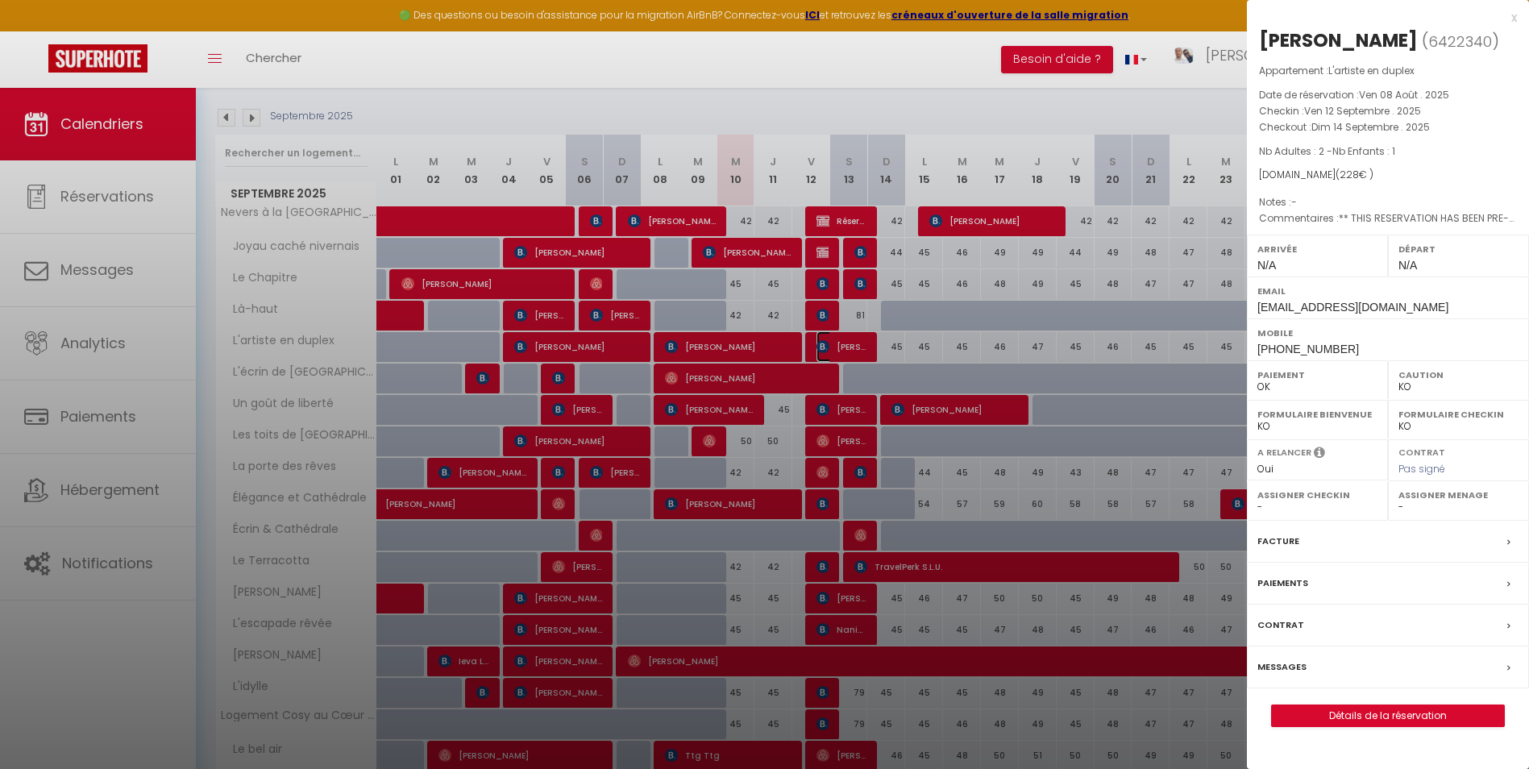
select select "28581"
click at [1293, 669] on label "Messages" at bounding box center [1281, 666] width 49 height 17
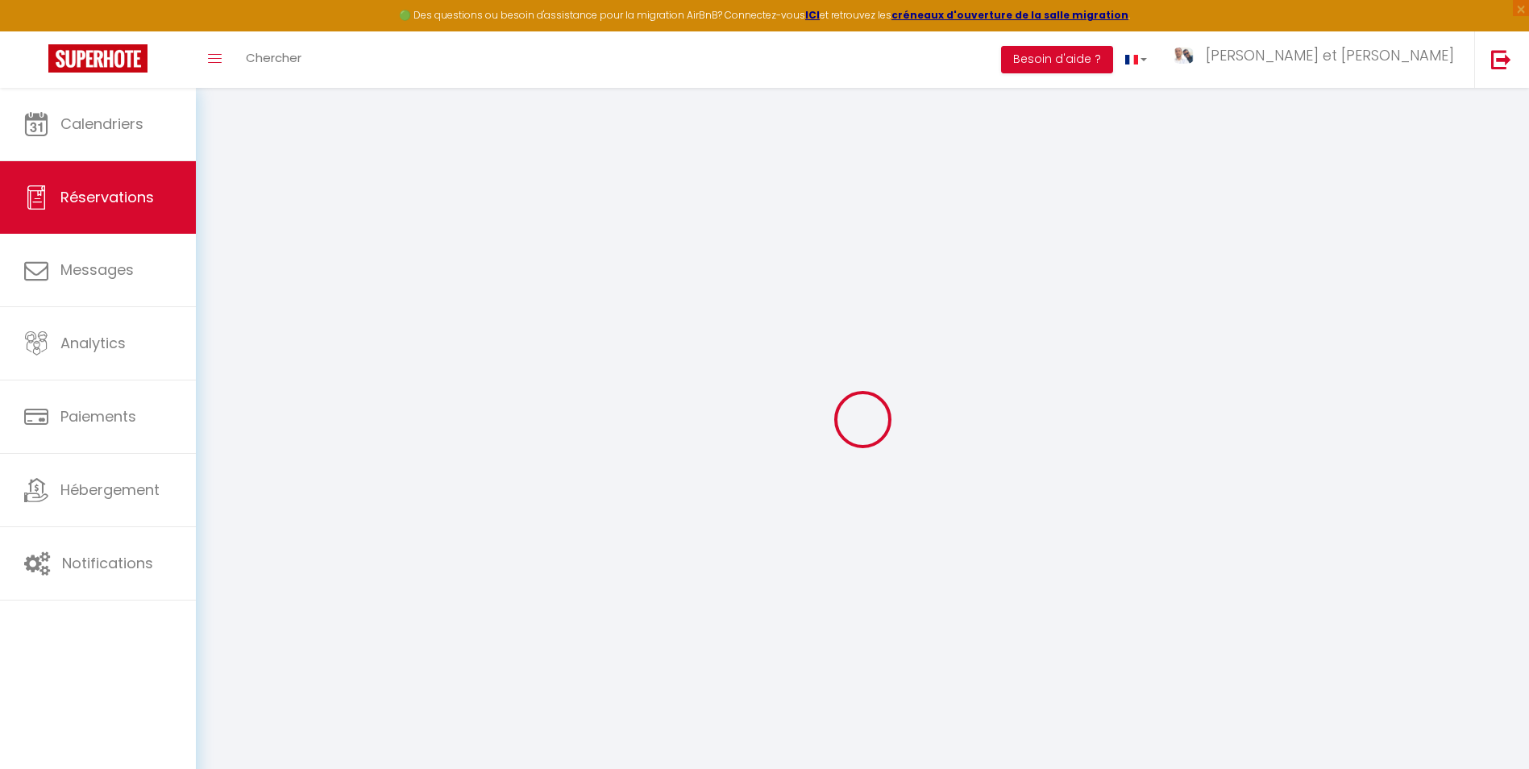
select select
checkbox input "false"
select select
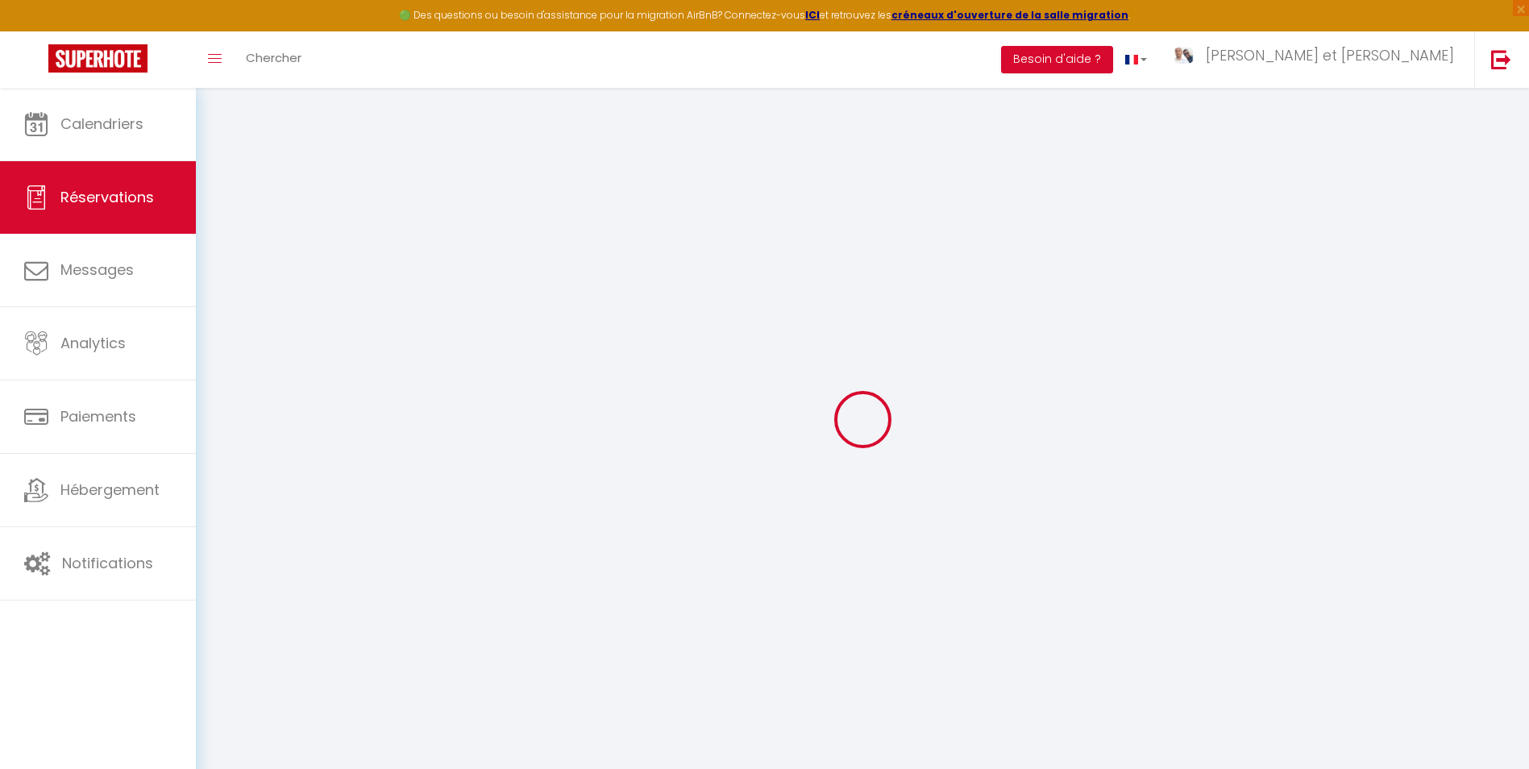
checkbox input "false"
type textarea "** THIS RESERVATION HAS BEEN PRE-PAID ** BOOKING NOTE : Payment charge is EUR 3…"
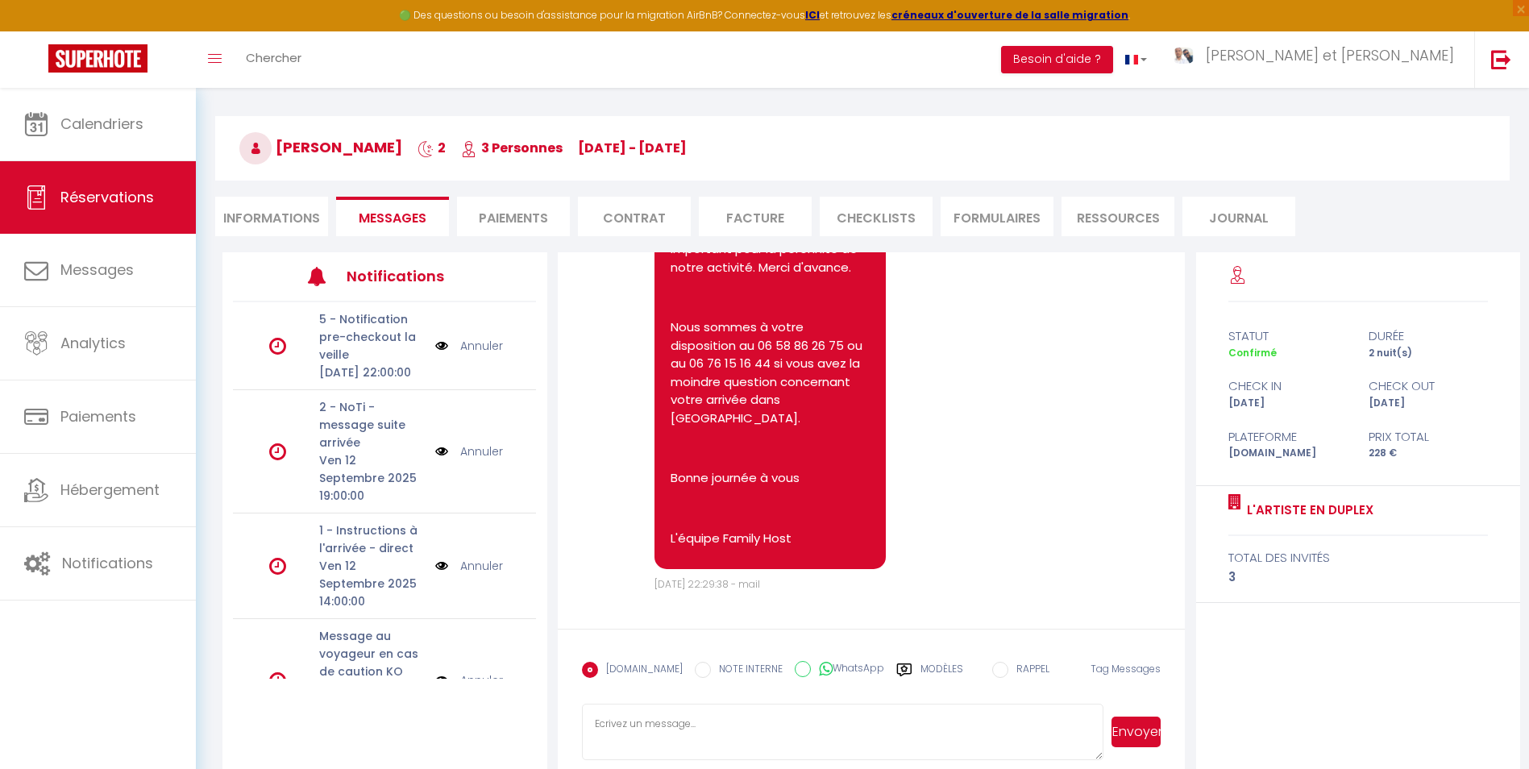
scroll to position [88, 0]
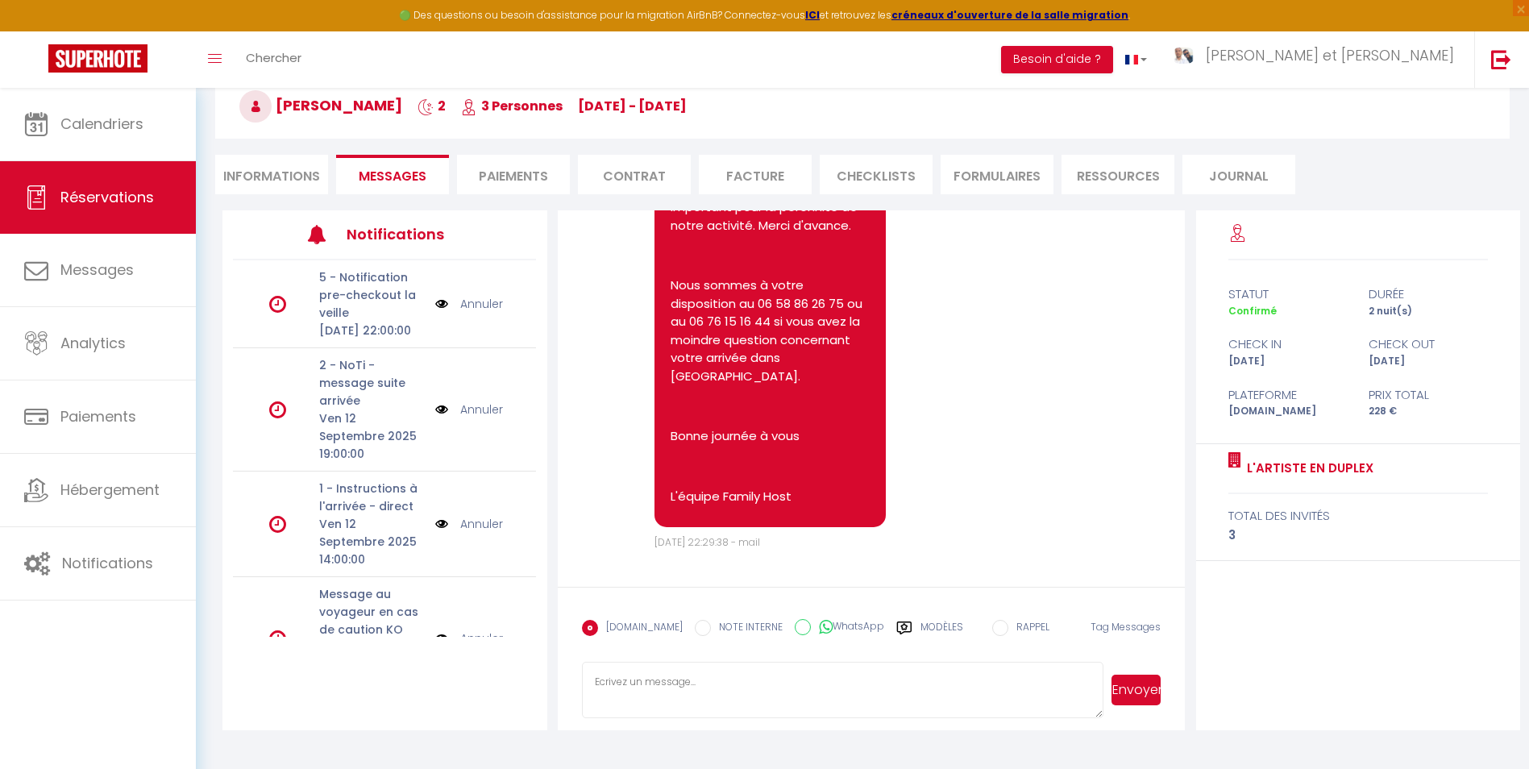
click at [723, 678] on textarea at bounding box center [842, 690] width 521 height 56
paste textarea "Bonjour, J'espère que vous allez bien. Afin de préparer au mieux votre arrivée …"
type textarea "Bonjour, J'espère que vous allez bien. Afin de préparer au mieux votre arrivée …"
click at [1153, 695] on button "Envoyer" at bounding box center [1135, 690] width 49 height 31
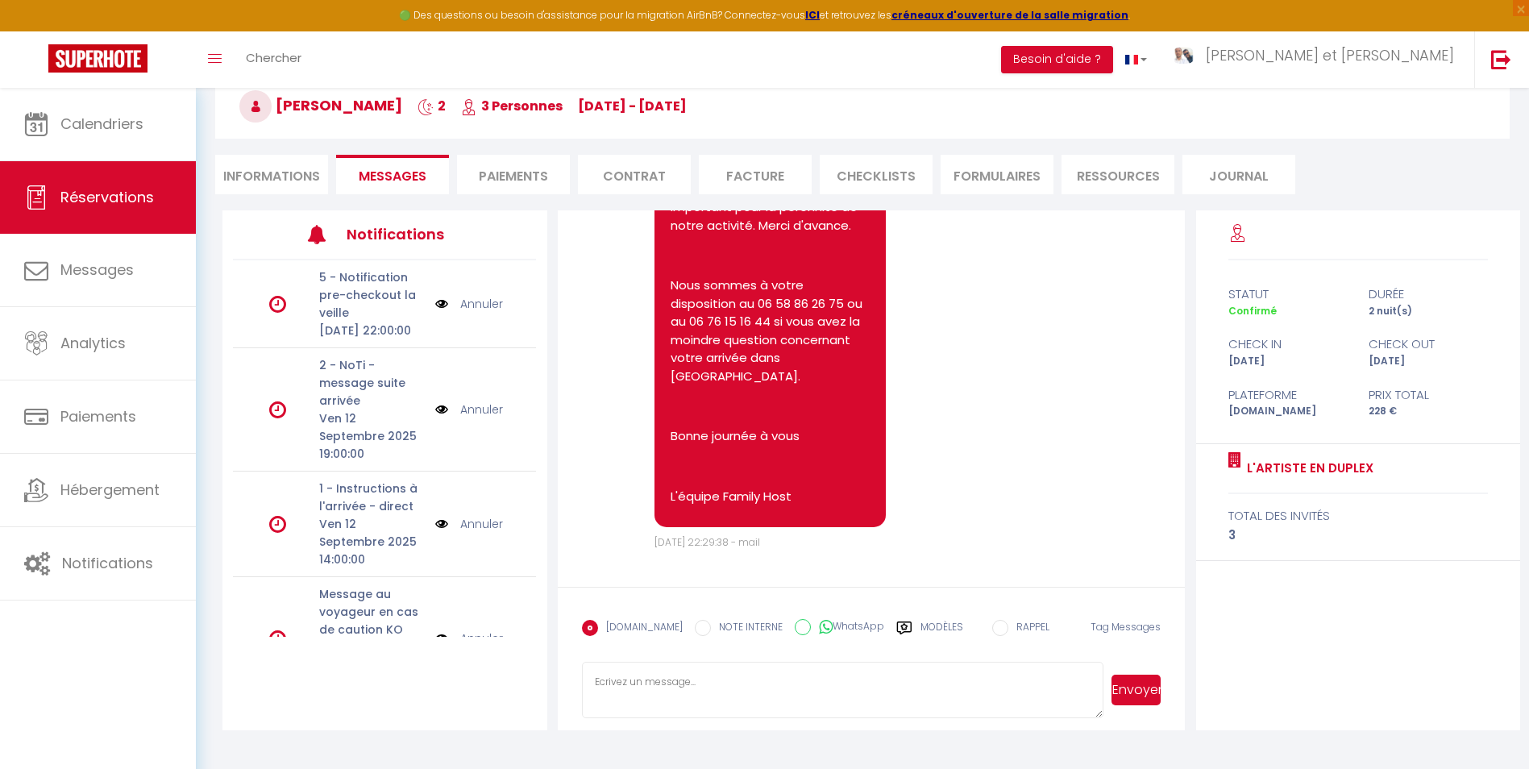
scroll to position [0, 0]
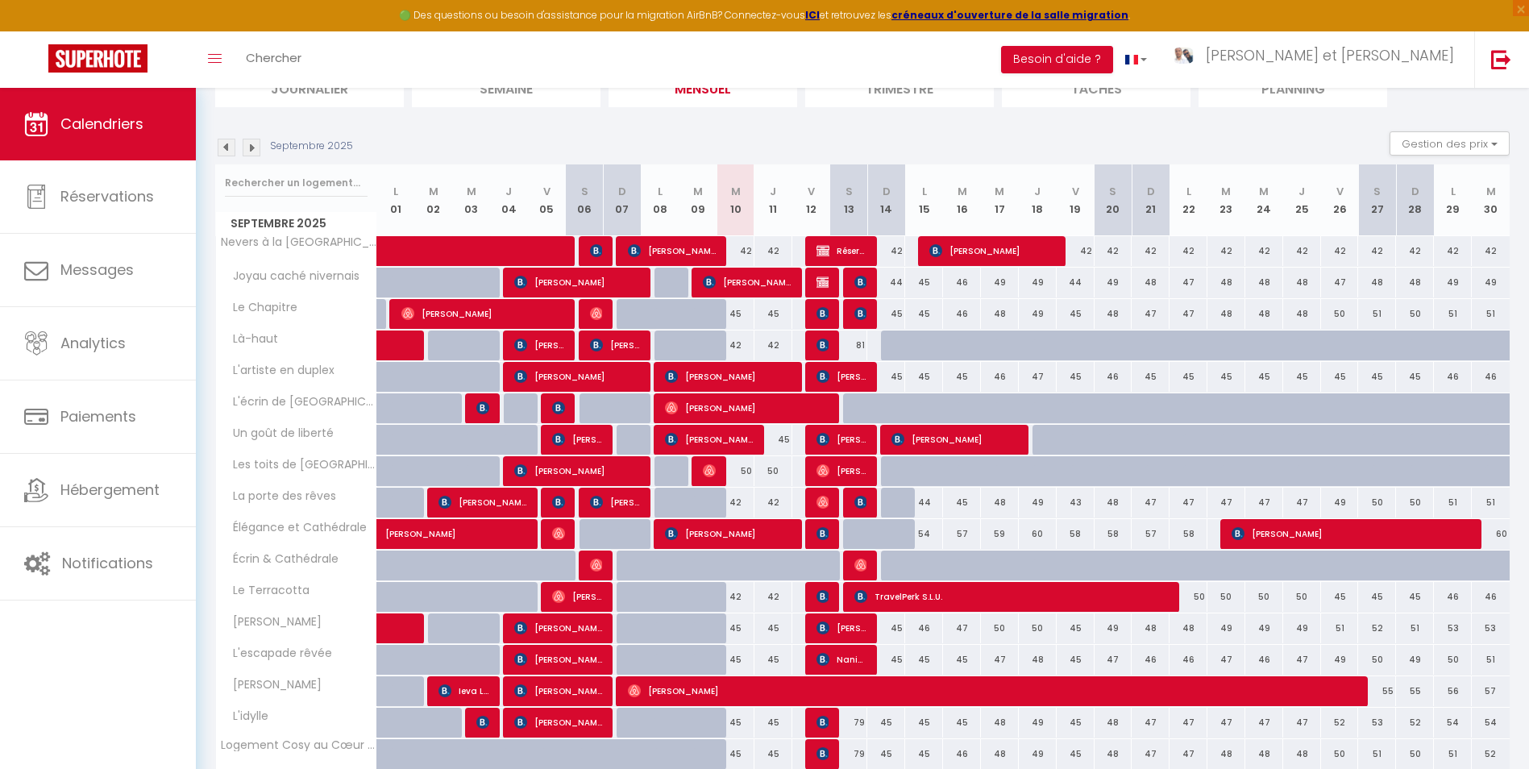
scroll to position [168, 0]
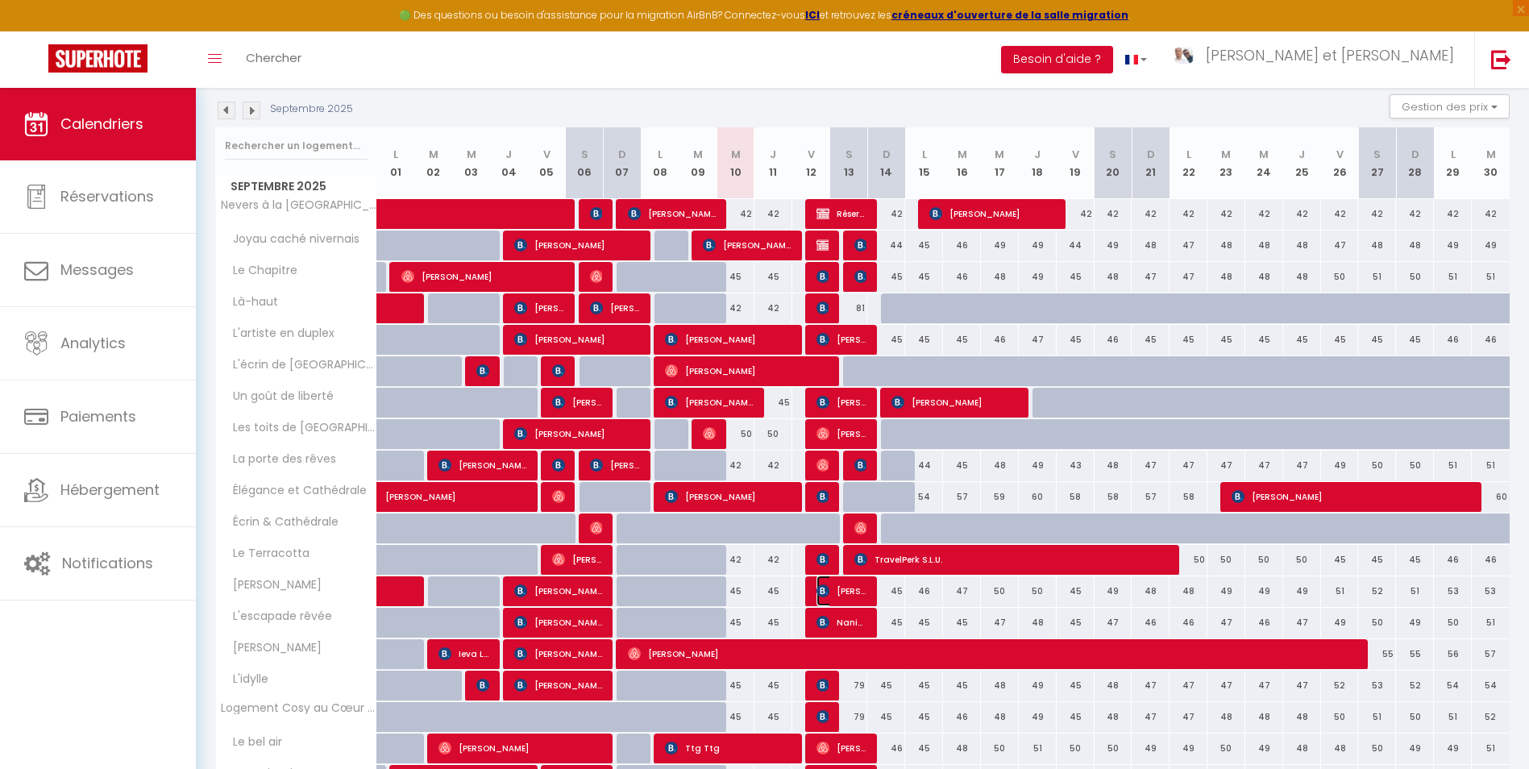
click at [839, 598] on span "[PERSON_NAME]" at bounding box center [841, 590] width 51 height 31
select select "OK"
select select "KO"
select select "0"
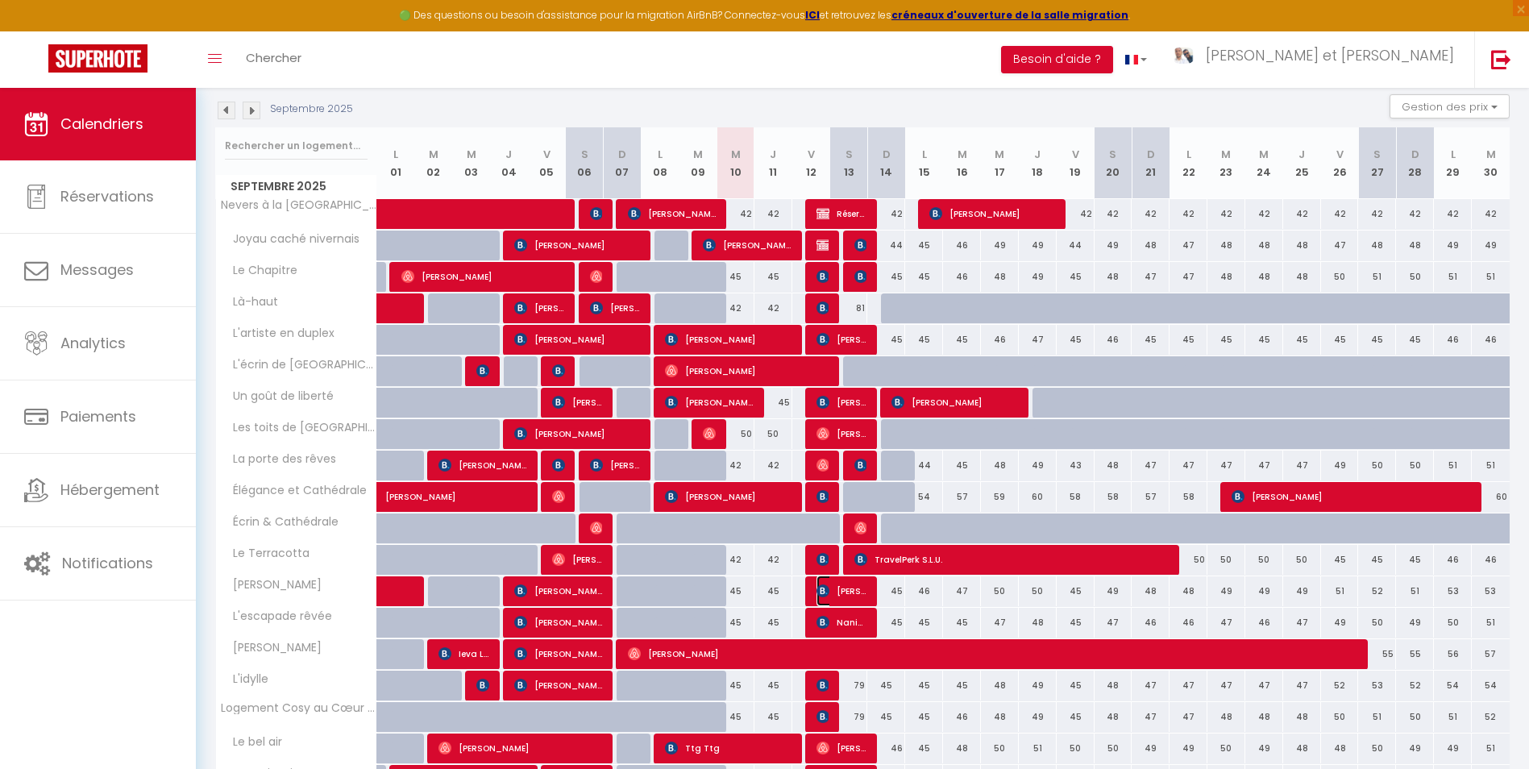
select select "1"
select select
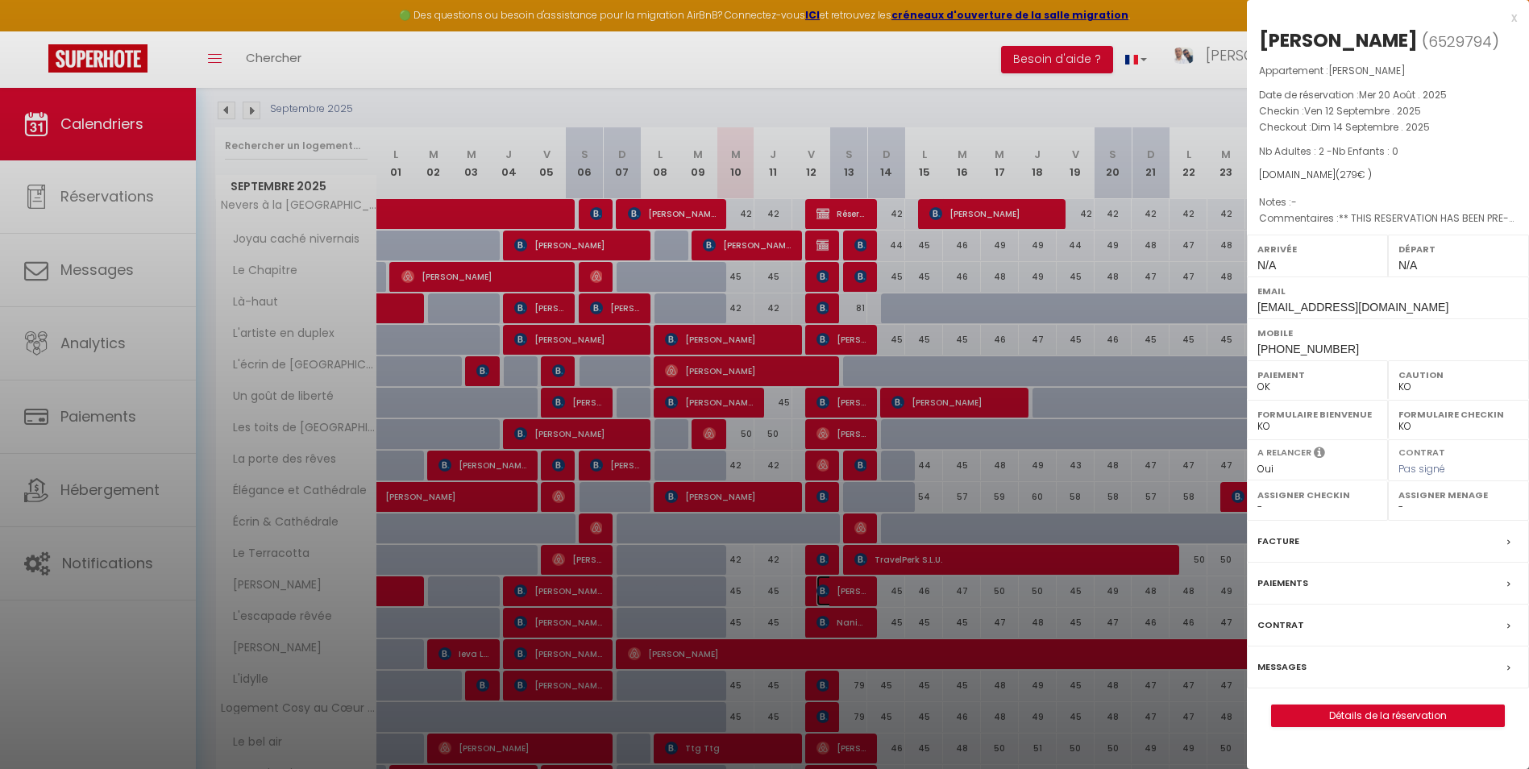
select select "44490"
click at [1272, 667] on label "Messages" at bounding box center [1281, 666] width 49 height 17
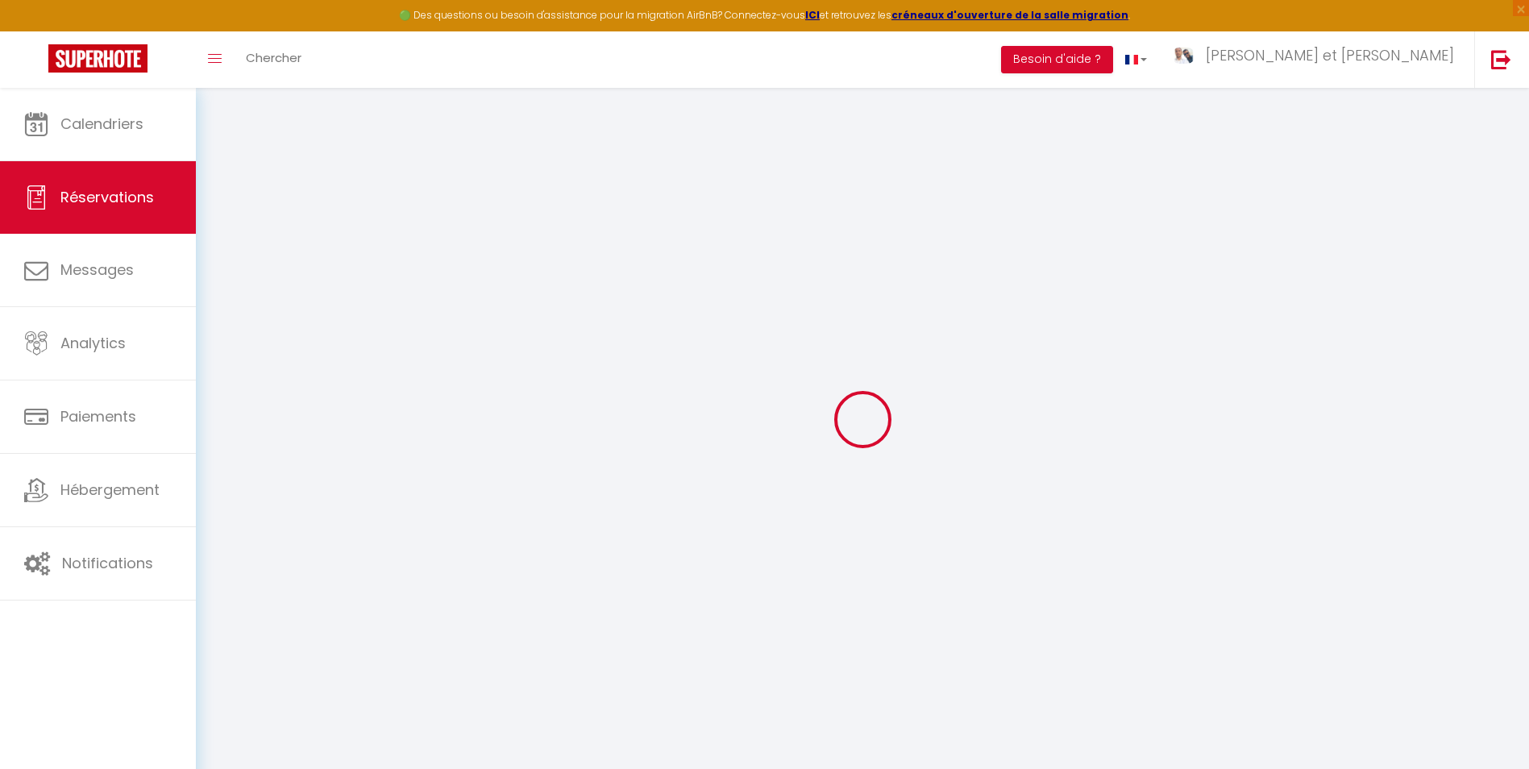
select select
checkbox input "false"
select select
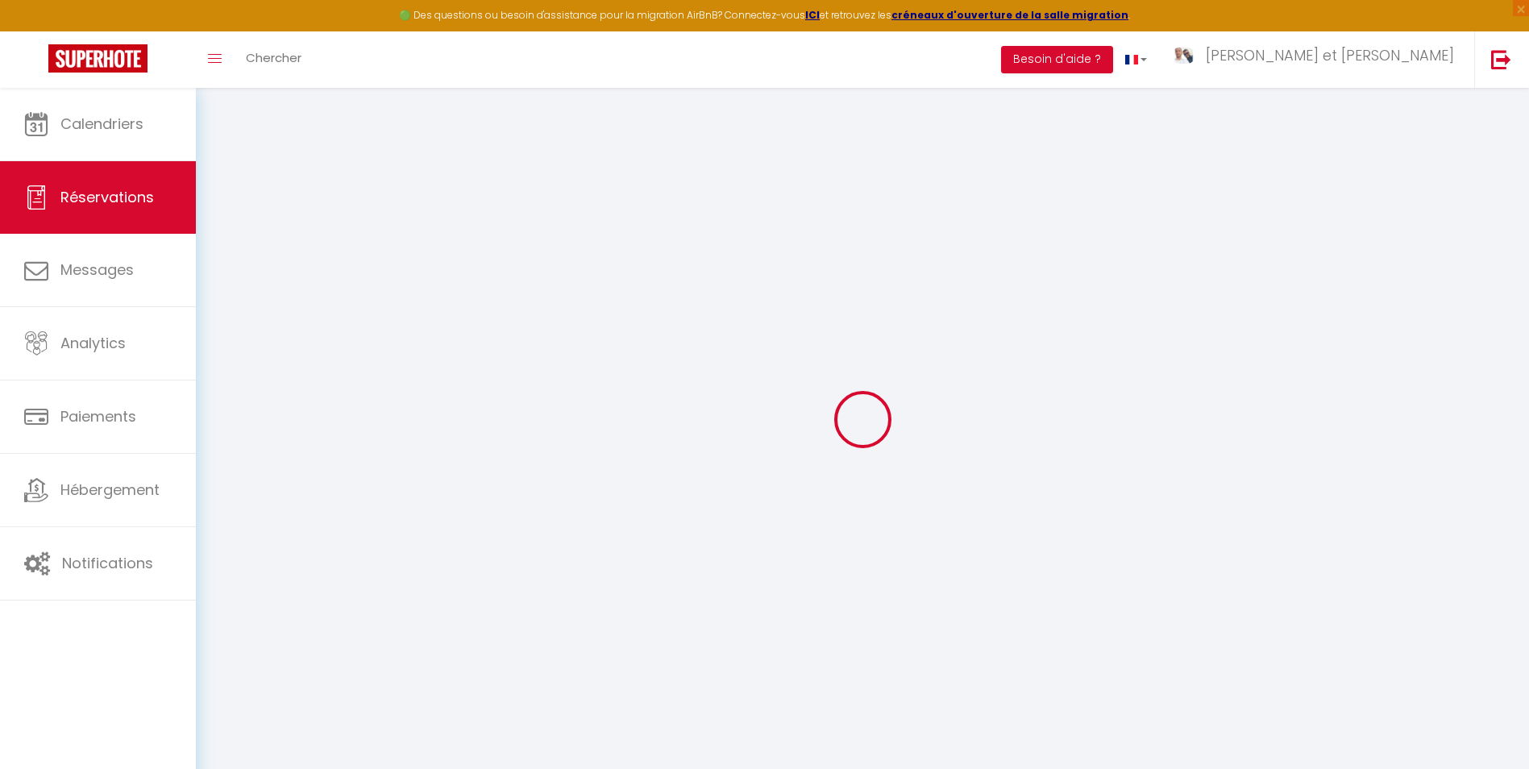
checkbox input "false"
type textarea "** THIS RESERVATION HAS BEEN PRE-PAID ** BOOKING NOTE : Payment charge is EUR 4…"
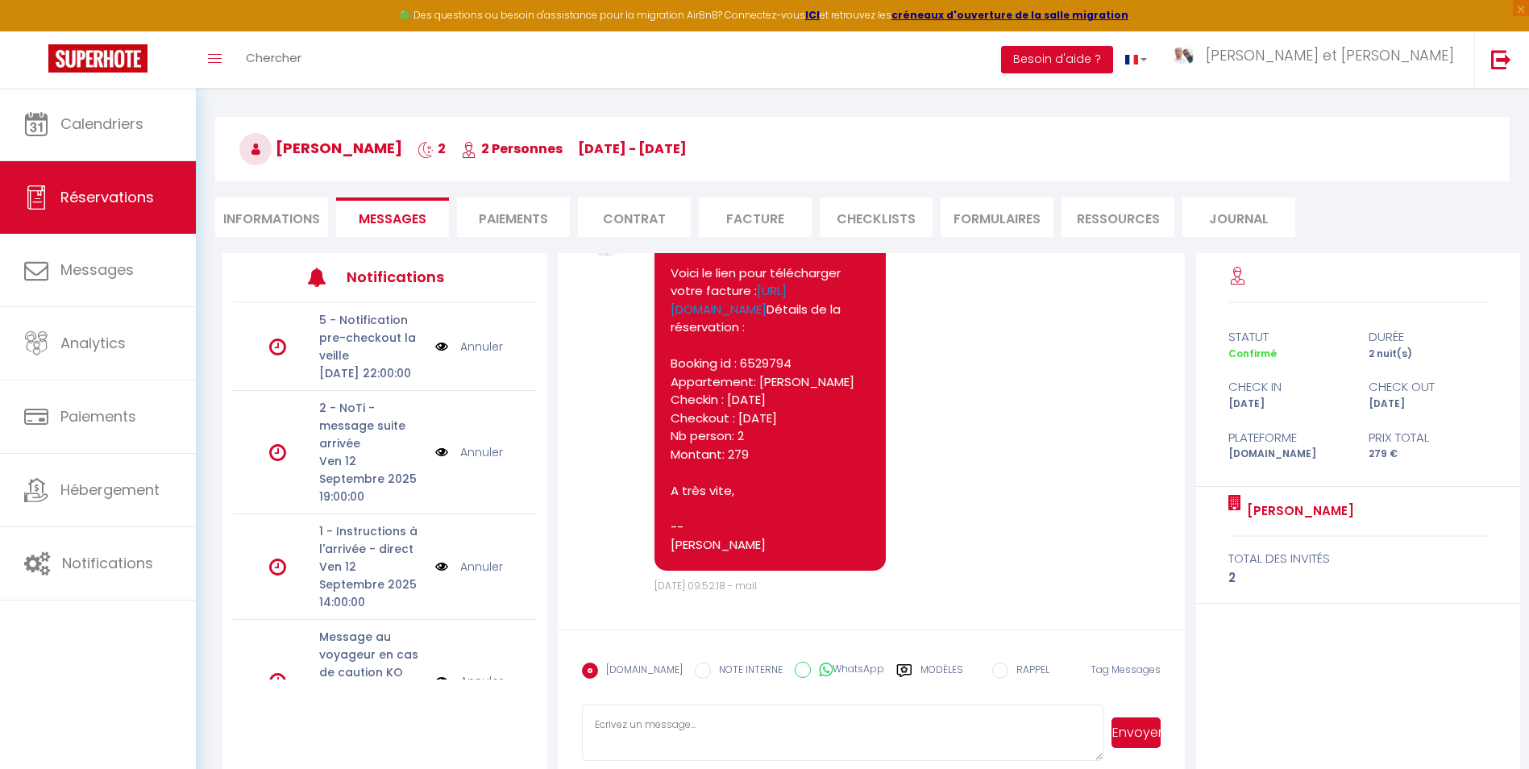
scroll to position [88, 0]
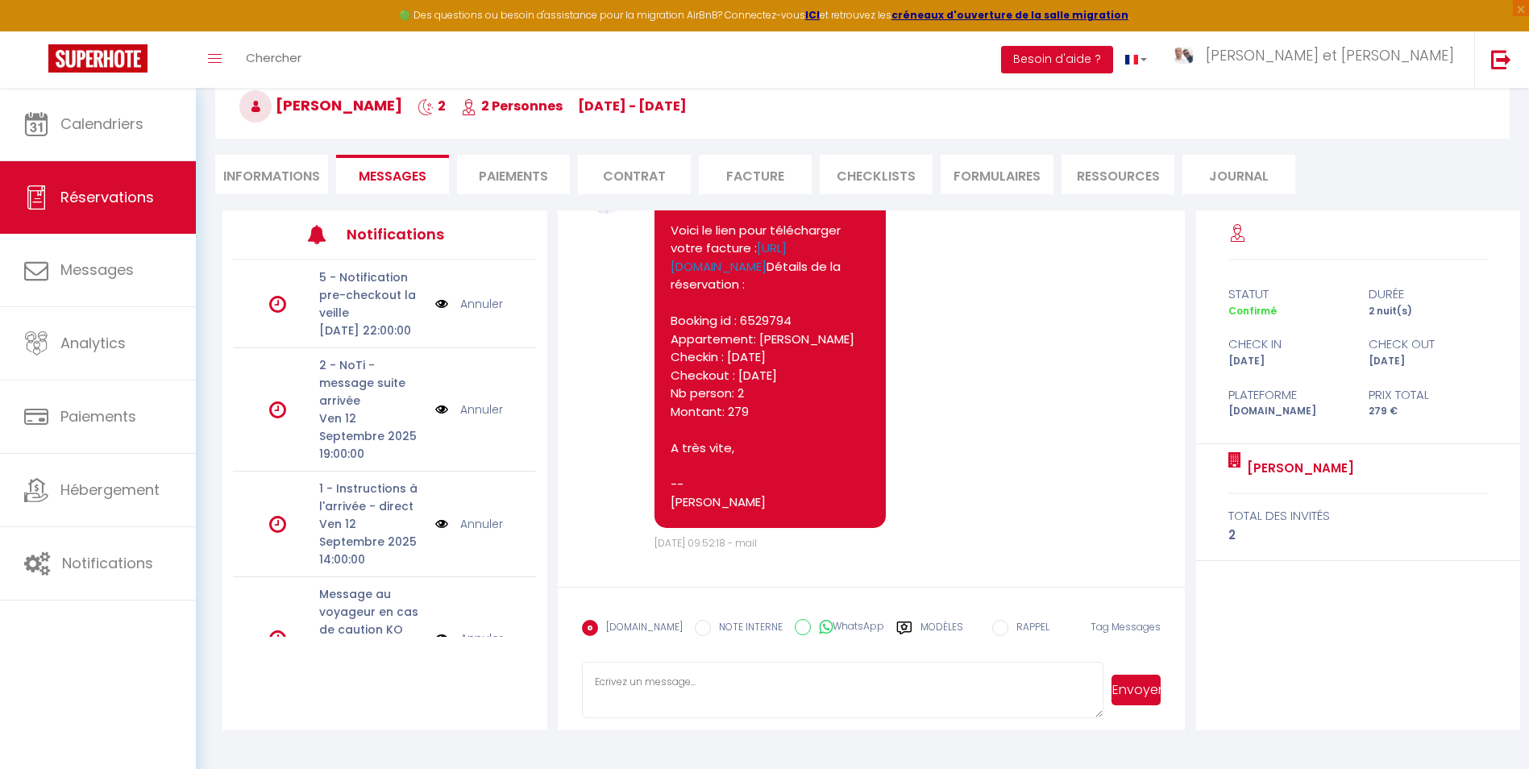
click at [711, 679] on textarea at bounding box center [842, 690] width 521 height 56
paste textarea "Bonjour, J'espère que vous allez bien. Afin de préparer au mieux votre arrivée …"
type textarea "Bonjour, J'espère que vous allez bien. Afin de préparer au mieux votre arrivée …"
click at [1114, 682] on button "Envoyer" at bounding box center [1135, 690] width 49 height 31
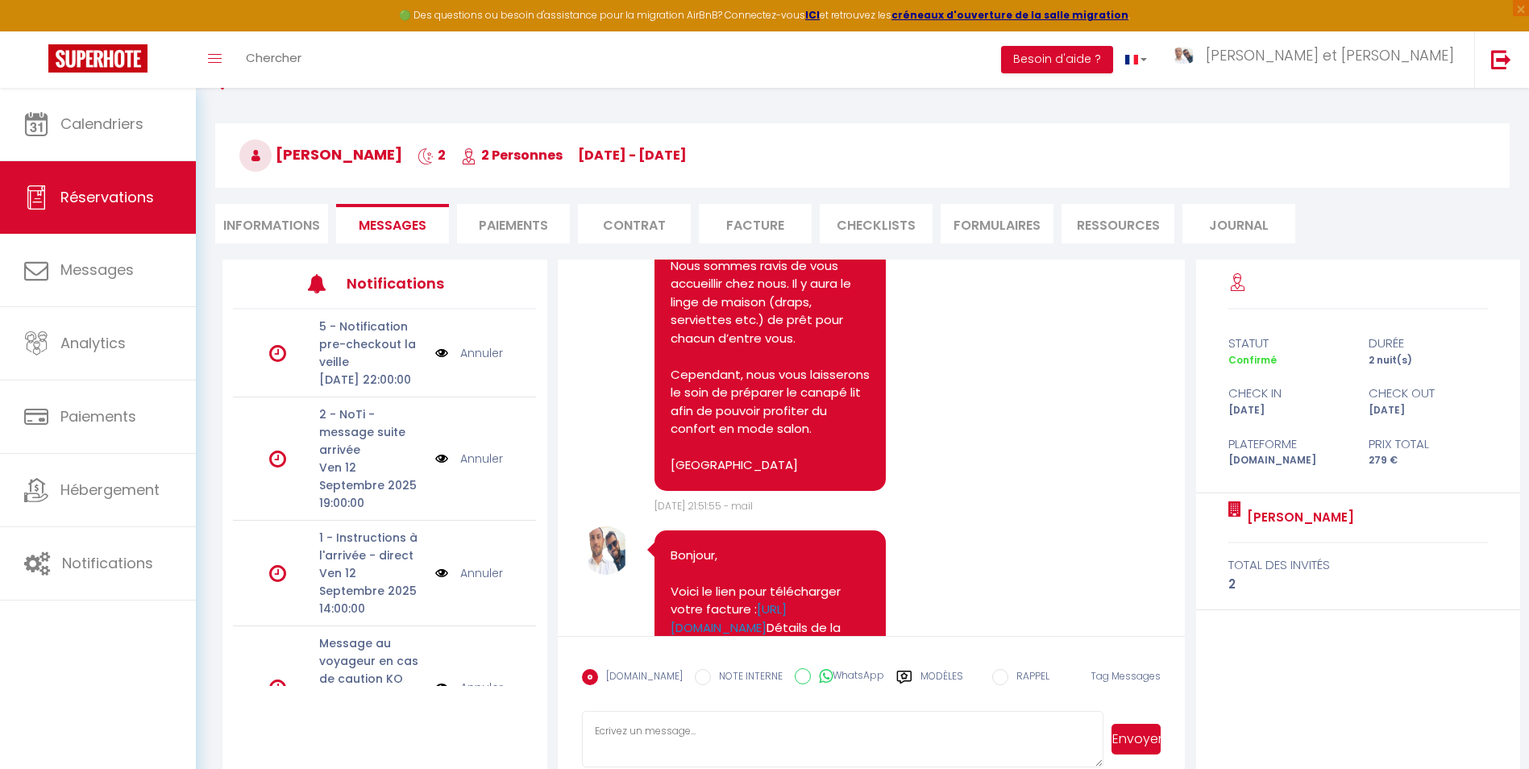
scroll to position [0, 0]
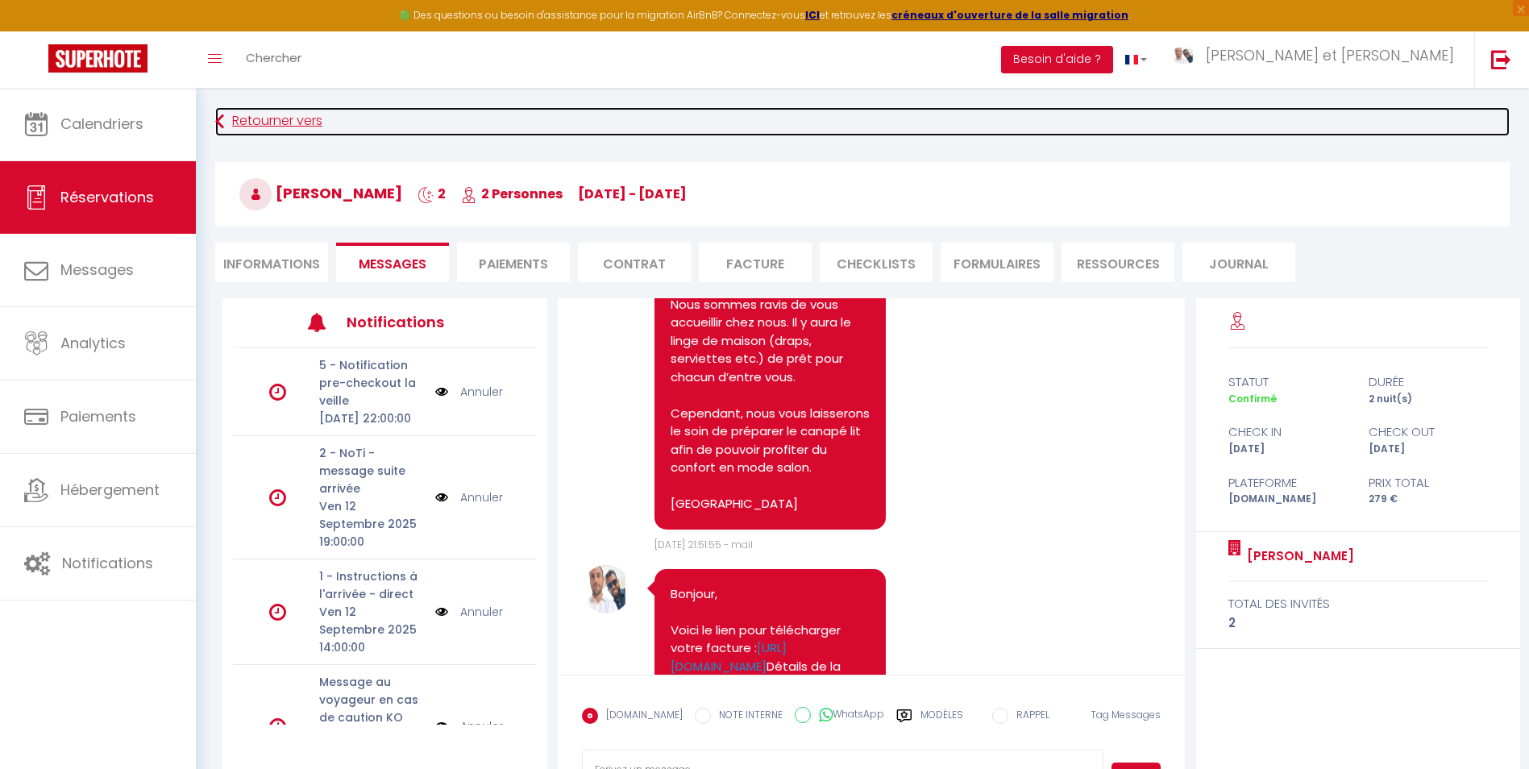
click at [322, 127] on link "Retourner vers" at bounding box center [862, 121] width 1294 height 29
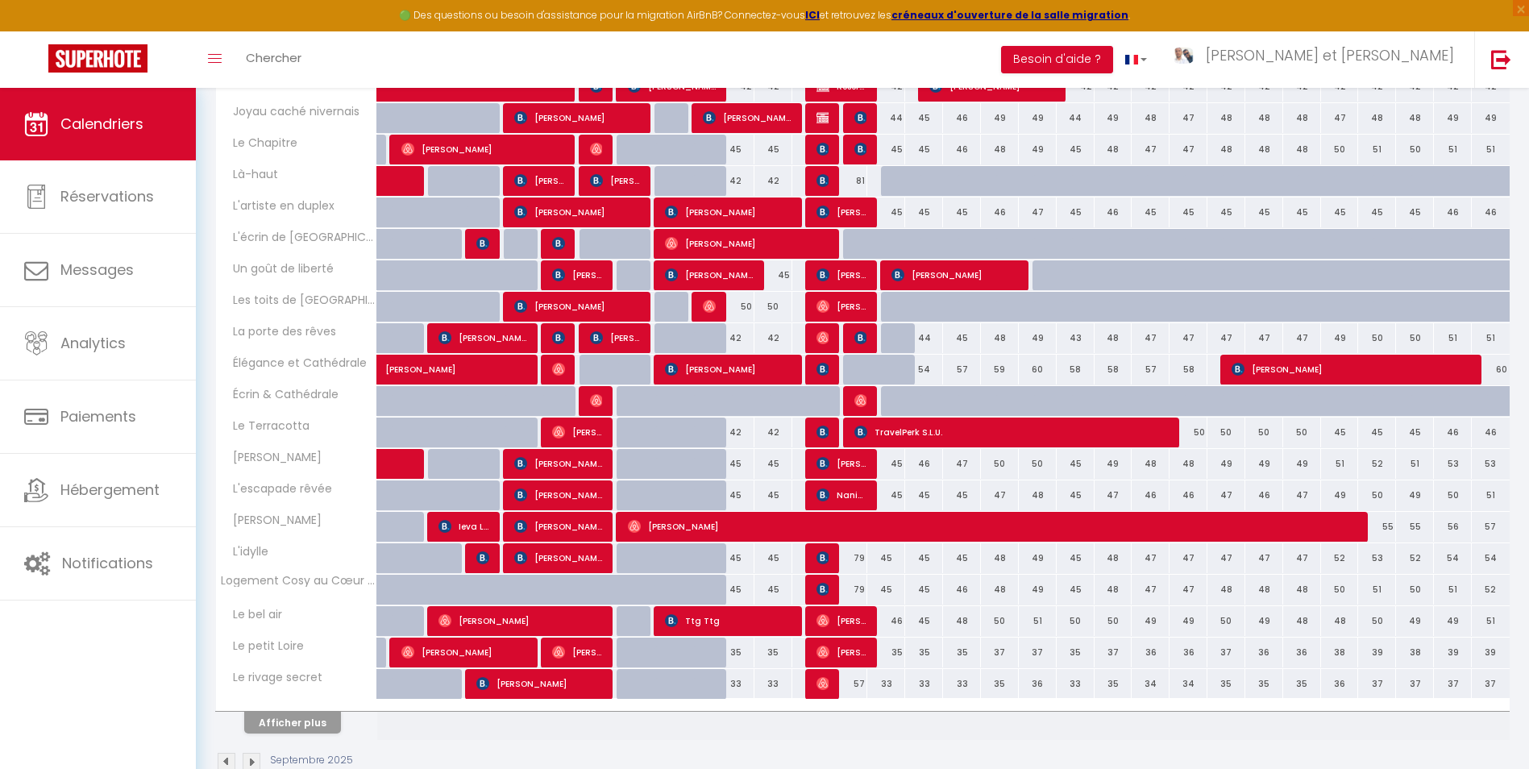
scroll to position [334, 0]
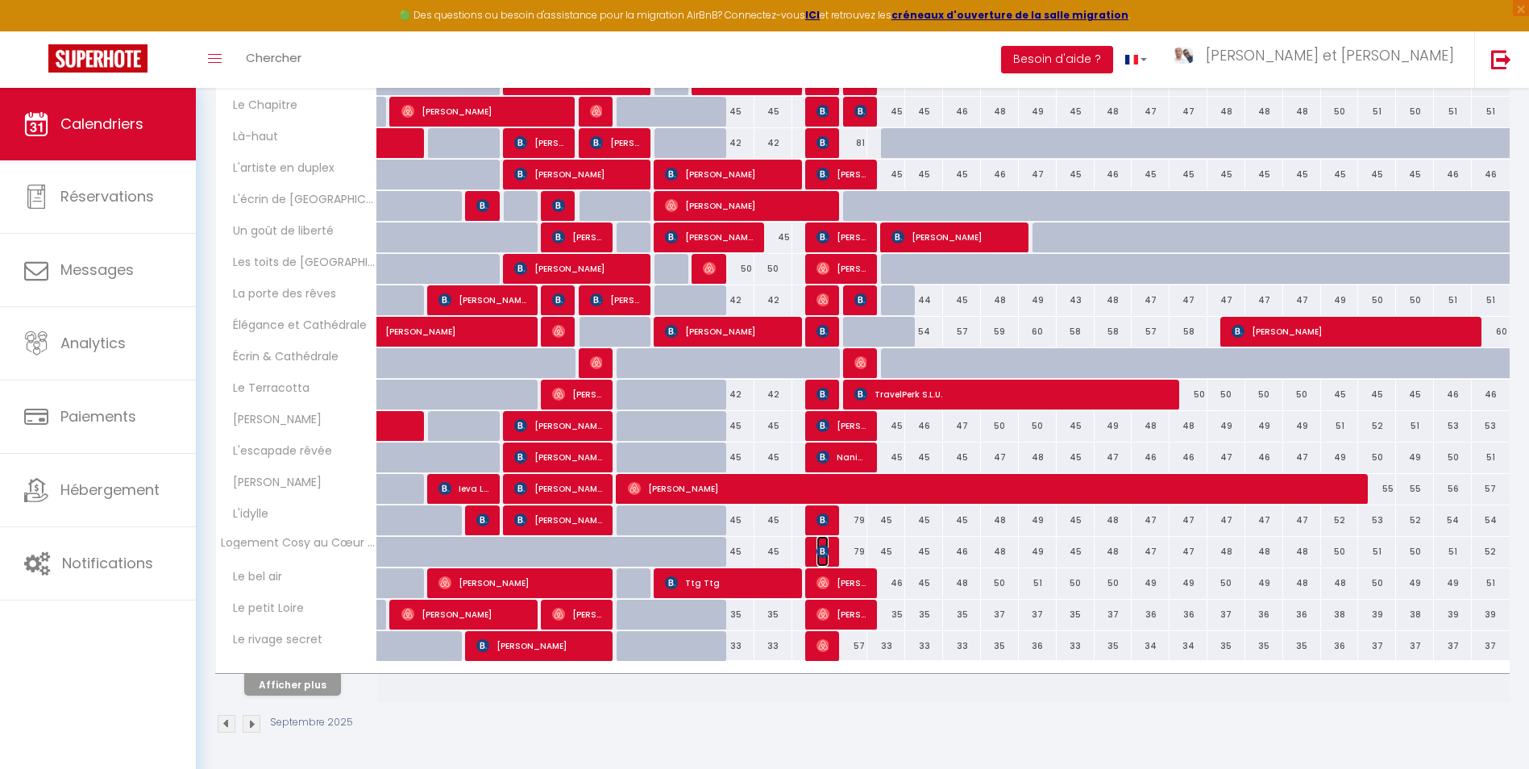
click at [820, 551] on img at bounding box center [822, 551] width 13 height 13
select select "OK"
select select "KO"
select select "0"
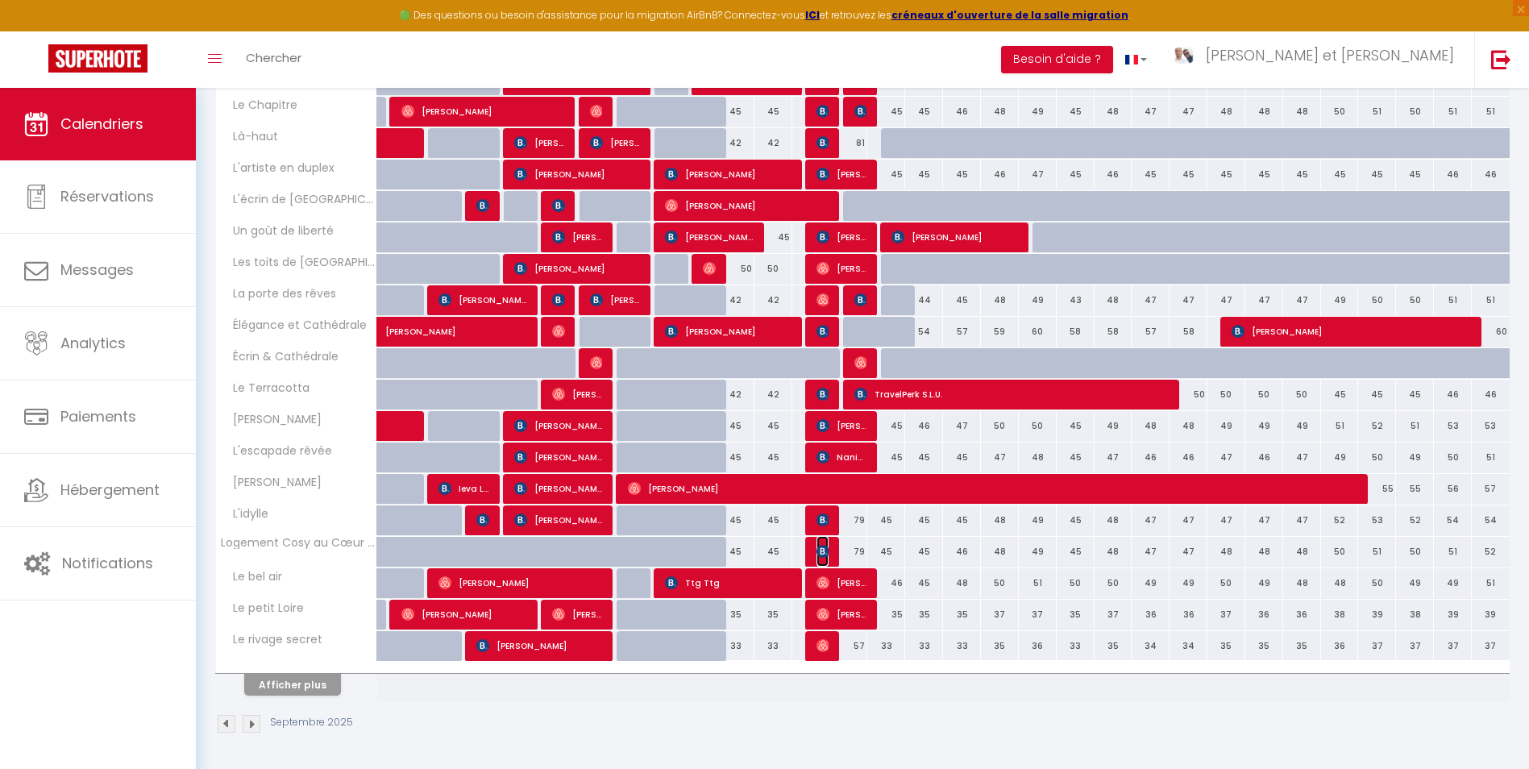
select select "1"
select select
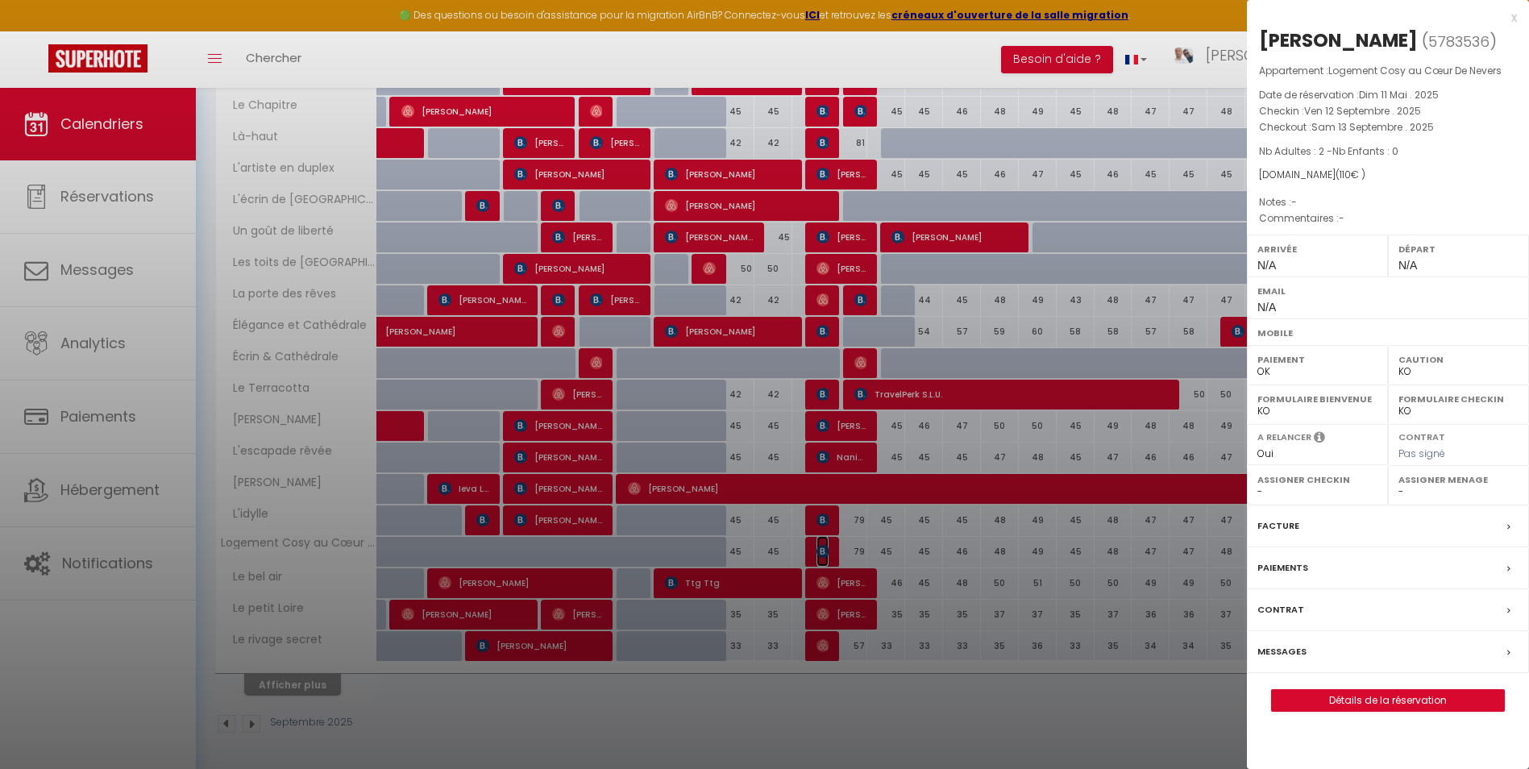
select select "44490"
click at [1293, 644] on label "Messages" at bounding box center [1281, 651] width 49 height 17
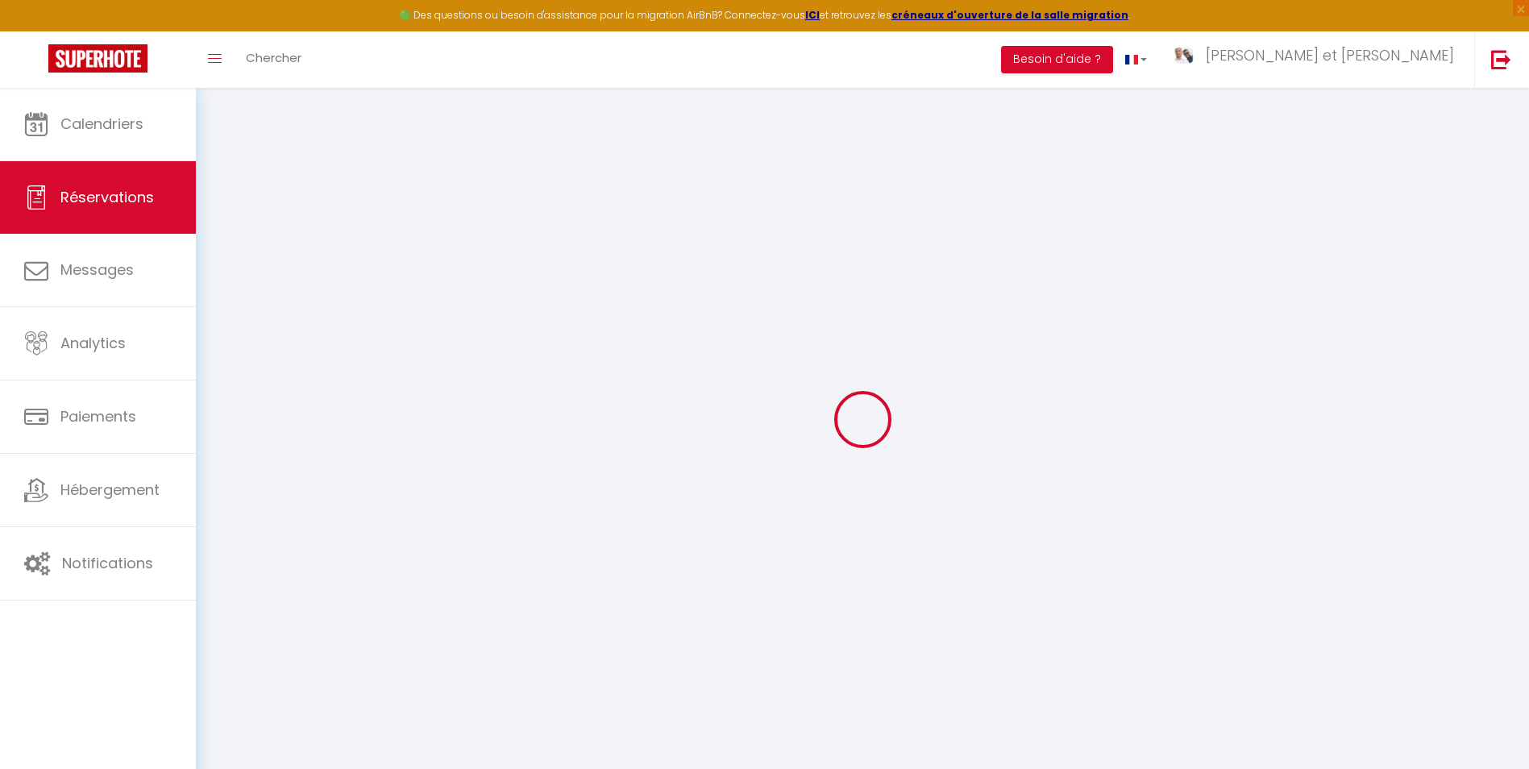
select select
checkbox input "false"
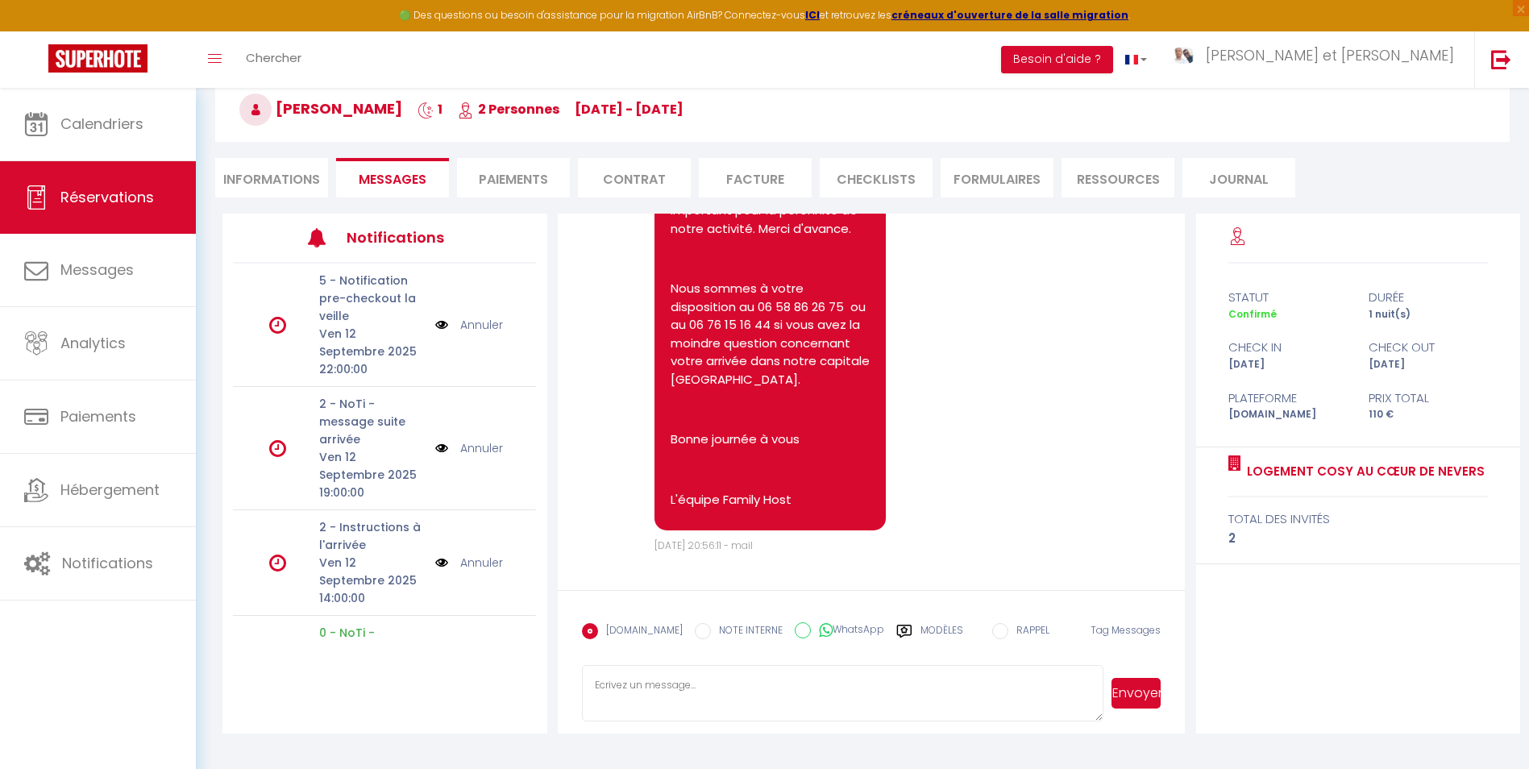
scroll to position [88, 0]
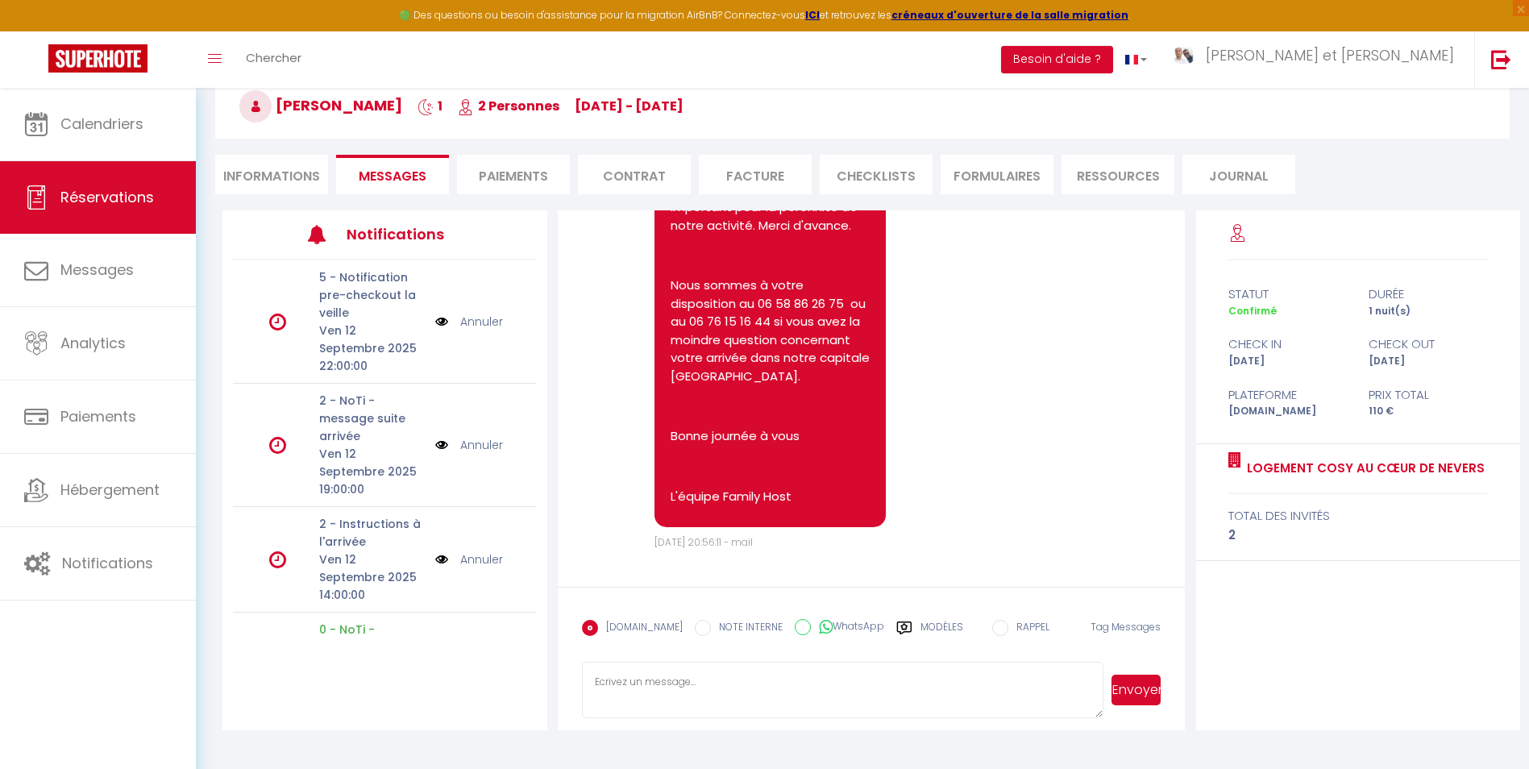
click at [696, 675] on textarea at bounding box center [842, 690] width 521 height 56
paste textarea "Bonjour, J'espère que vous allez bien. Afin de préparer au mieux votre arrivée …"
type textarea "Bonjour, J'espère que vous allez bien. Afin de préparer au mieux votre arrivée …"
click at [1132, 689] on button "Envoyer" at bounding box center [1135, 690] width 49 height 31
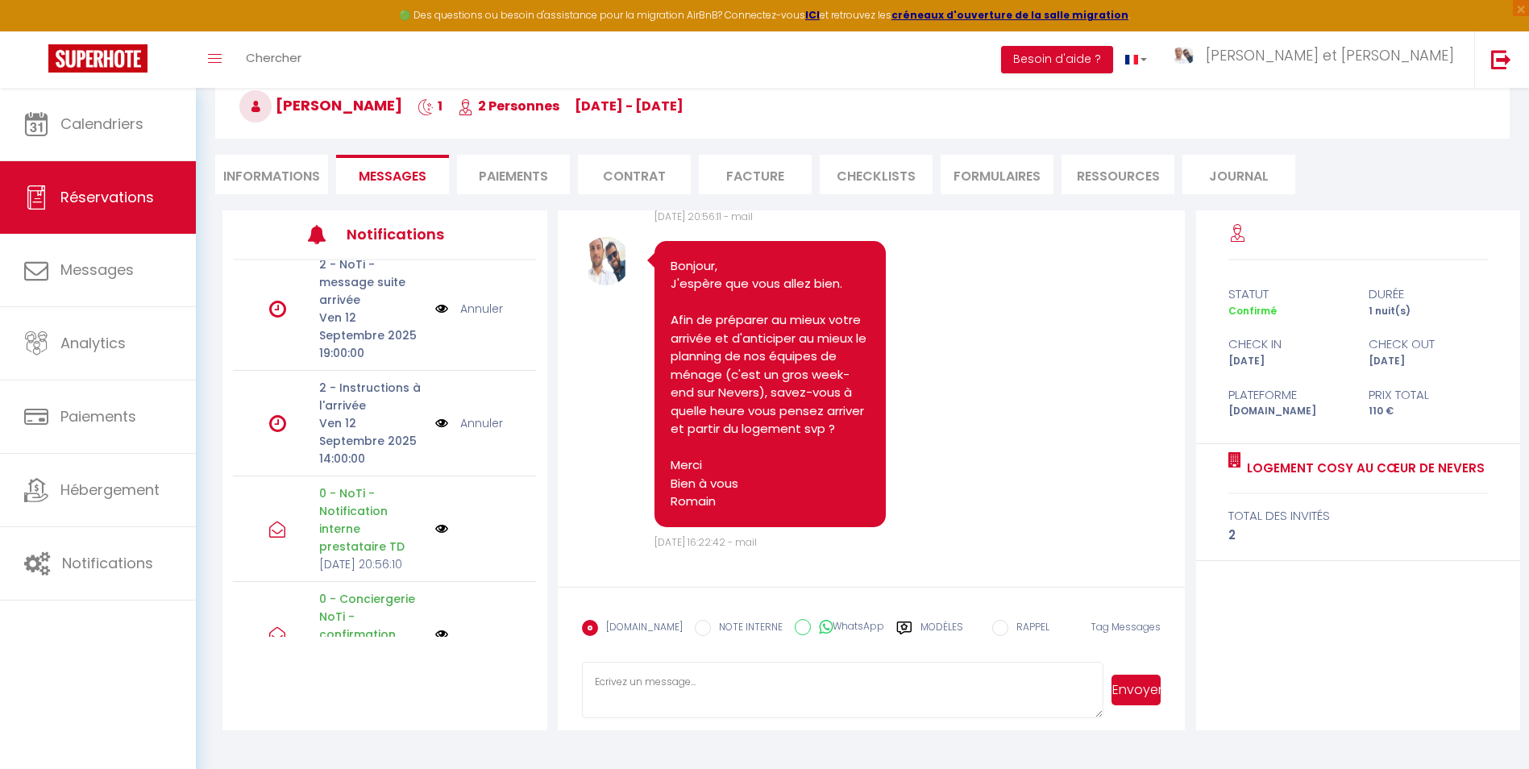
scroll to position [222, 0]
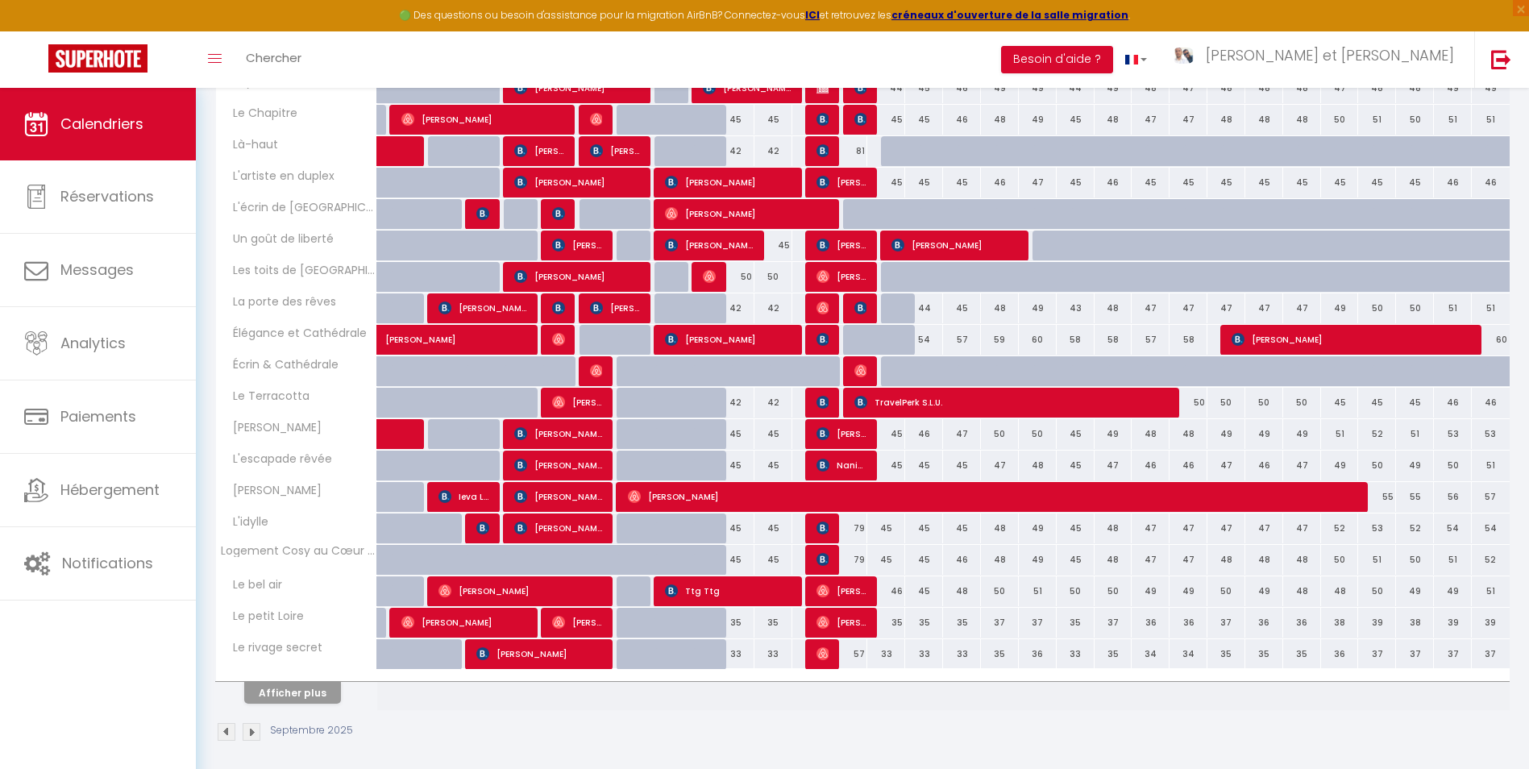
scroll to position [334, 0]
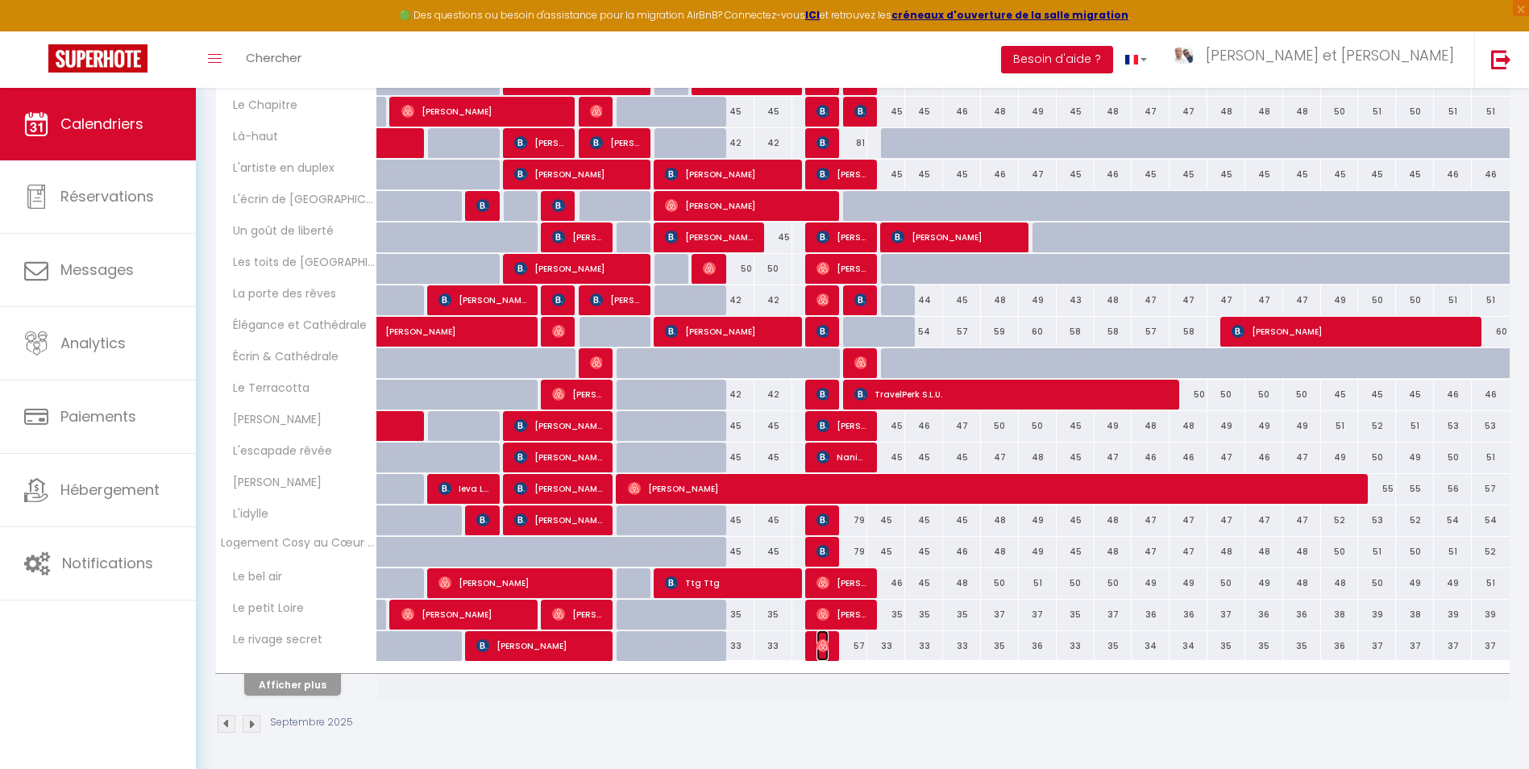
click at [823, 648] on img at bounding box center [822, 645] width 13 height 13
select select "OK"
select select "0"
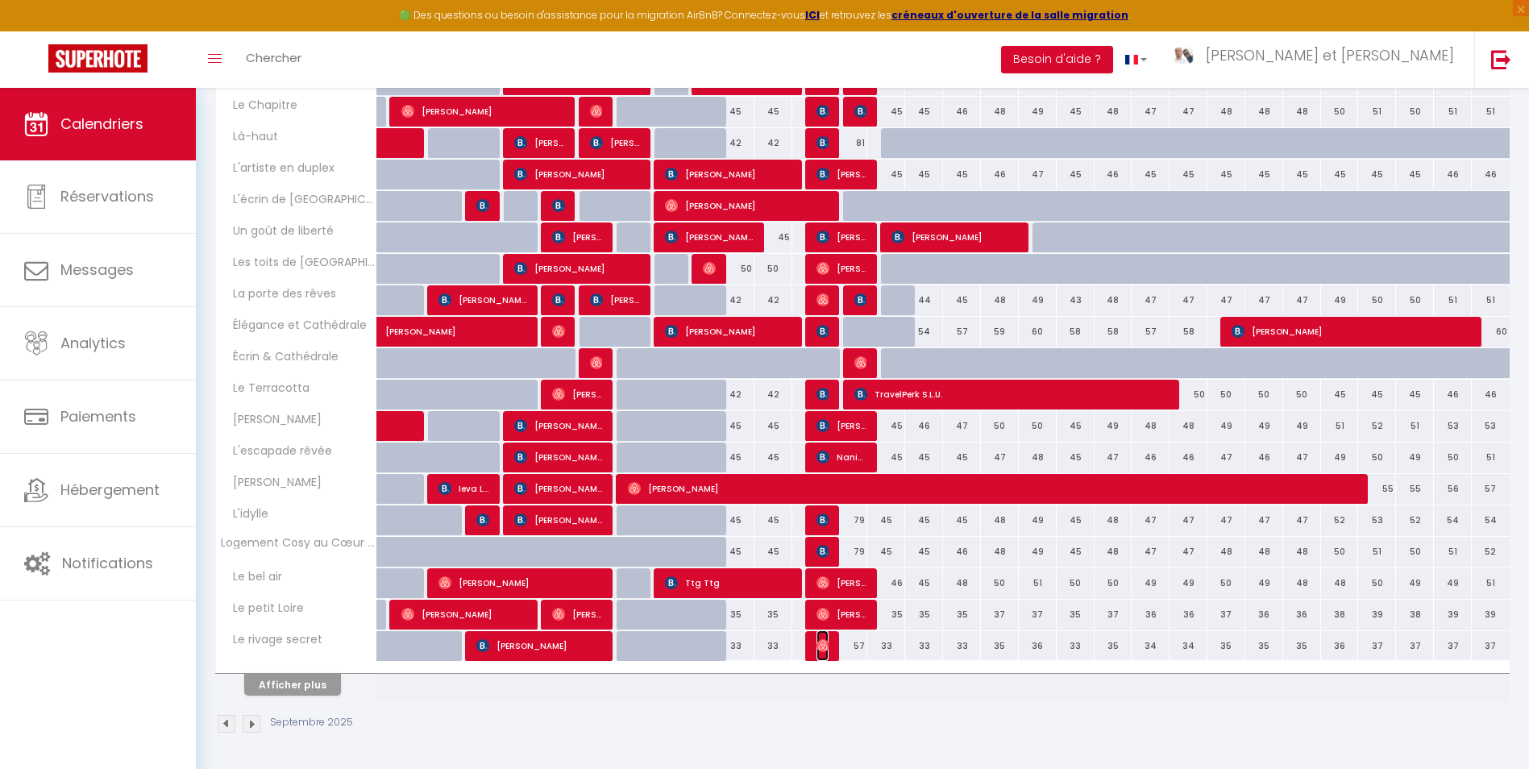
select select "1"
select select
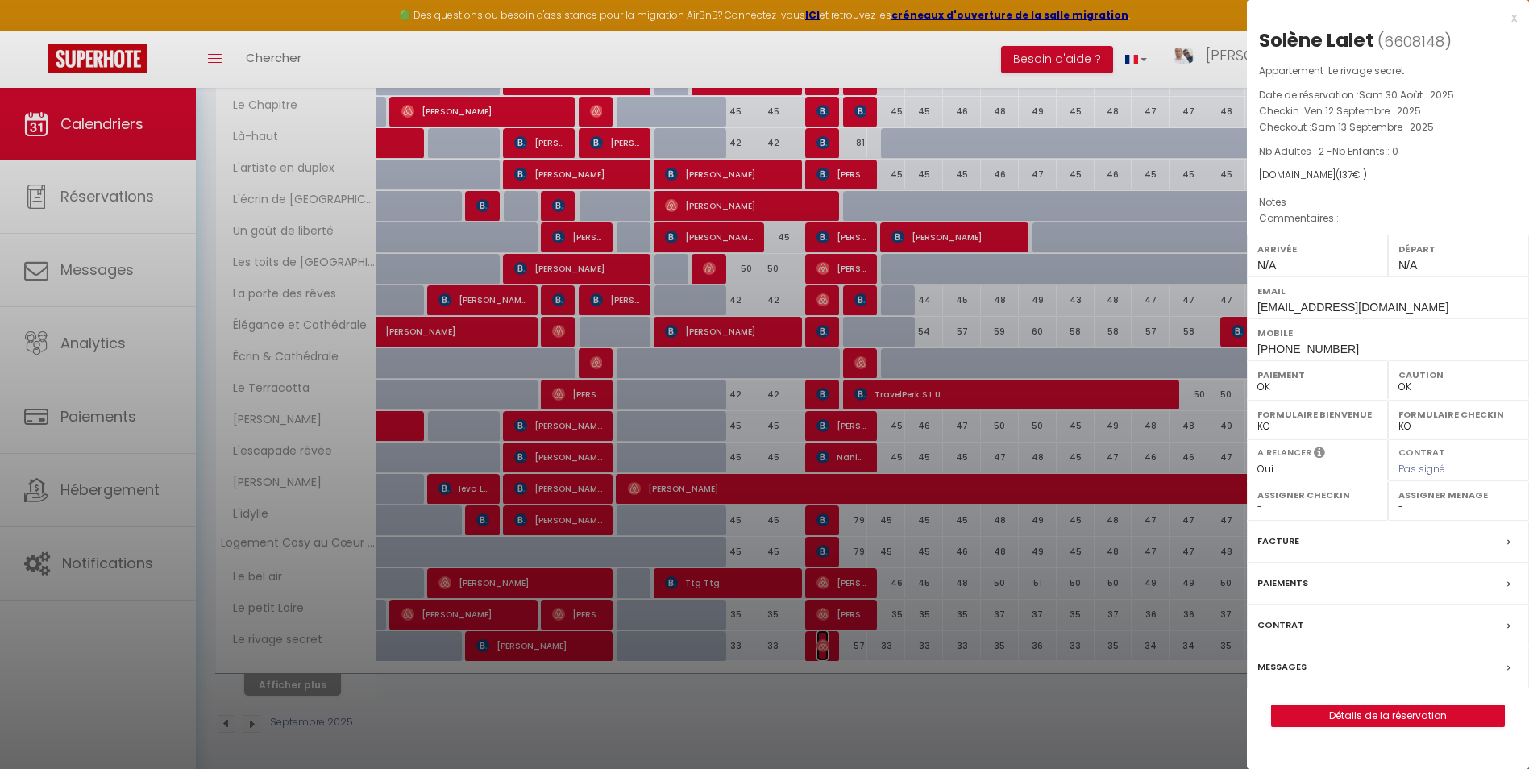
select select "28581"
drag, startPoint x: 1288, startPoint y: 667, endPoint x: 1311, endPoint y: 681, distance: 26.4
click at [1312, 682] on div "Messages" at bounding box center [1388, 667] width 282 height 42
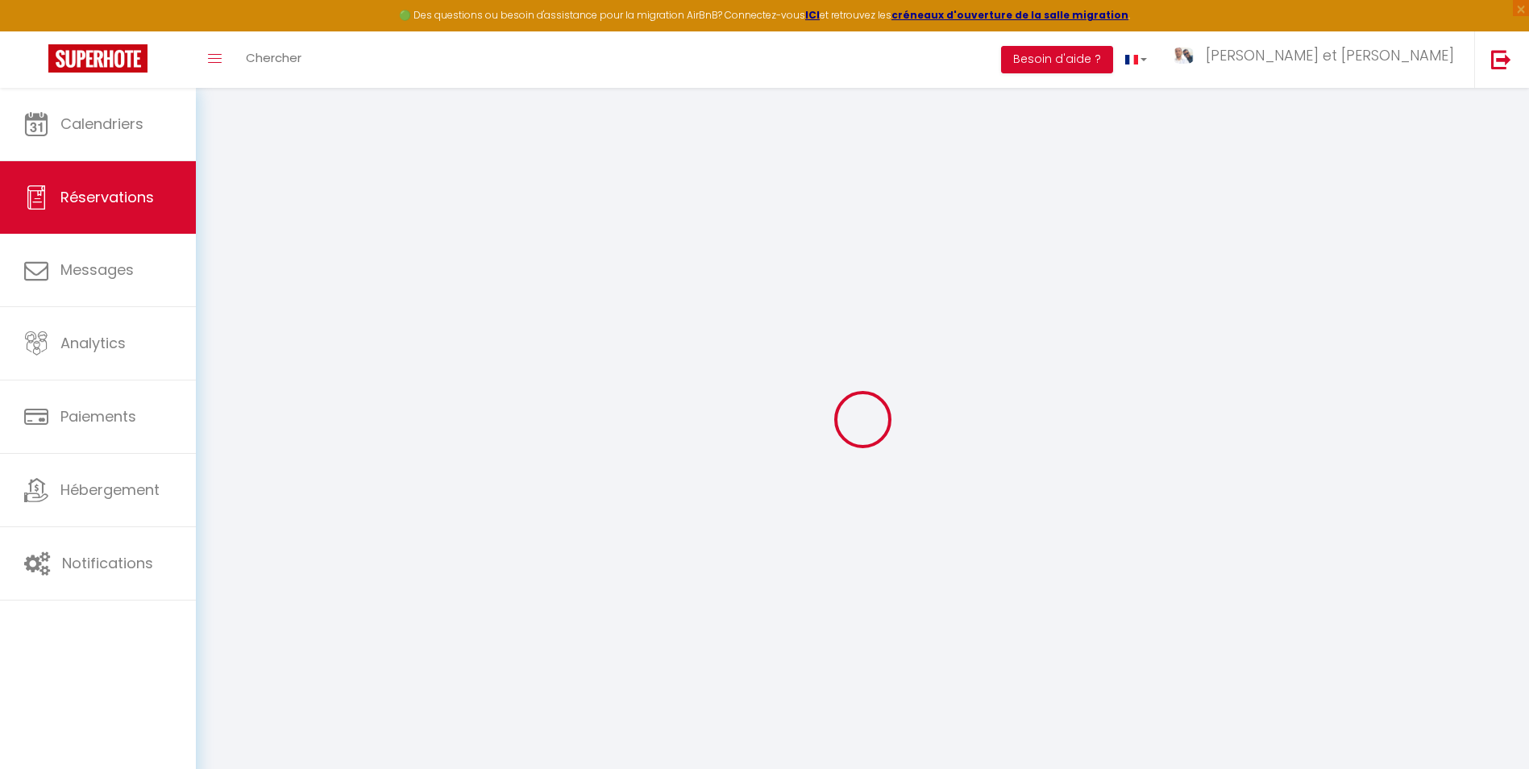
select select
checkbox input "false"
select select
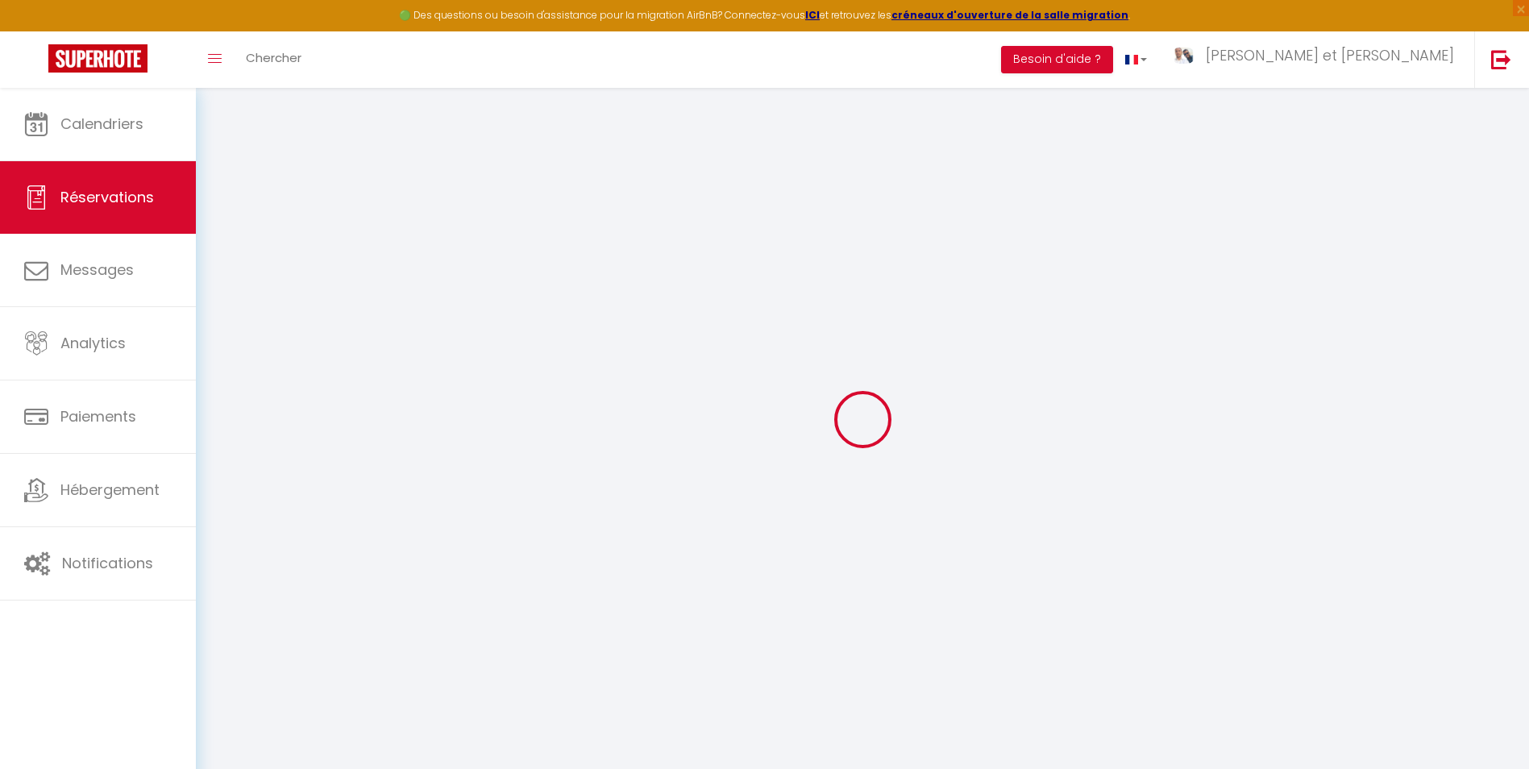
select select
checkbox input "false"
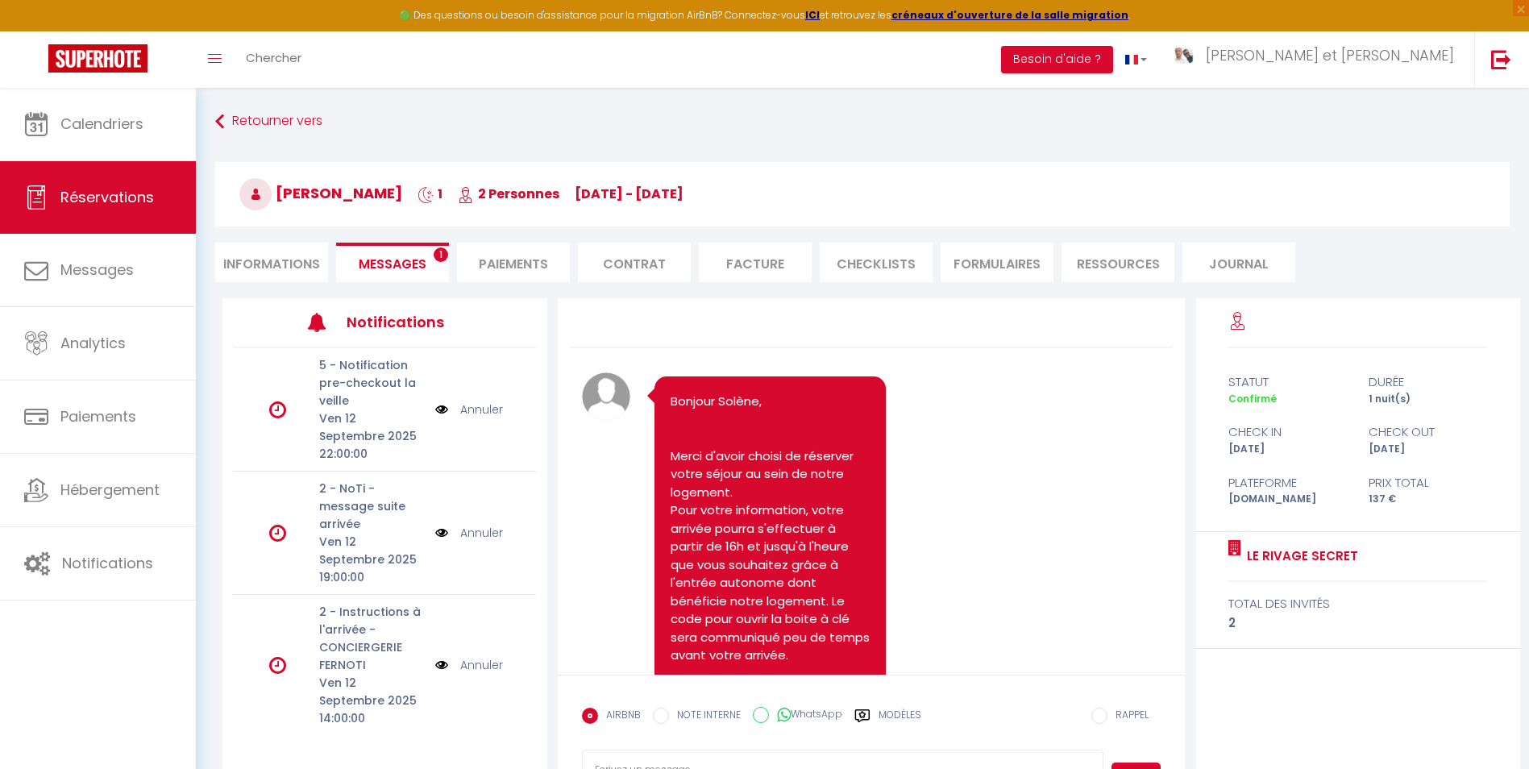
scroll to position [664, 0]
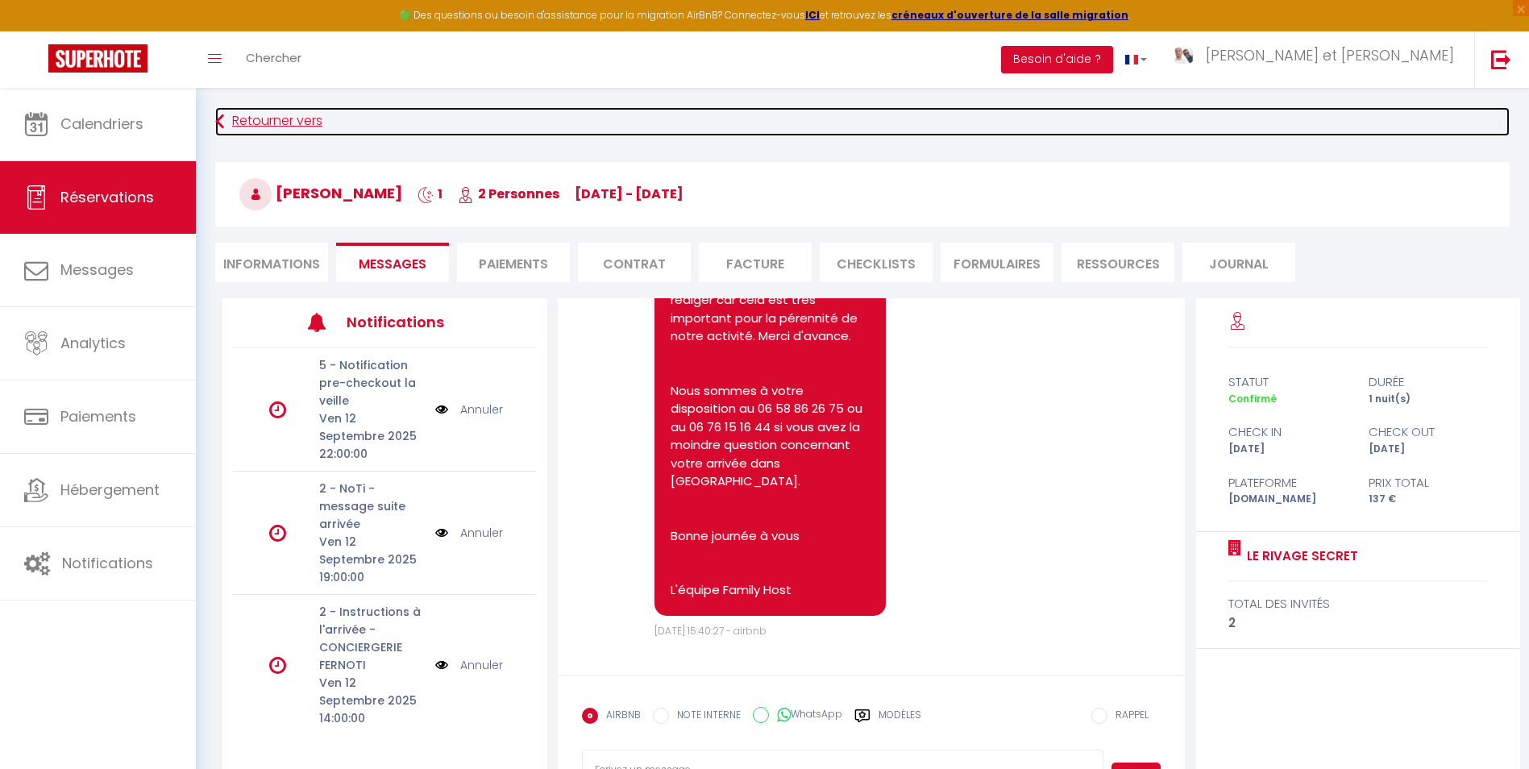
click at [288, 117] on link "Retourner vers" at bounding box center [862, 121] width 1294 height 29
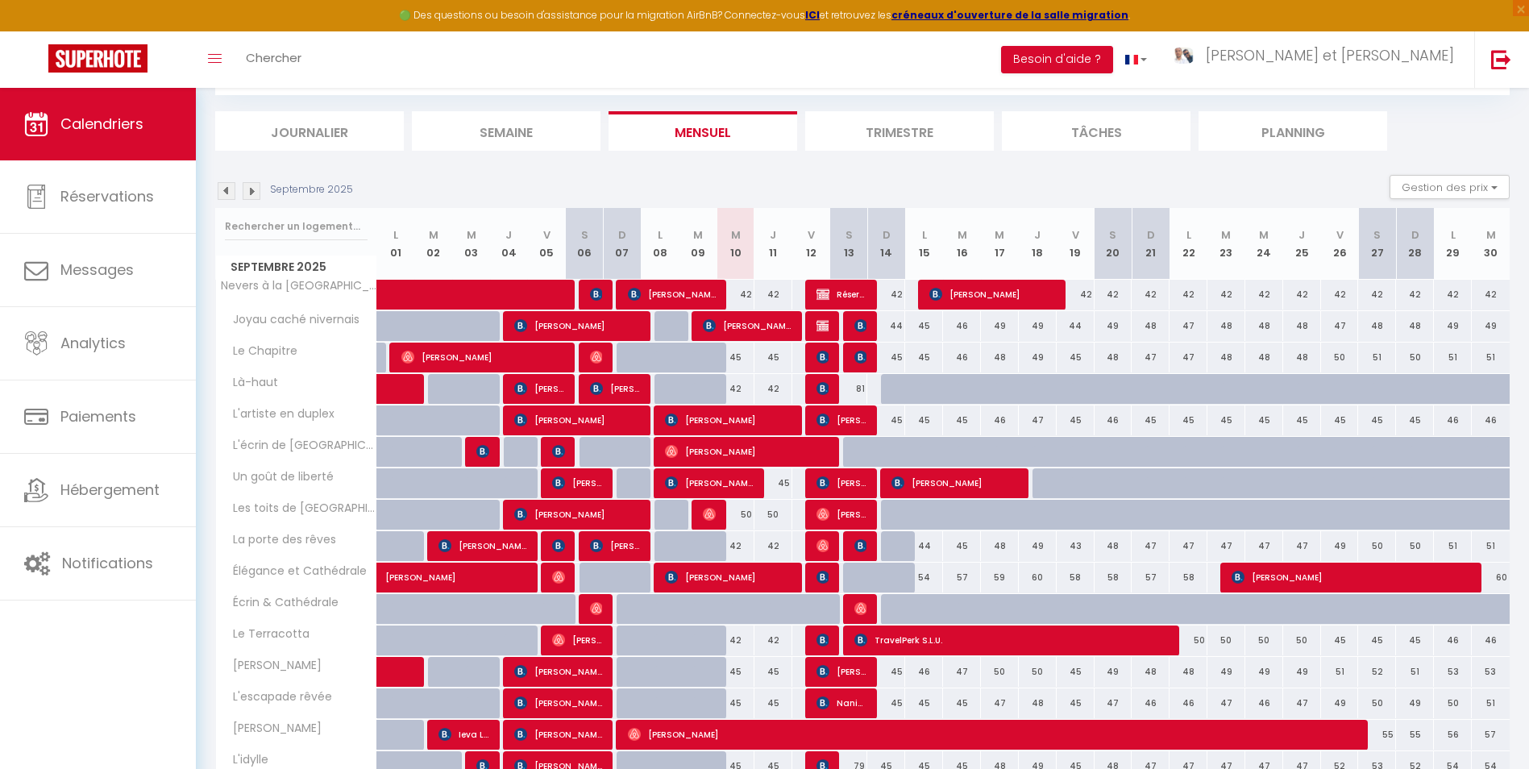
scroll to position [334, 0]
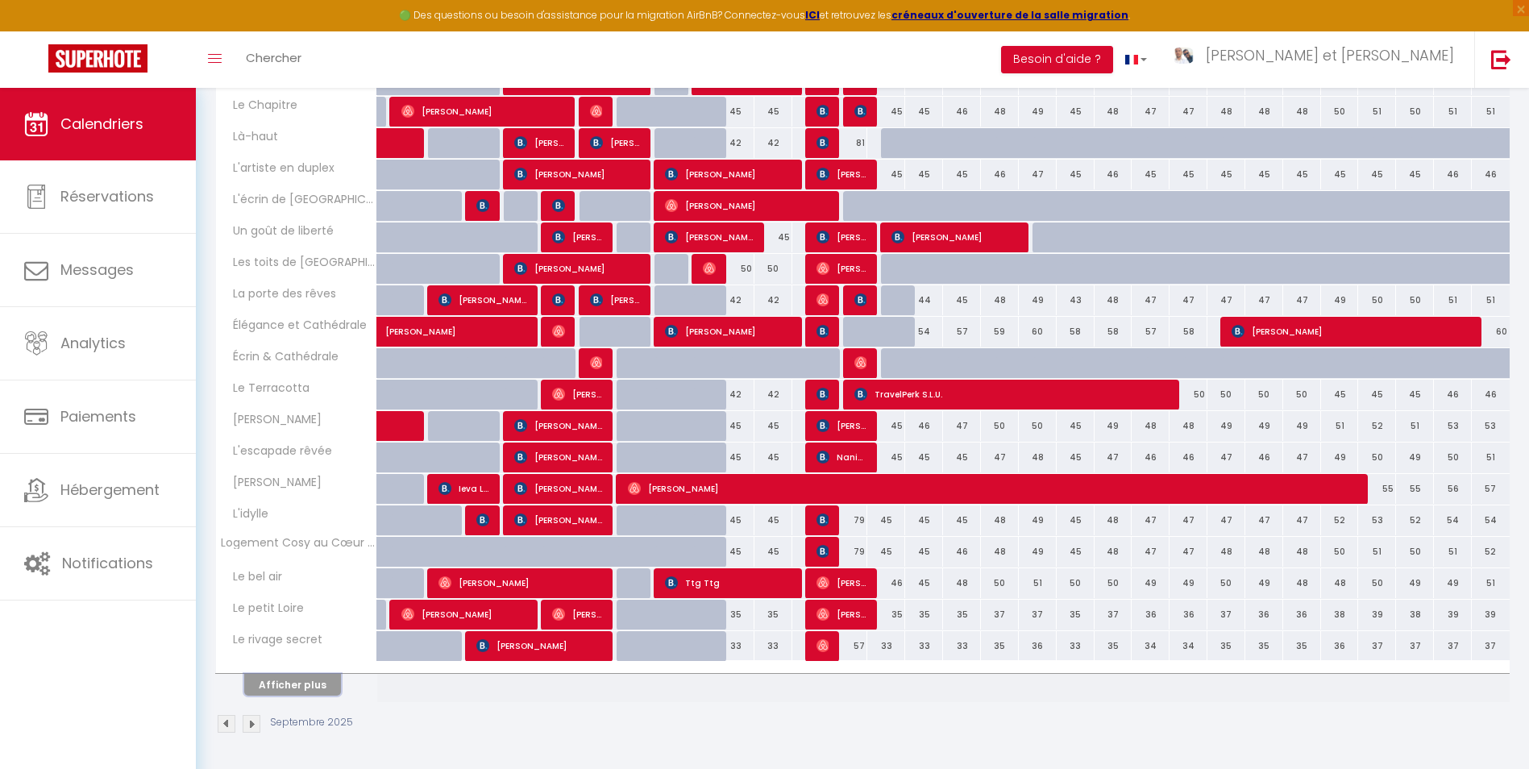
click at [288, 682] on button "Afficher plus" at bounding box center [292, 685] width 97 height 22
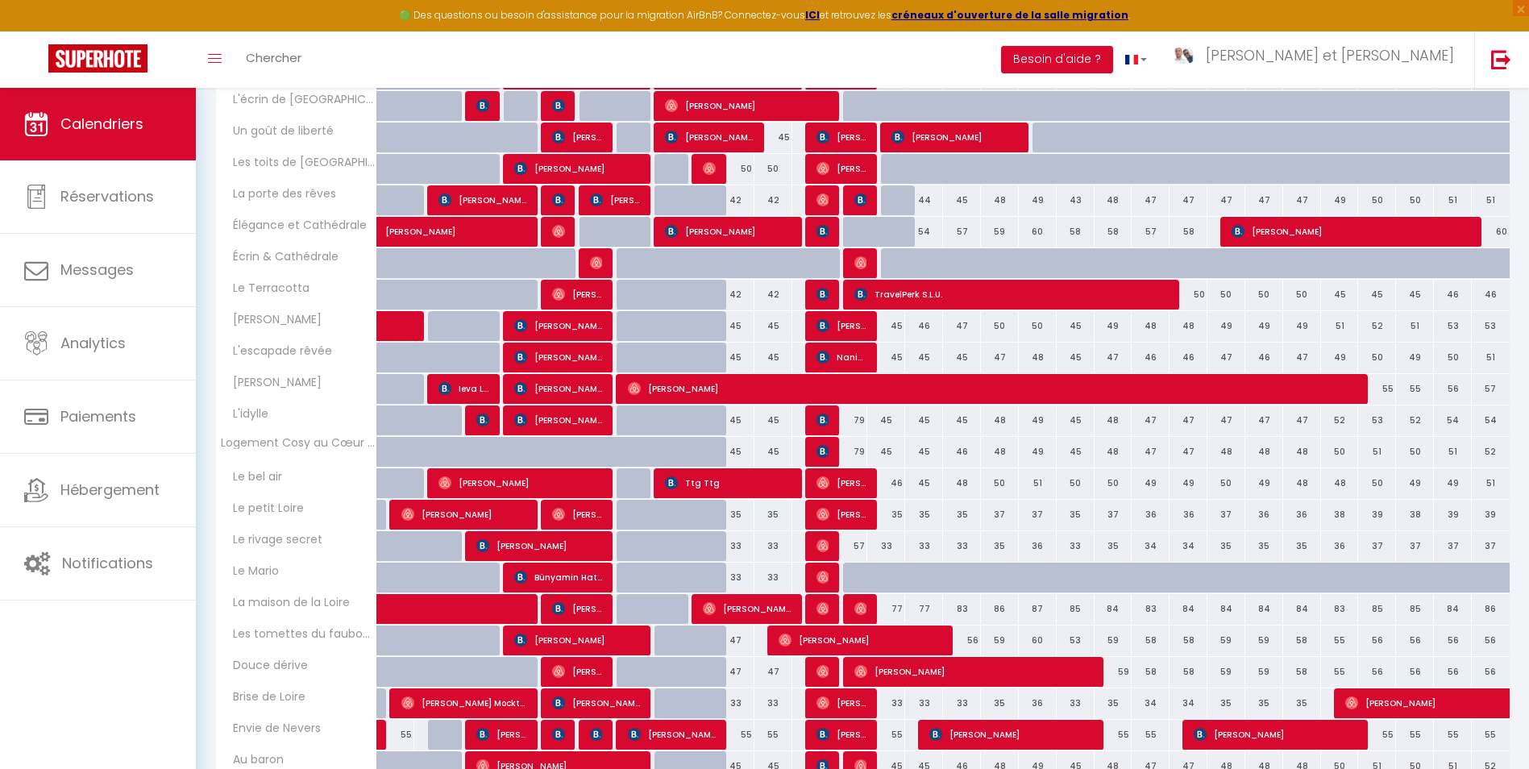
scroll to position [546, 0]
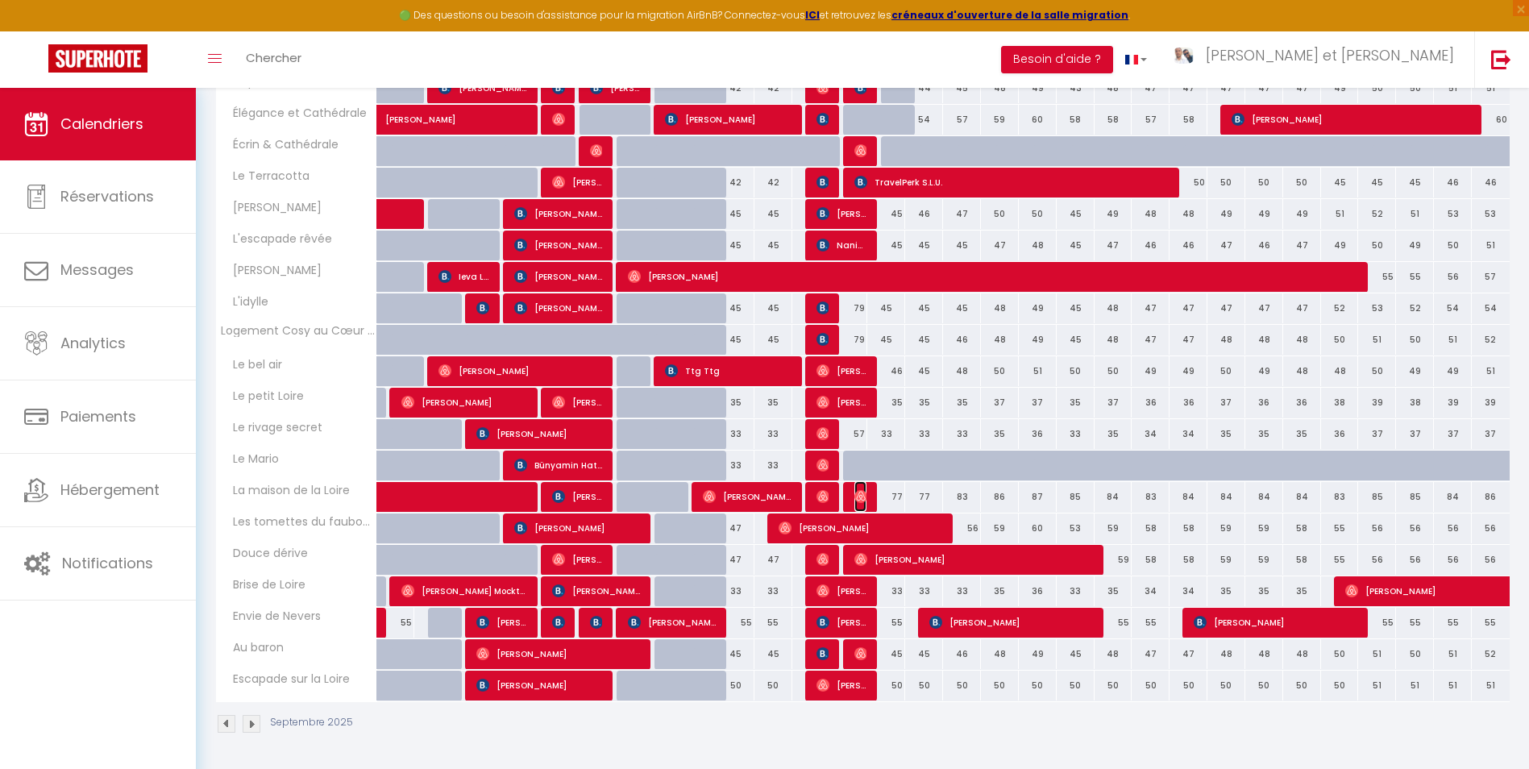
click at [861, 498] on img at bounding box center [860, 496] width 13 height 13
select select "OK"
select select "0"
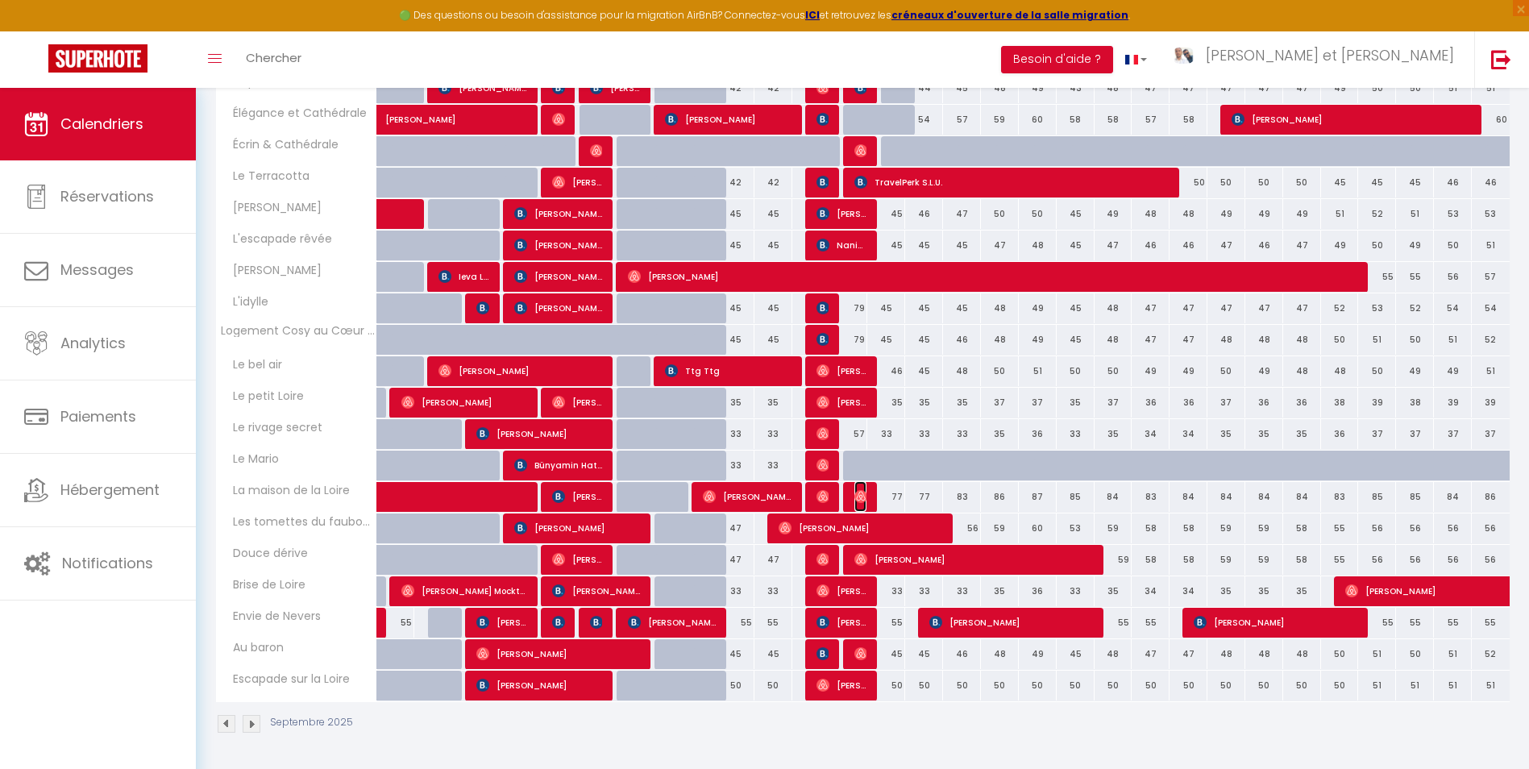
select select "1"
select select
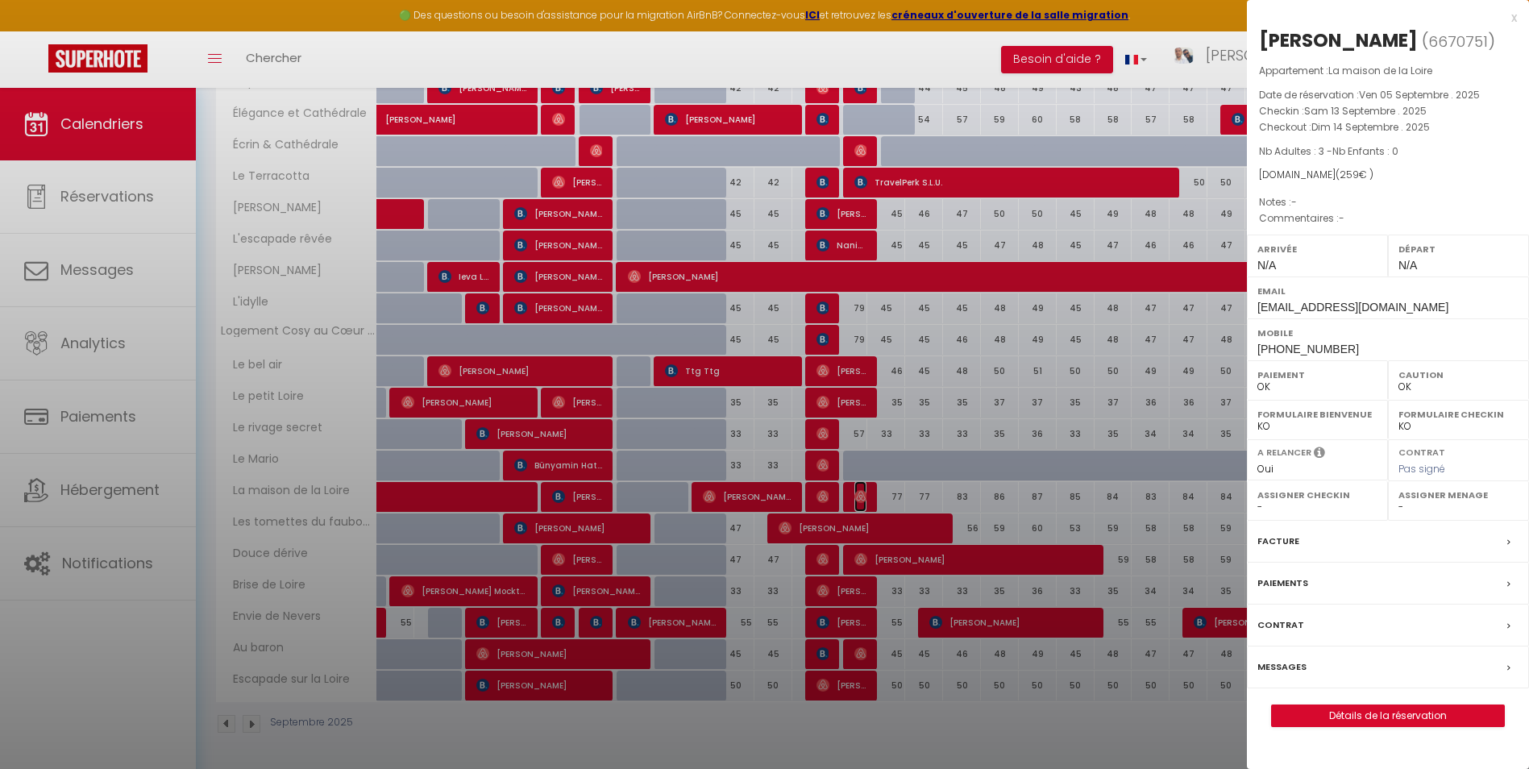
select select "51850"
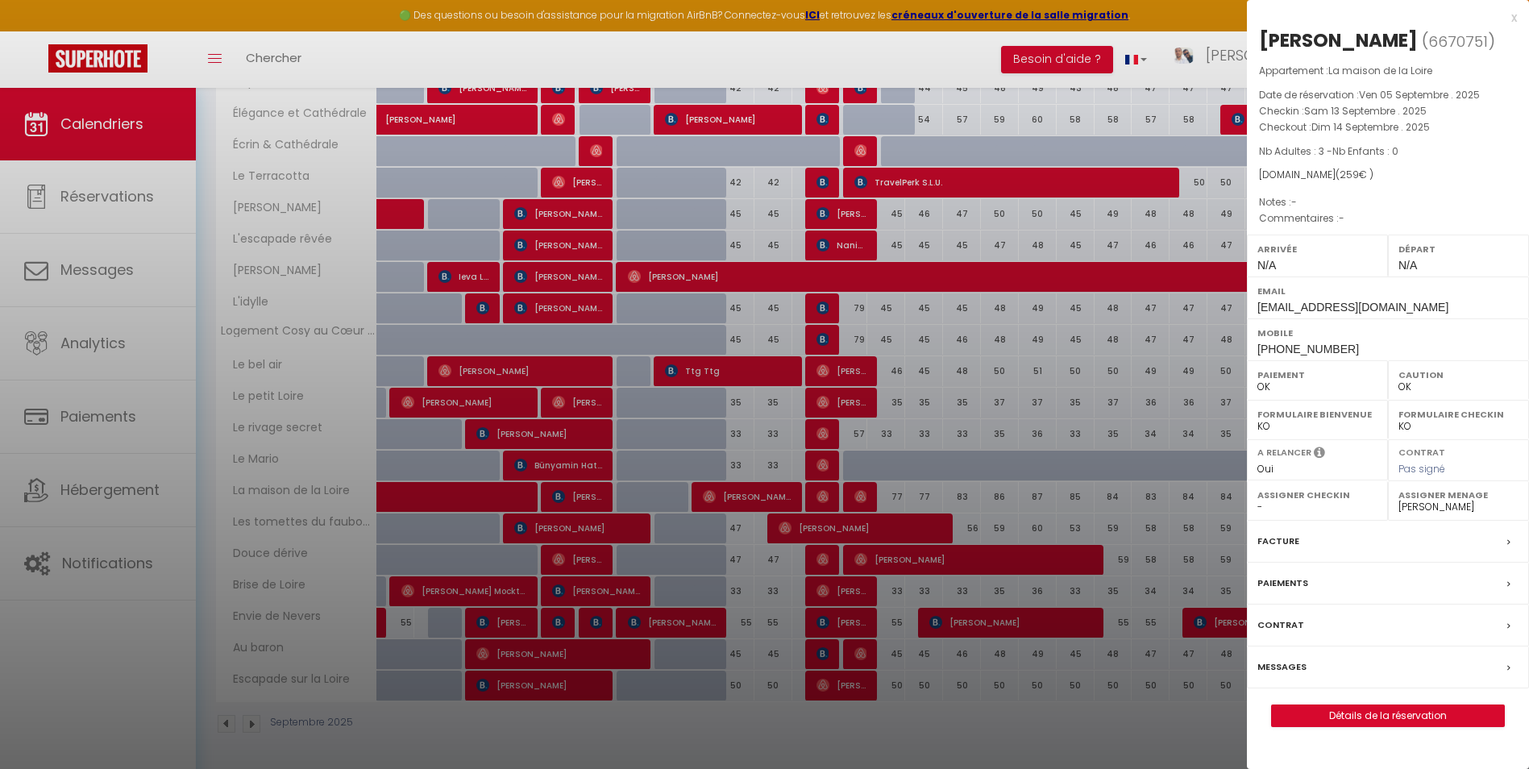
click at [1296, 663] on label "Messages" at bounding box center [1281, 666] width 49 height 17
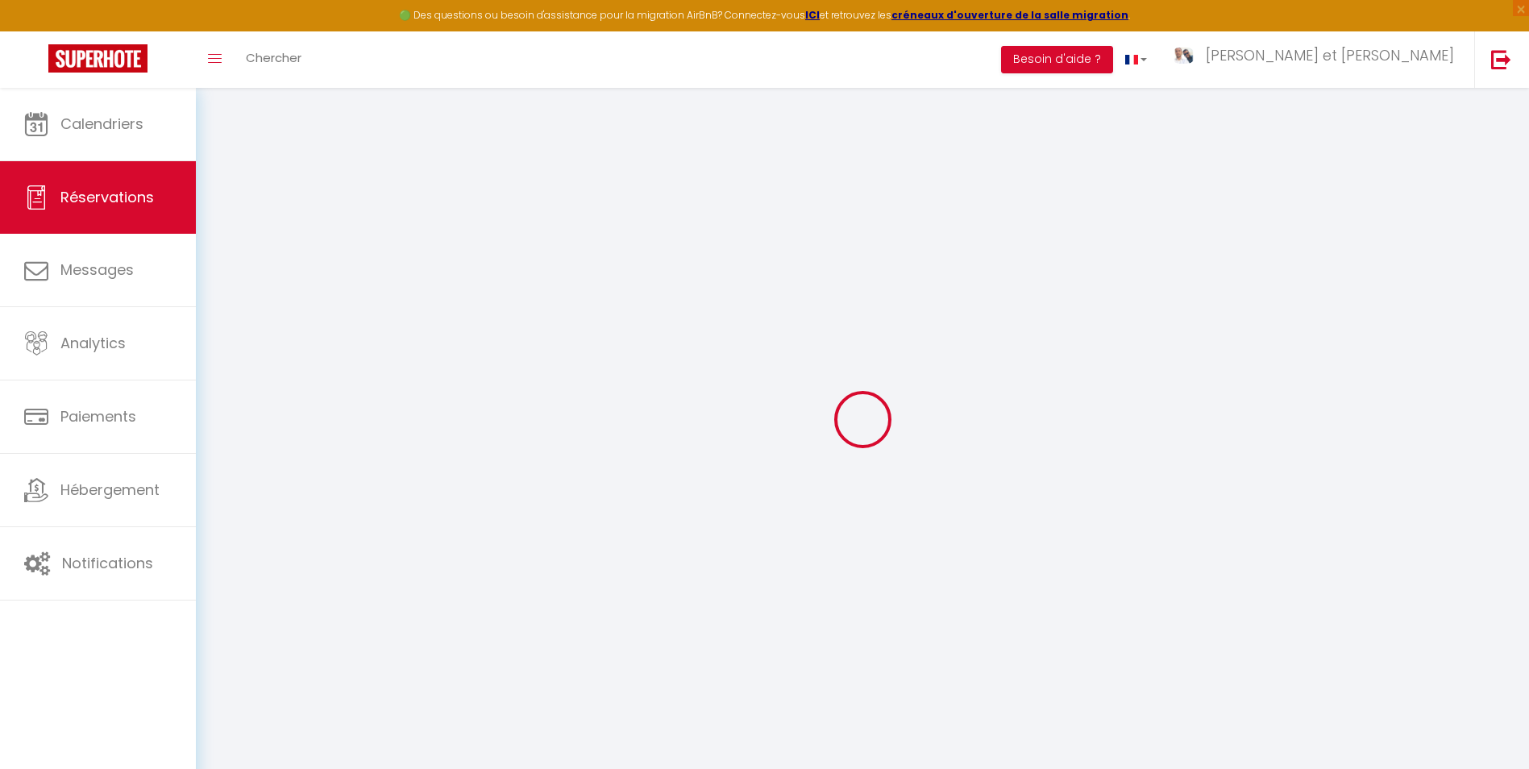
select select
checkbox input "false"
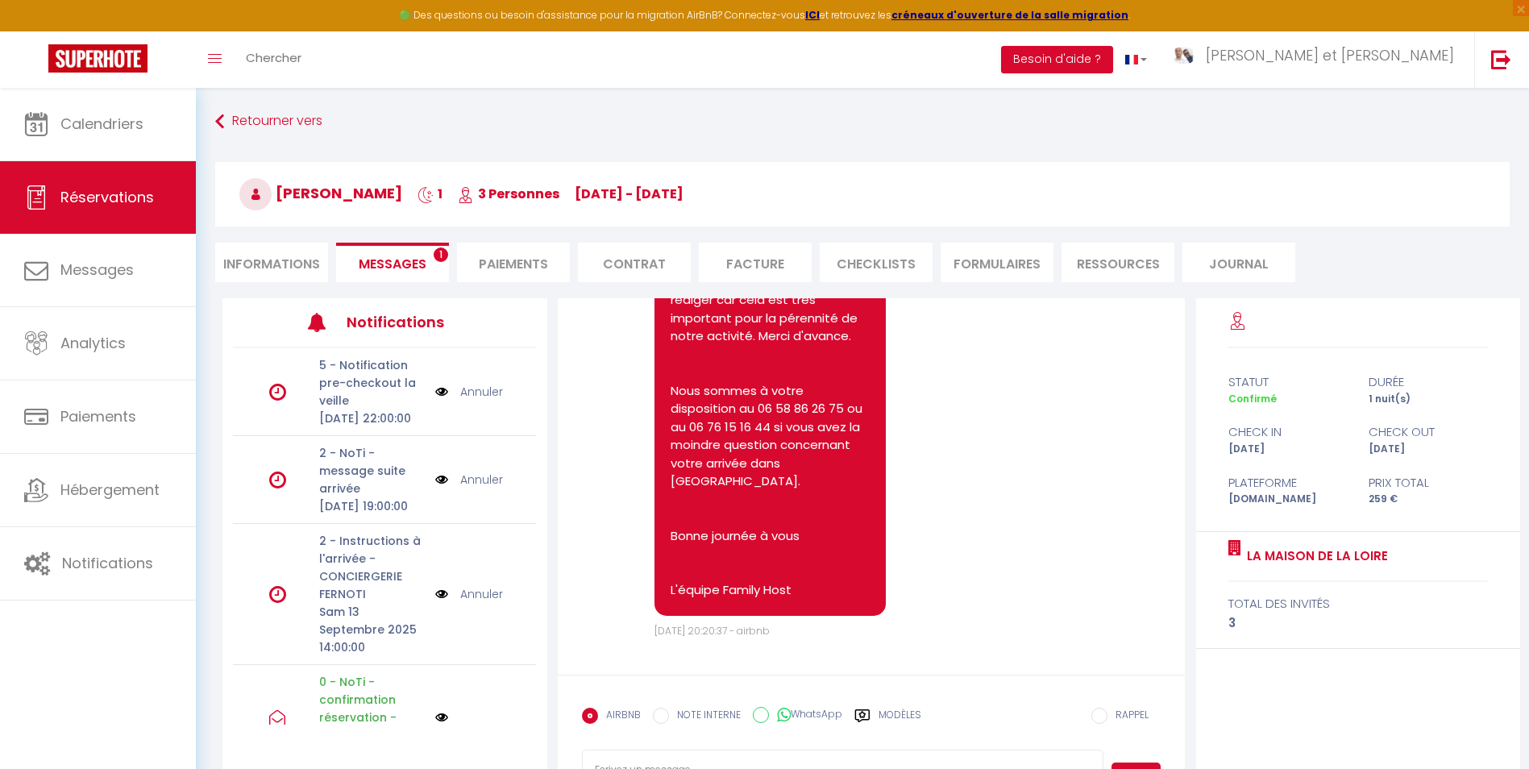
scroll to position [88, 0]
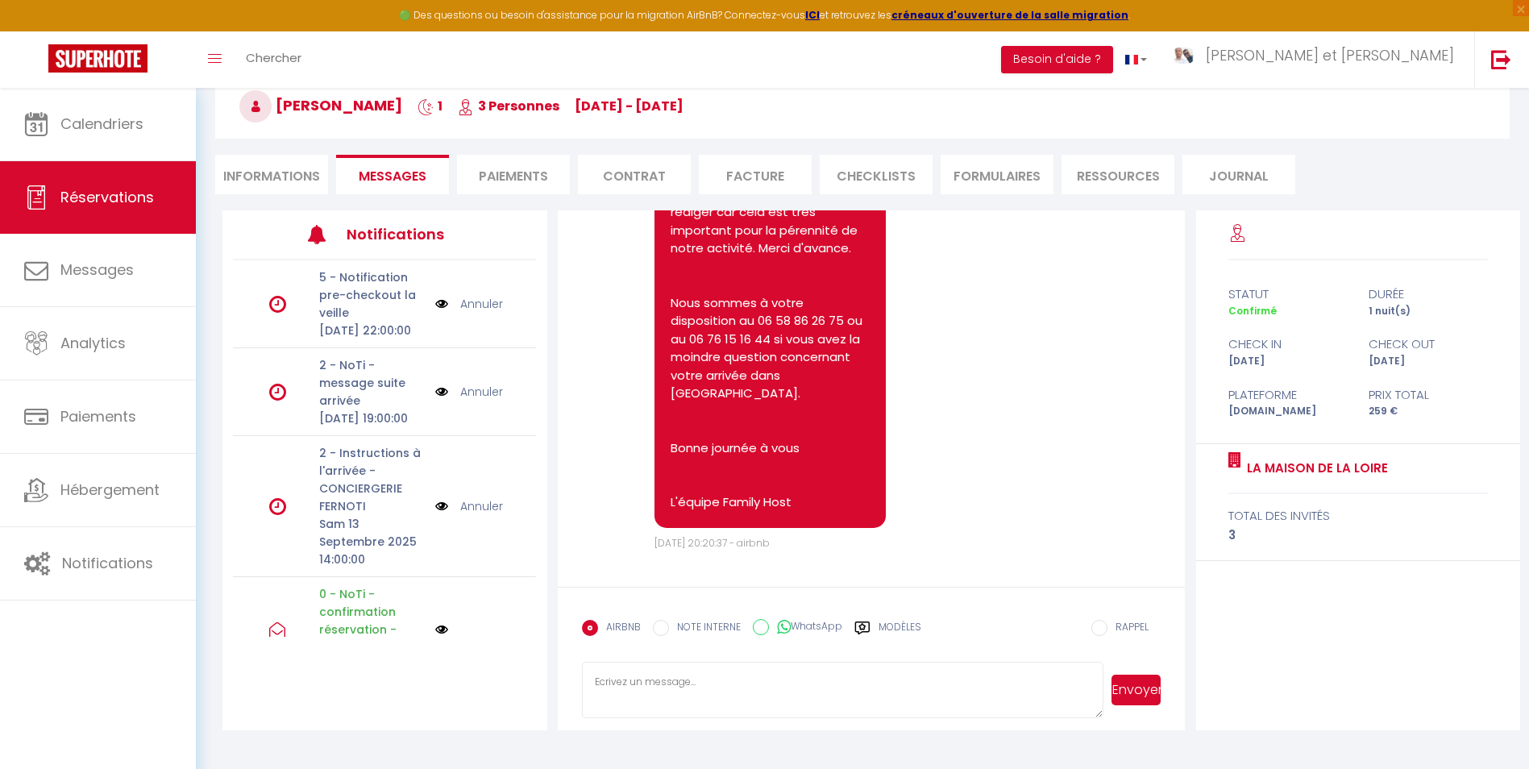
click at [738, 673] on textarea at bounding box center [842, 690] width 521 height 56
paste textarea "Bonjour, J'espère que vous allez bien. Afin de préparer au mieux votre arrivée …"
type textarea "Bonjour, J'espère que vous allez bien. Afin de préparer au mieux votre arrivée …"
click at [1153, 677] on button "Envoyer" at bounding box center [1135, 690] width 49 height 31
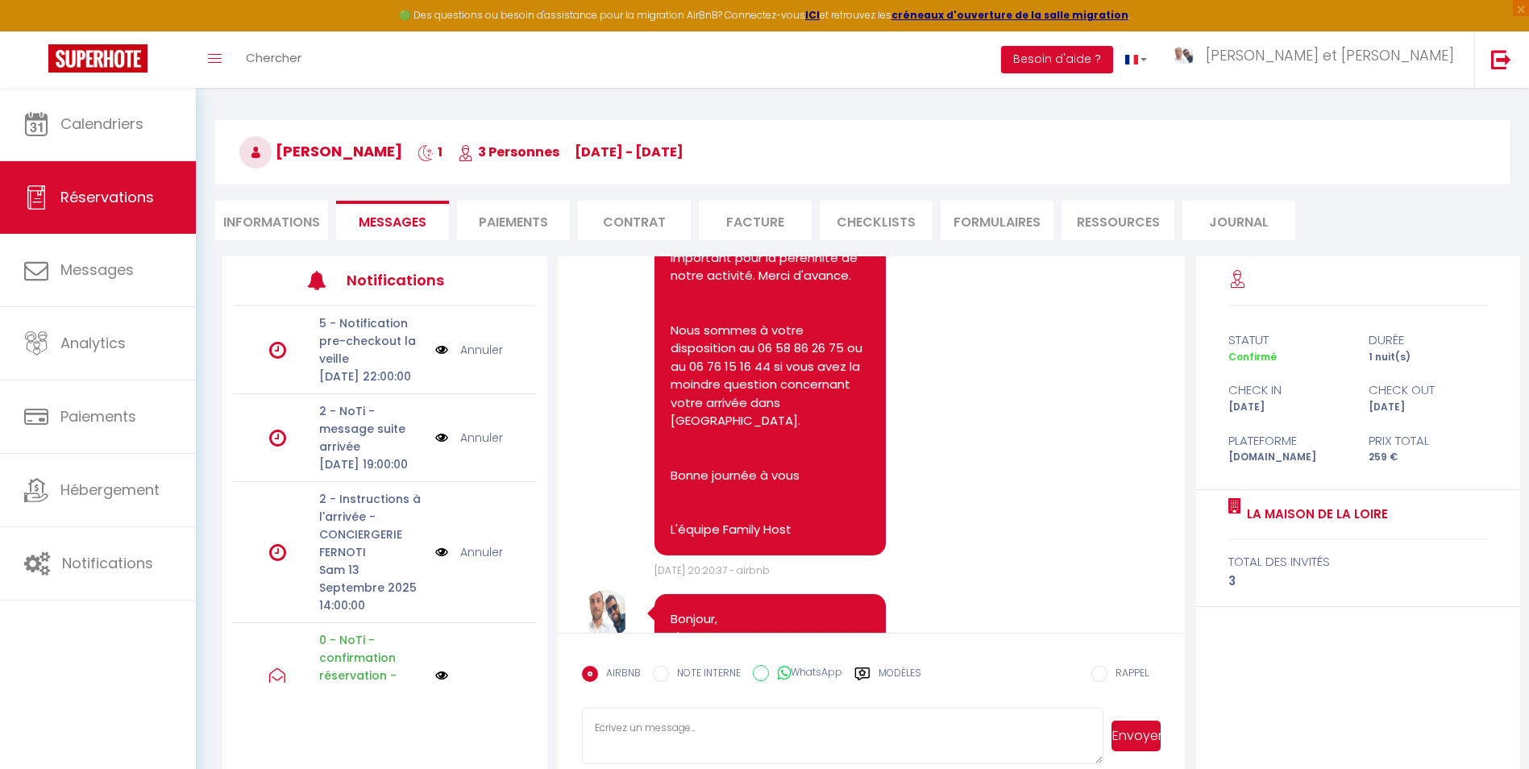
scroll to position [0, 0]
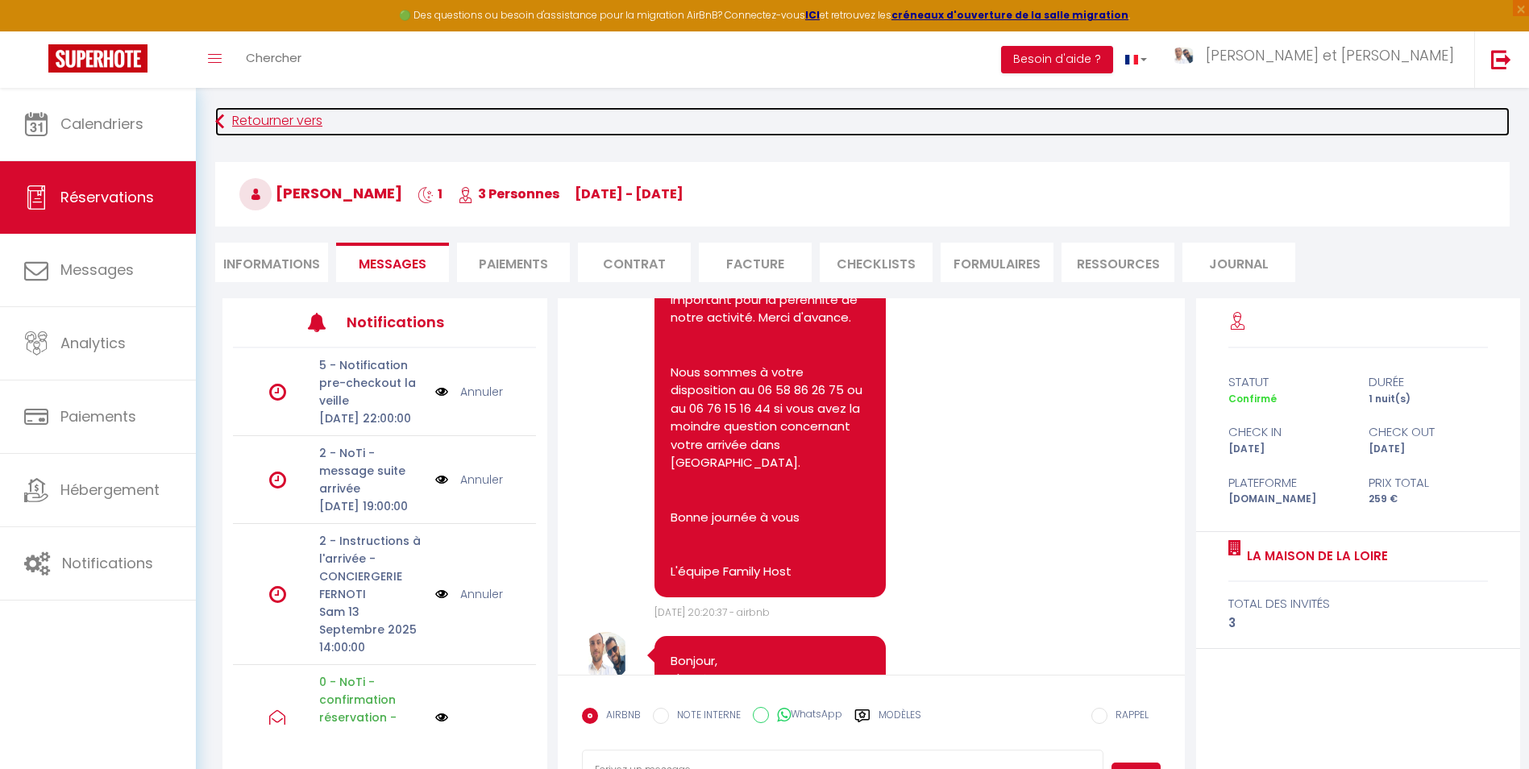
click at [315, 115] on link "Retourner vers" at bounding box center [862, 121] width 1294 height 29
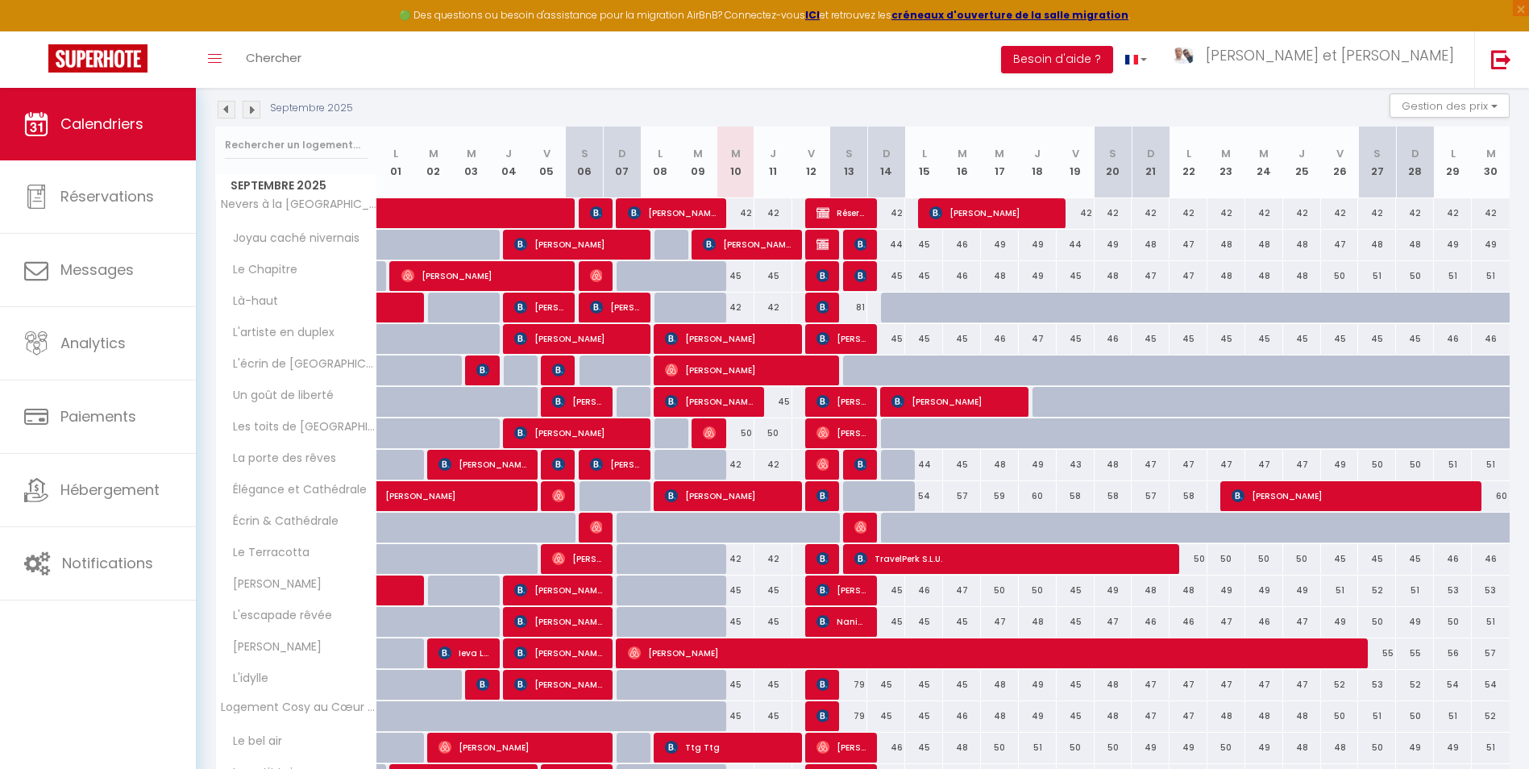
scroll to position [334, 0]
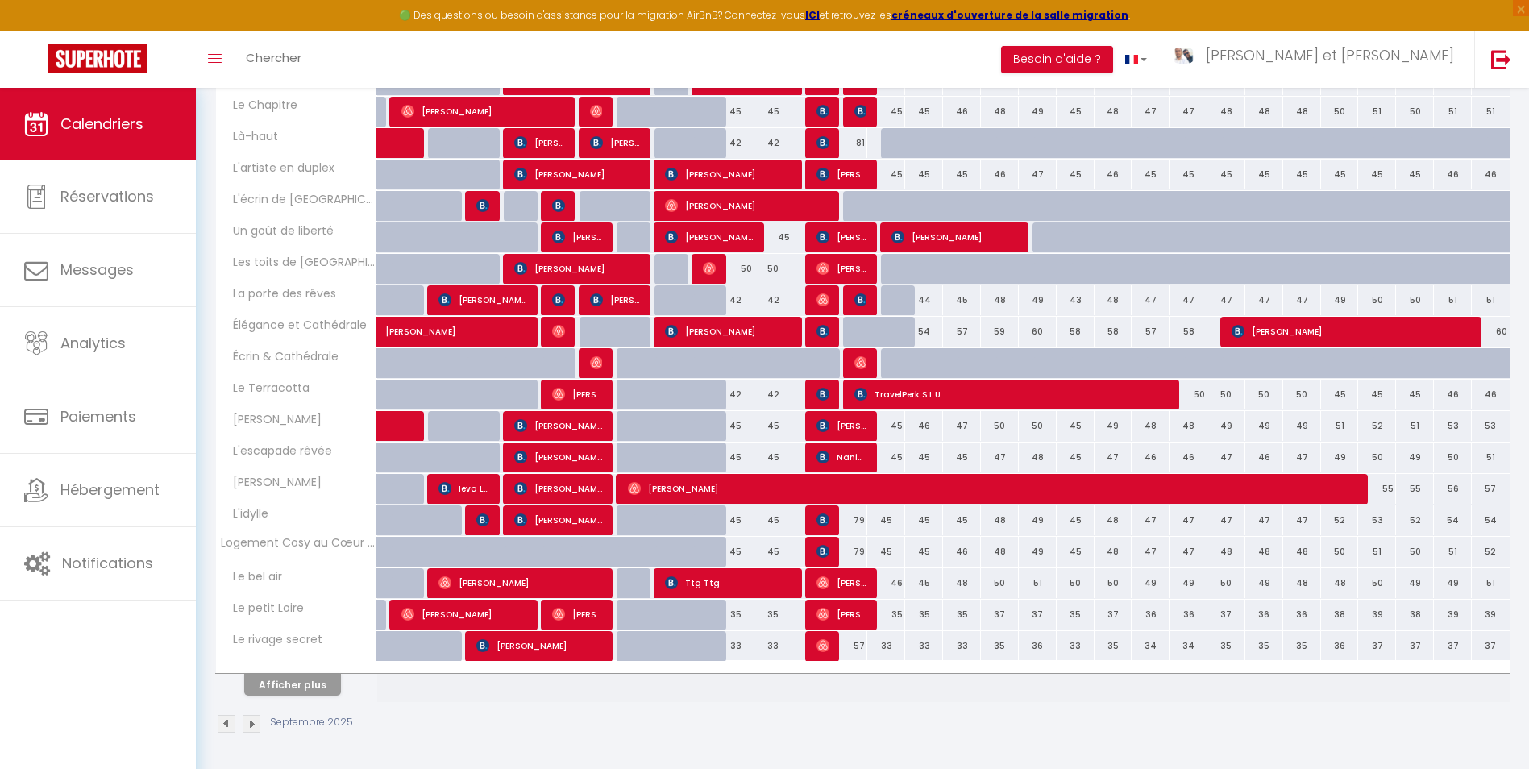
click at [301, 698] on th "Afficher plus" at bounding box center [296, 682] width 161 height 40
click at [301, 693] on button "Afficher plus" at bounding box center [292, 685] width 97 height 22
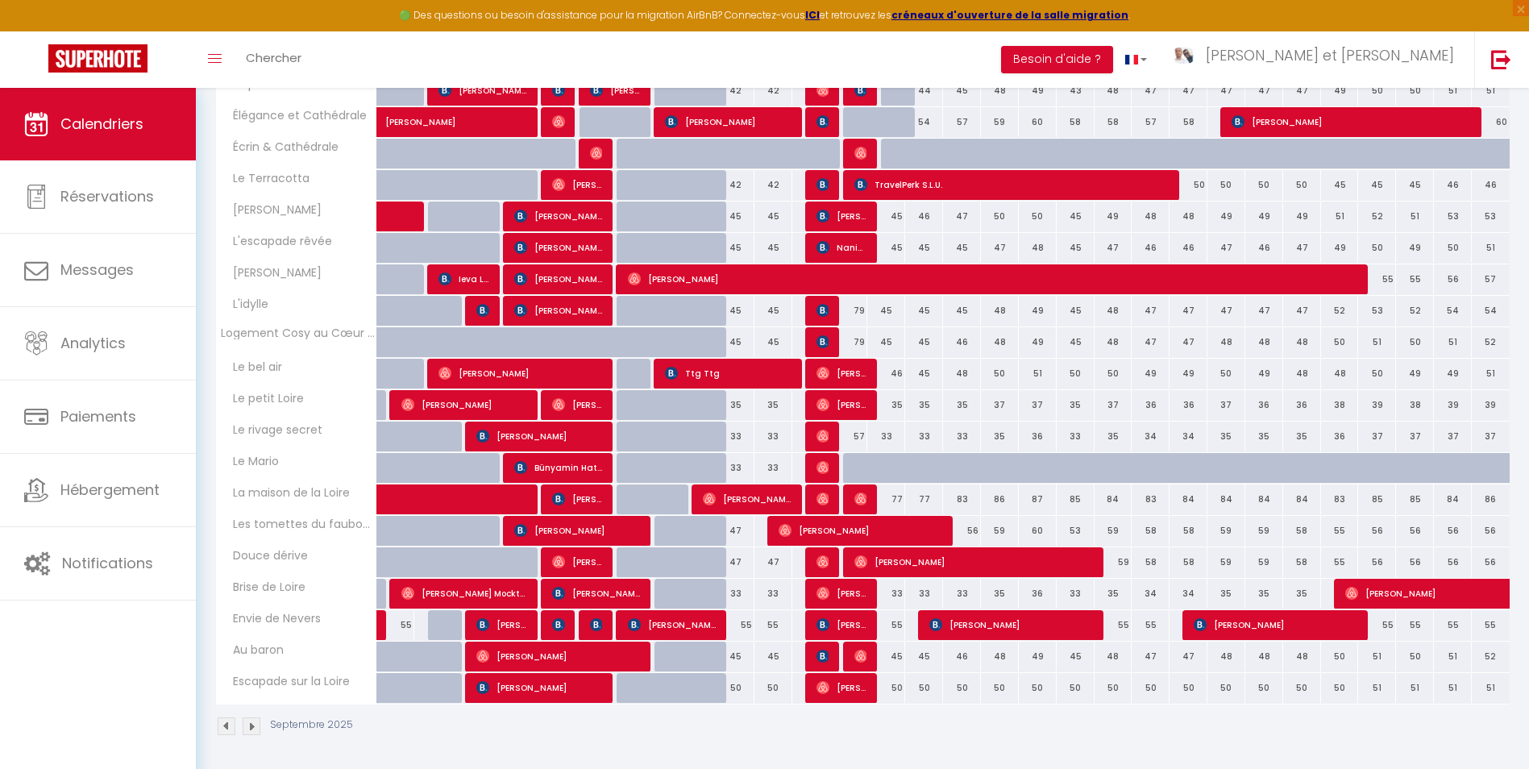
scroll to position [546, 0]
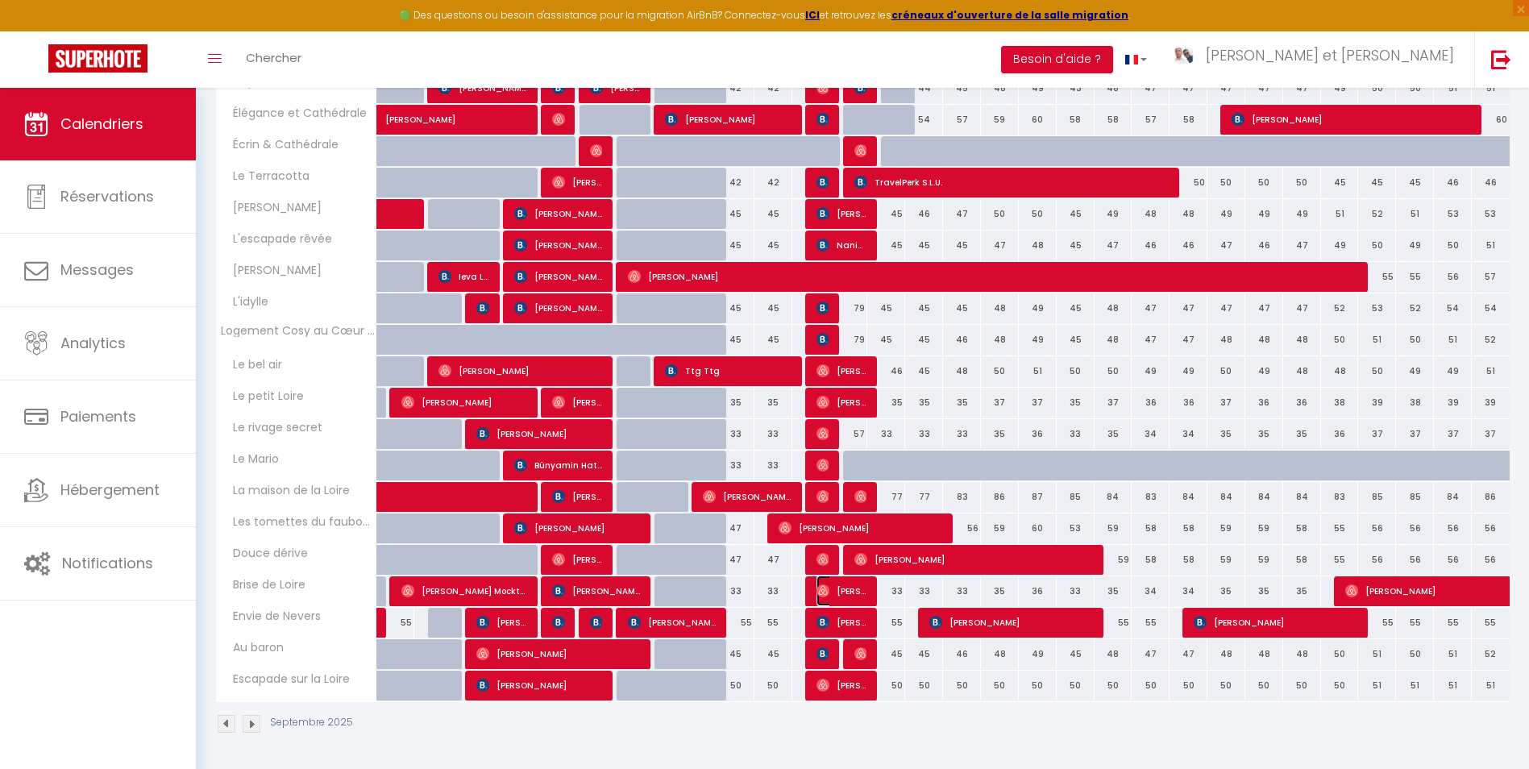
click at [850, 596] on span "[PERSON_NAME]" at bounding box center [841, 590] width 51 height 31
select select "OK"
select select "0"
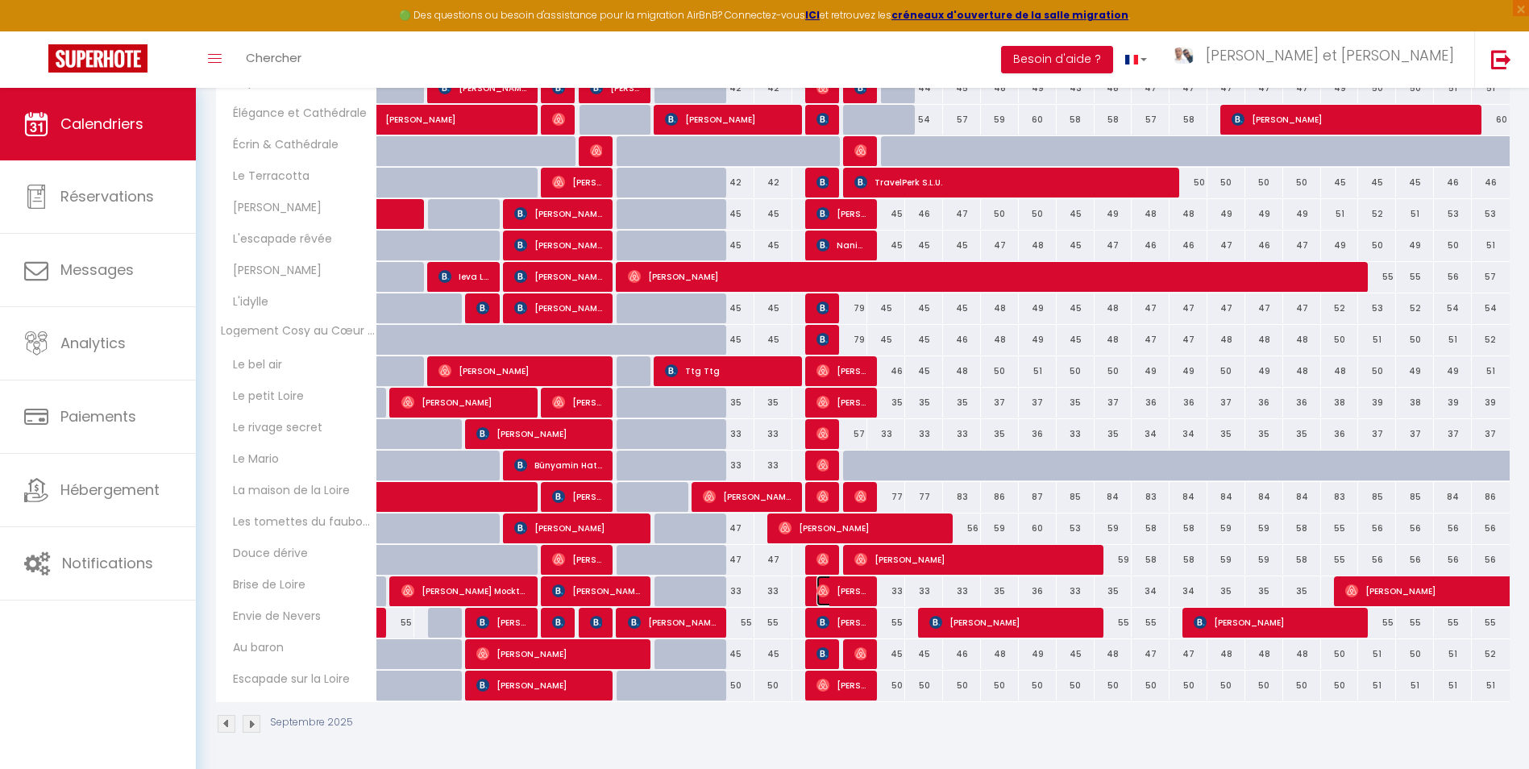
select select "1"
select select
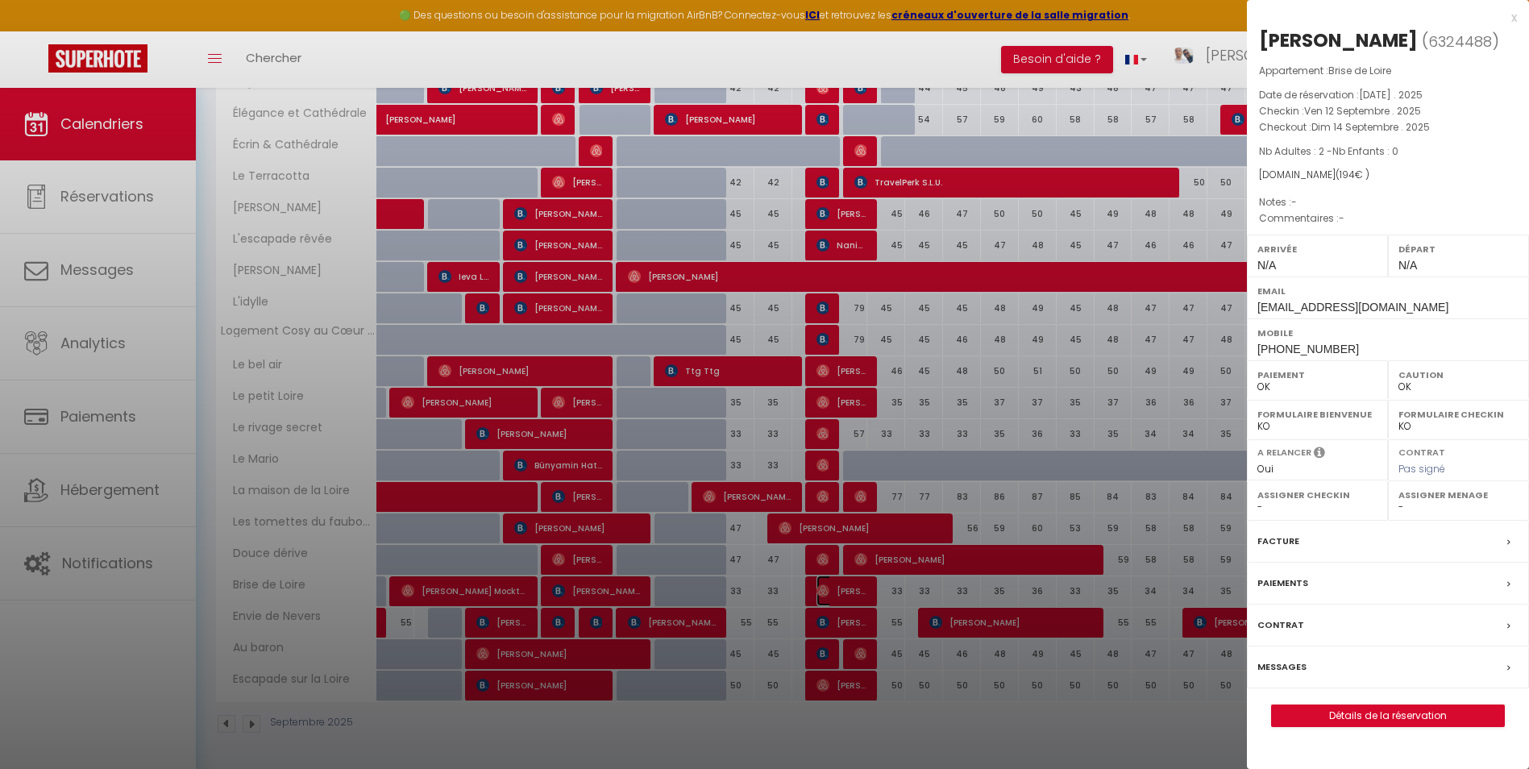
select select "44490"
click at [1297, 665] on label "Messages" at bounding box center [1281, 666] width 49 height 17
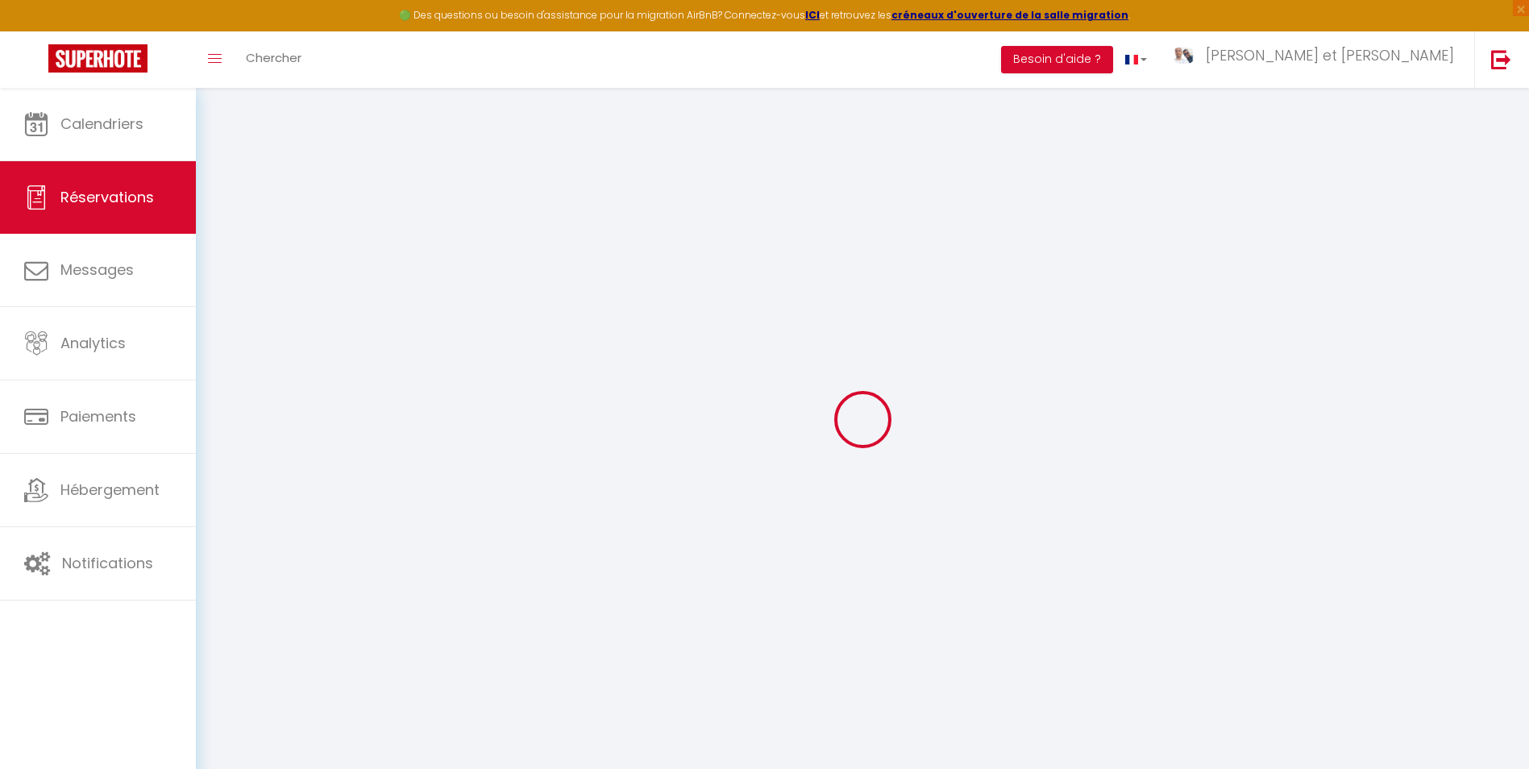
select select
checkbox input "false"
select select
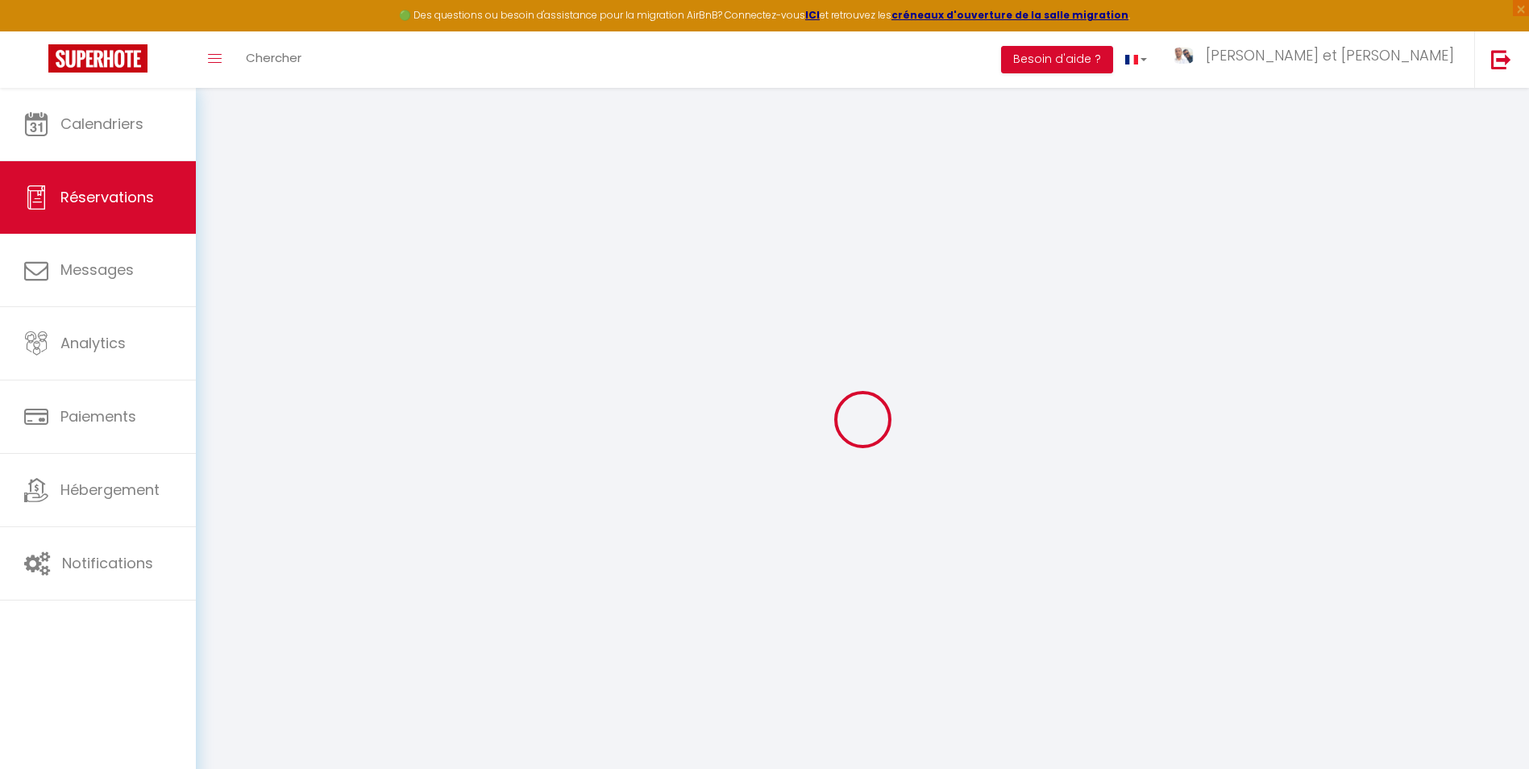
select select
checkbox input "false"
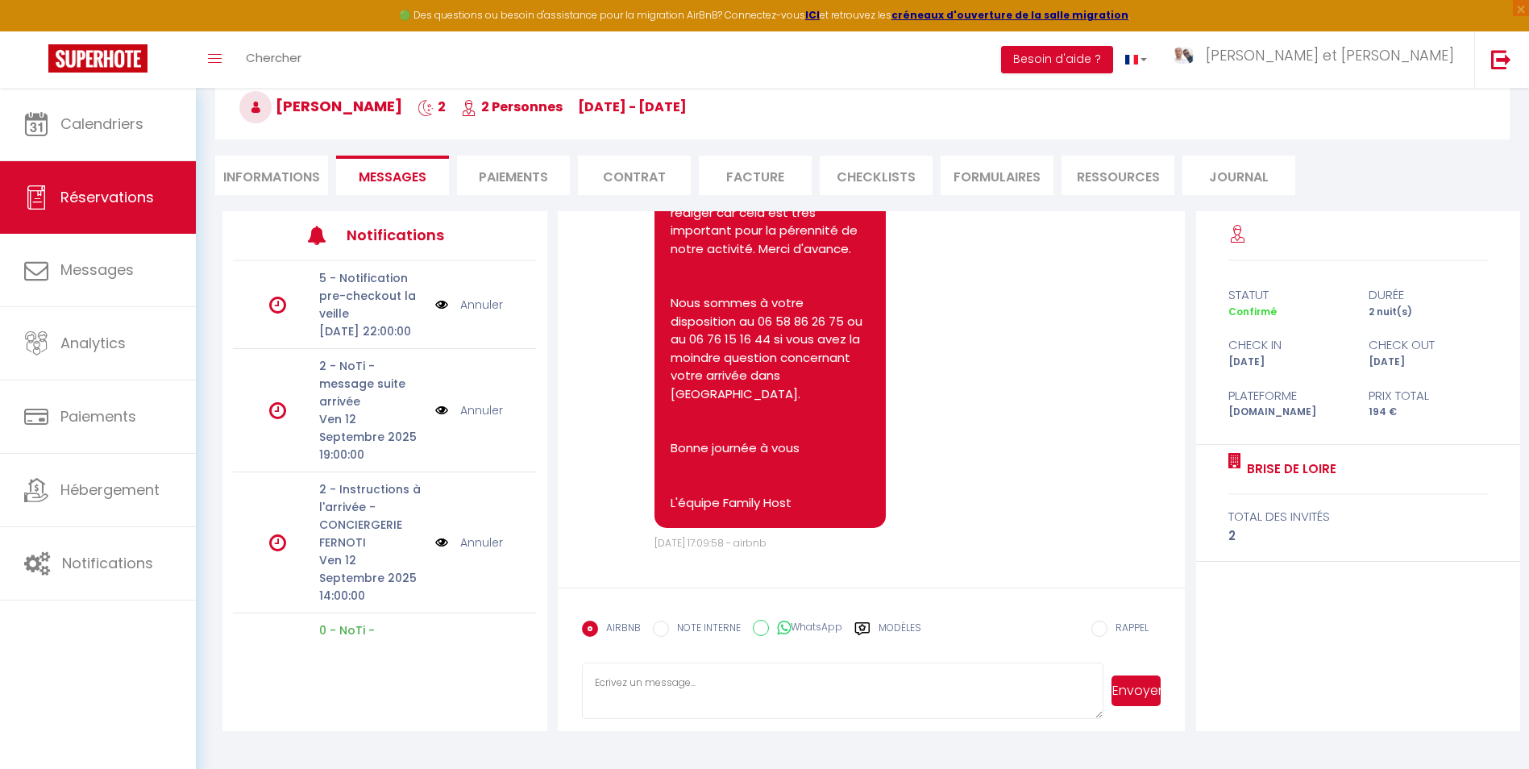
scroll to position [88, 0]
click at [709, 688] on textarea at bounding box center [842, 690] width 521 height 56
paste textarea "Bonjour, J'espère que vous allez bien. Afin de préparer au mieux votre arrivée …"
type textarea "Bonjour, J'espère que vous allez bien. Afin de préparer au mieux votre arrivée …"
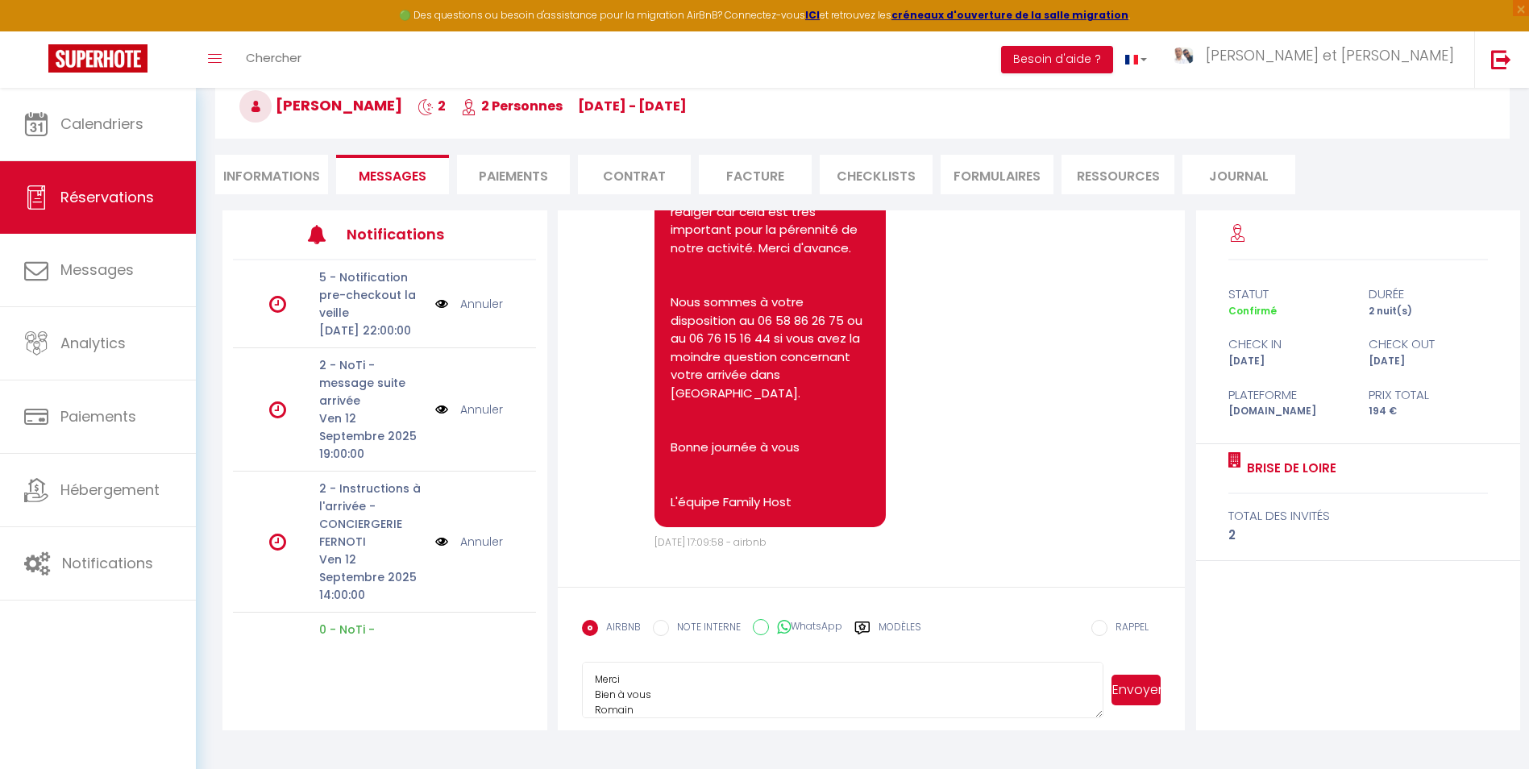
click at [1158, 686] on button "Envoyer" at bounding box center [1135, 690] width 49 height 31
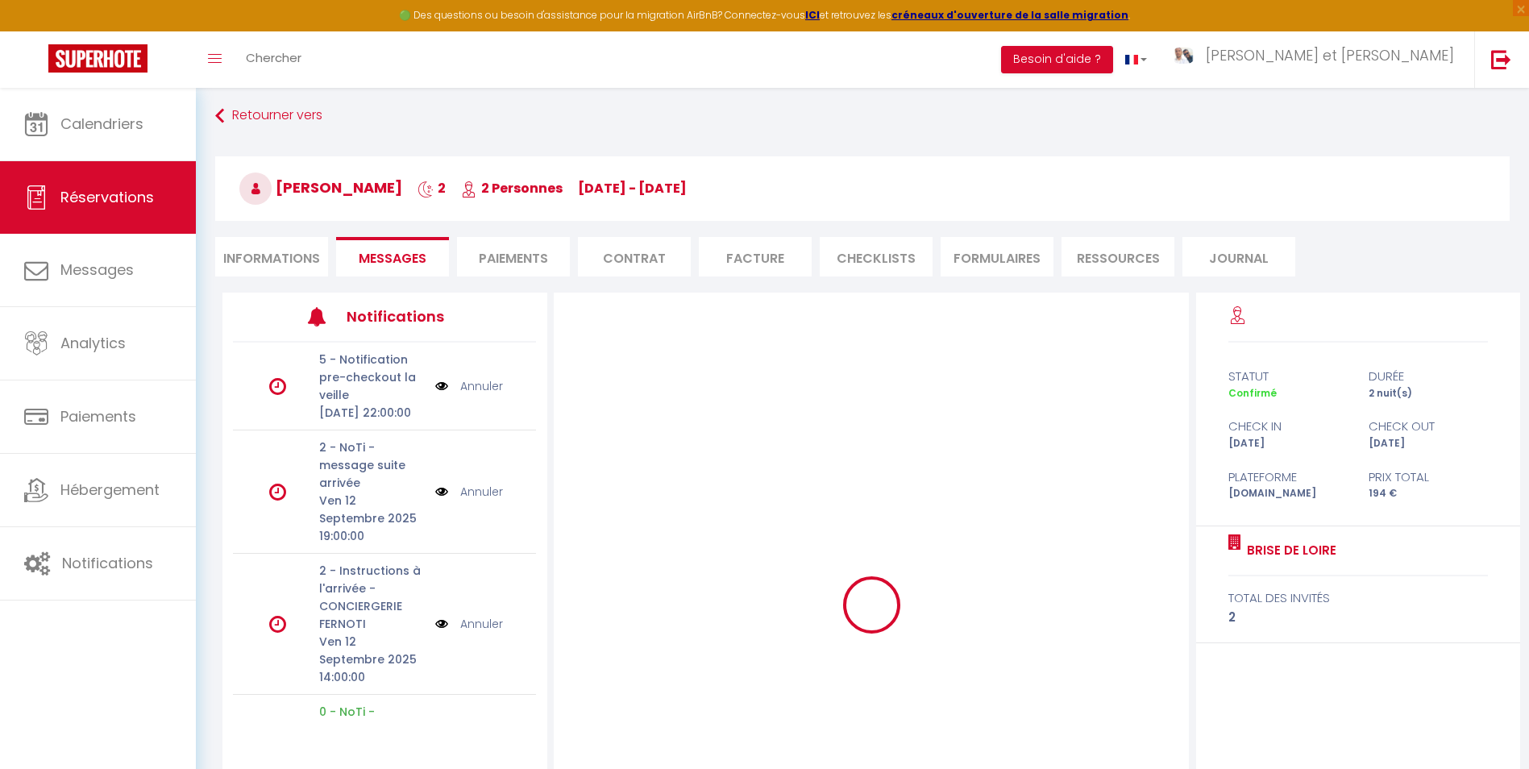
scroll to position [0, 0]
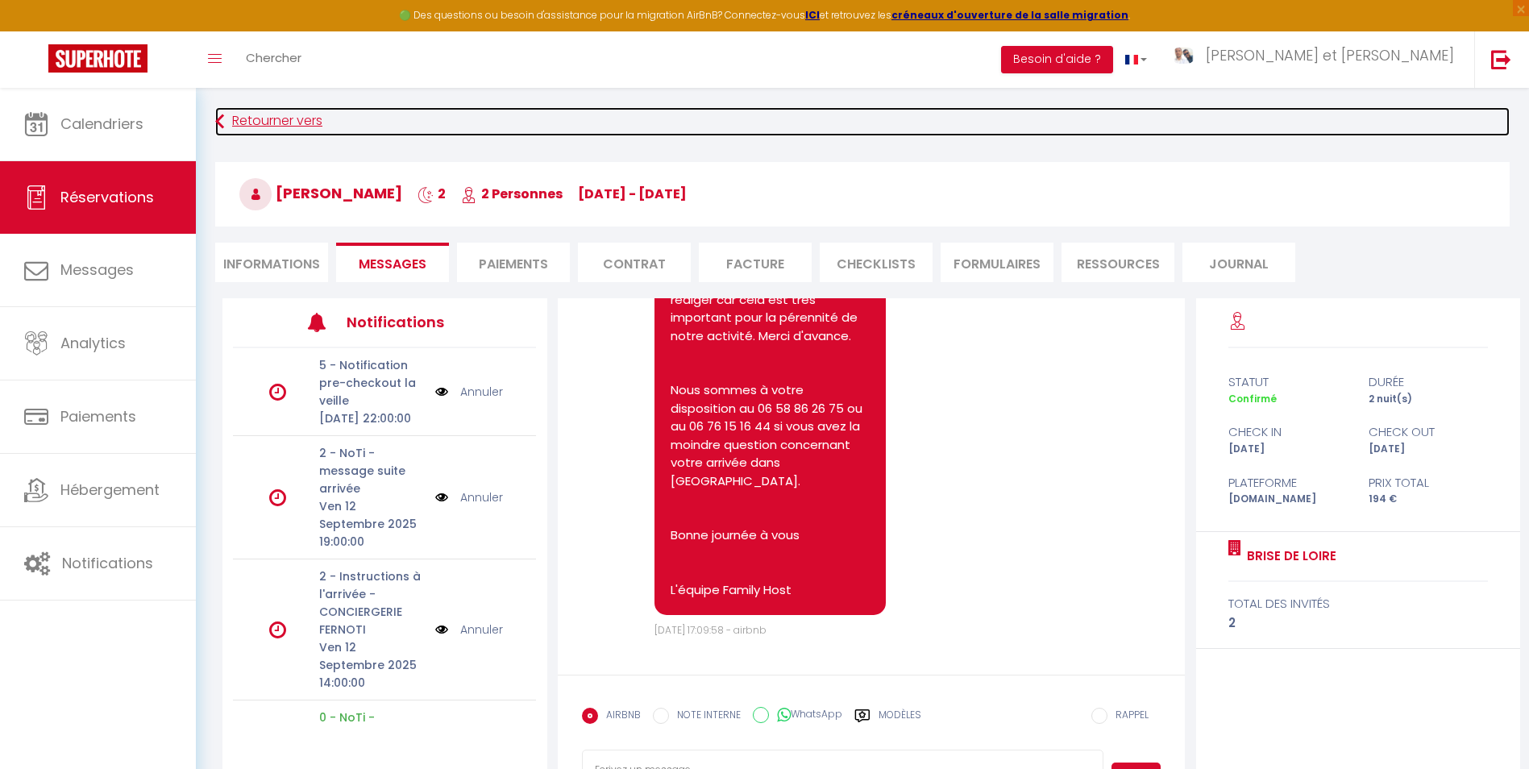
click at [305, 125] on link "Retourner vers" at bounding box center [862, 121] width 1294 height 29
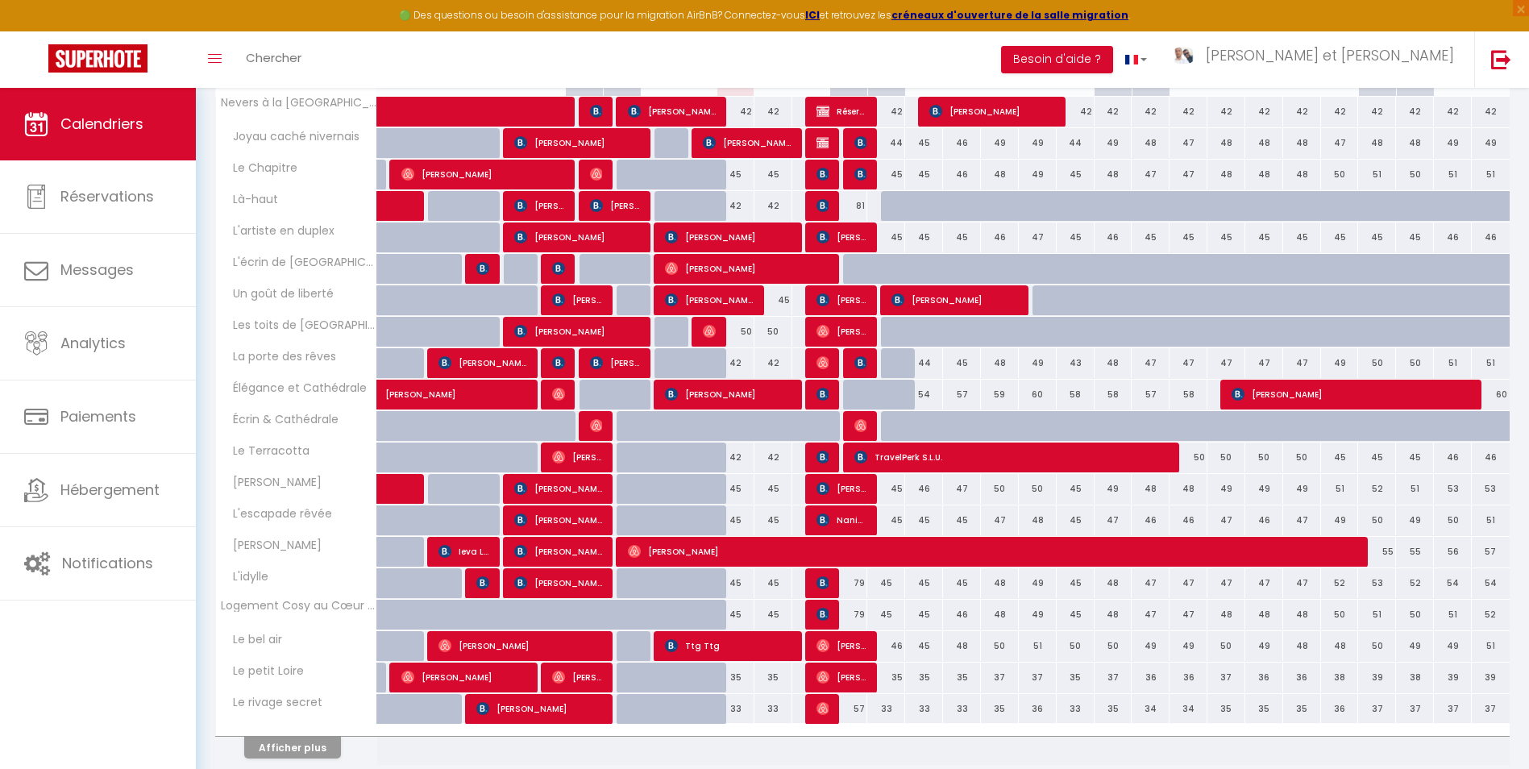
scroll to position [334, 0]
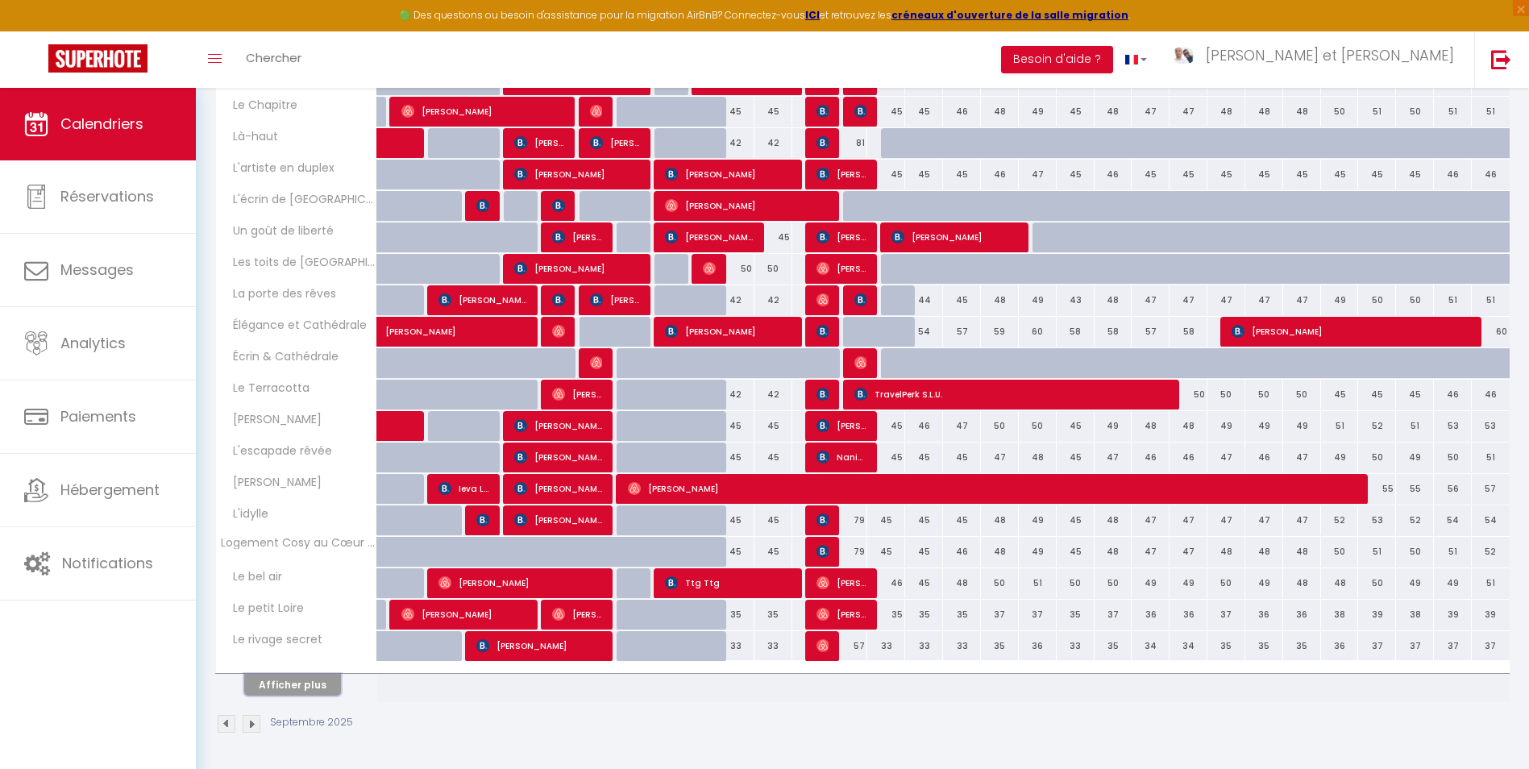
click at [314, 685] on button "Afficher plus" at bounding box center [292, 685] width 97 height 22
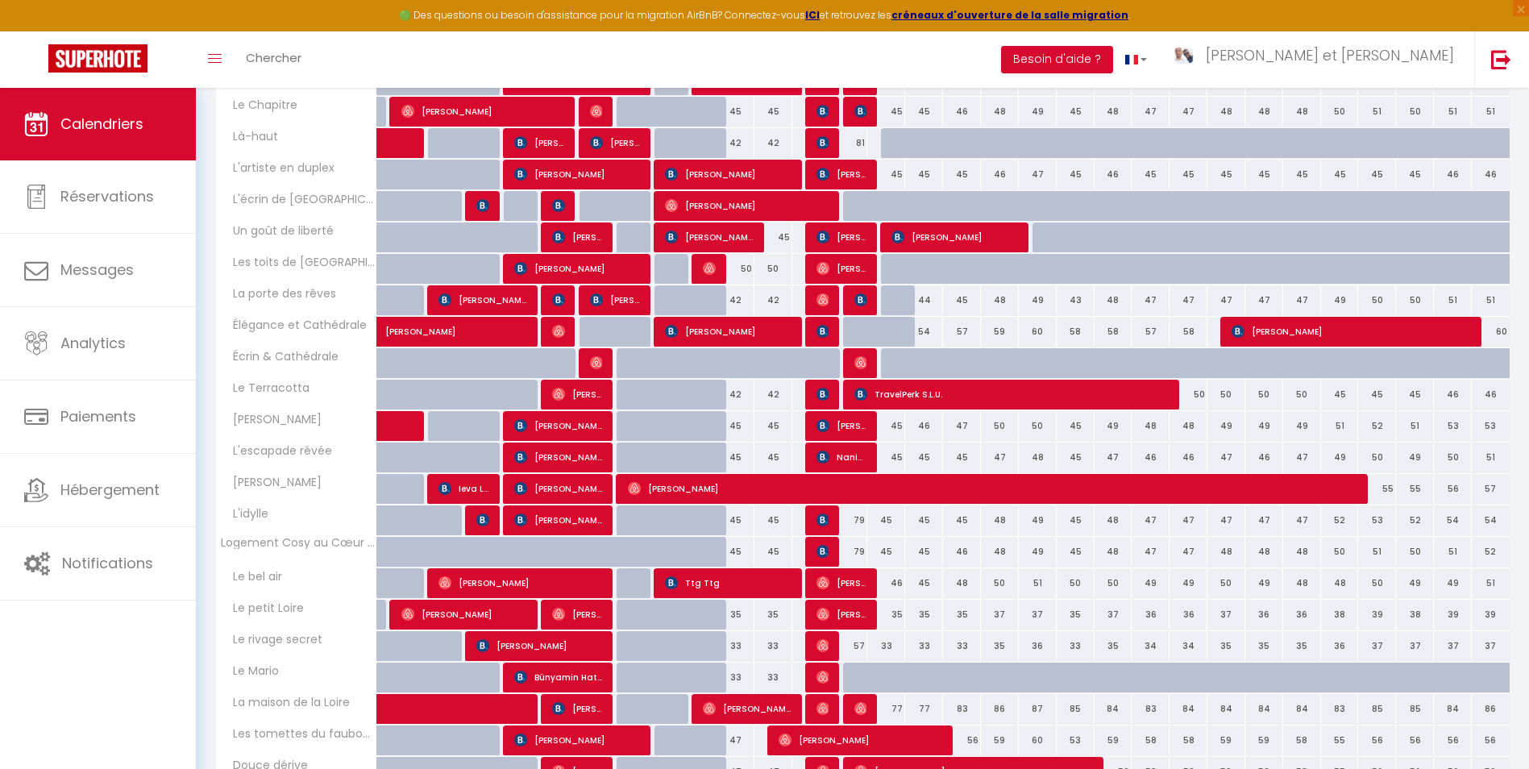
scroll to position [546, 0]
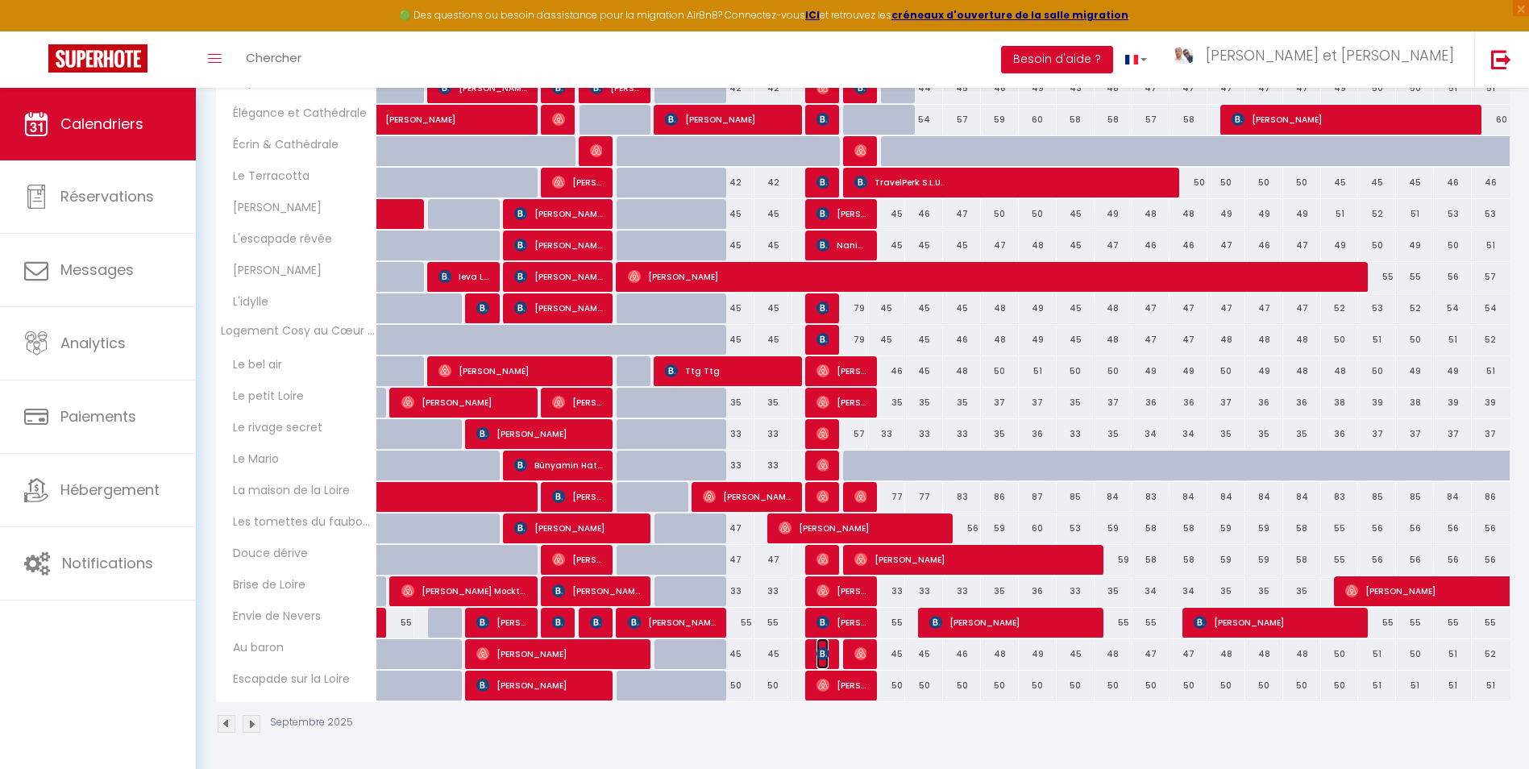
click at [821, 653] on img at bounding box center [822, 653] width 13 height 13
select select "OK"
select select "KO"
select select "0"
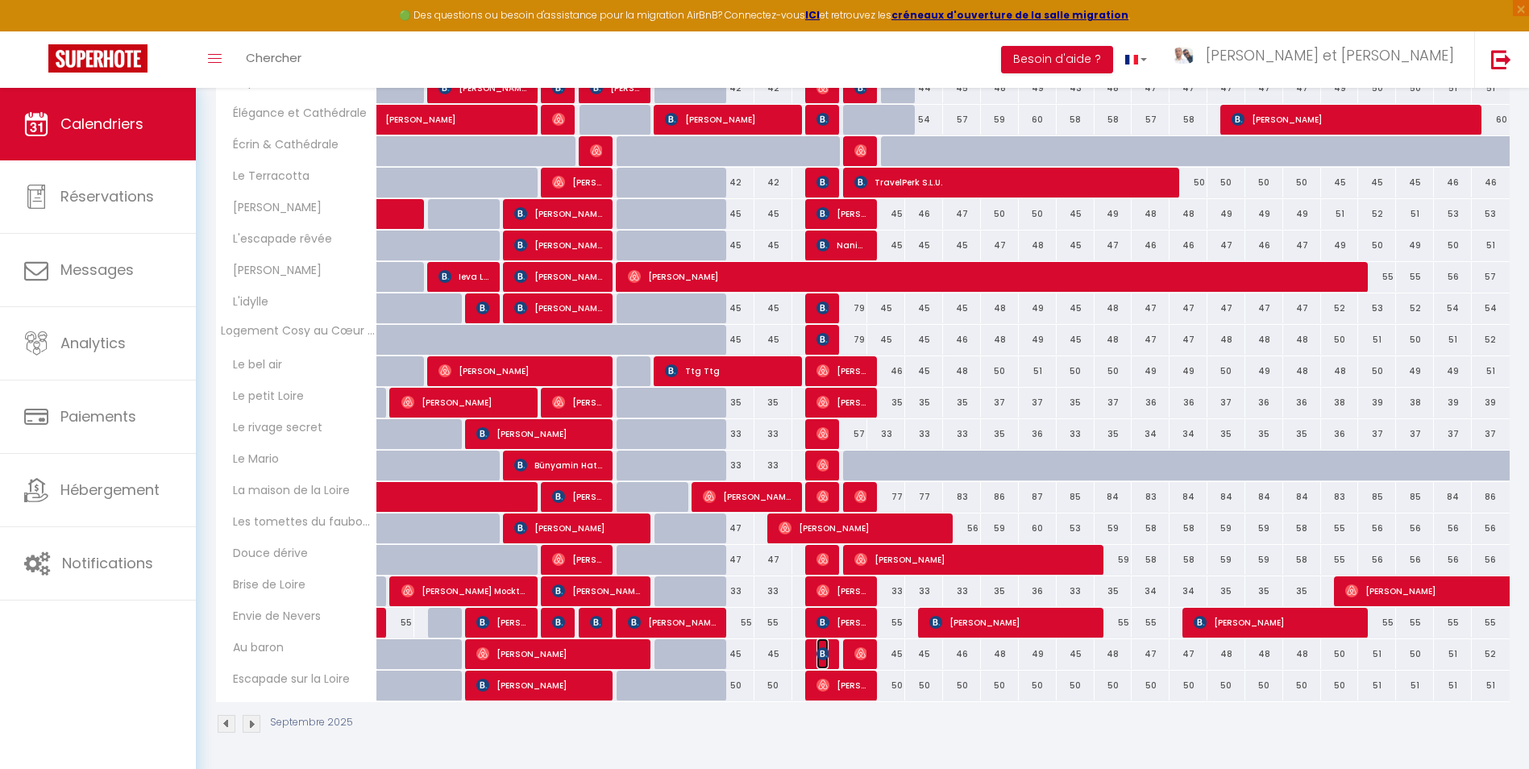
select select "1"
select select
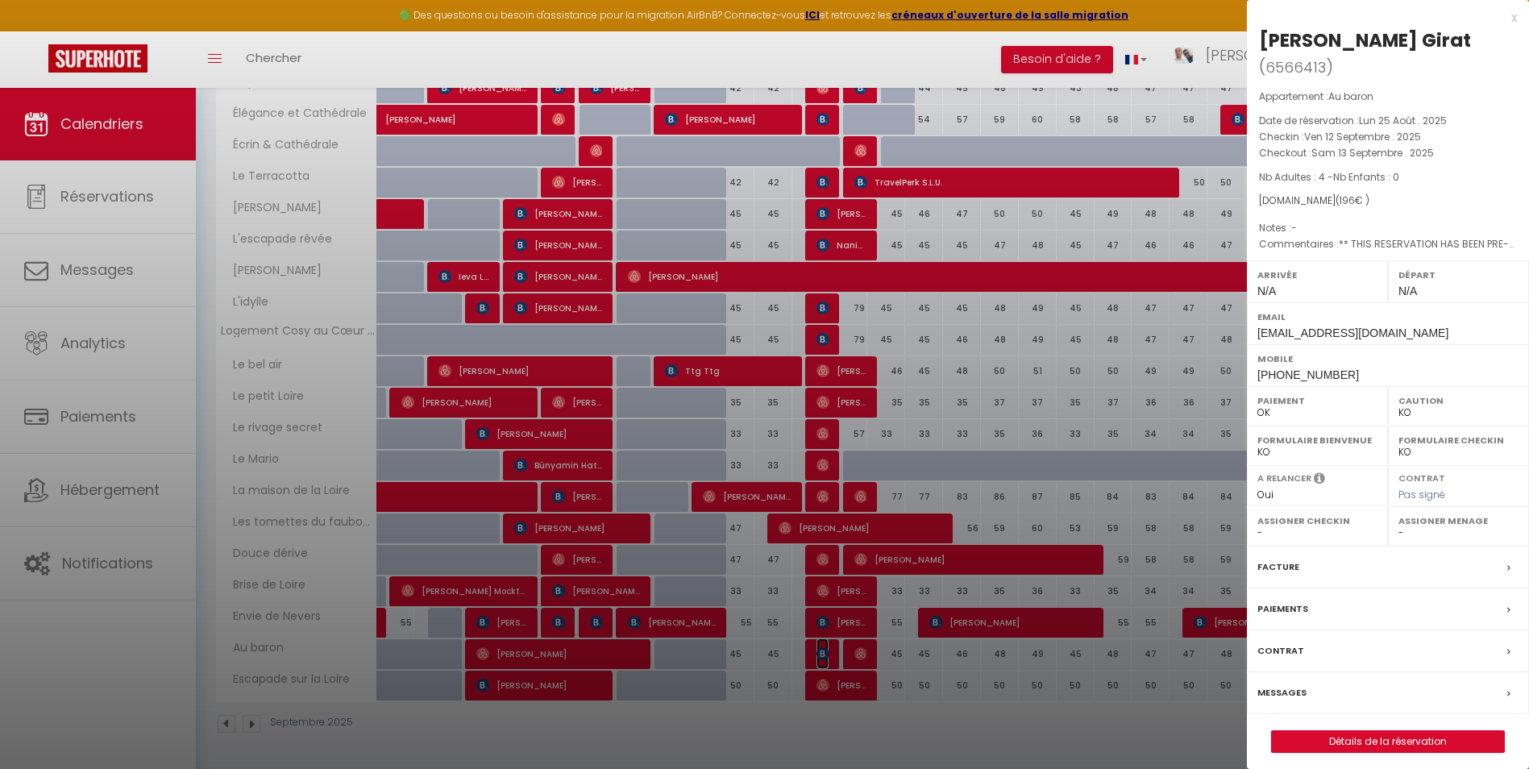
select select "44490"
click at [1279, 693] on label "Messages" at bounding box center [1281, 692] width 49 height 17
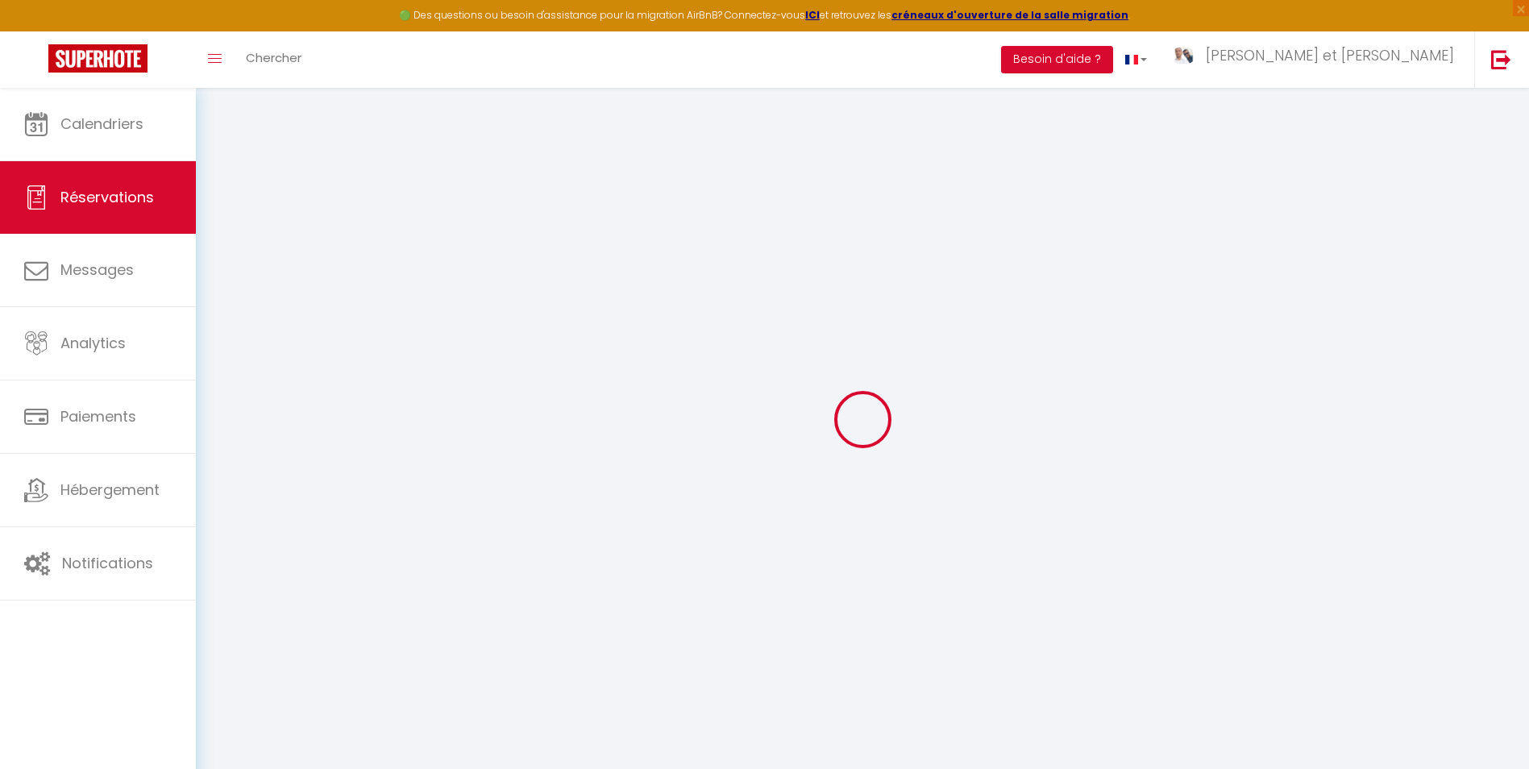
select select
checkbox input "false"
select select
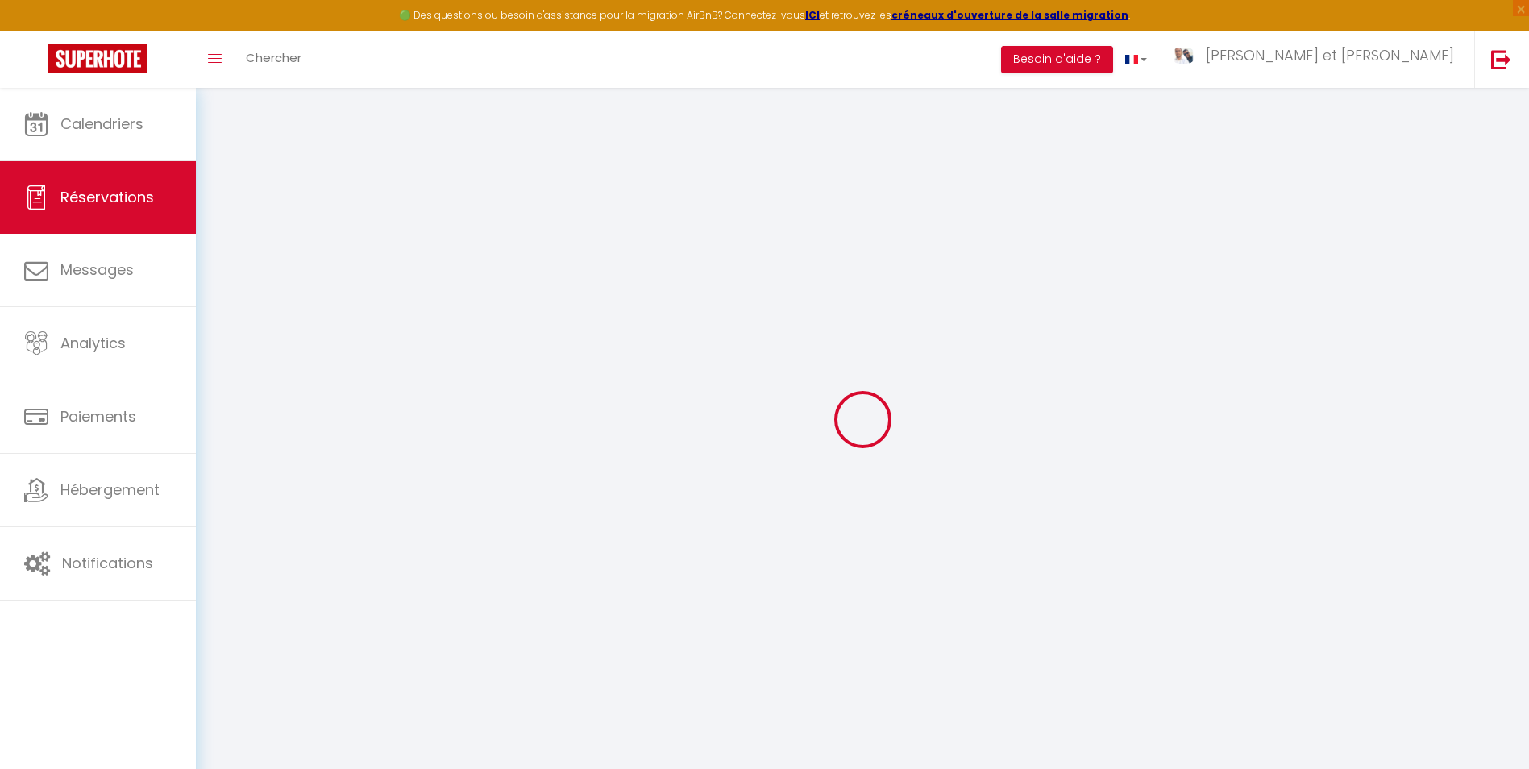
checkbox input "false"
type textarea "** THIS RESERVATION HAS BEEN PRE-PAID ** Reservation has a cancellation grace p…"
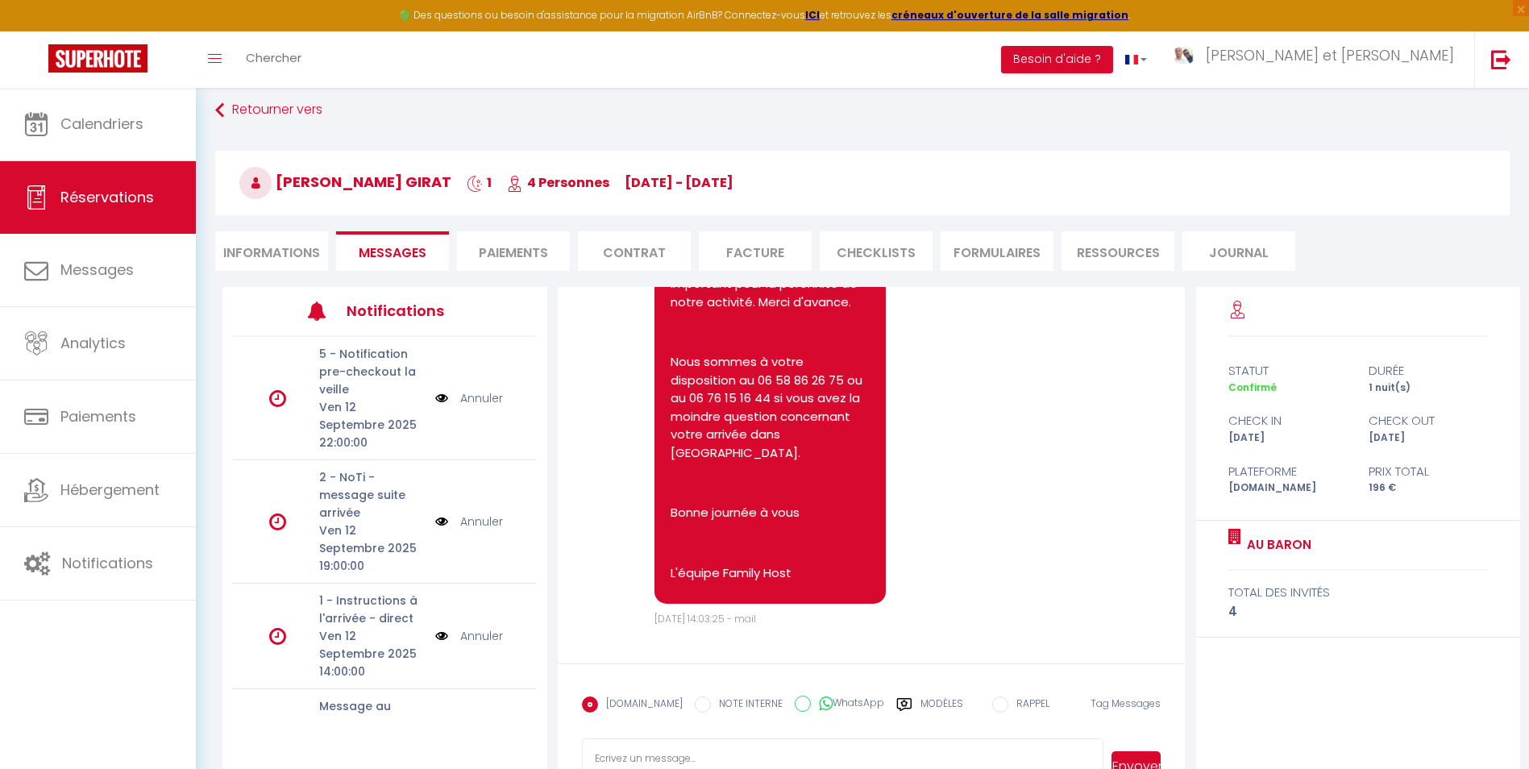
scroll to position [88, 0]
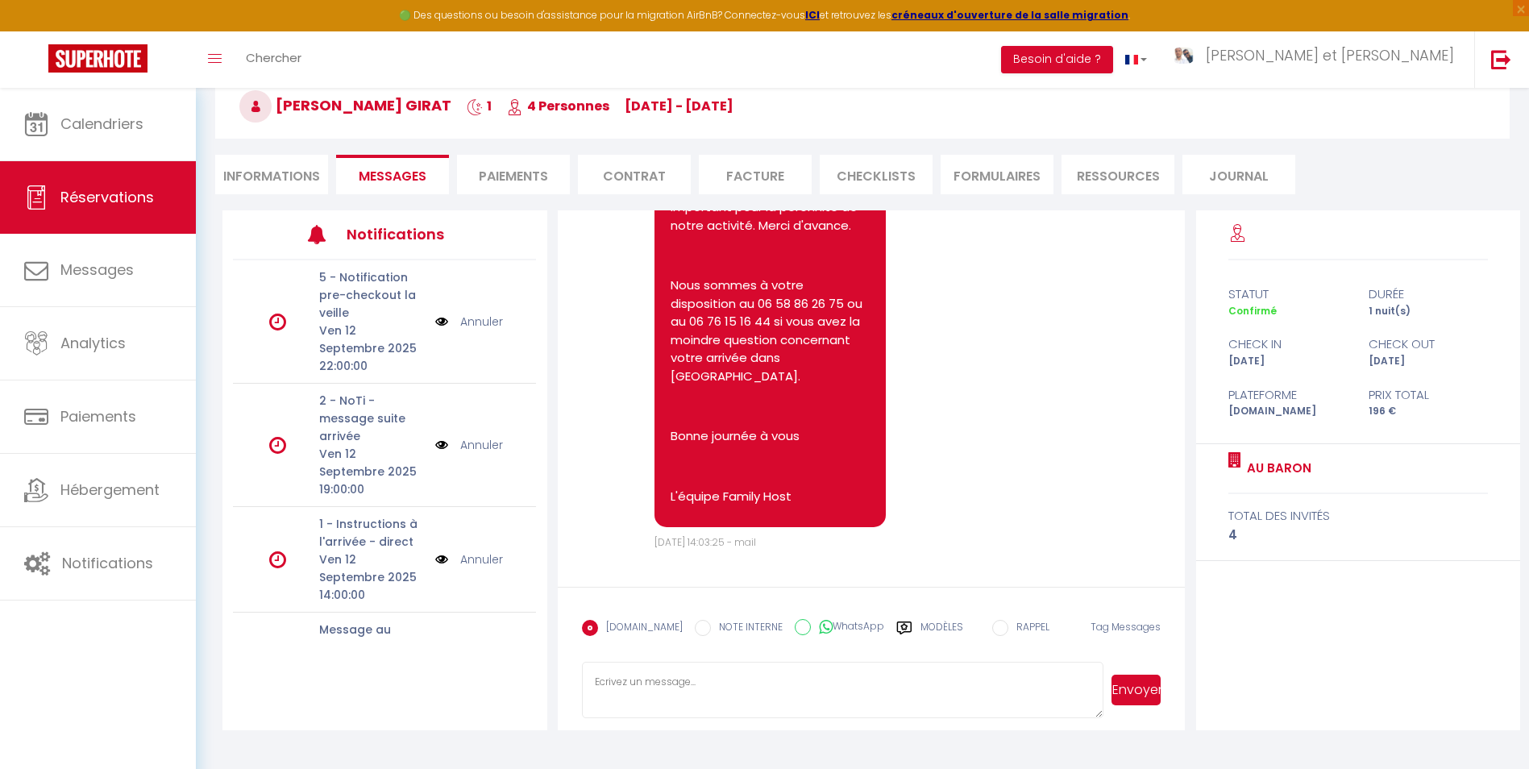
click at [687, 697] on textarea at bounding box center [842, 690] width 521 height 56
paste textarea "Bonjour, J'espère que vous allez bien. Afin de préparer au mieux votre arrivée …"
type textarea "Bonjour, J'espère que vous allez bien. Afin de préparer au mieux votre arrivée …"
click at [1148, 697] on button "Envoyer" at bounding box center [1135, 690] width 49 height 31
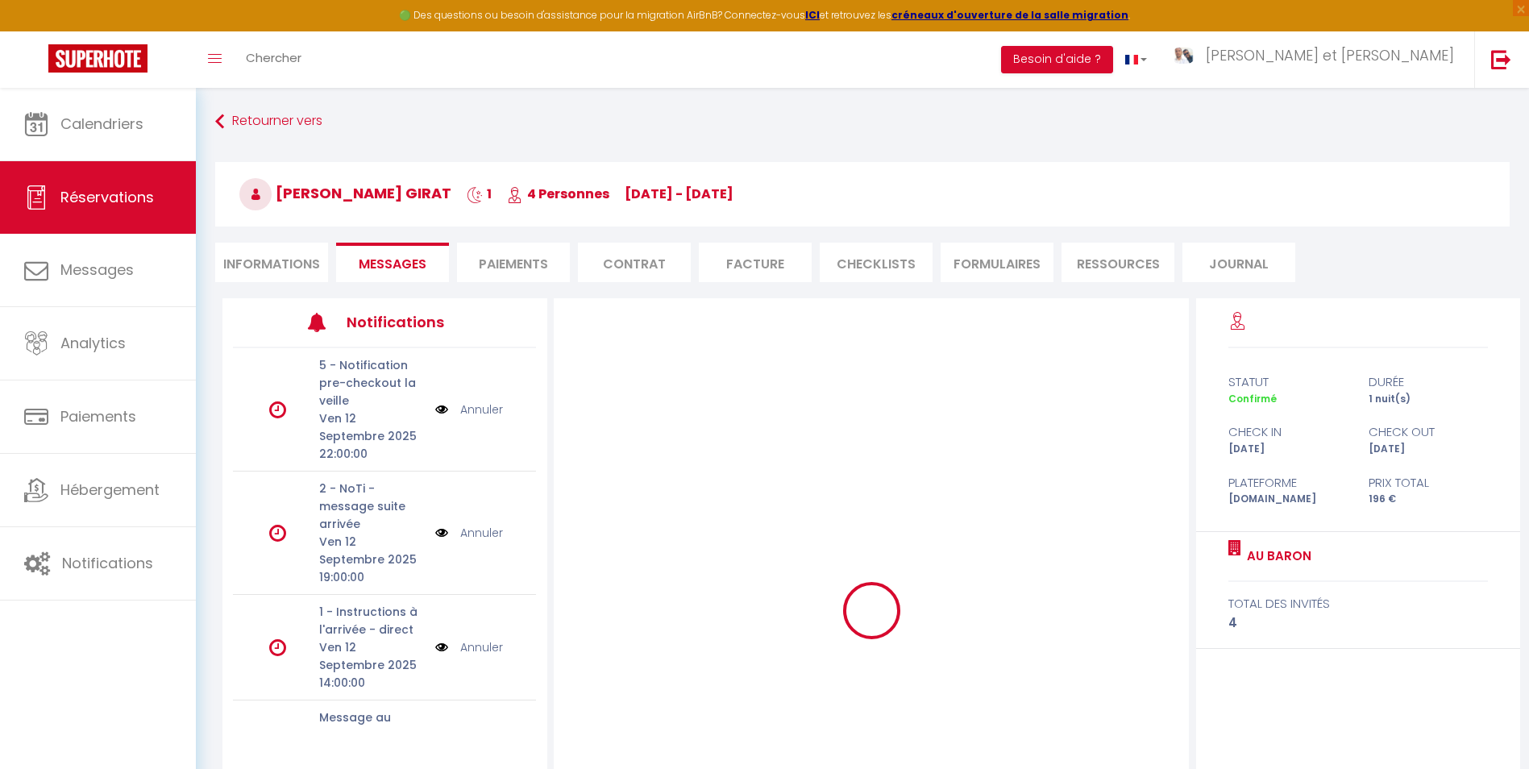
scroll to position [0, 0]
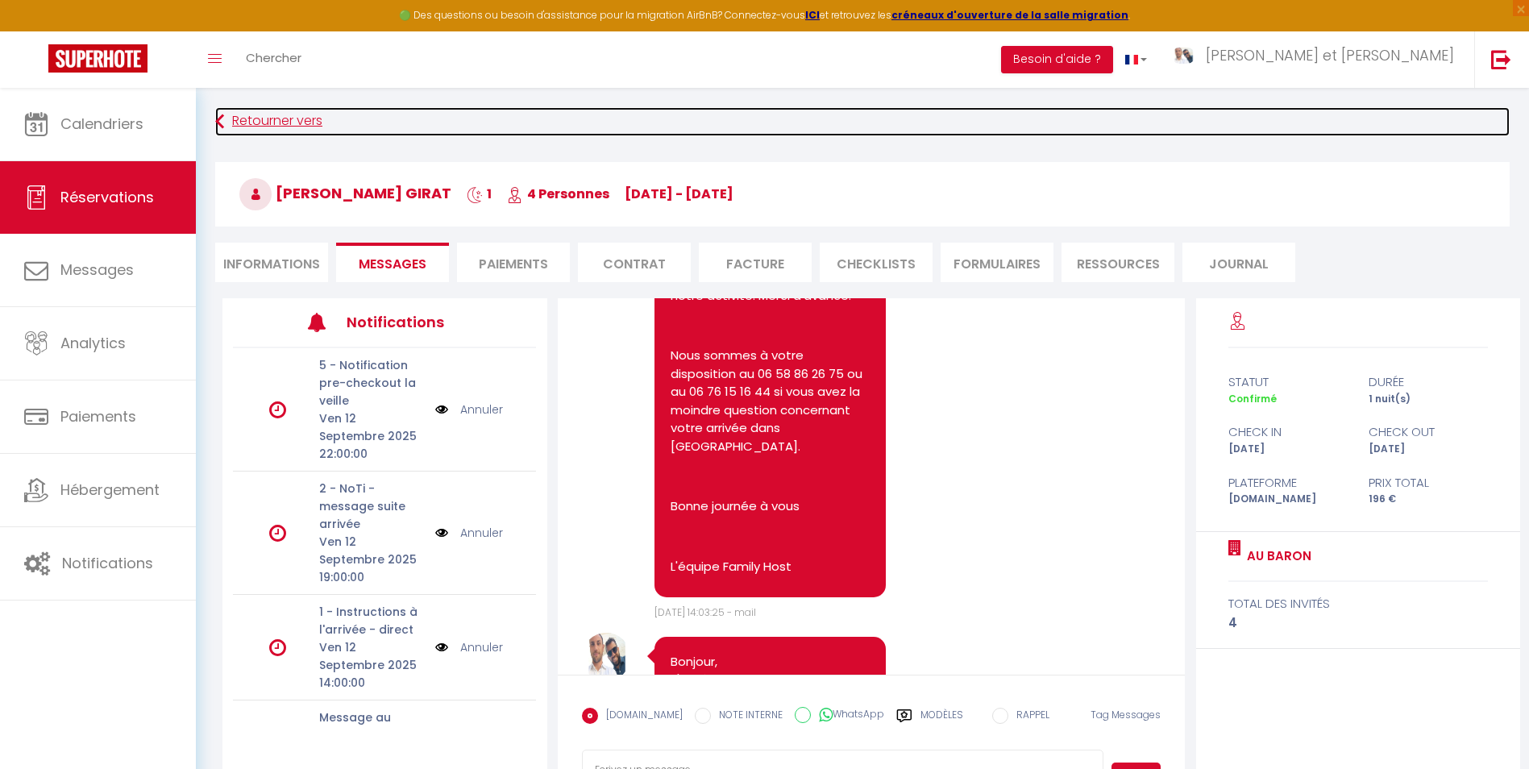
click at [287, 123] on link "Retourner vers" at bounding box center [862, 121] width 1294 height 29
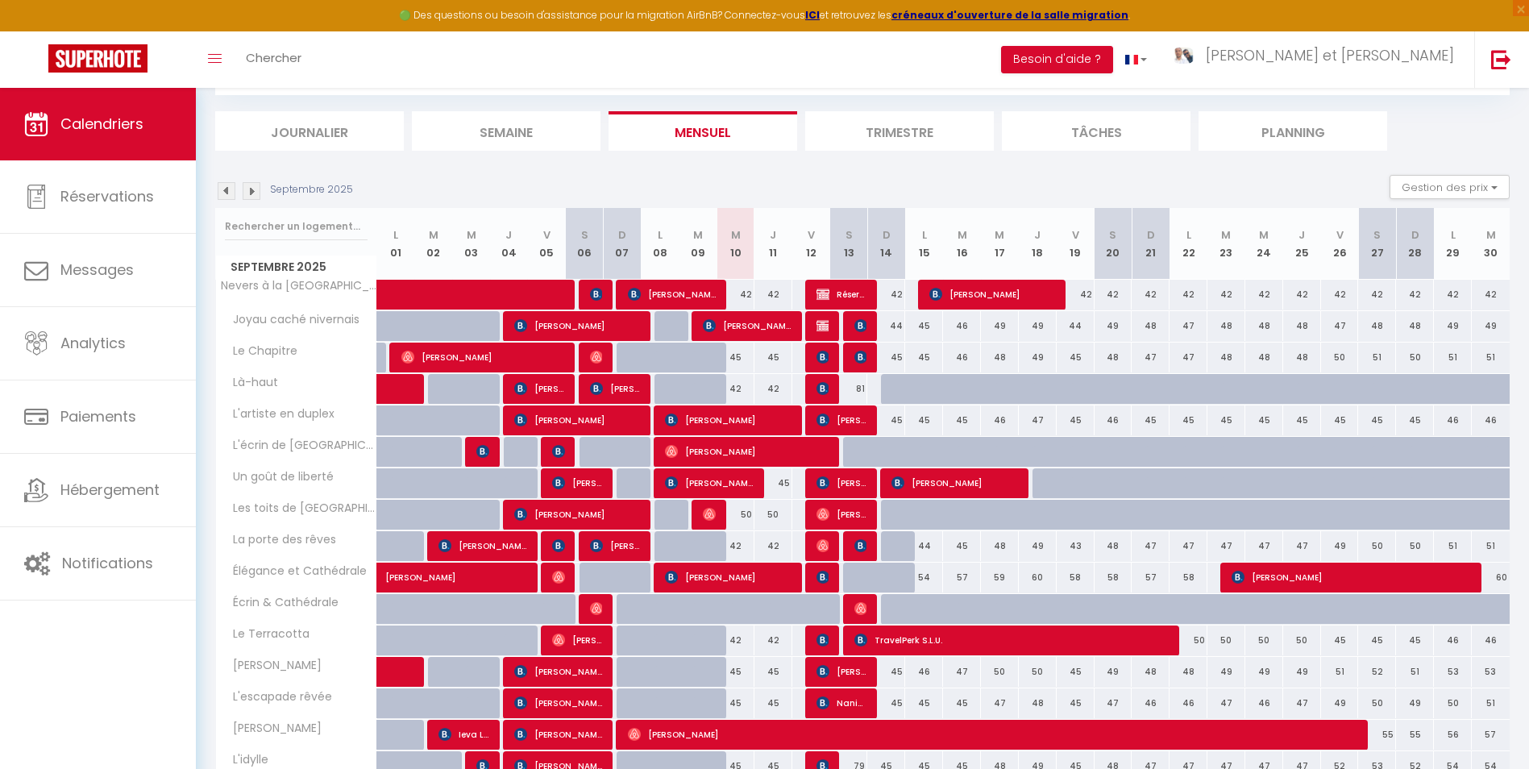
scroll to position [334, 0]
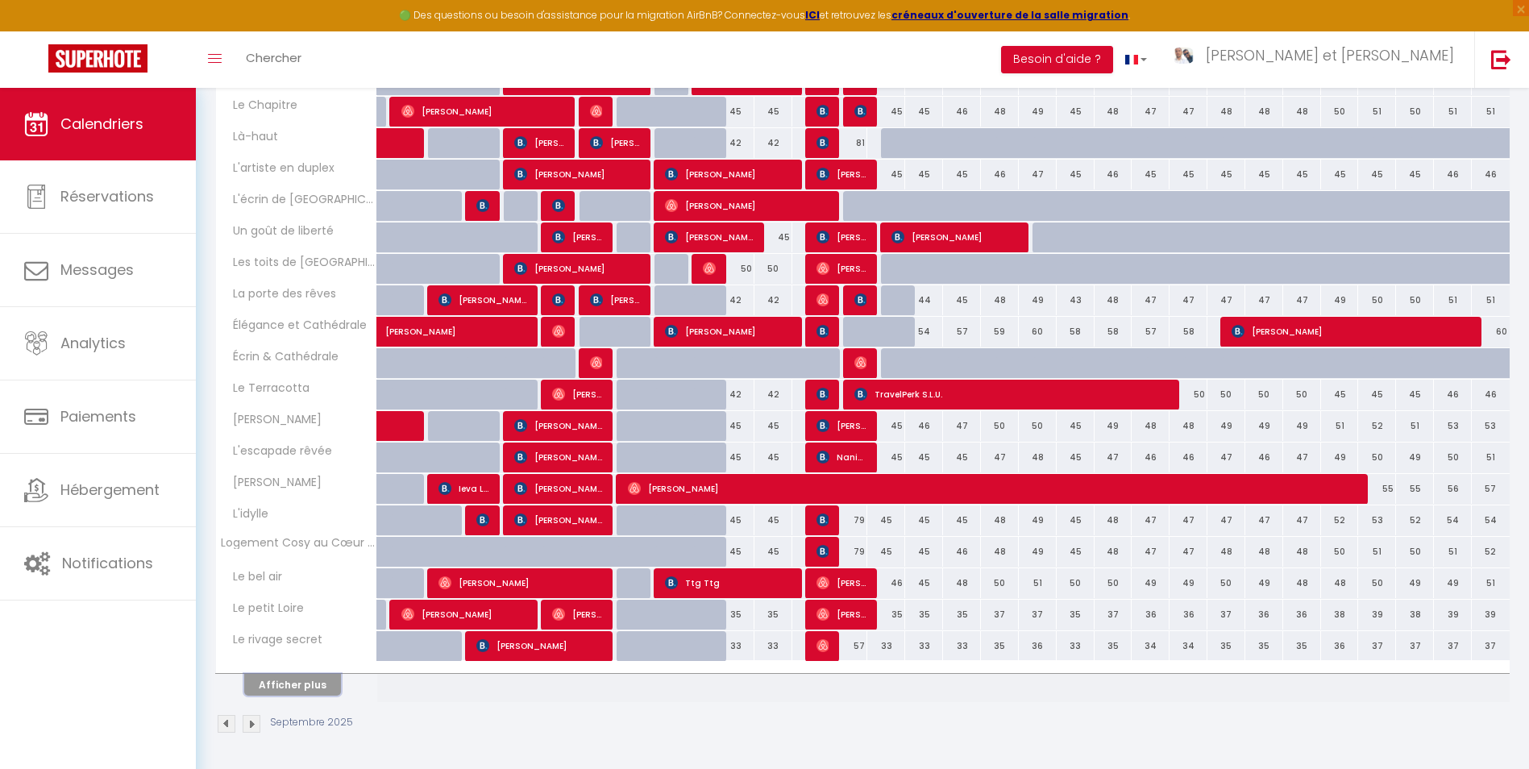
click at [304, 692] on button "Afficher plus" at bounding box center [292, 685] width 97 height 22
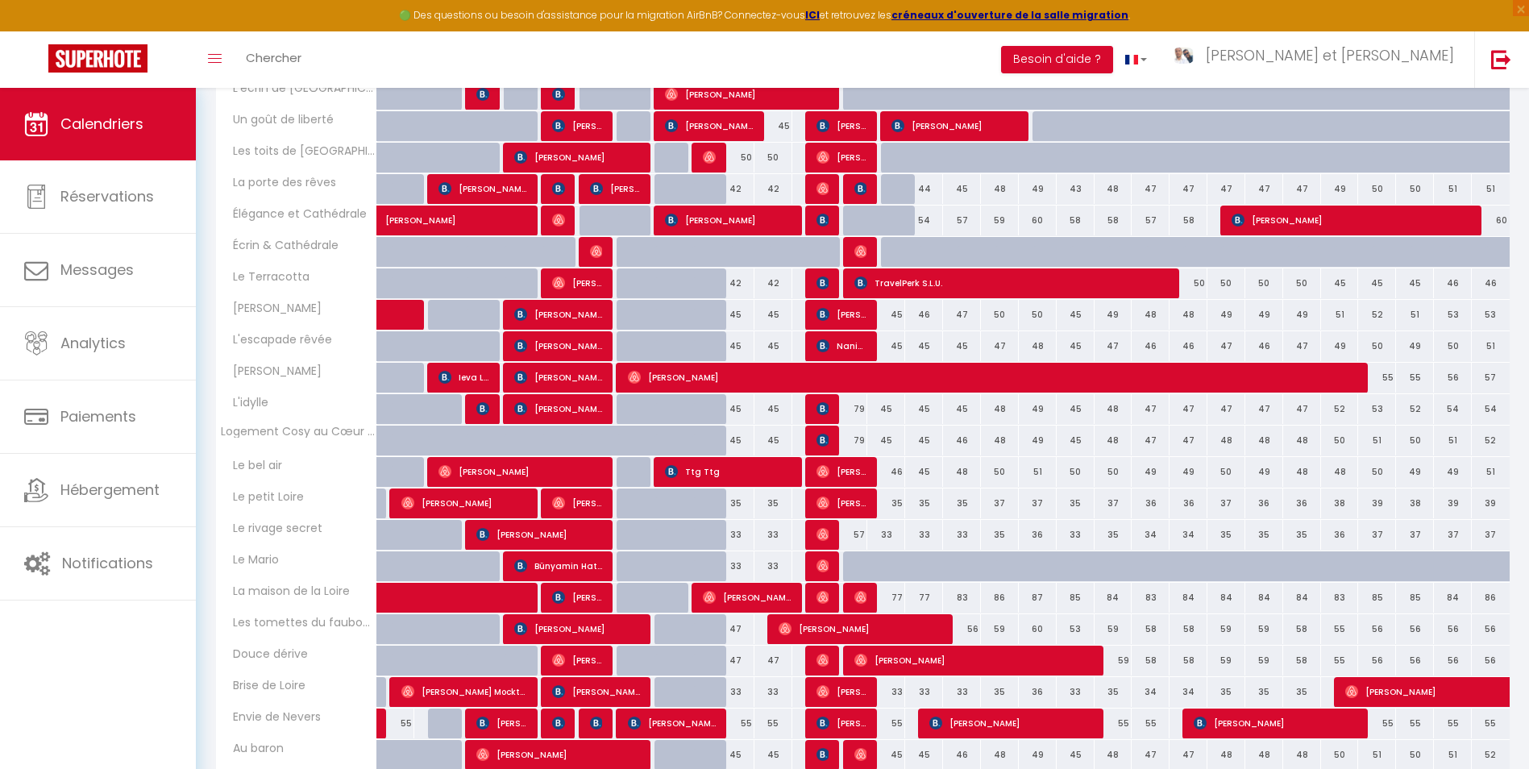
scroll to position [546, 0]
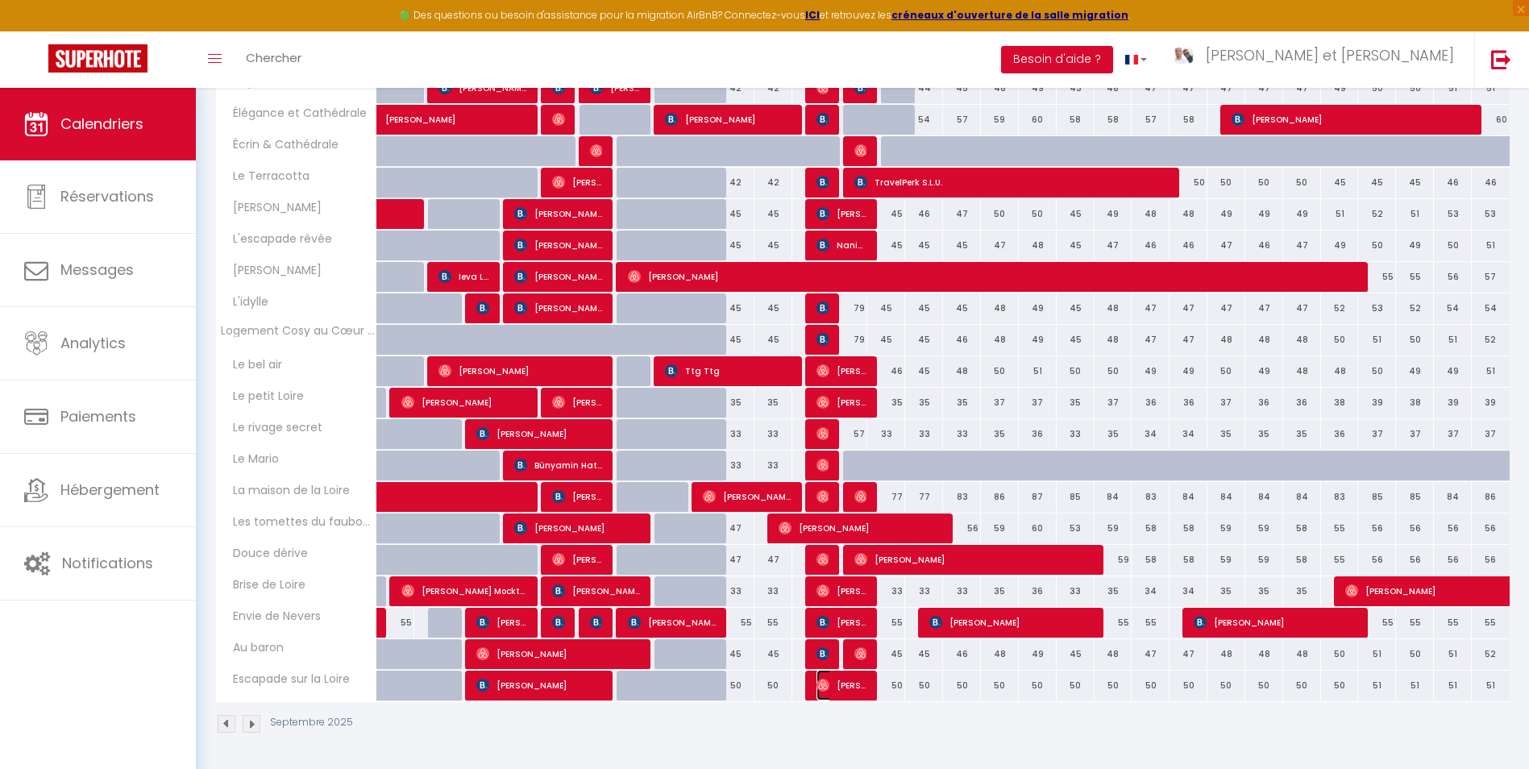
click at [855, 683] on span "[PERSON_NAME]" at bounding box center [841, 685] width 51 height 31
select select "OK"
select select "0"
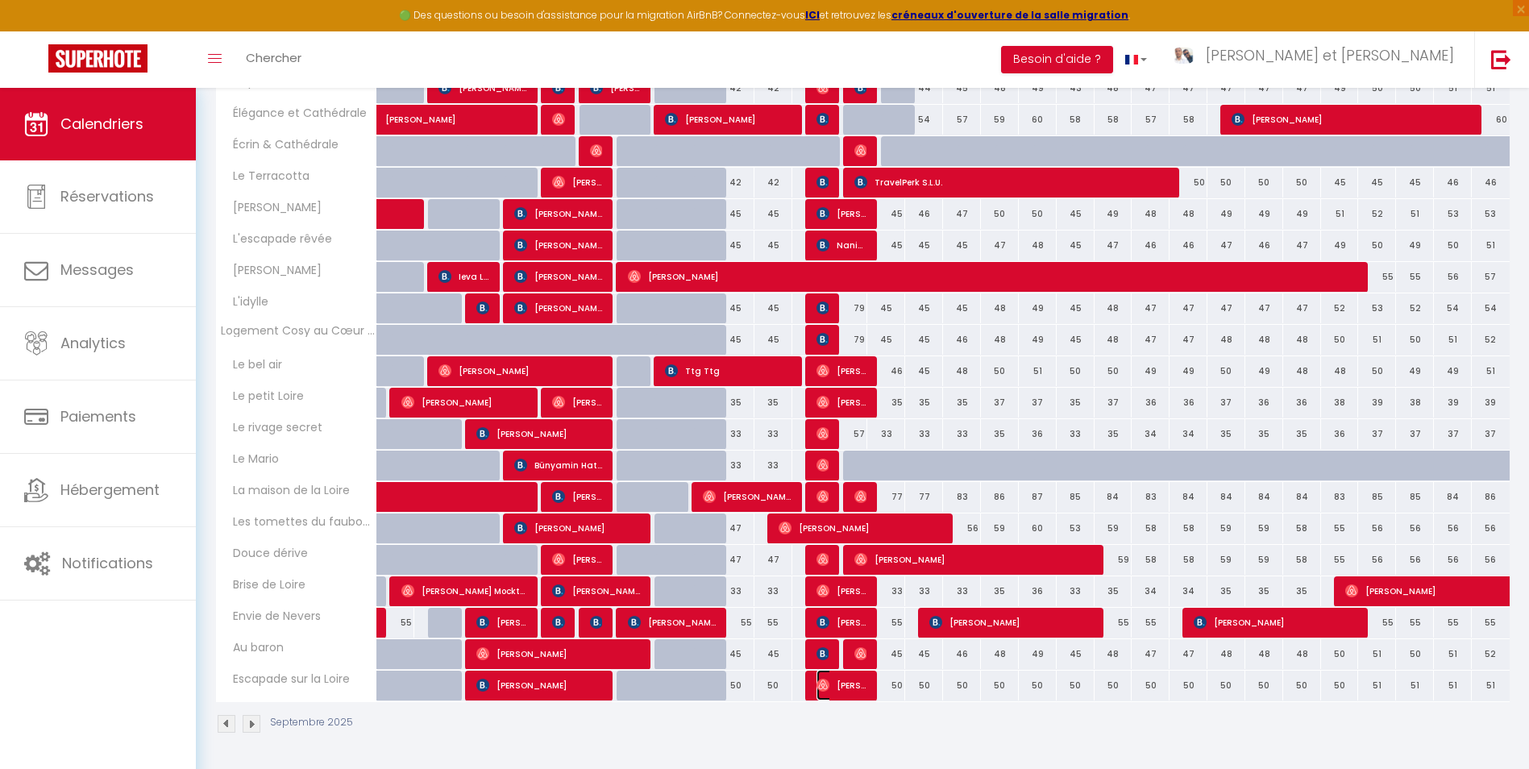
select select "1"
select select
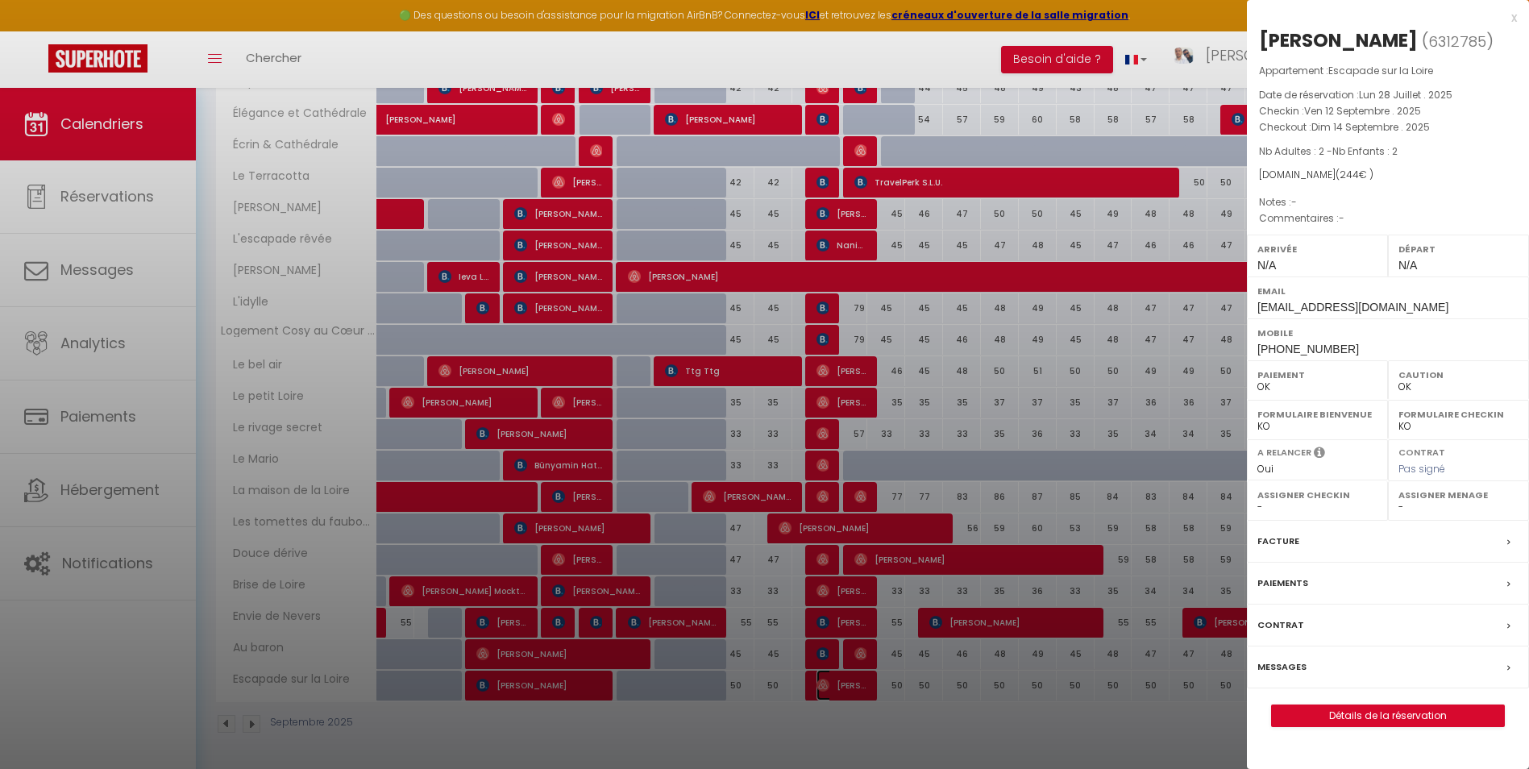
select select "51850"
click at [1297, 675] on label "Messages" at bounding box center [1281, 666] width 49 height 17
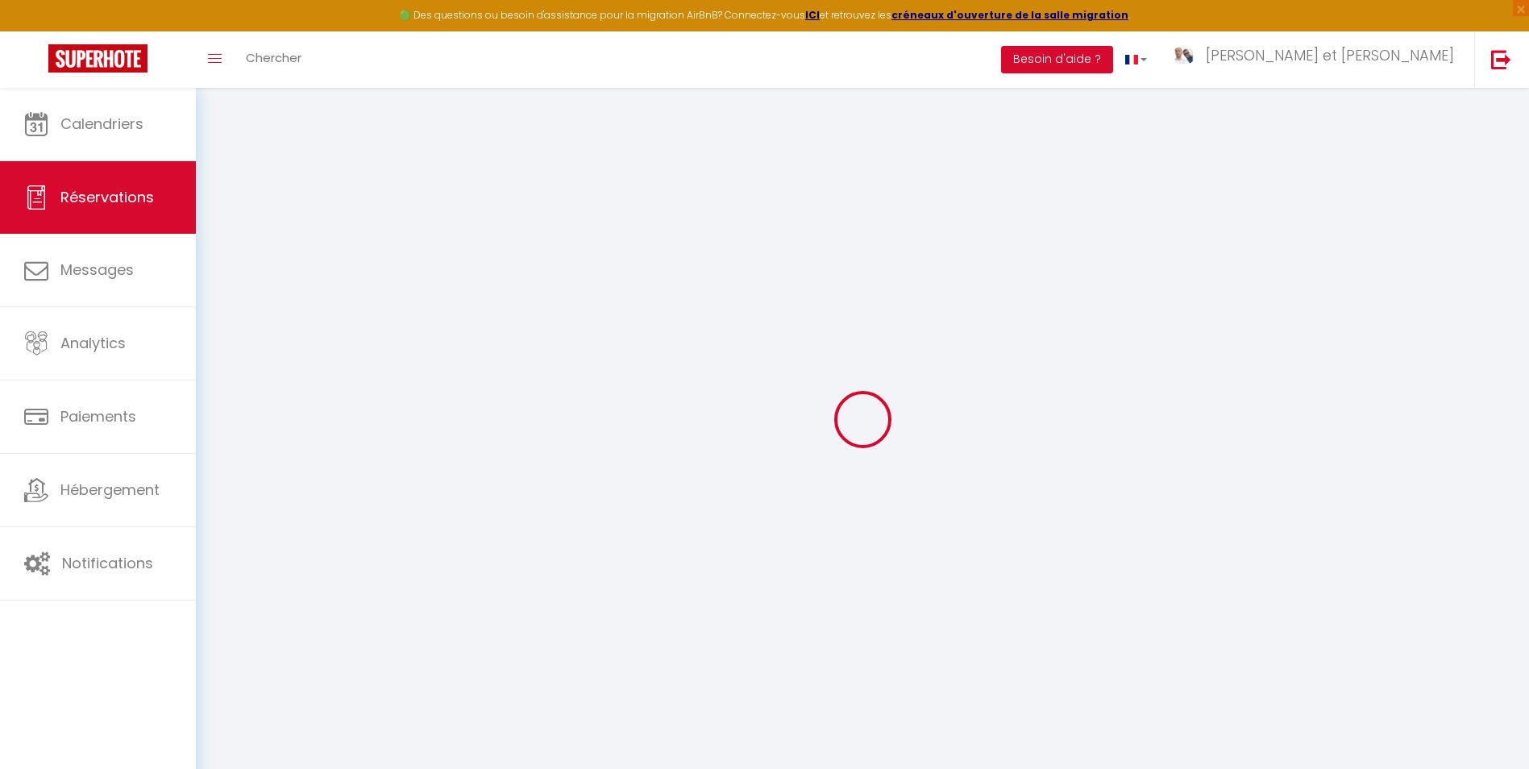
type input "[PERSON_NAME]"
type input "Decourtray"
type input "[EMAIL_ADDRESS][DOMAIN_NAME]"
type input "[PHONE_NUMBER]"
select select
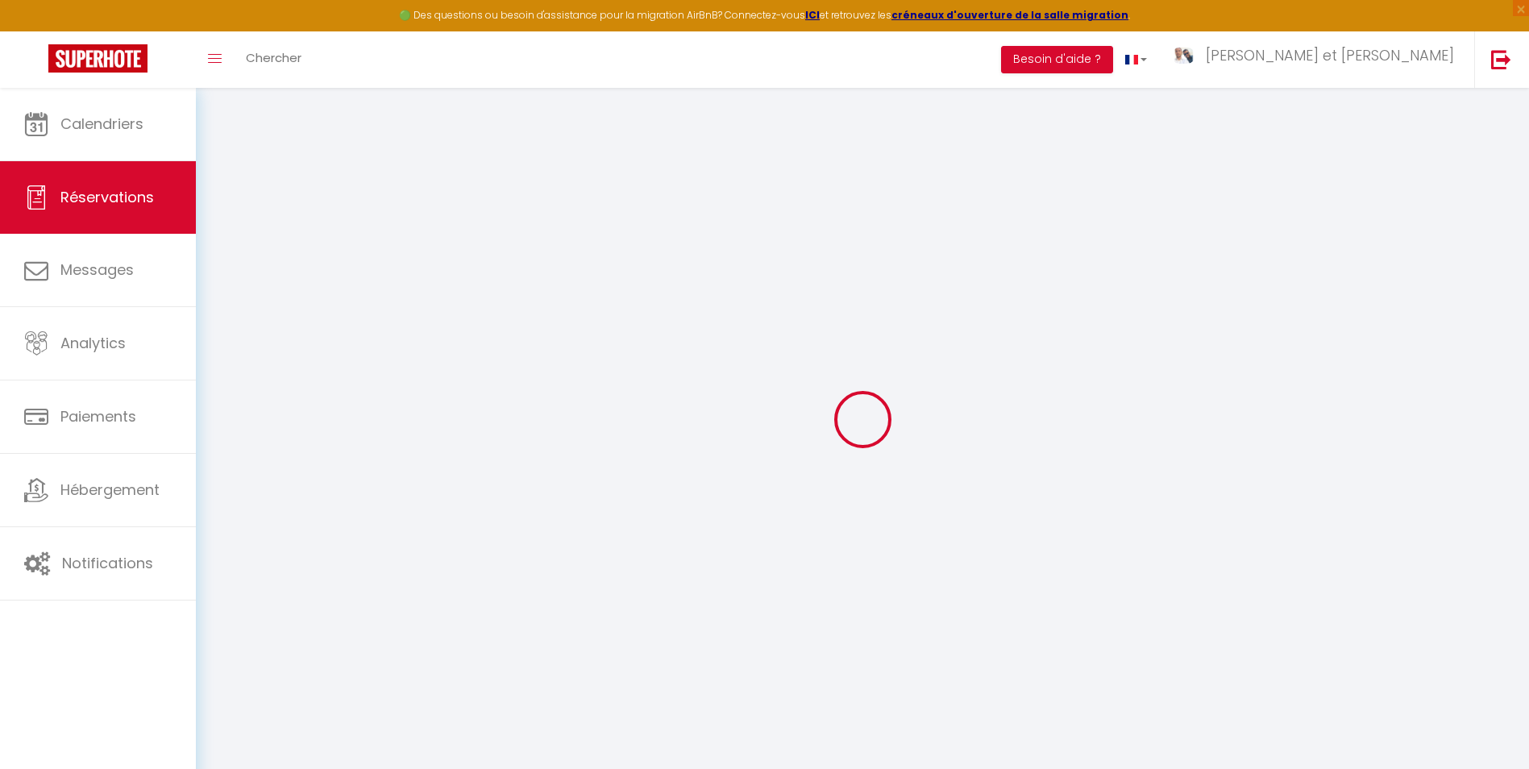
type input "44.08"
select select "73865"
select select "1"
select select
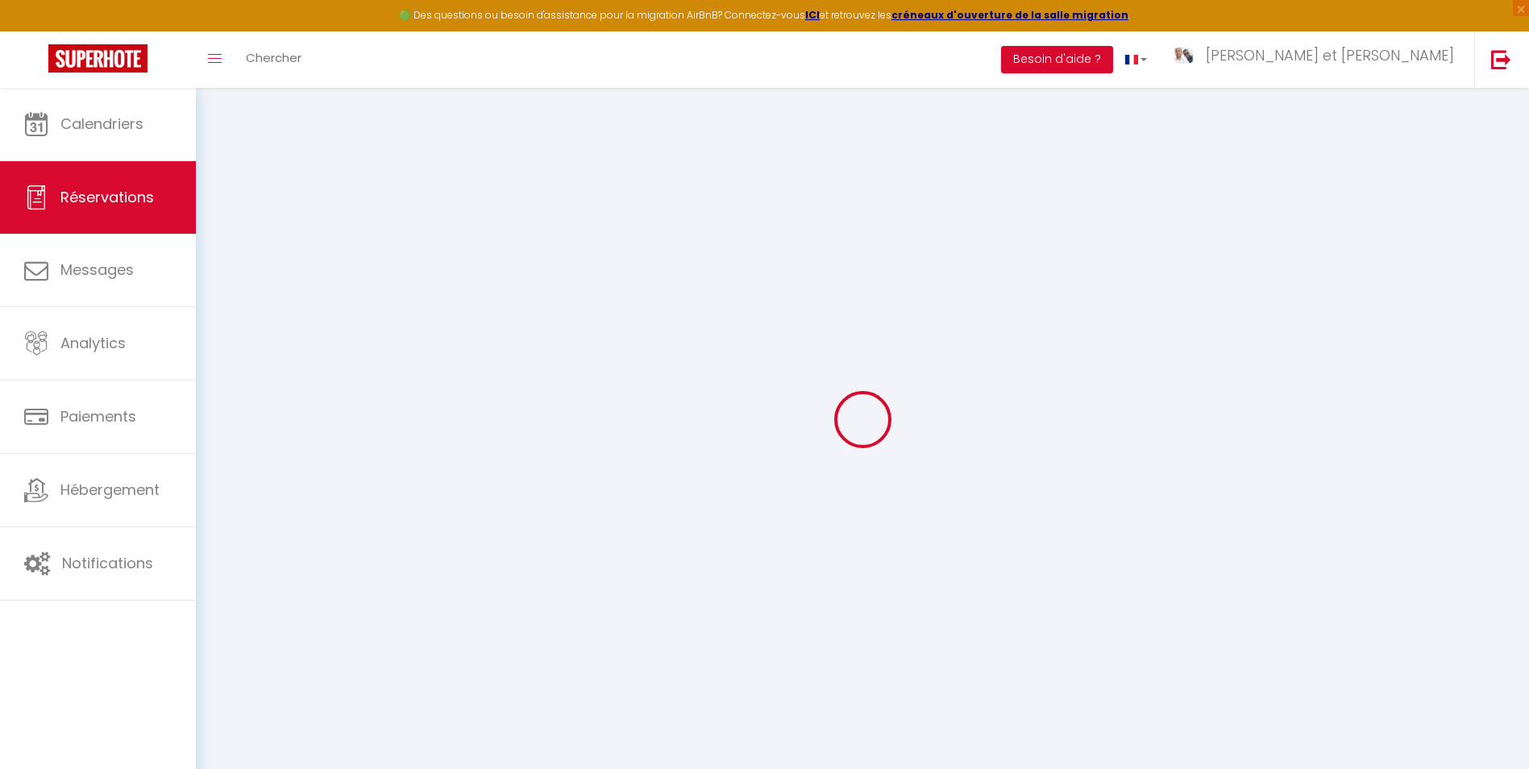
type input "2"
select select "12"
select select
type input "204"
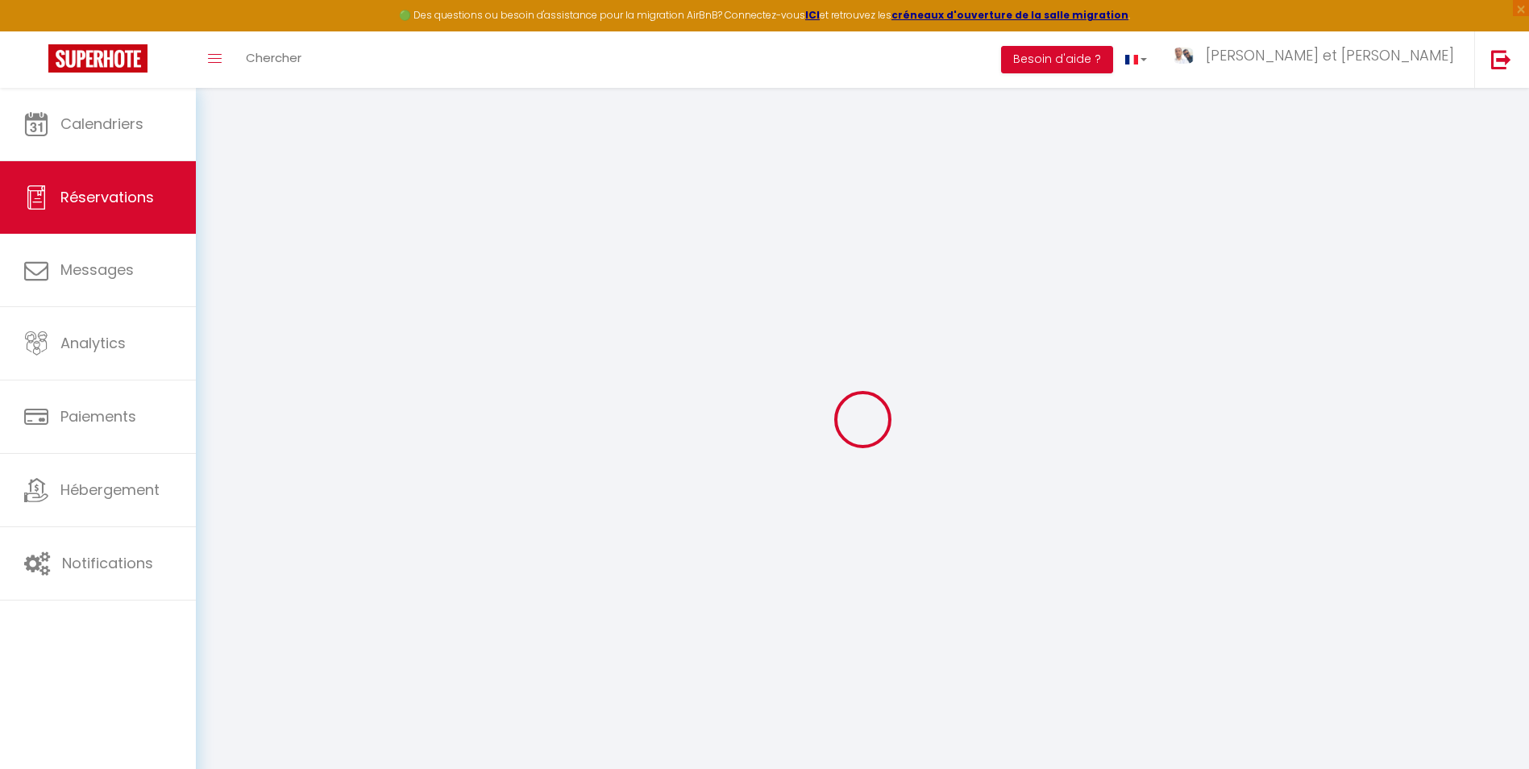
checkbox input "false"
type input "0"
select select "1"
type input "0"
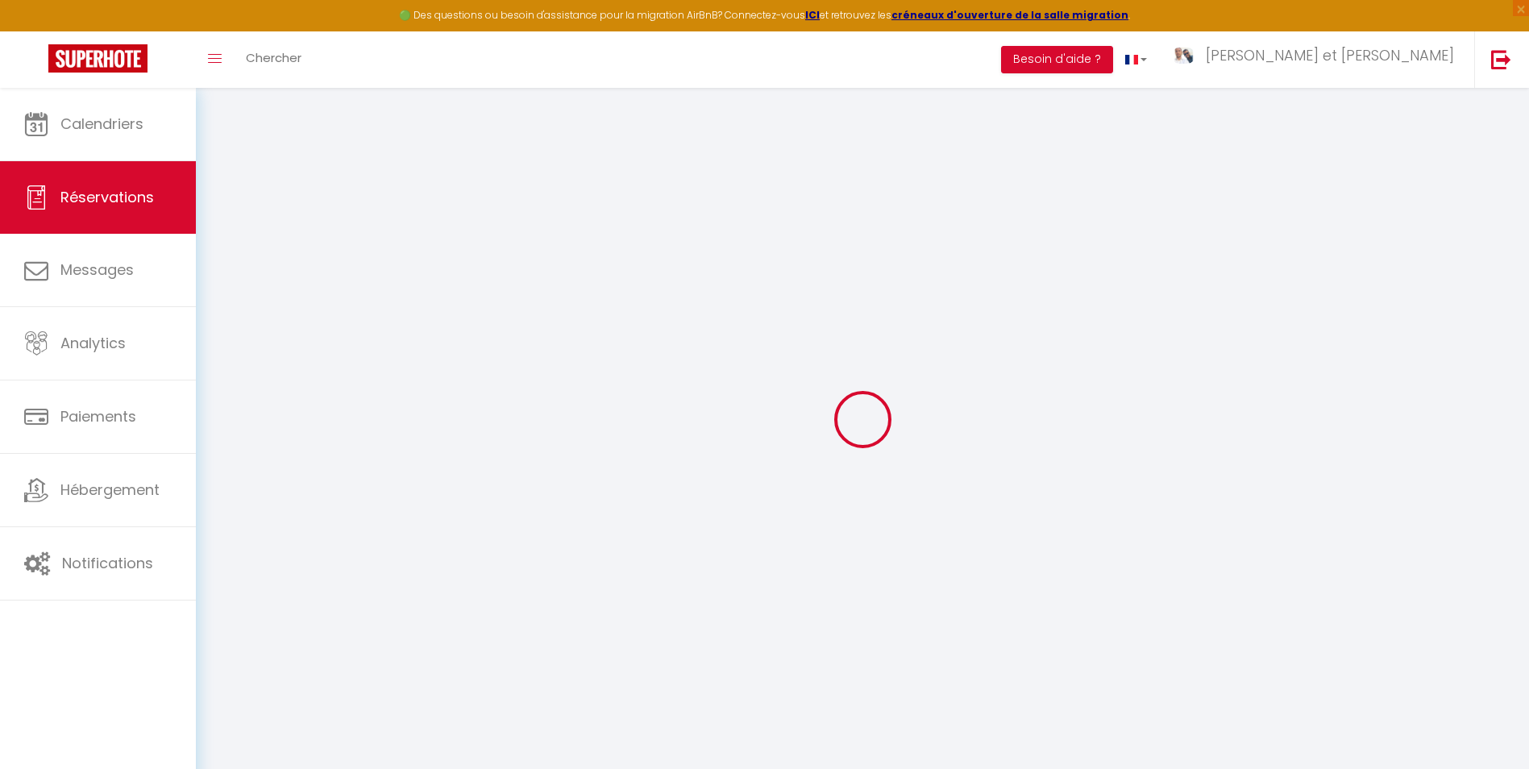
type input "0"
select select
select select "15"
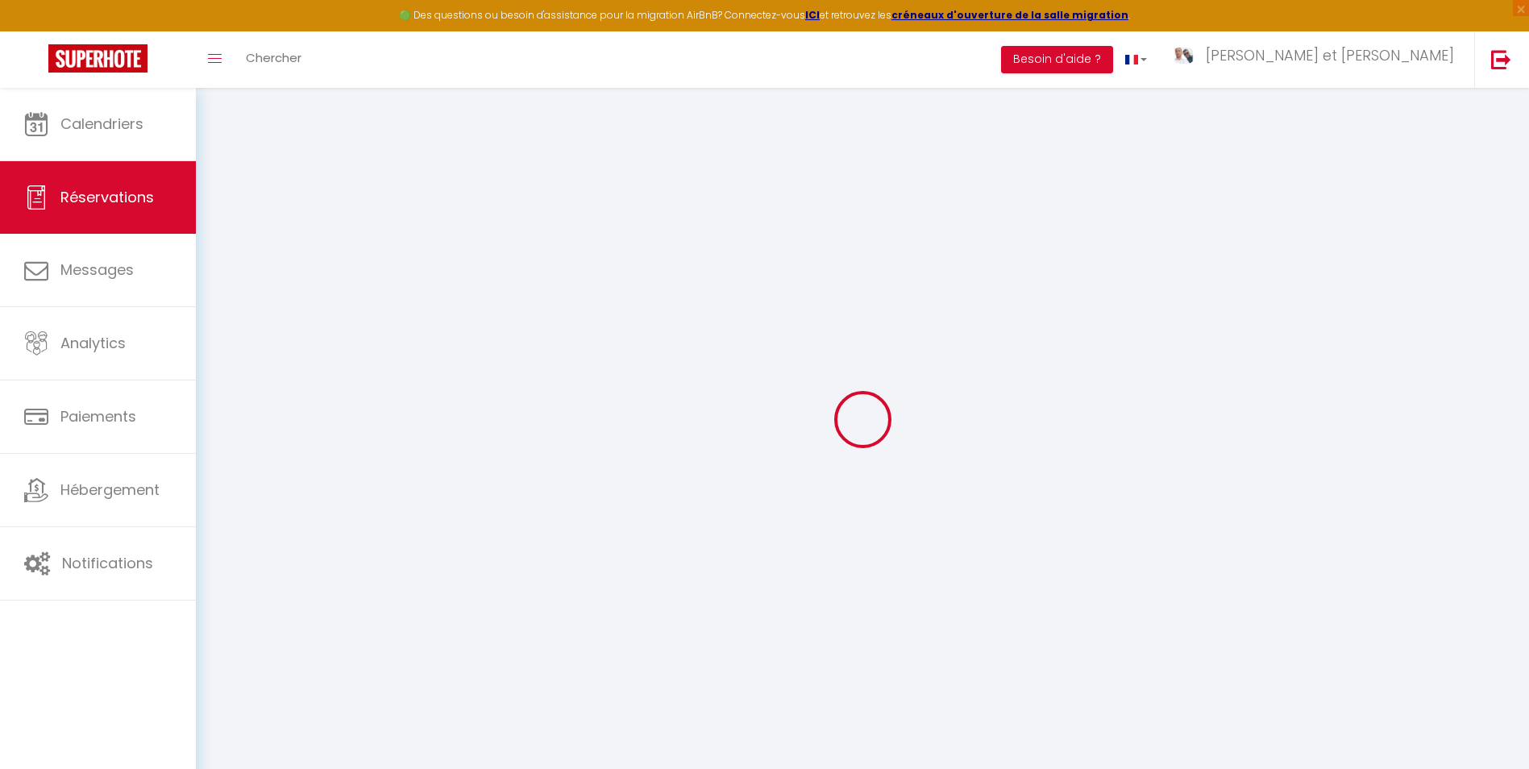
checkbox input "false"
select select
checkbox input "false"
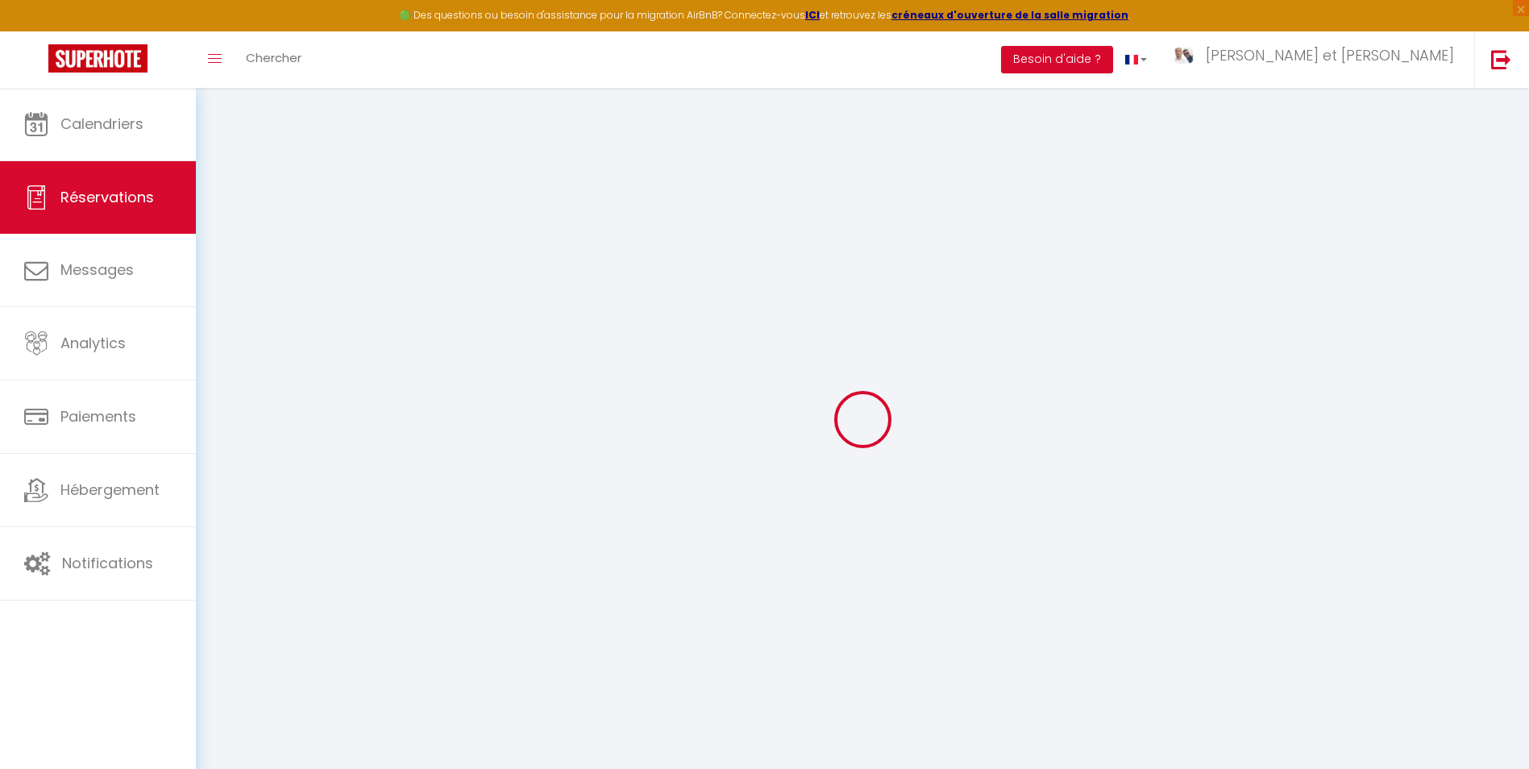
select select
checkbox input "false"
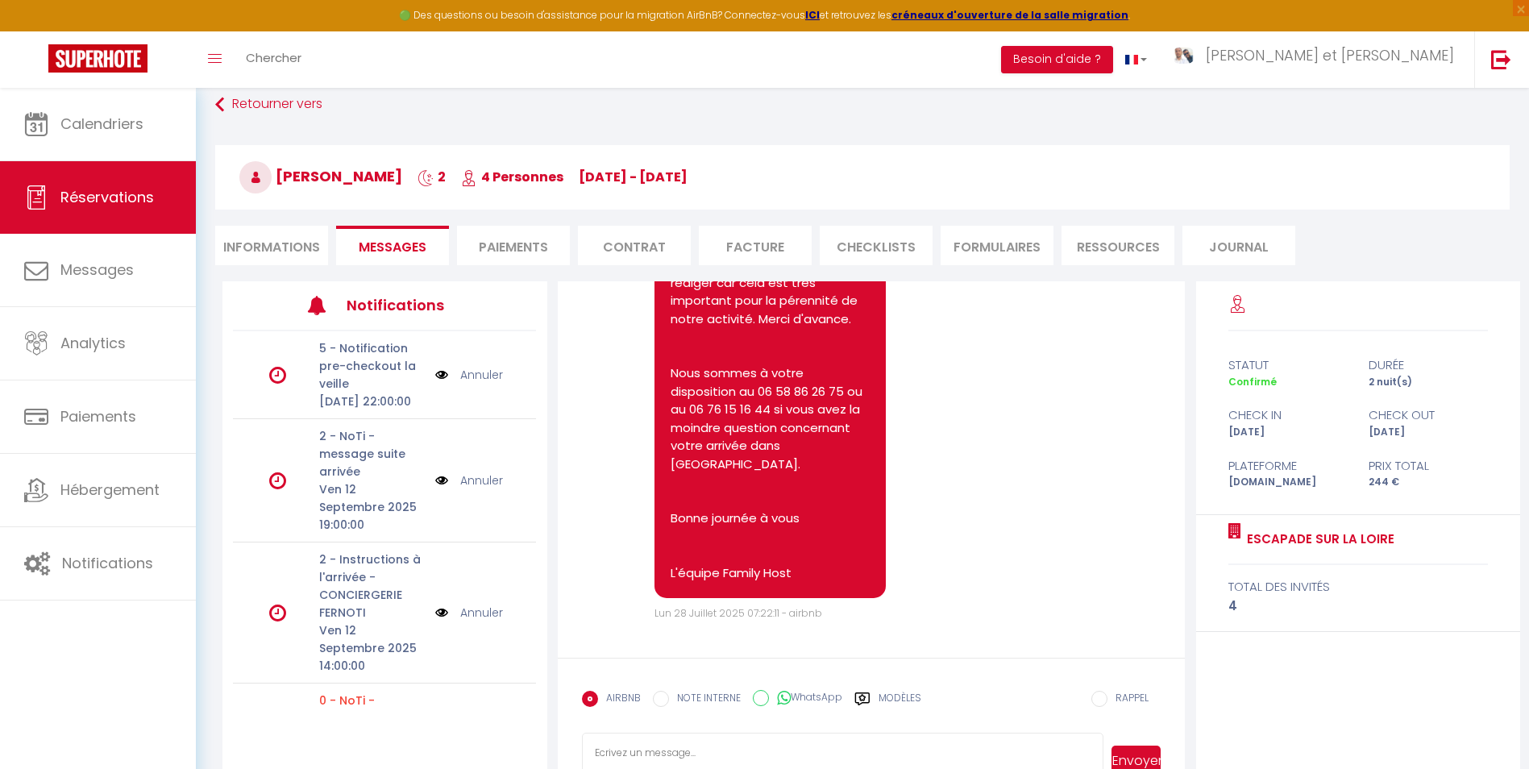
scroll to position [88, 0]
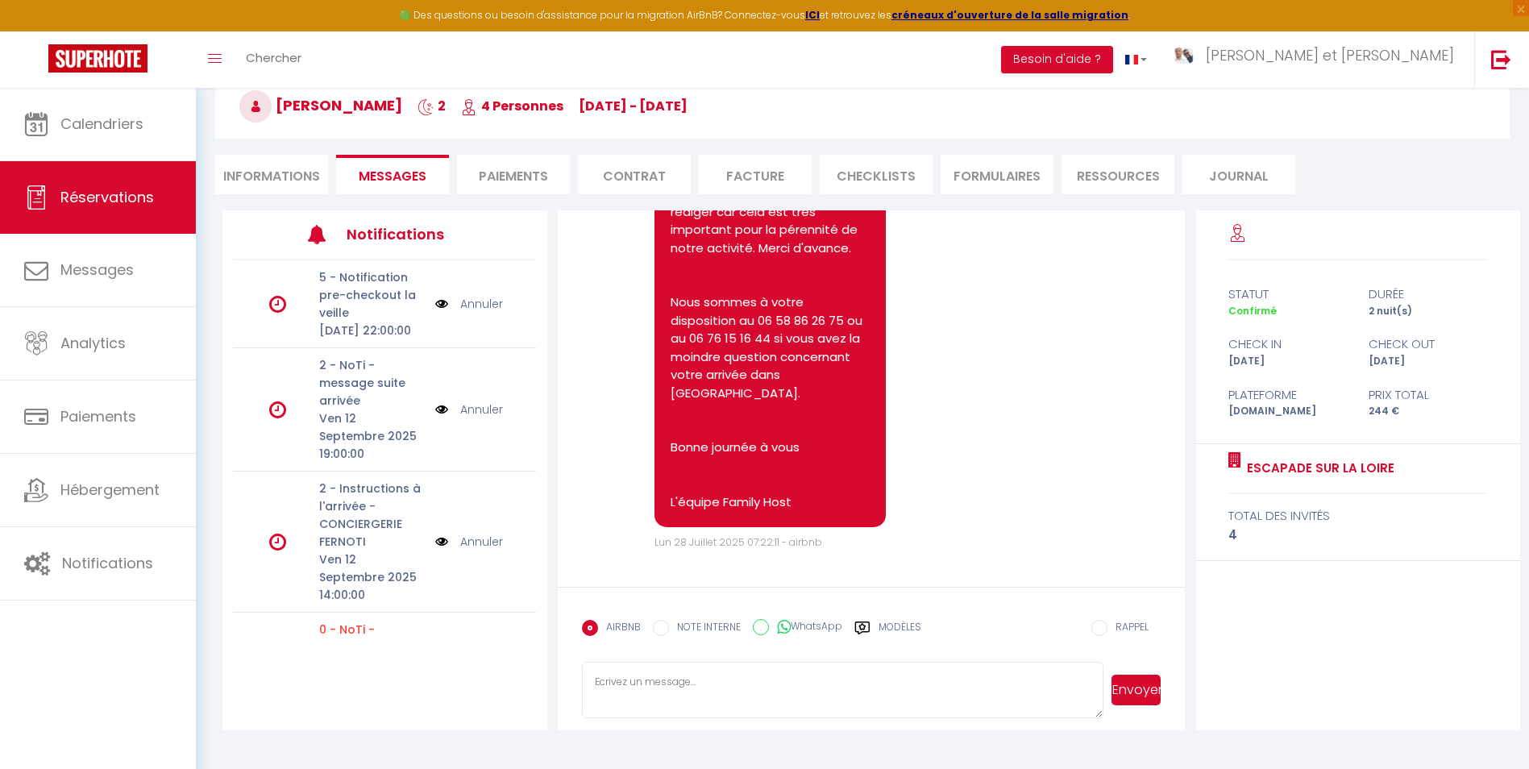
click at [718, 654] on form "AIRBNB NOTE INTERNE WhatsApp Modèles 10 « ‹ » › [DATE] [PHONE_NUMBER] Dim Lun M…" at bounding box center [872, 658] width 628 height 143
click at [715, 666] on textarea at bounding box center [842, 690] width 521 height 56
paste textarea "Bonjour, J'espère que vous allez bien. Afin de préparer au mieux votre arrivée …"
type textarea "Bonjour, J'espère que vous allez bien. Afin de préparer au mieux votre arrivée …"
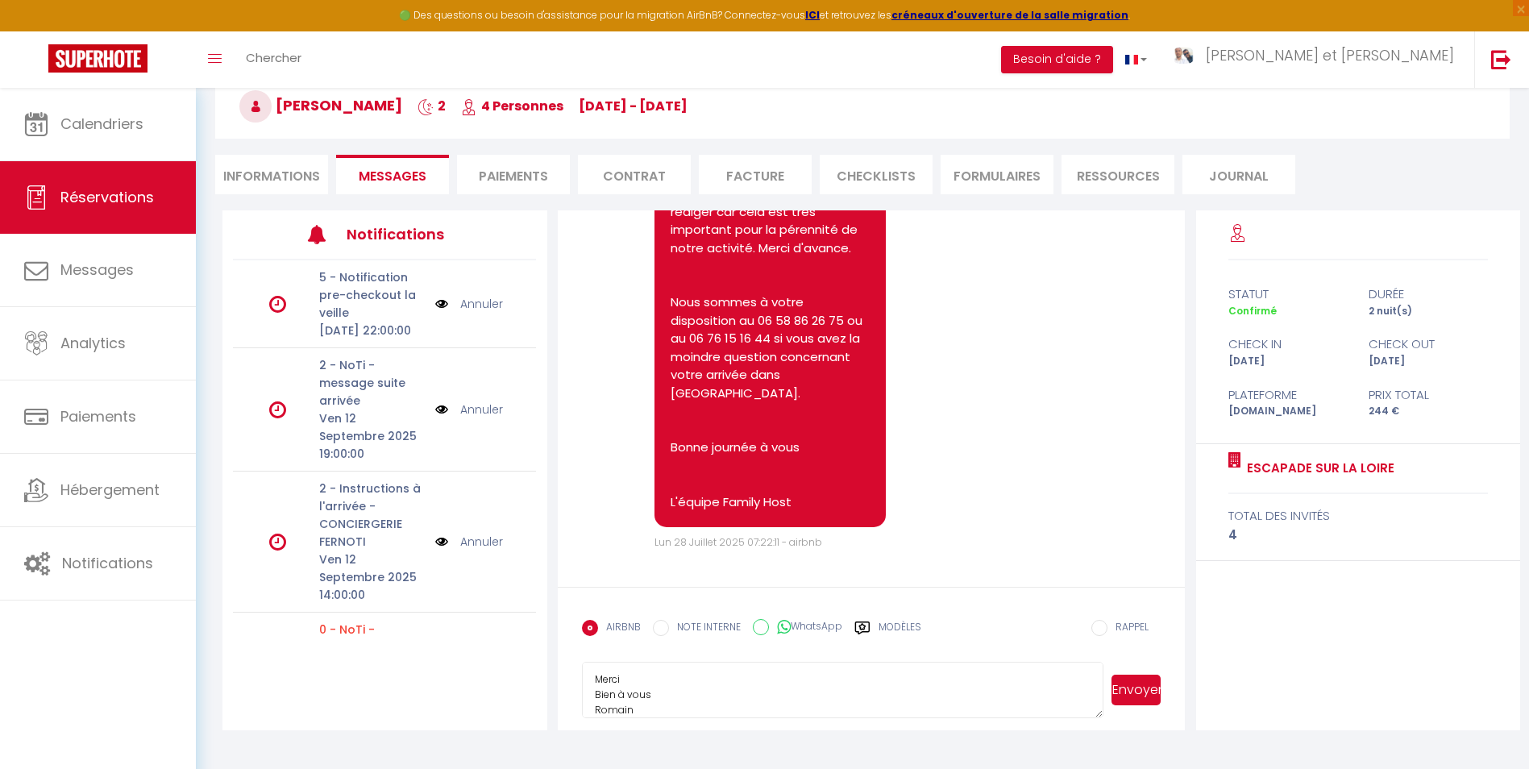
click at [1136, 689] on button "Envoyer" at bounding box center [1135, 690] width 49 height 31
